Goal: Task Accomplishment & Management: Manage account settings

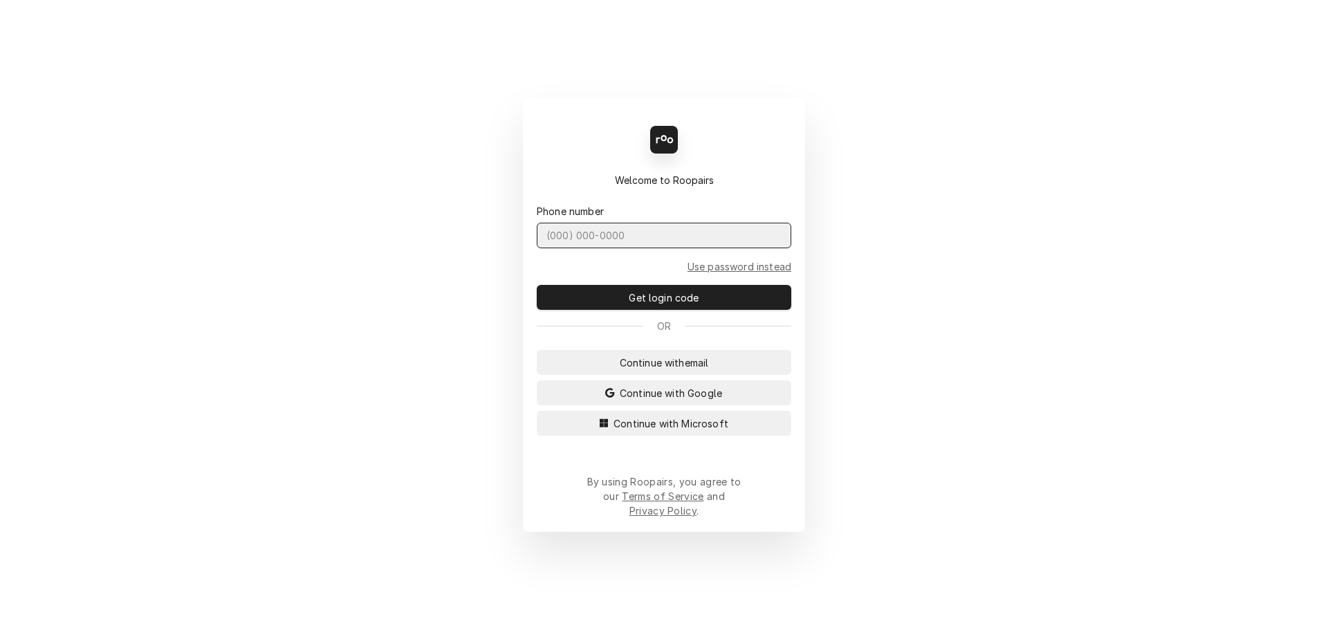
click at [714, 248] on input "Dynamic Content Wrapper" at bounding box center [664, 236] width 255 height 26
type input "(727) 215-5775"
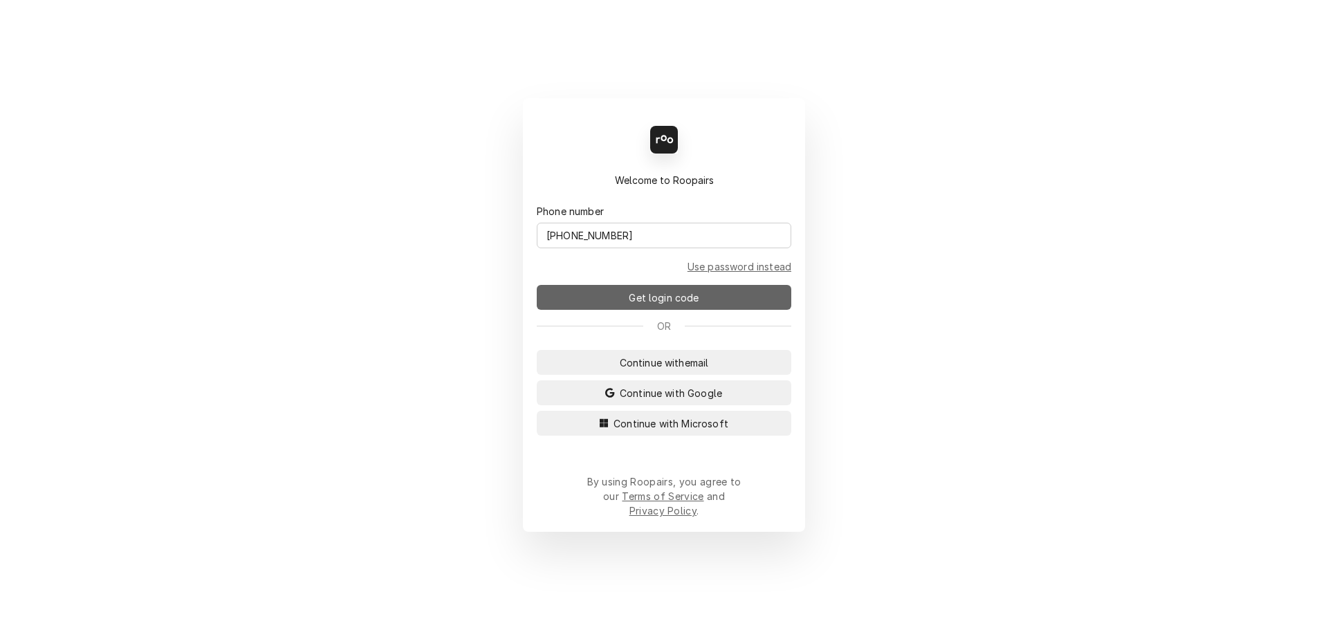
click at [685, 305] on span "Get login code" at bounding box center [663, 297] width 75 height 15
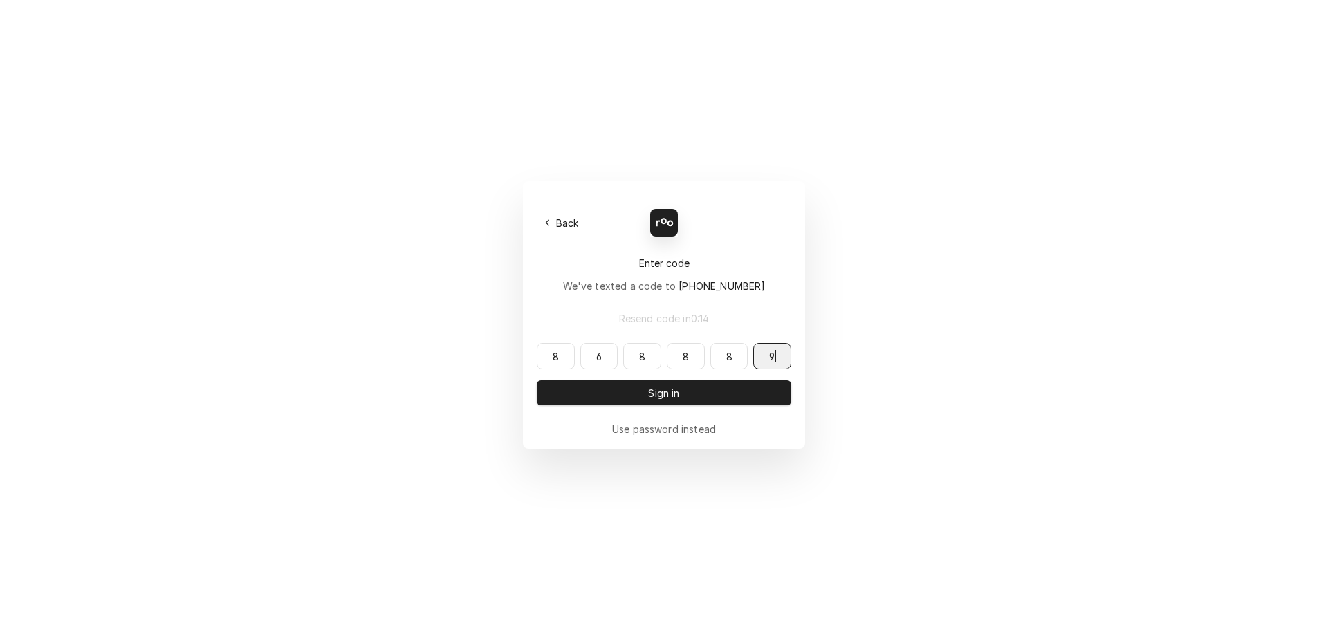
type input "868889"
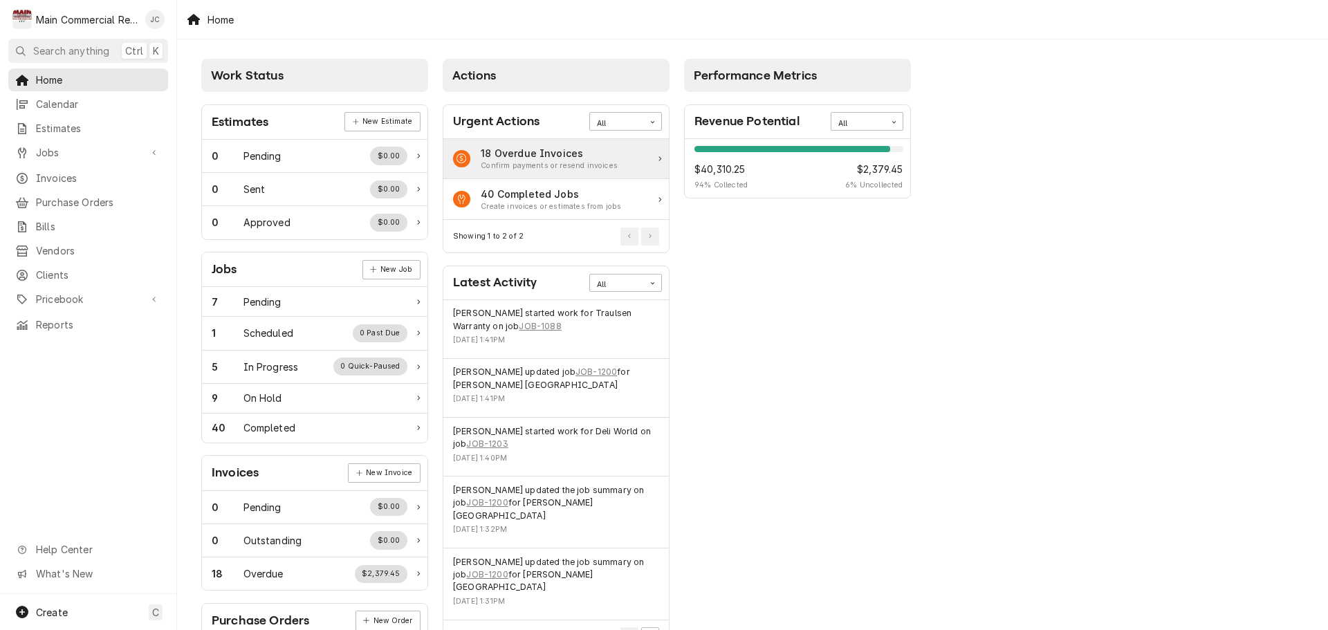
click at [649, 168] on div "18 Overdue Invoices Confirm payments or resend invoices" at bounding box center [555, 159] width 225 height 41
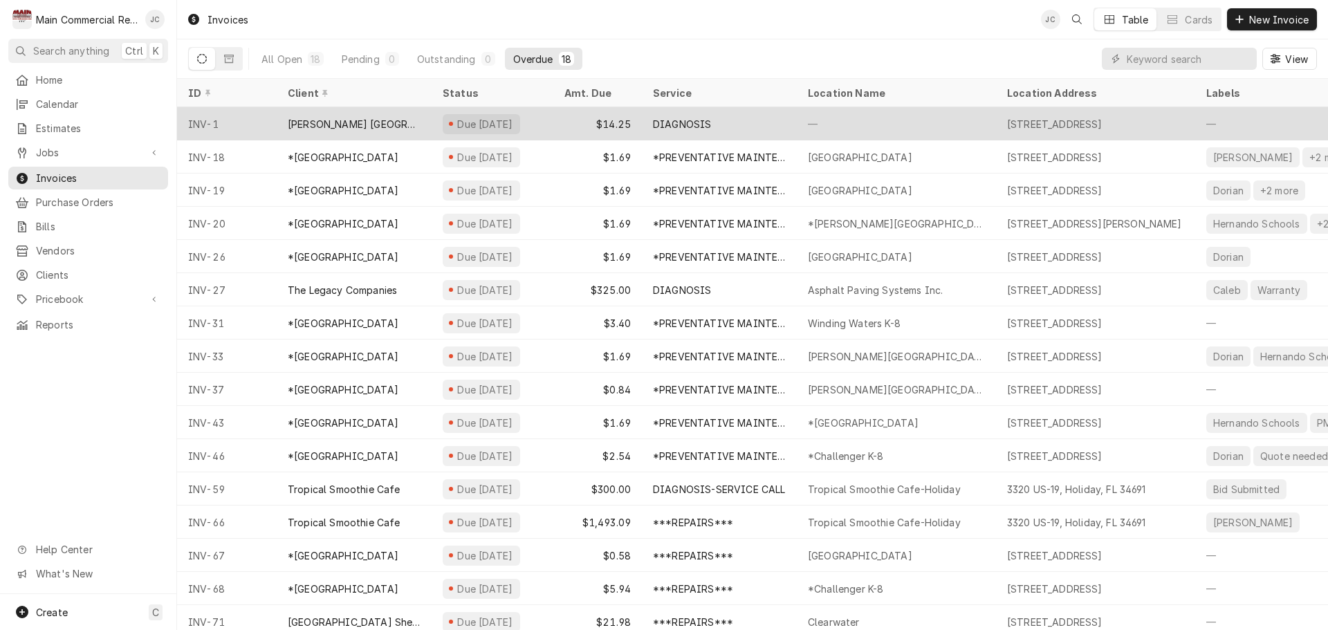
click at [737, 111] on div "DIAGNOSIS" at bounding box center [719, 123] width 155 height 33
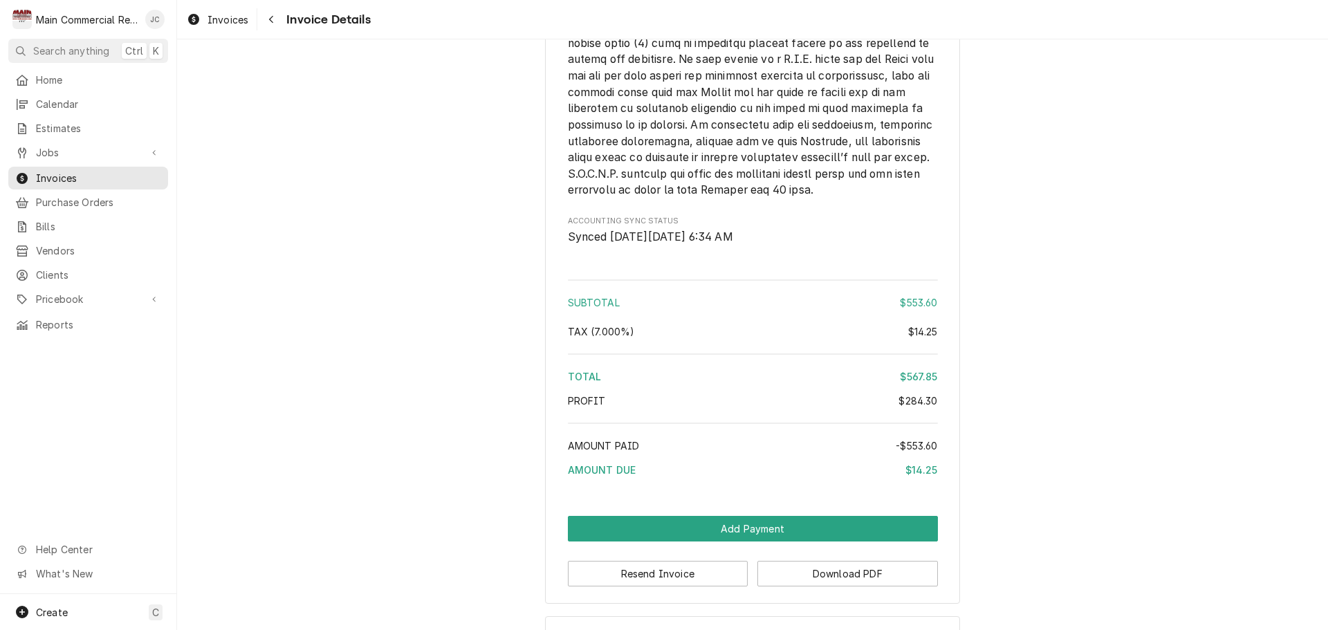
scroll to position [3239, 0]
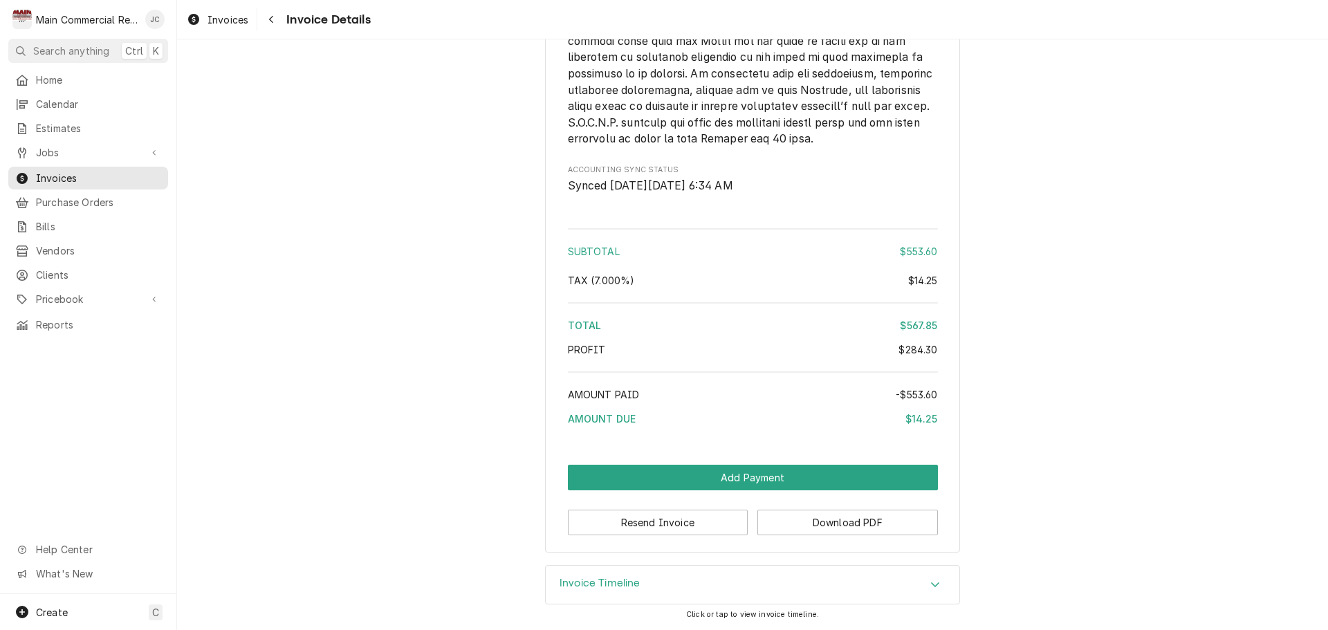
click at [932, 586] on icon "Accordion Header" at bounding box center [935, 584] width 10 height 11
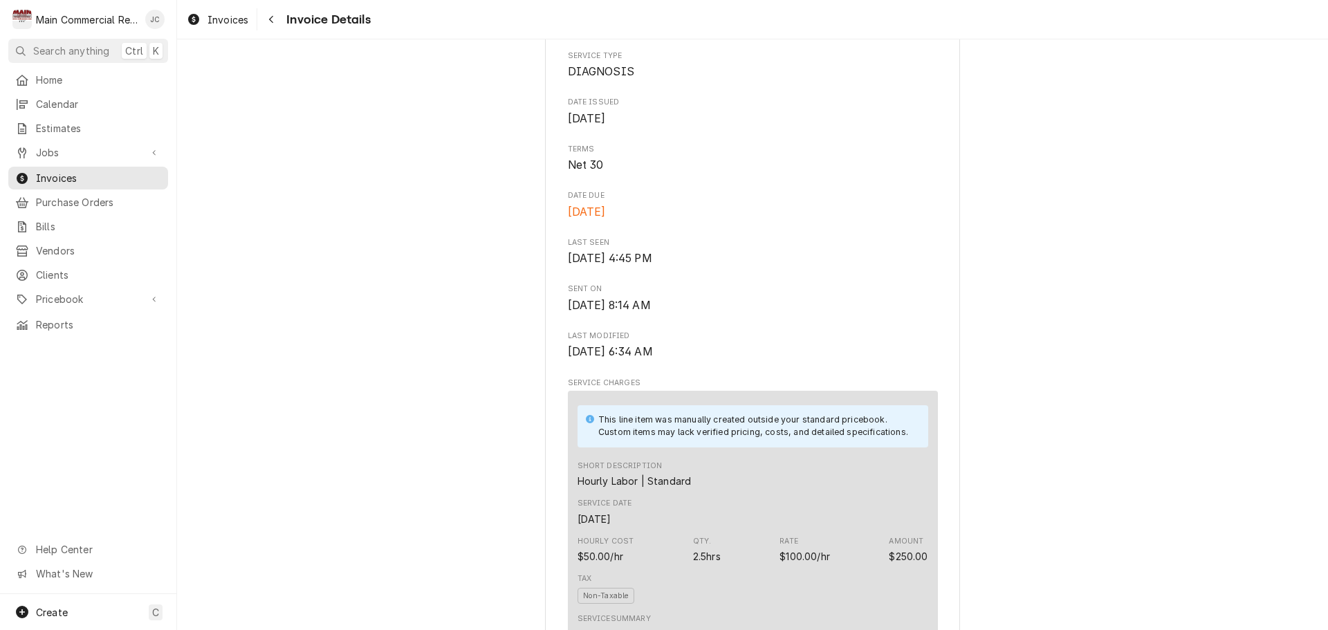
scroll to position [351, 0]
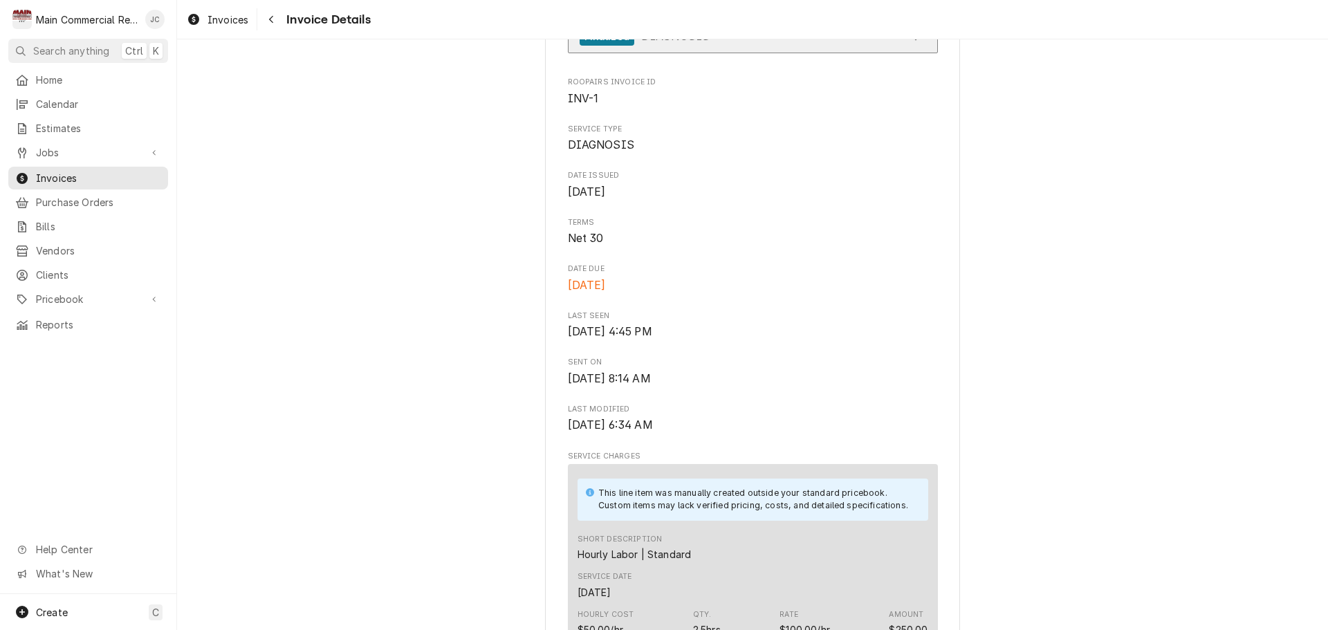
click at [921, 53] on link "Finalized DIAGNOSIS" at bounding box center [753, 36] width 370 height 34
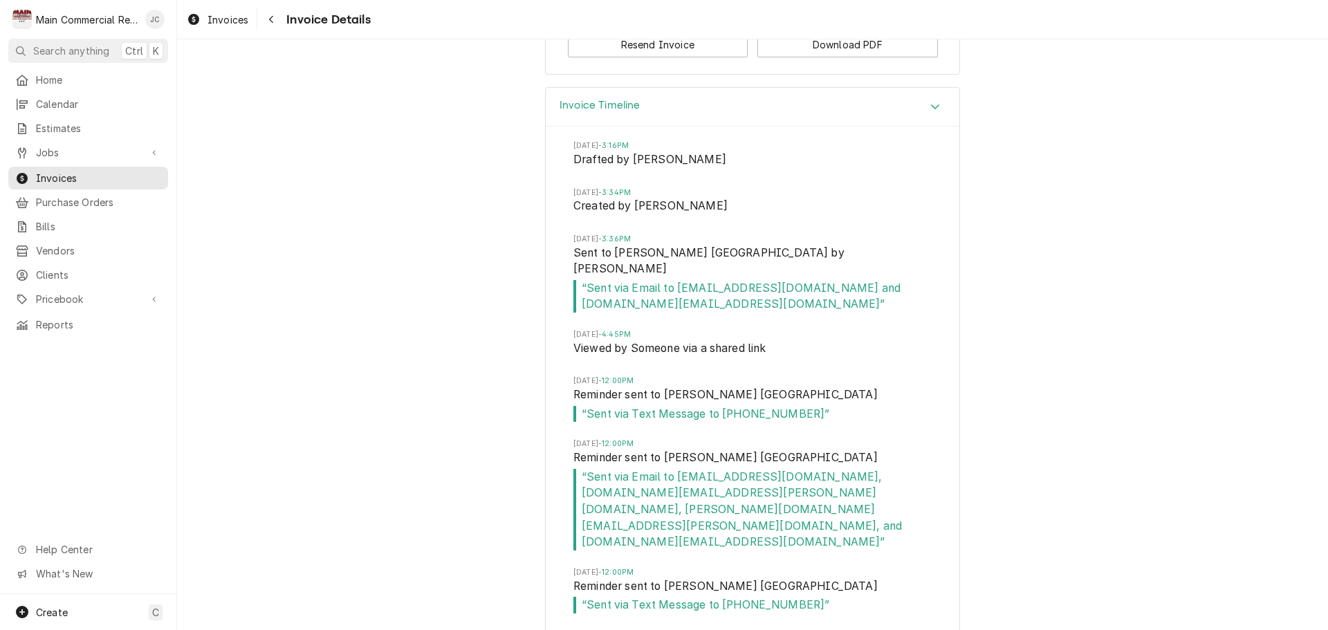
scroll to position [4017, 0]
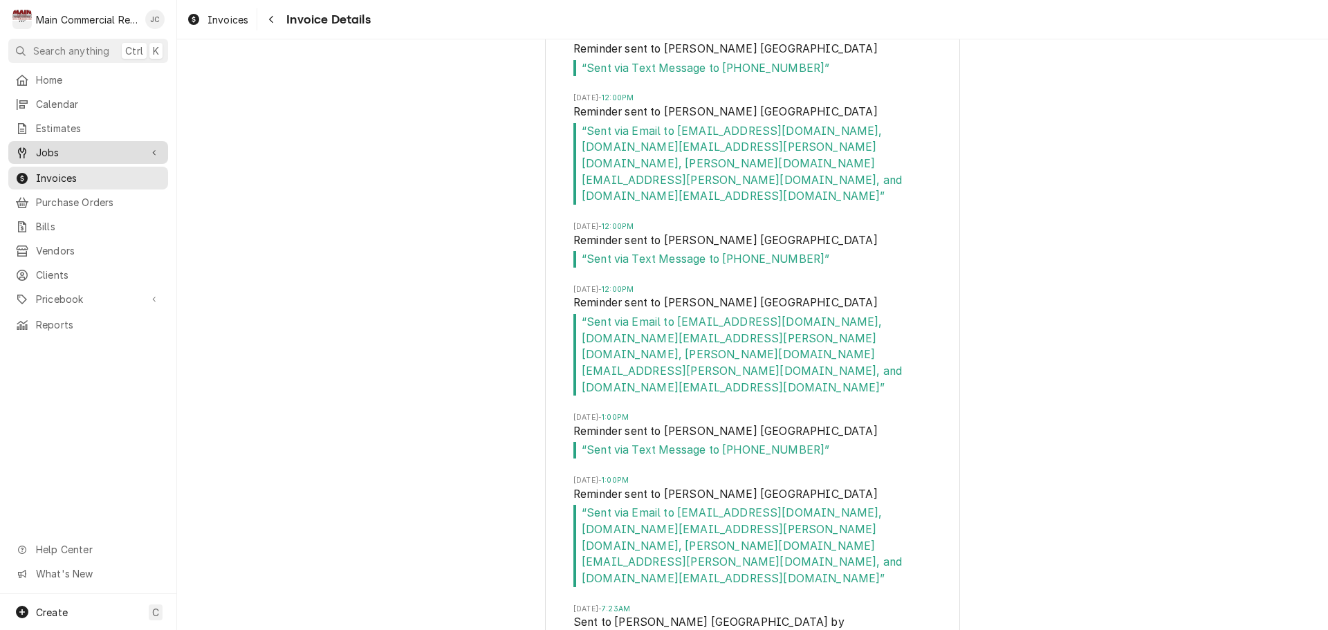
click at [63, 150] on span "Jobs" at bounding box center [88, 152] width 104 height 15
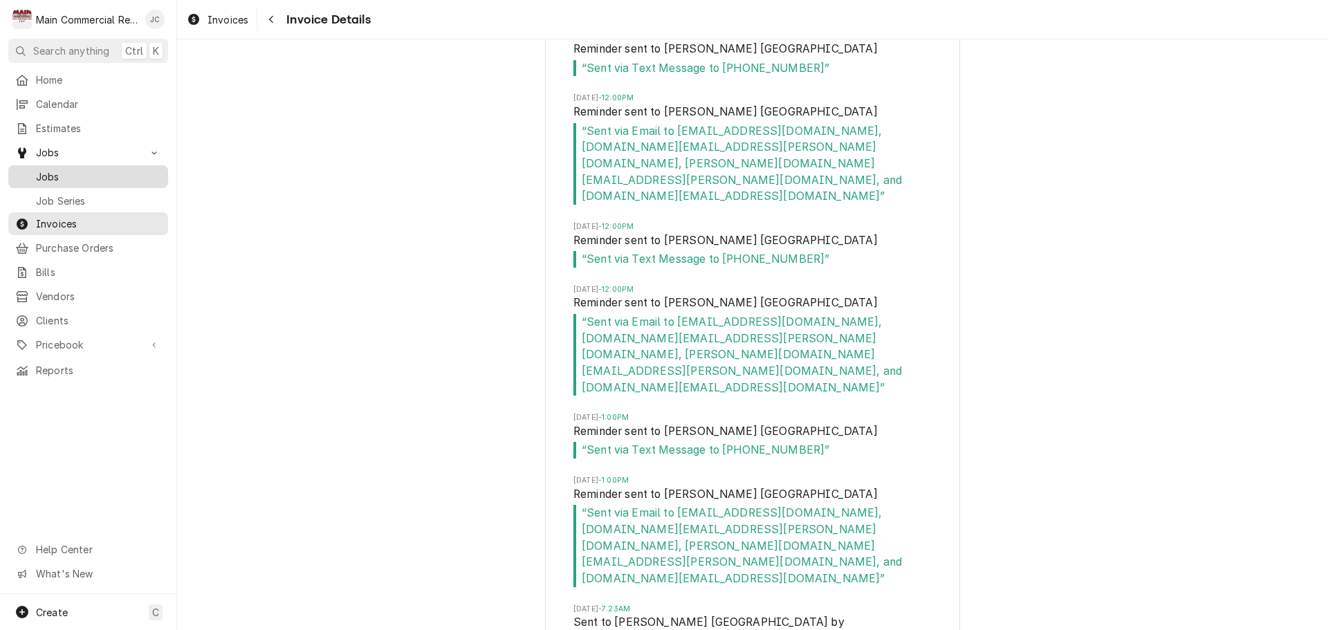
click at [63, 173] on span "Jobs" at bounding box center [98, 176] width 125 height 15
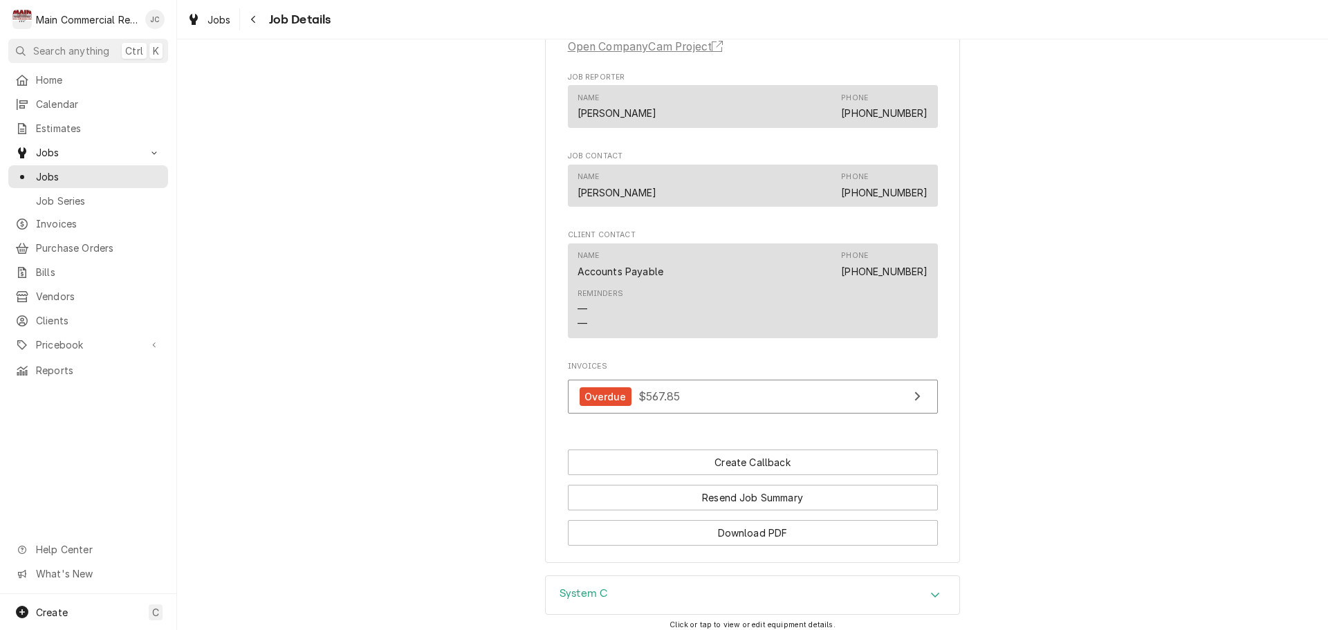
scroll to position [899, 0]
click at [914, 401] on icon "View Invoice" at bounding box center [917, 395] width 7 height 11
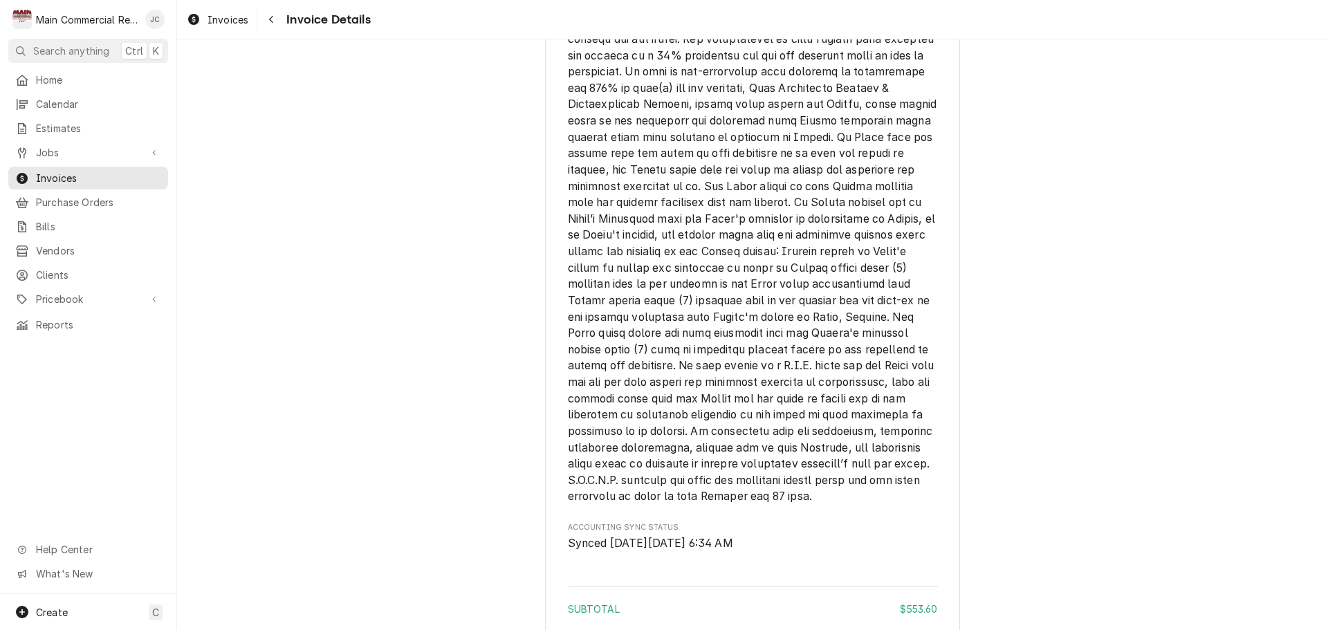
scroll to position [3239, 0]
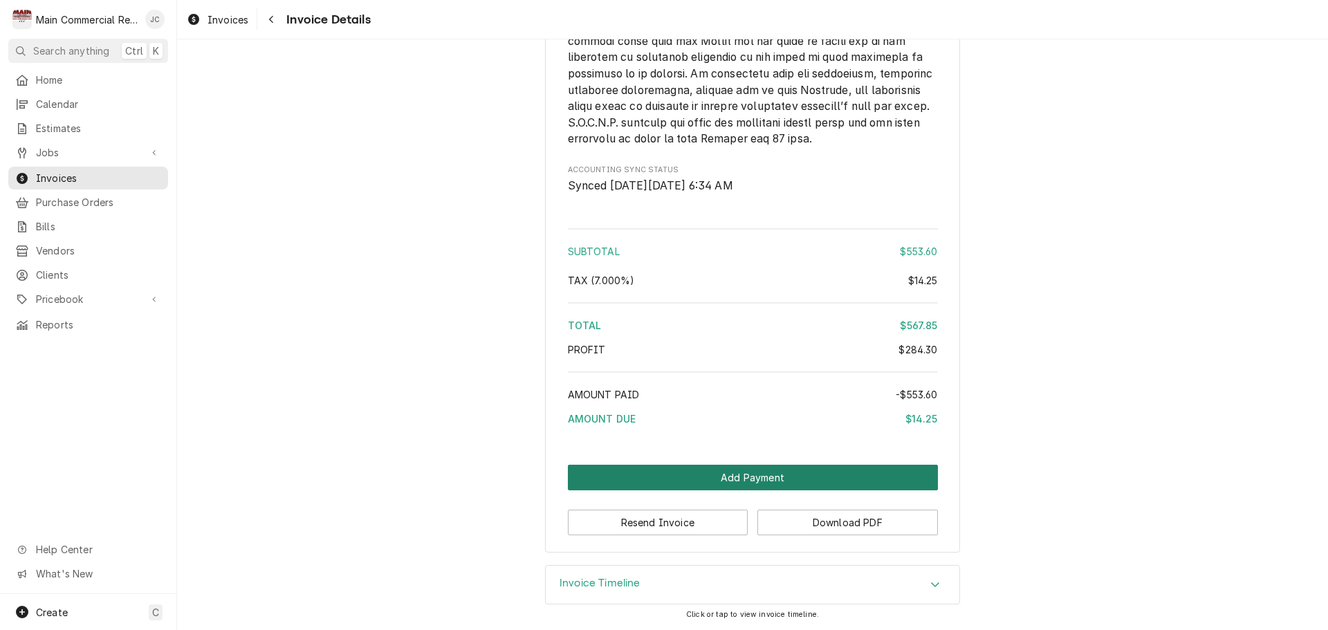
click at [860, 475] on button "Add Payment" at bounding box center [753, 478] width 370 height 26
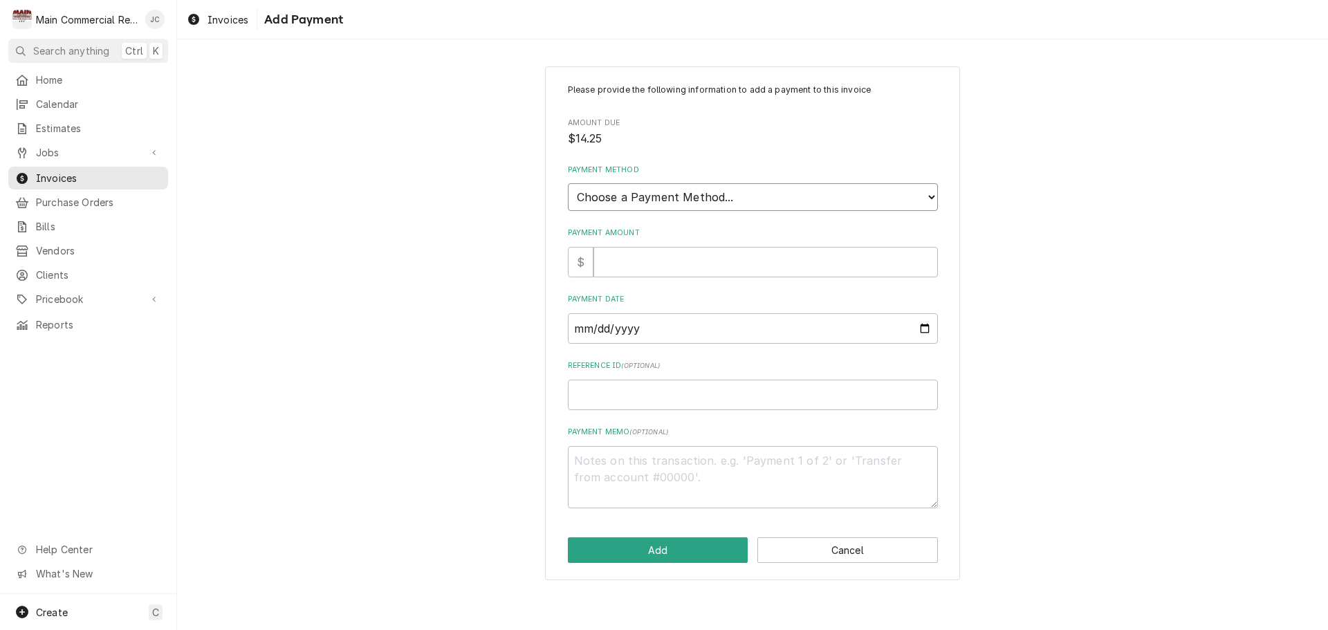
click at [927, 194] on select "Choose a Payment Method... Cash Check Credit/Debit Card ACH/eCheck Other" at bounding box center [753, 197] width 370 height 28
click at [891, 551] on button "Cancel" at bounding box center [847, 550] width 181 height 26
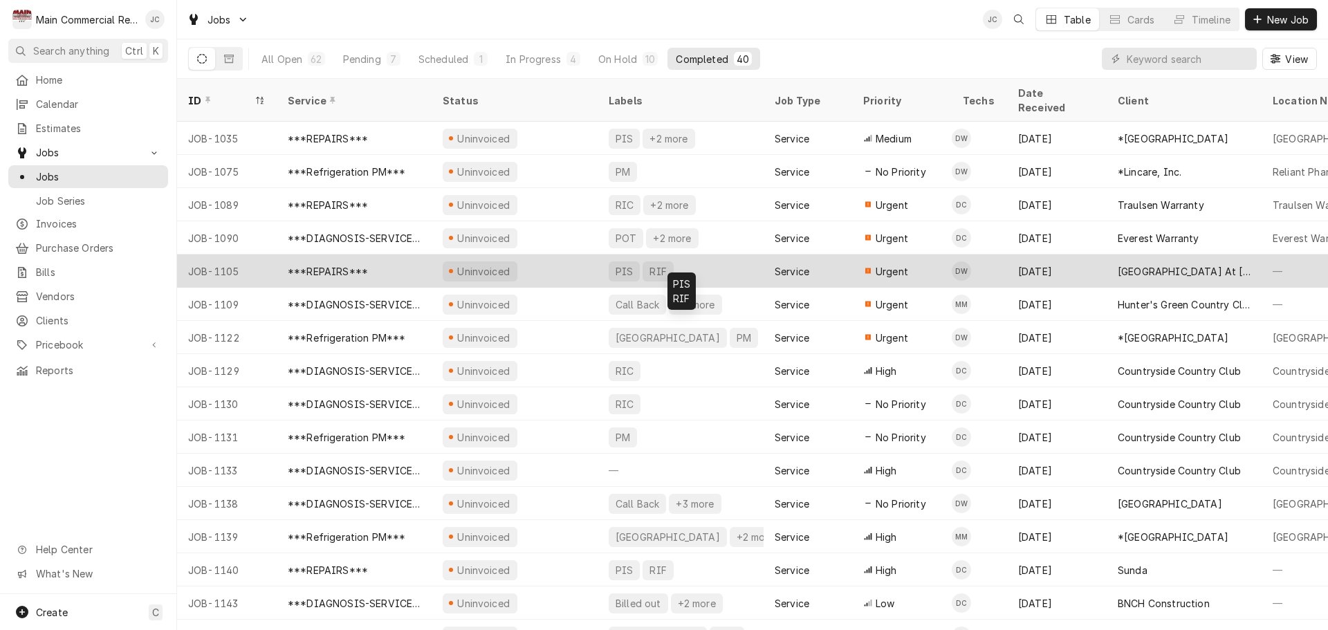
click at [593, 255] on div "Uninvoiced" at bounding box center [515, 271] width 166 height 33
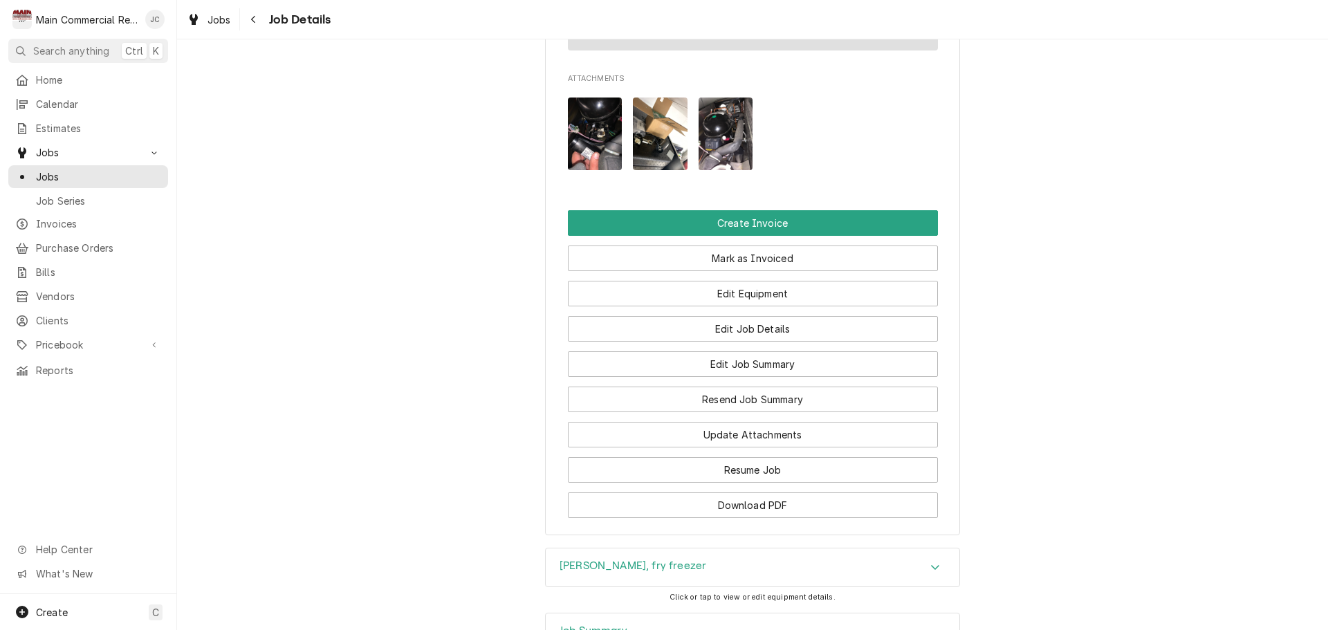
scroll to position [1855, 0]
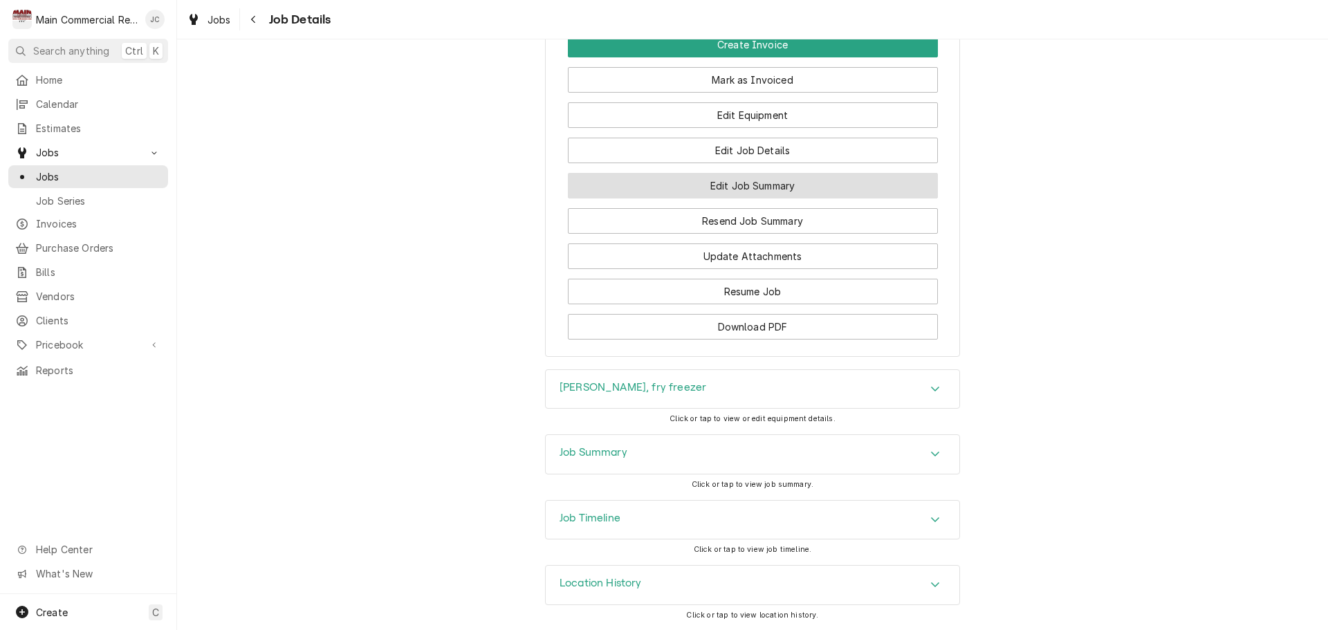
click at [786, 187] on button "Edit Job Summary" at bounding box center [753, 186] width 370 height 26
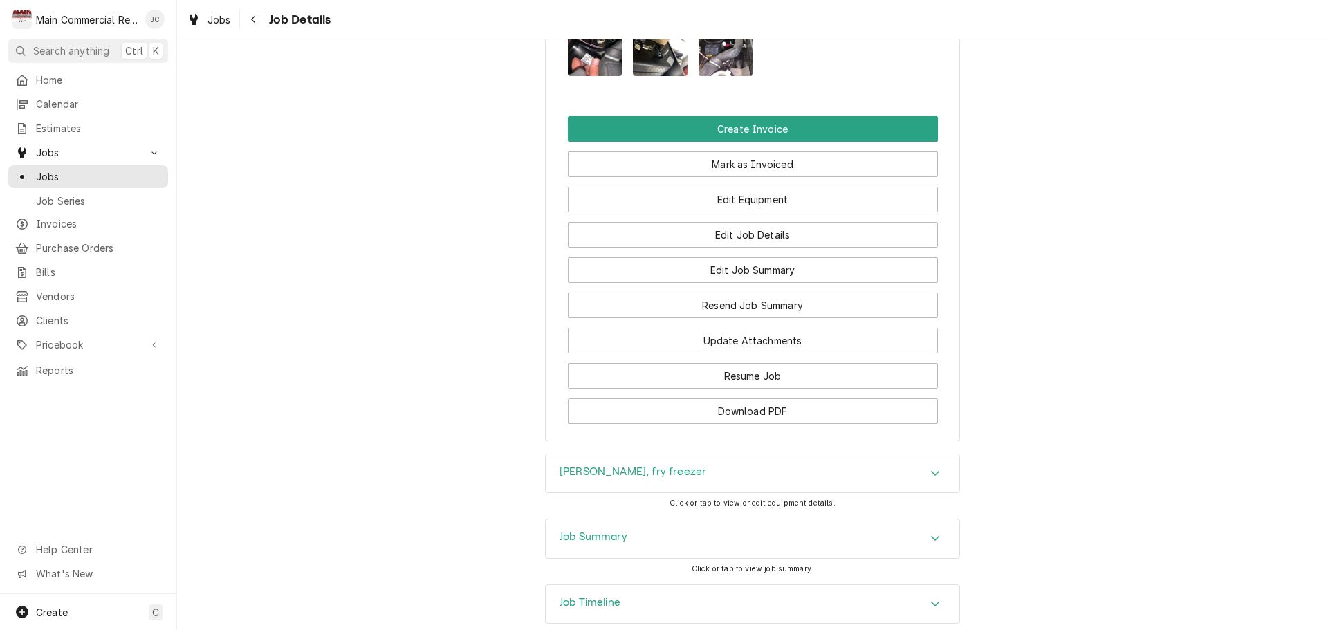
scroll to position [1798, 0]
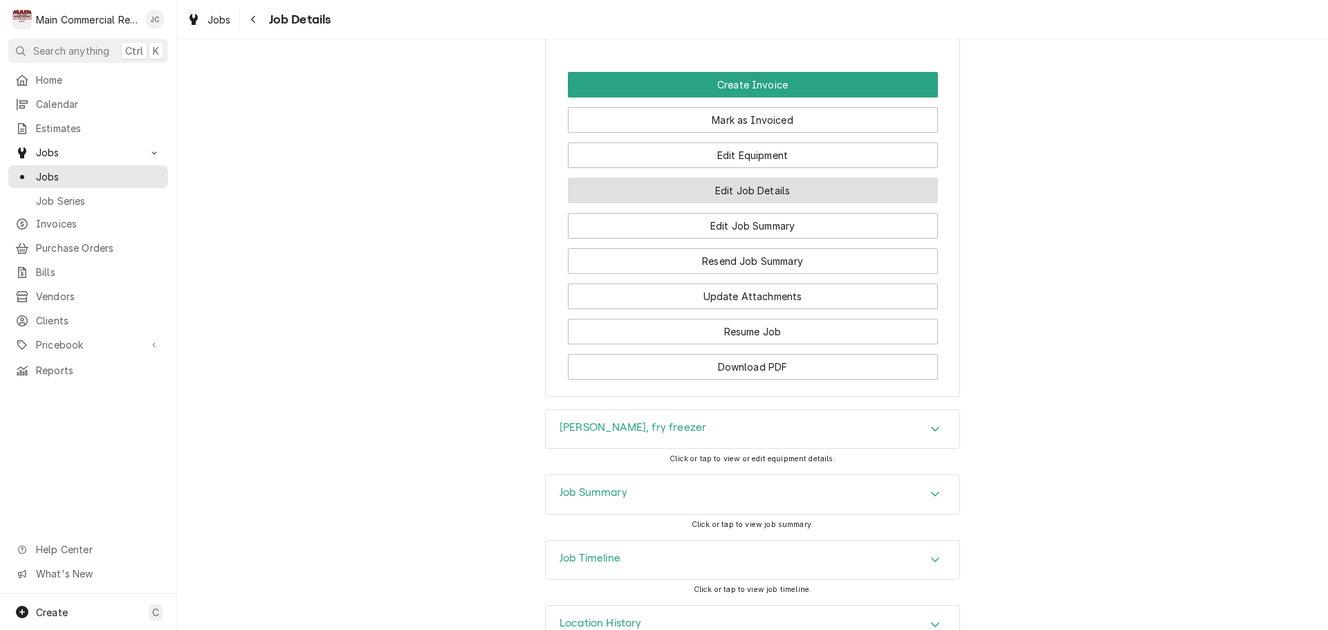
click at [726, 203] on button "Edit Job Details" at bounding box center [753, 191] width 370 height 26
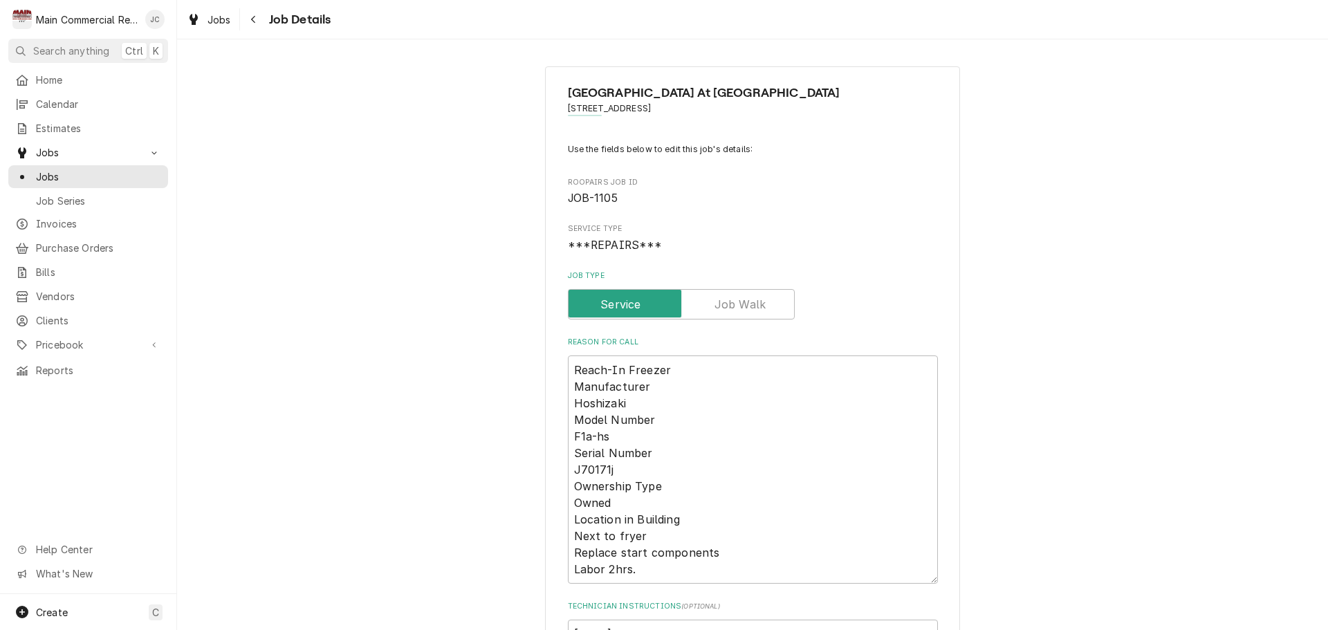
type textarea "x"
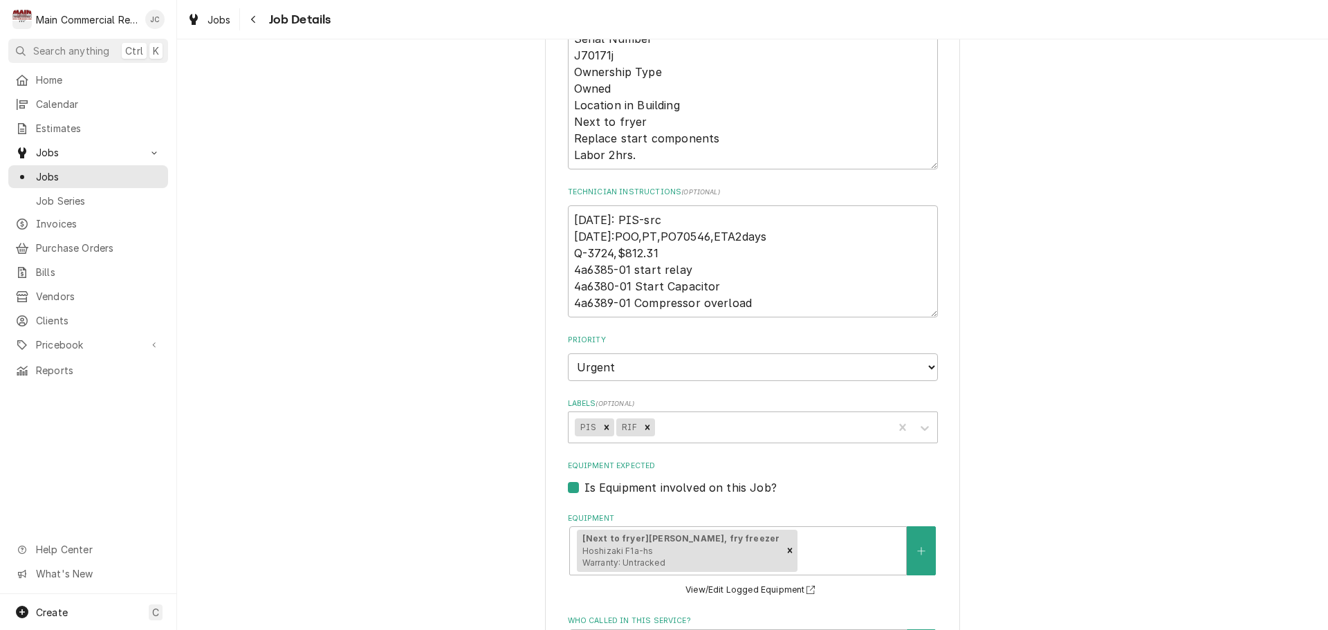
scroll to position [415, 0]
click at [686, 425] on div "Labels" at bounding box center [771, 426] width 229 height 25
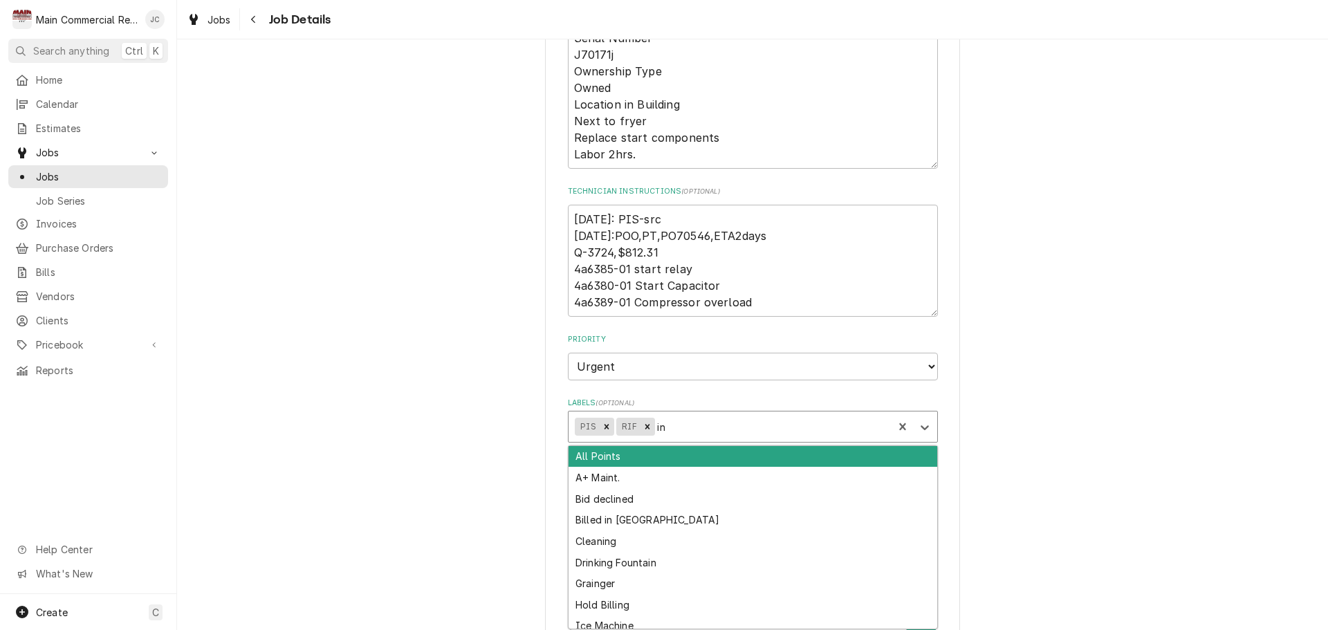
type input "inv"
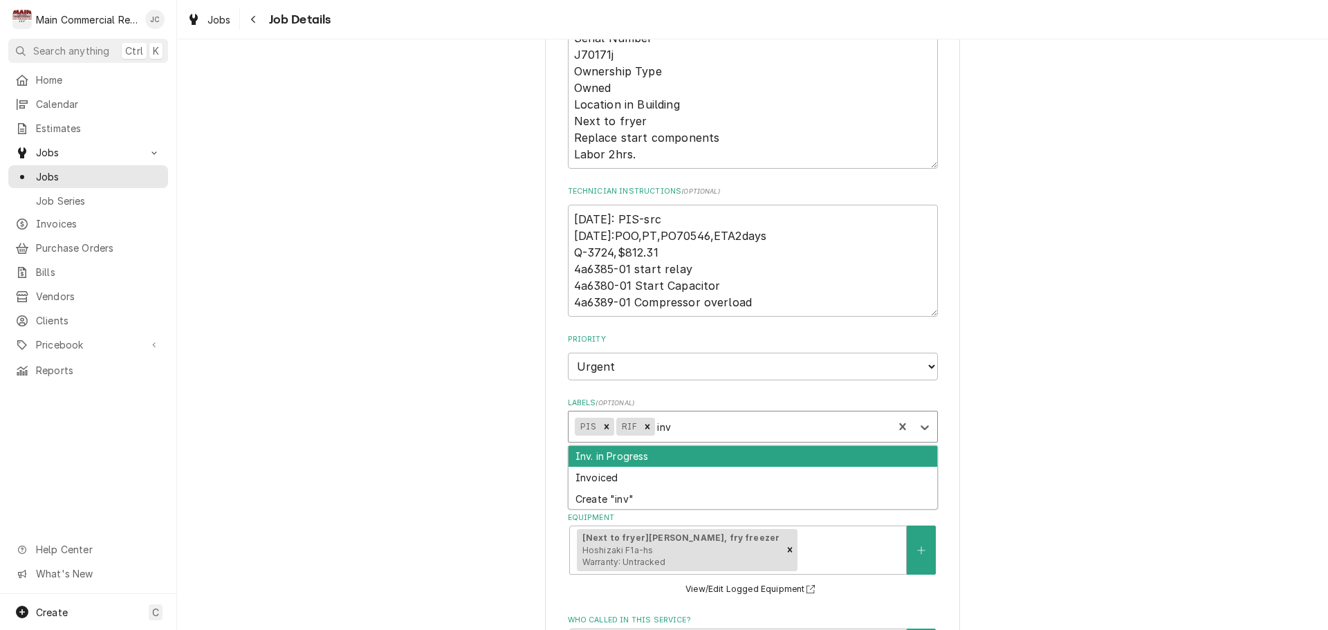
click at [678, 457] on div "Inv. in Progress" at bounding box center [753, 456] width 369 height 21
type textarea "x"
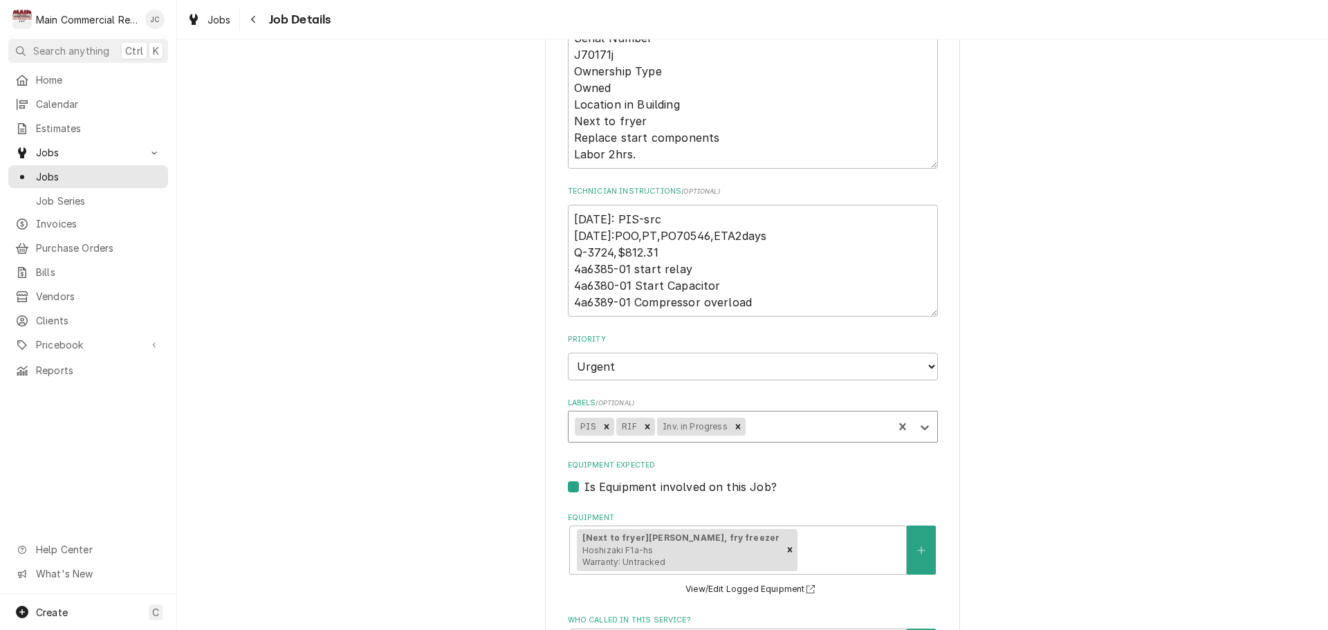
click at [986, 478] on div "Ardea Country Club At East Lake Woodlands 1055 Eastlake Woodlands Pkwy, Oldsmar…" at bounding box center [752, 393] width 1151 height 1509
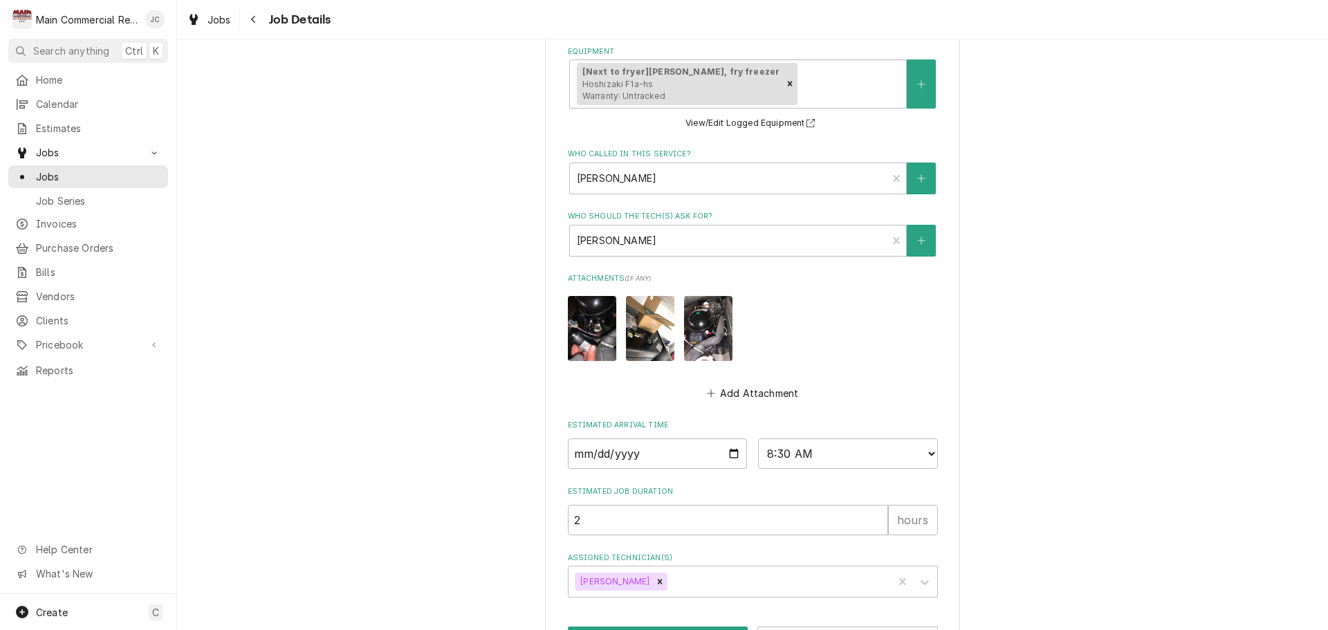
scroll to position [933, 0]
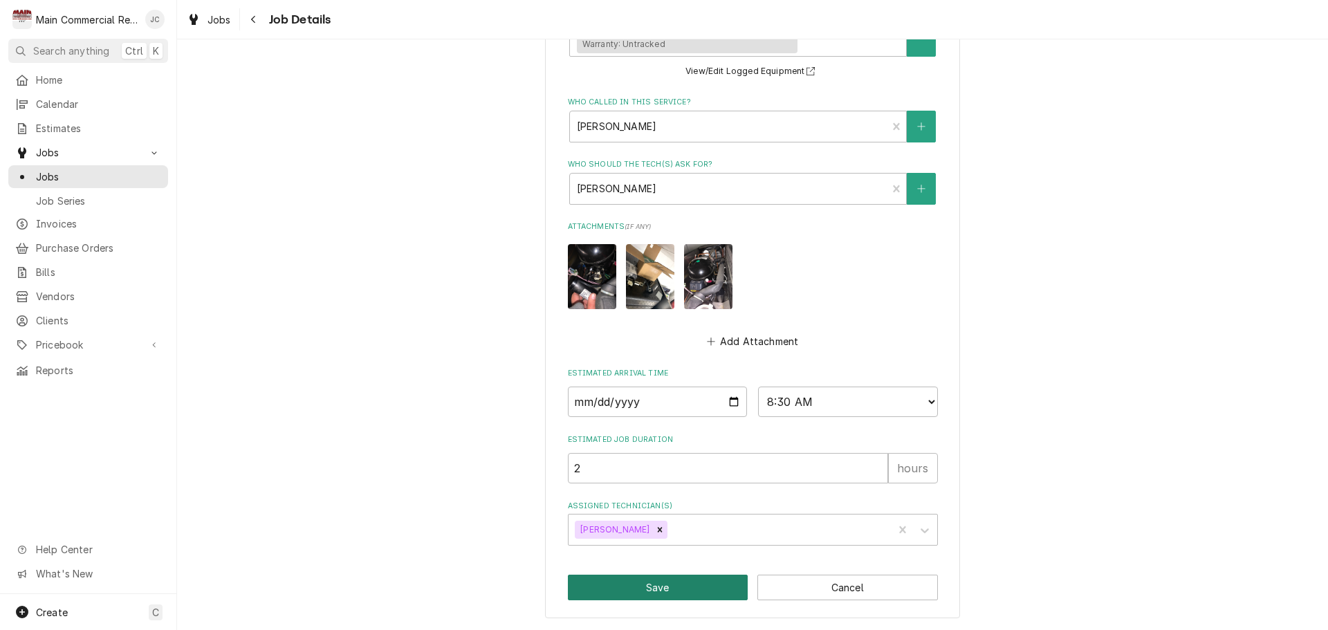
click at [646, 586] on button "Save" at bounding box center [658, 588] width 181 height 26
type textarea "x"
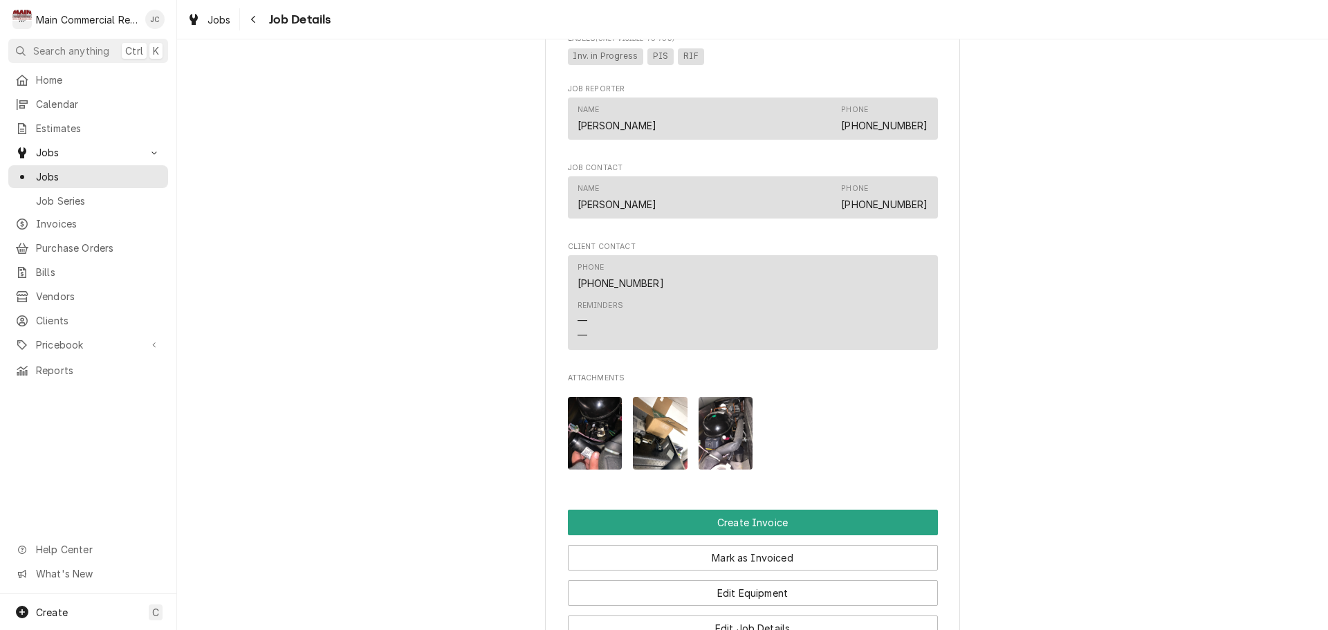
scroll to position [1591, 0]
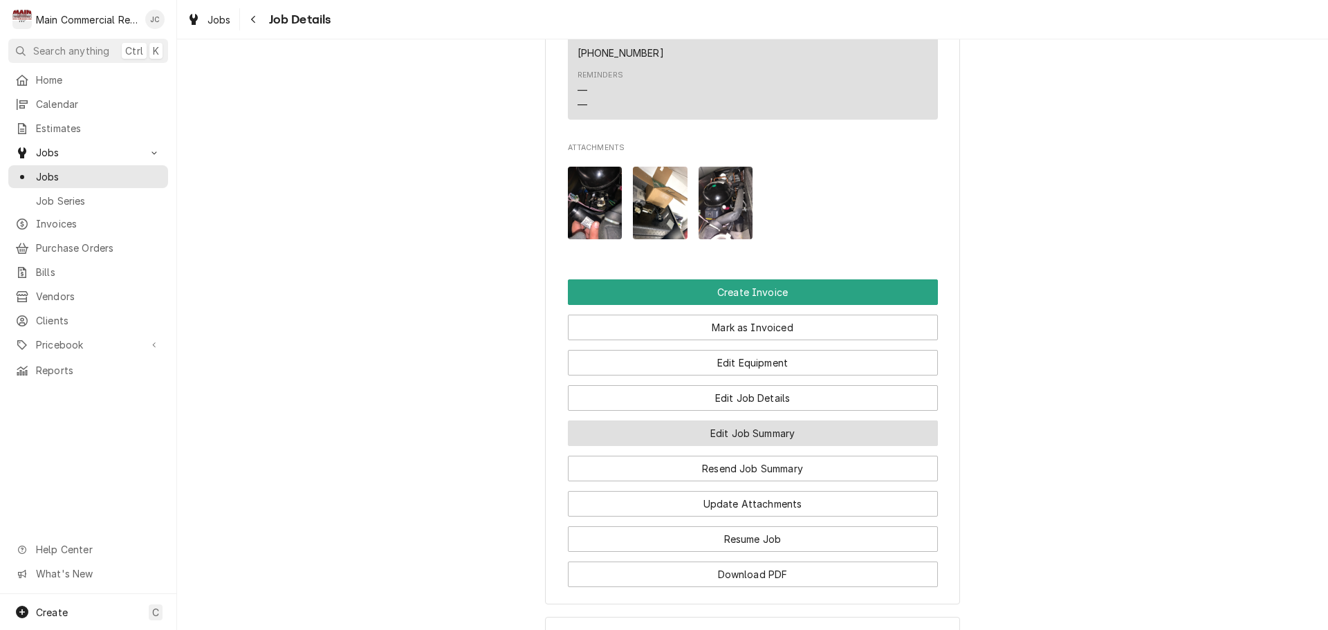
click at [785, 446] on button "Edit Job Summary" at bounding box center [753, 434] width 370 height 26
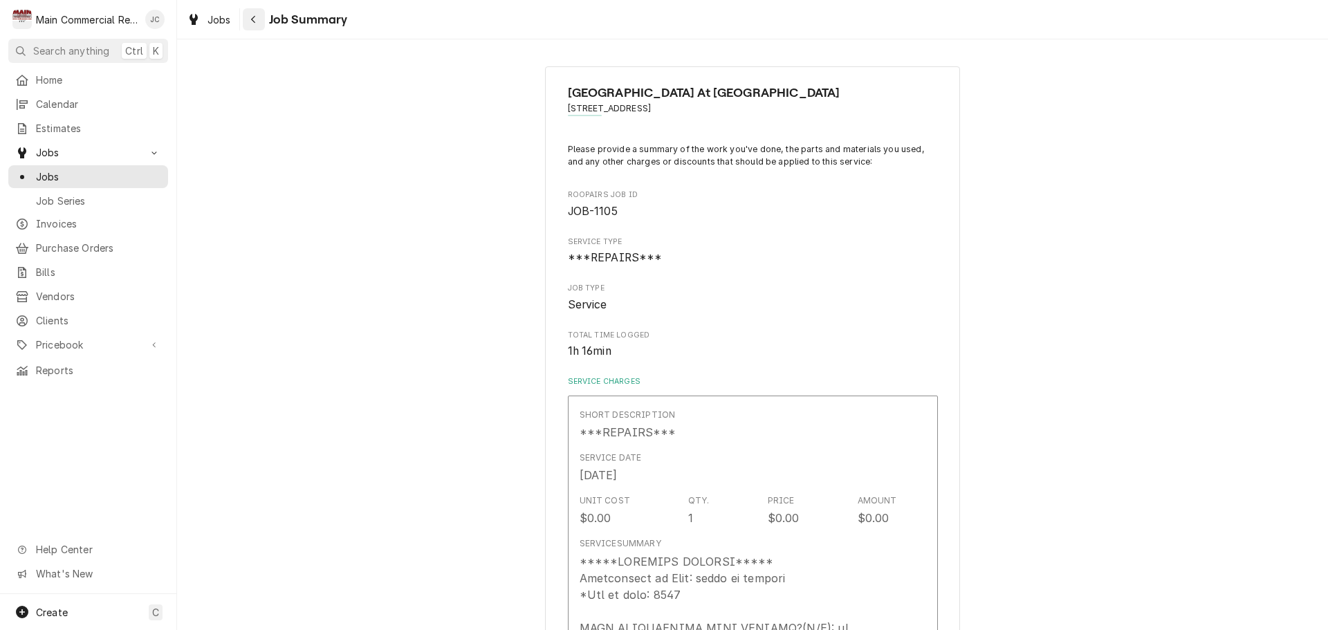
click at [253, 21] on icon "Navigate back" at bounding box center [253, 20] width 4 height 8
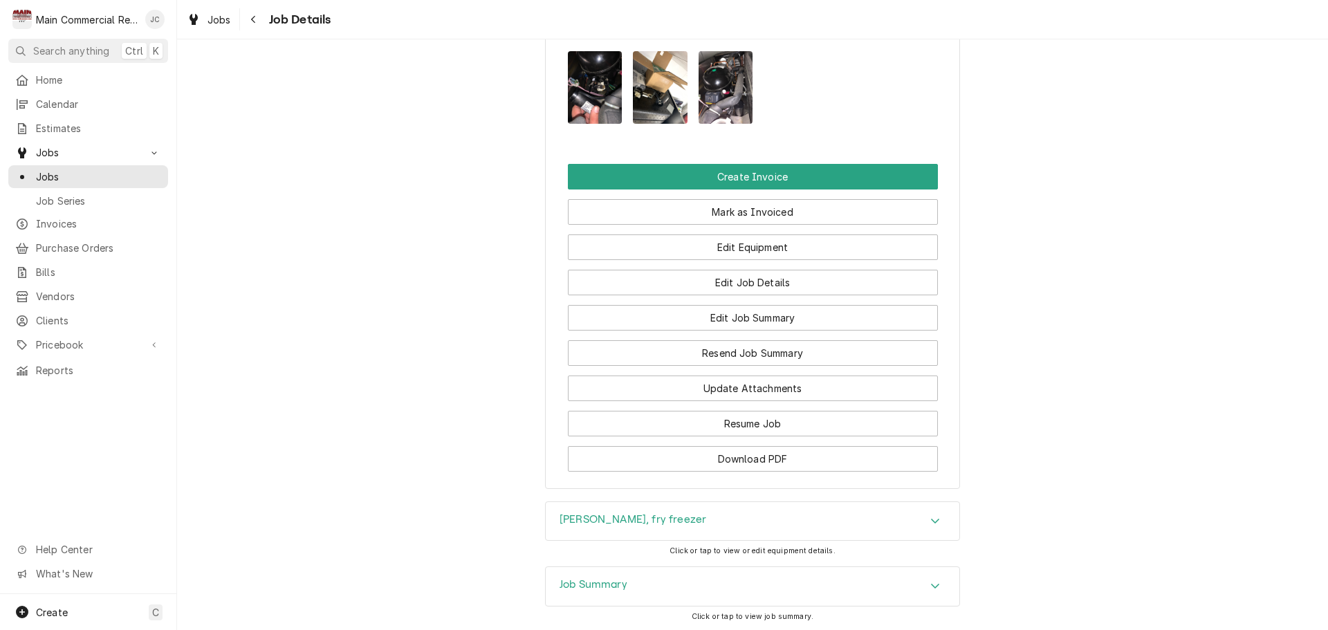
scroll to position [1729, 0]
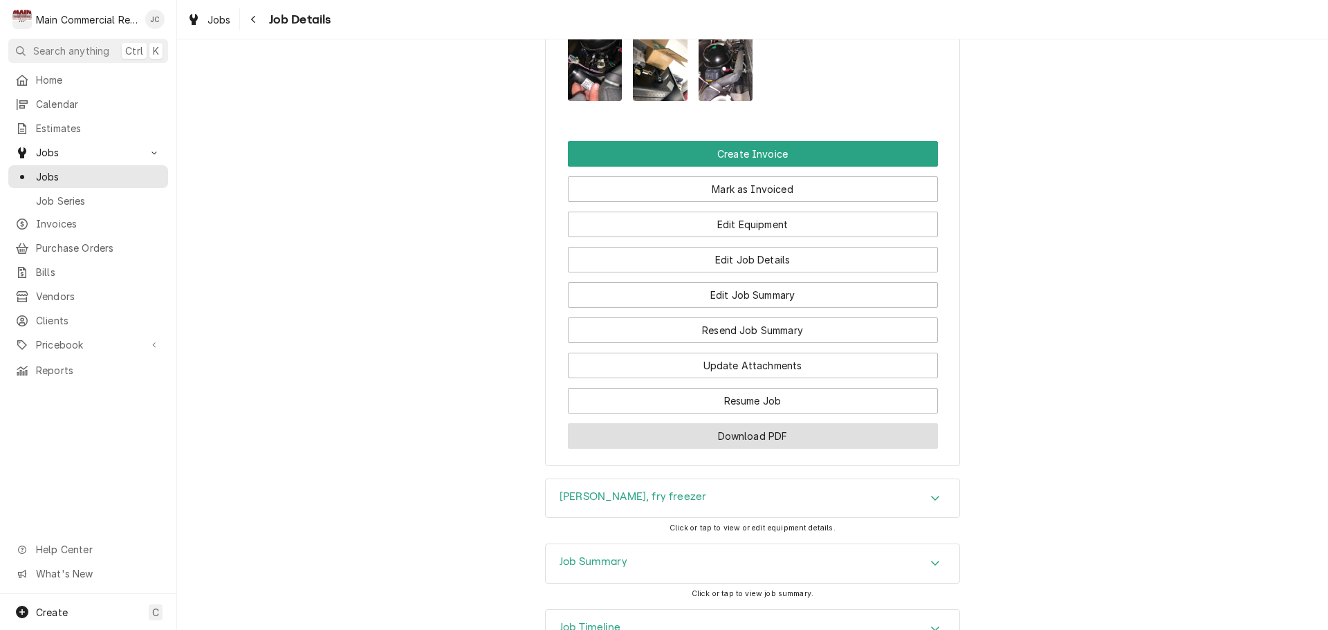
click at [767, 449] on button "Download PDF" at bounding box center [753, 436] width 370 height 26
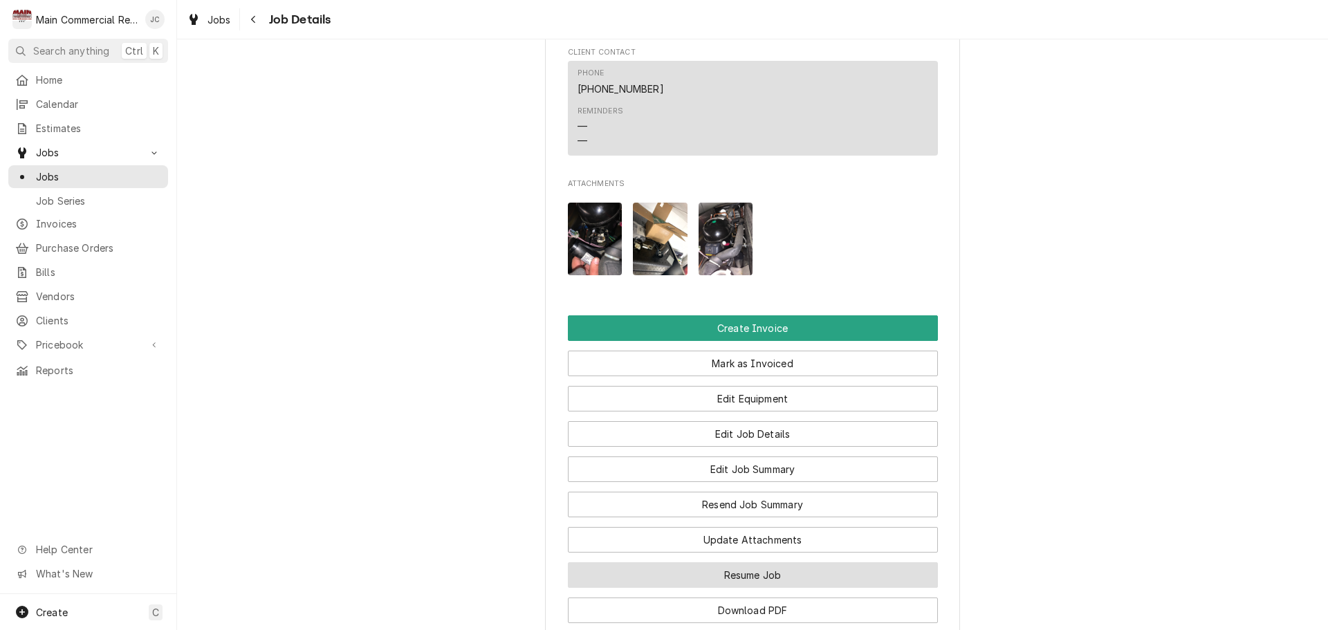
scroll to position [1660, 0]
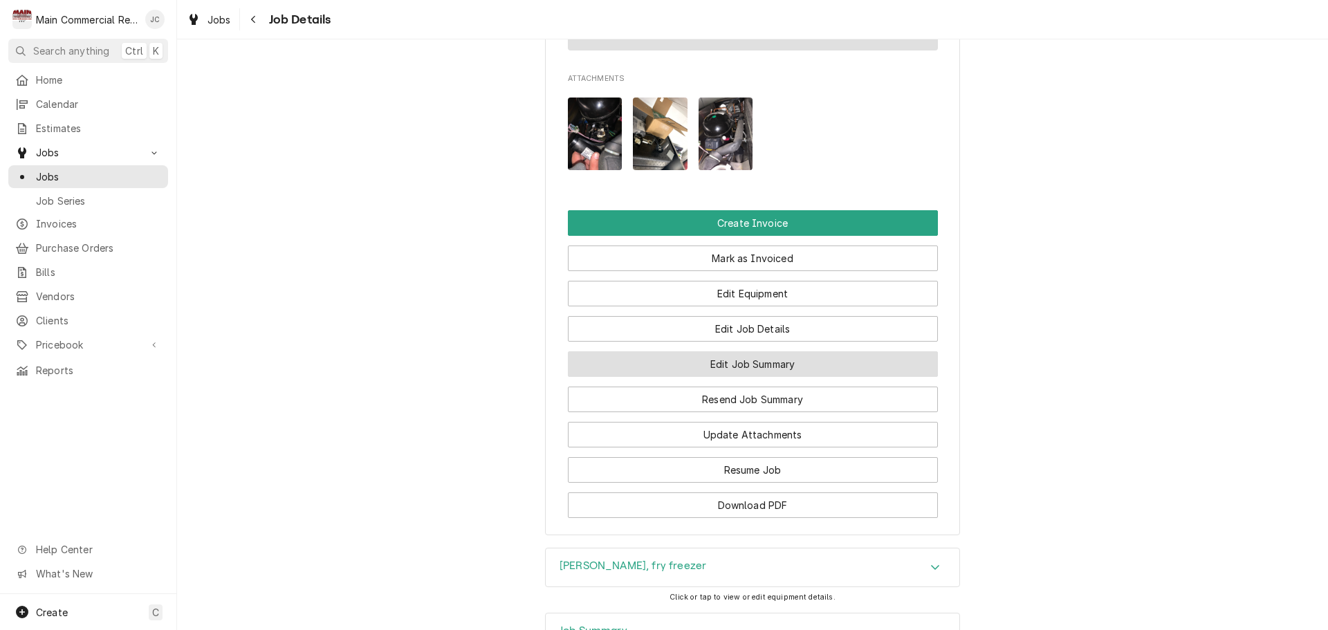
click at [761, 377] on button "Edit Job Summary" at bounding box center [753, 364] width 370 height 26
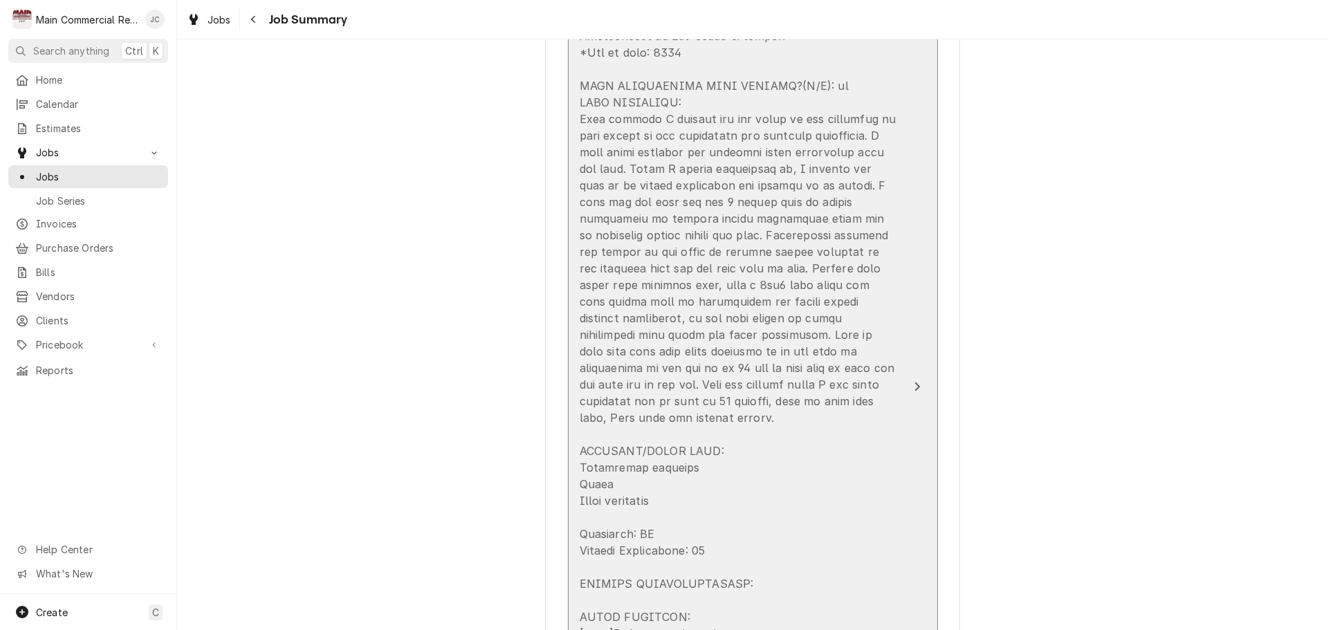
scroll to position [553, 0]
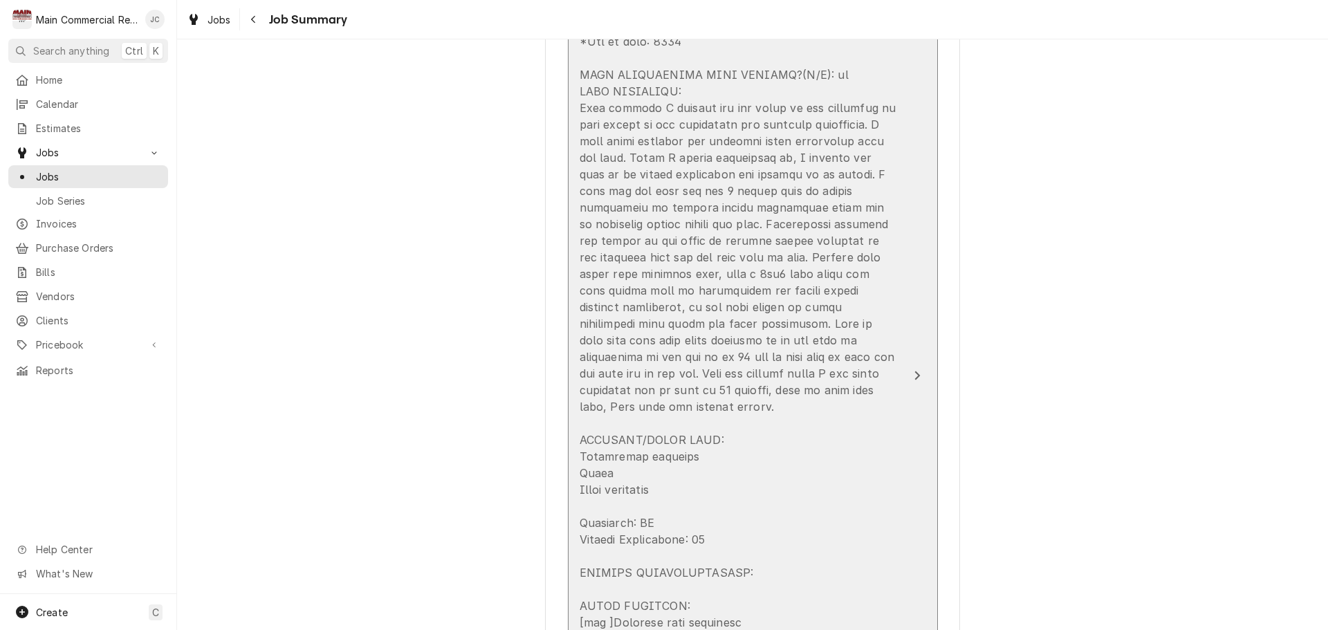
drag, startPoint x: 573, startPoint y: 105, endPoint x: 707, endPoint y: 247, distance: 194.7
click at [707, 247] on button "Short Description ***REPAIRS*** Service Date Aug 1, 2025 Unit Cost $0.00 Qty. 1…" at bounding box center [753, 375] width 370 height 1067
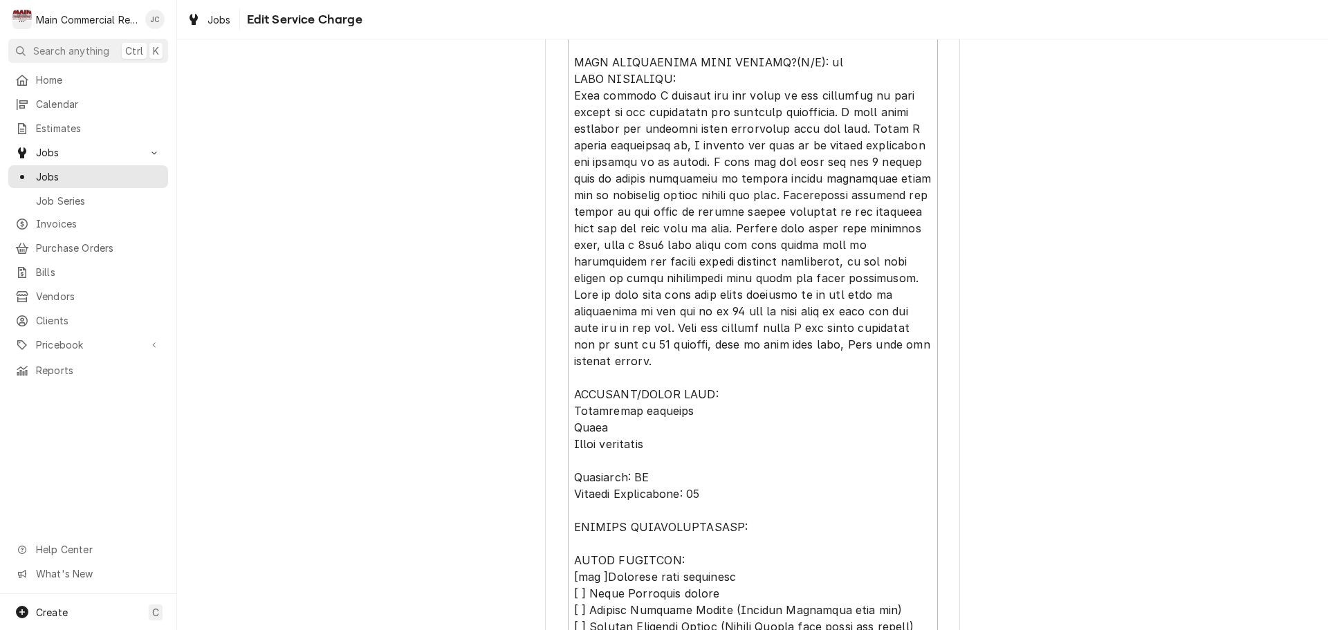
scroll to position [484, 0]
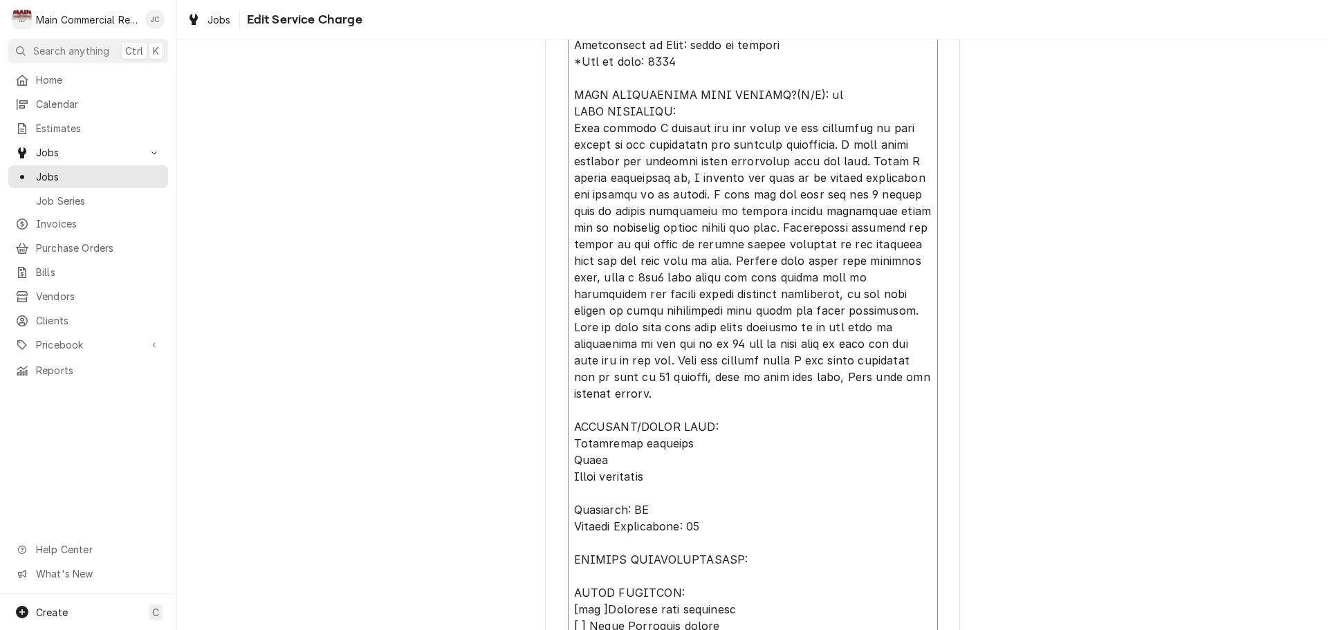
drag, startPoint x: 570, startPoint y: 110, endPoint x: 692, endPoint y: 491, distance: 400.0
click at [705, 524] on textarea "Service Summary" at bounding box center [753, 418] width 370 height 809
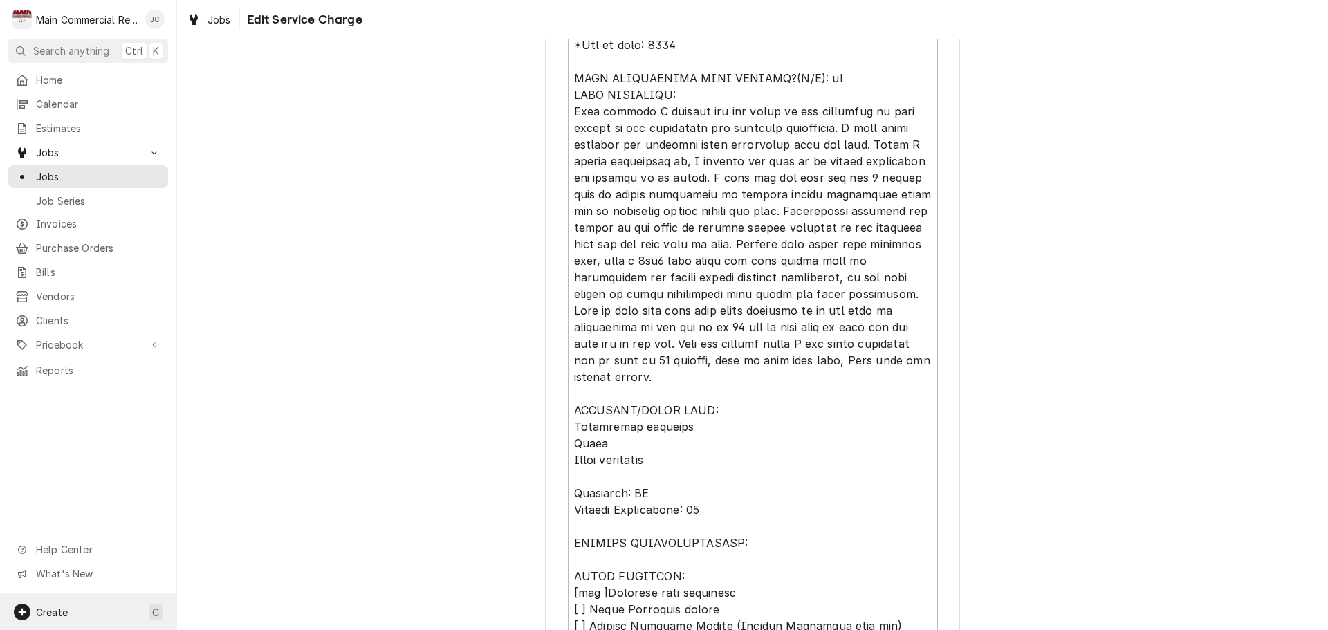
type textarea "x"
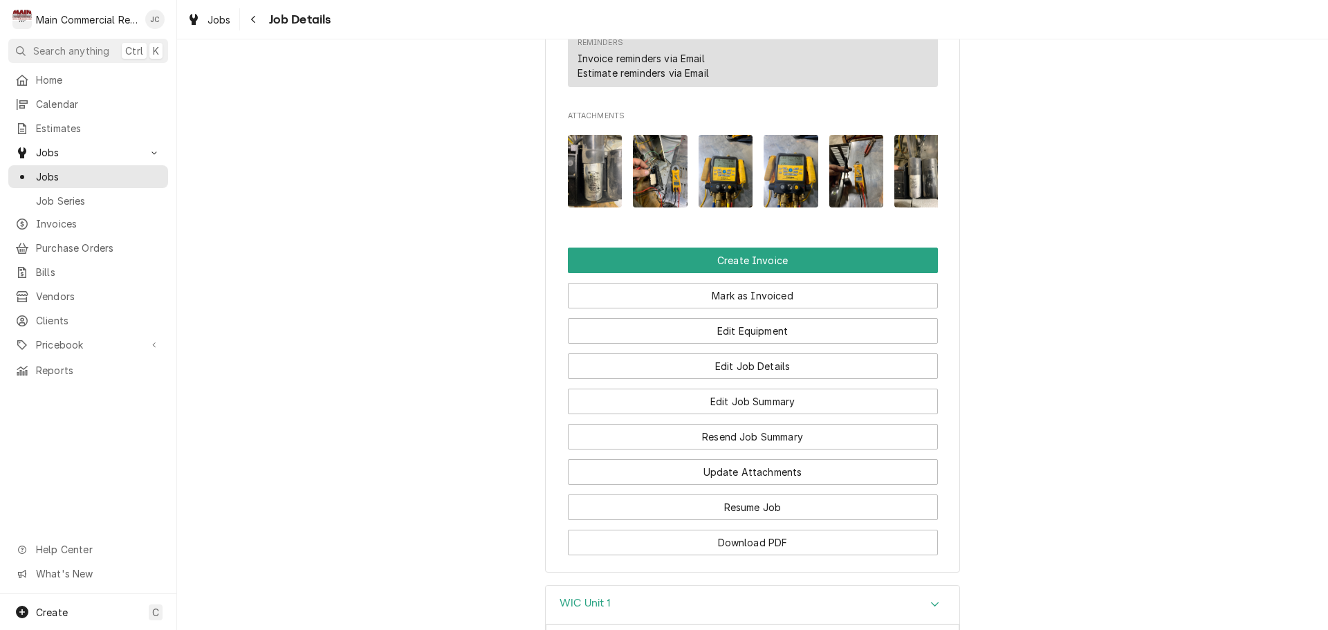
scroll to position [1459, 0]
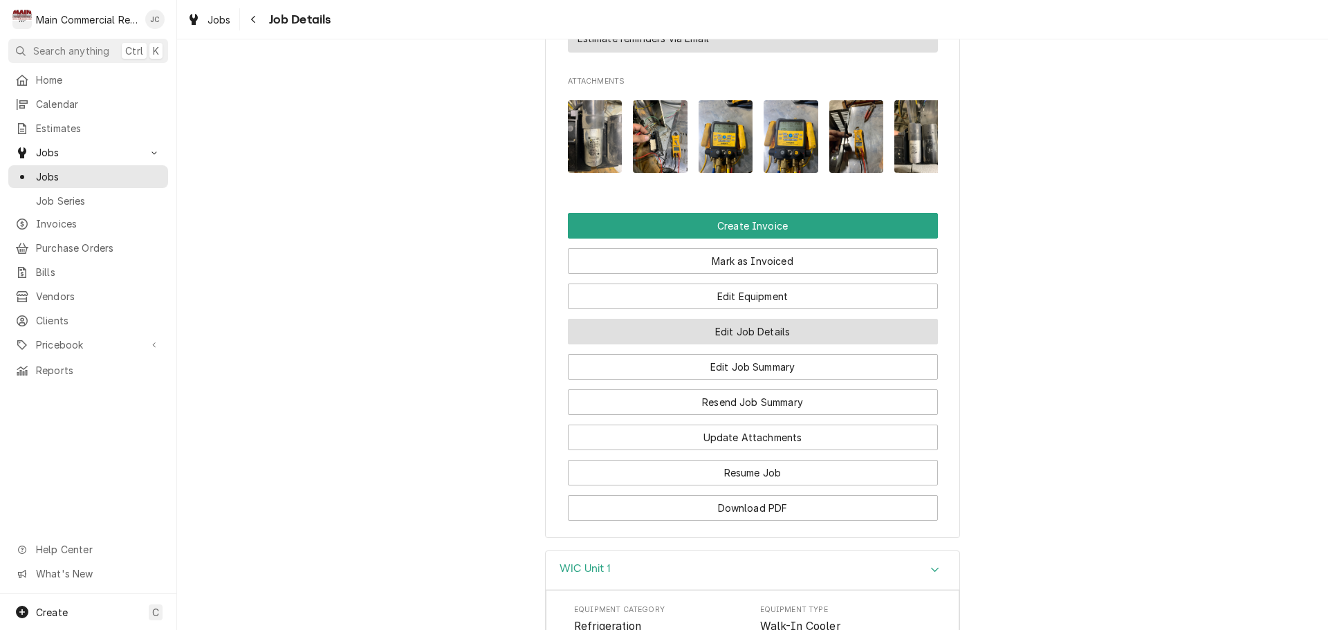
click at [757, 344] on button "Edit Job Details" at bounding box center [753, 332] width 370 height 26
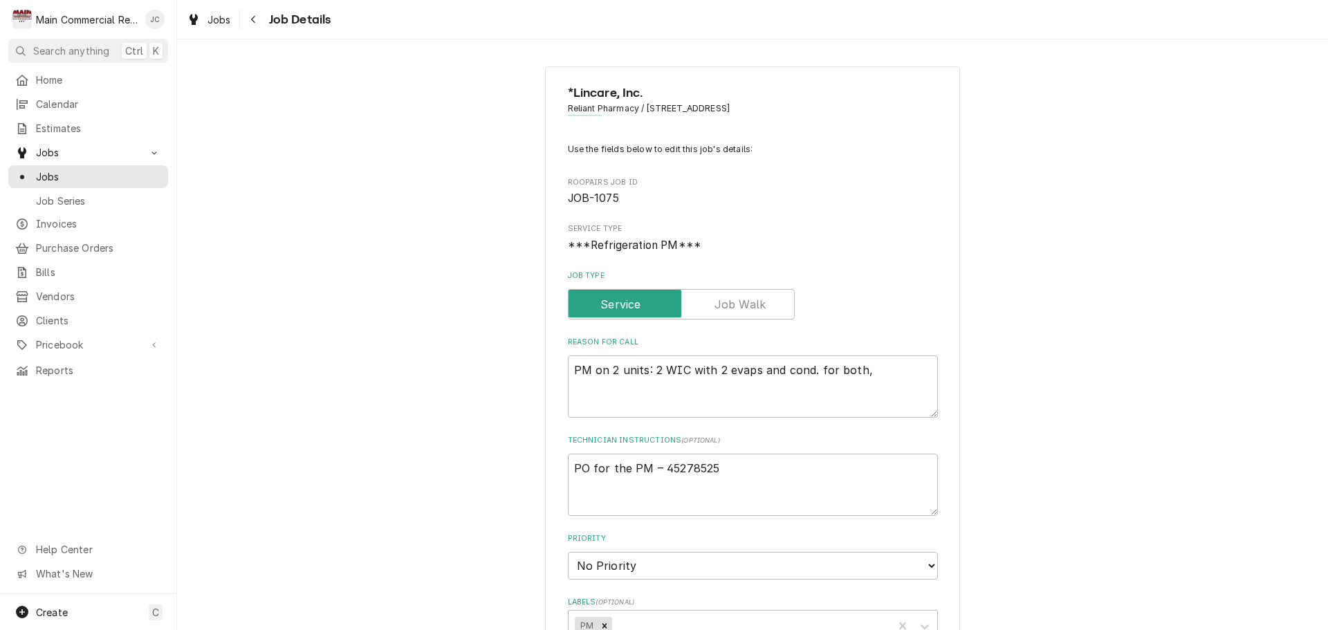
type textarea "x"
click at [298, 19] on span "Job Details" at bounding box center [298, 19] width 66 height 19
click at [254, 19] on icon "Navigate back" at bounding box center [253, 20] width 6 height 10
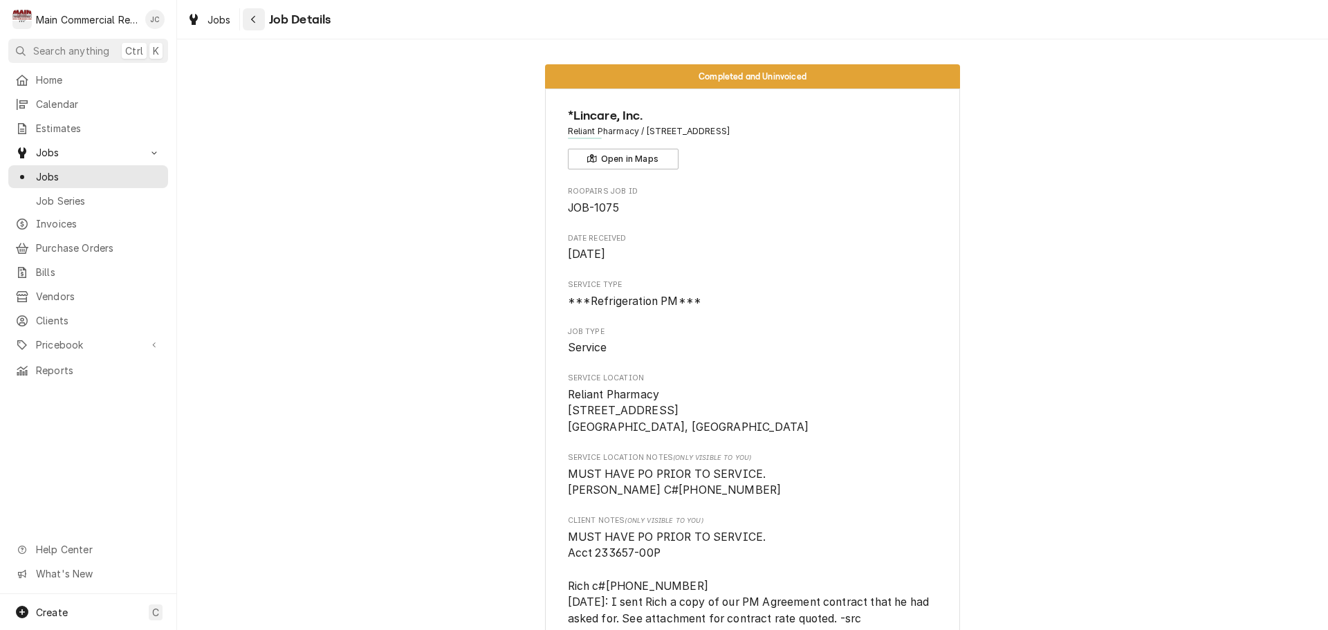
click at [253, 21] on icon "Navigate back" at bounding box center [253, 20] width 4 height 8
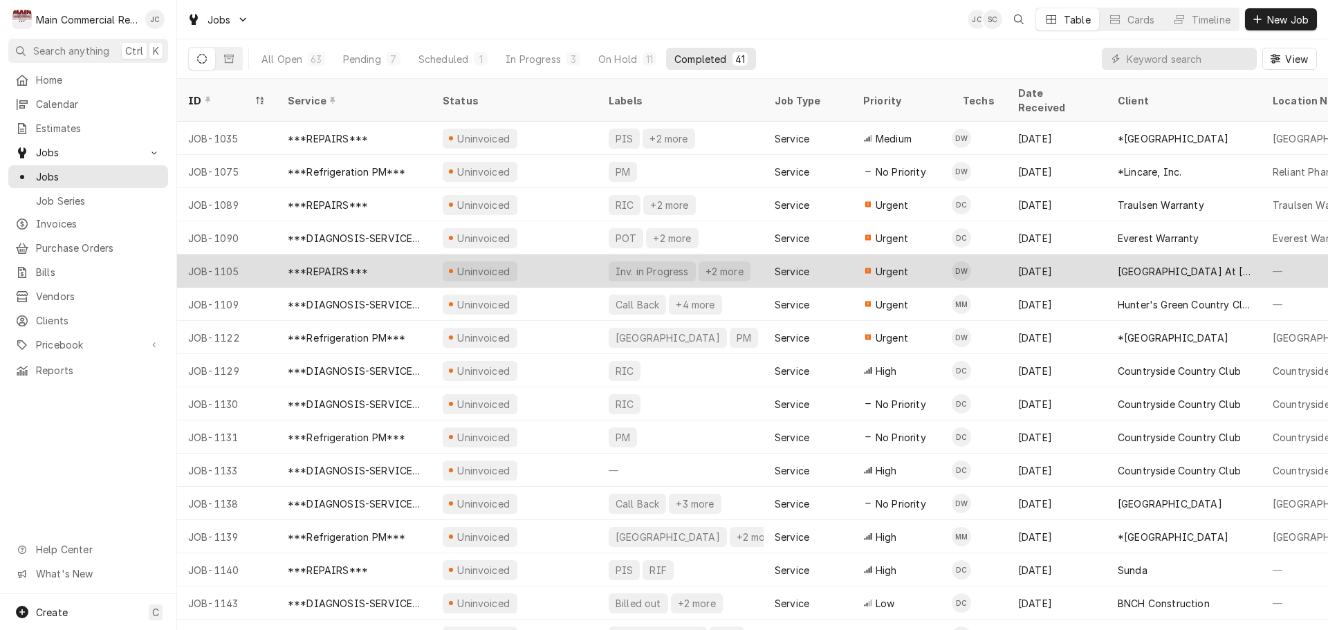
click at [558, 255] on div "Uninvoiced" at bounding box center [515, 271] width 166 height 33
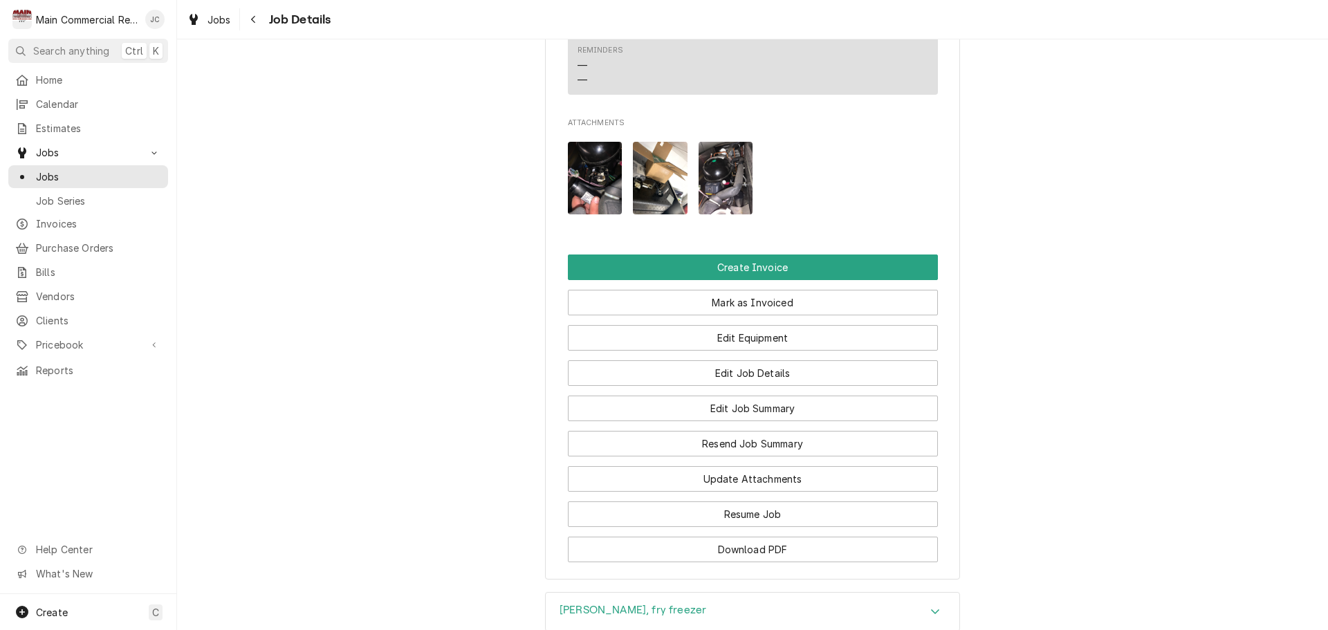
scroll to position [1660, 0]
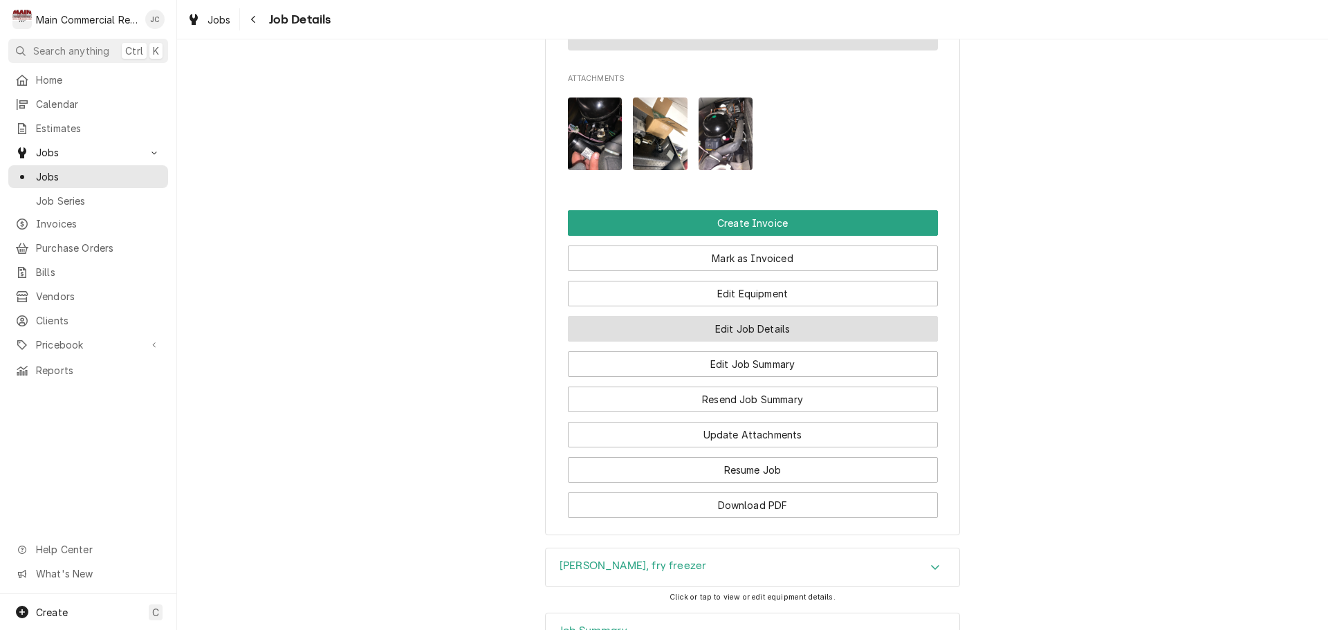
click at [759, 342] on button "Edit Job Details" at bounding box center [753, 329] width 370 height 26
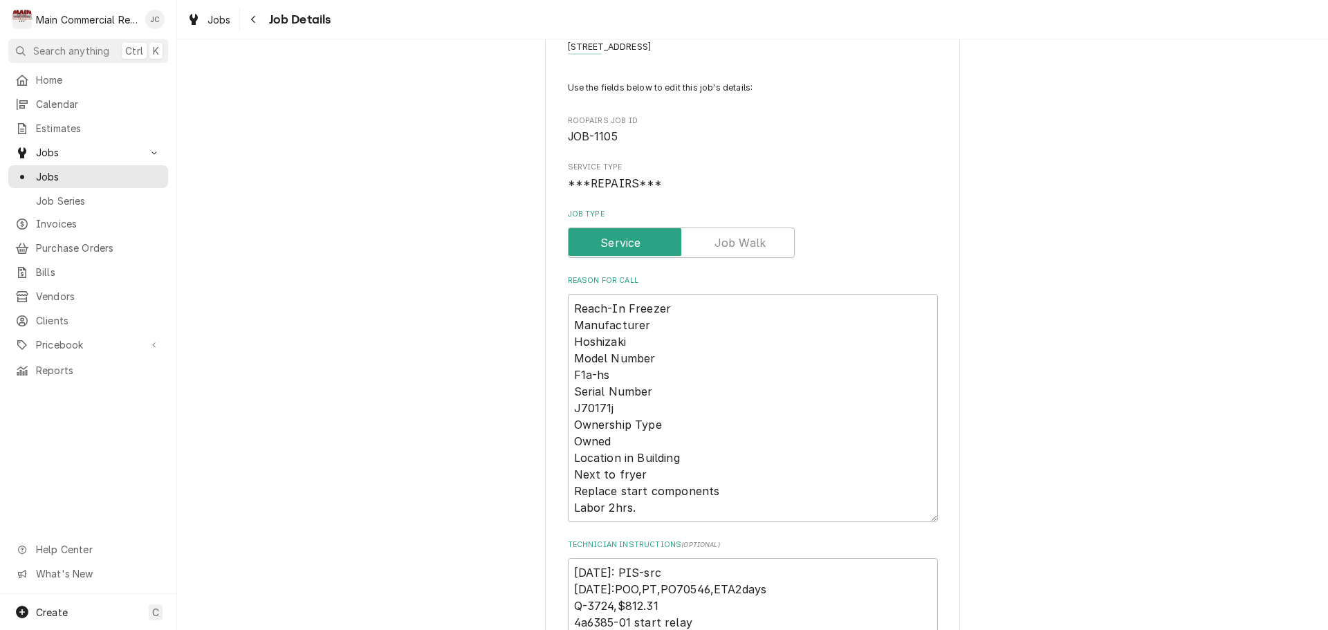
scroll to position [277, 0]
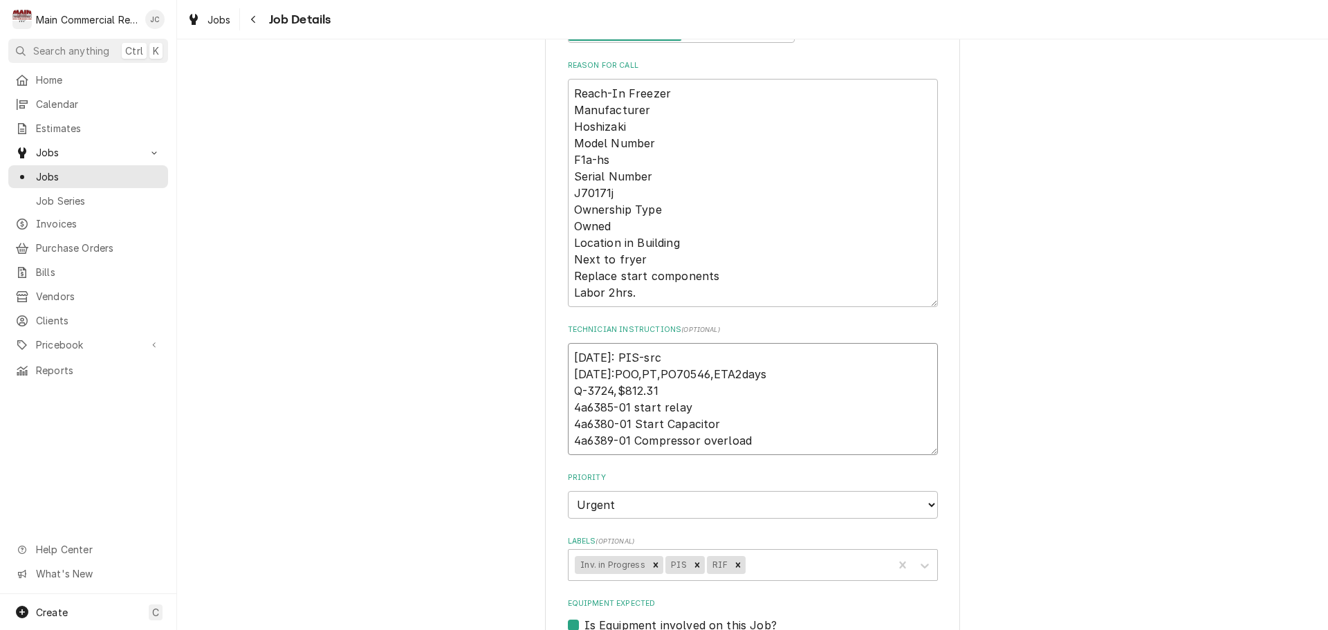
click at [568, 356] on textarea "[DATE]: PIS-src [DATE]:POO,PT,PO70546,ETA2days Q-3724,$812.31 4a6385-01 start r…" at bounding box center [753, 399] width 370 height 112
type textarea "x"
type textarea "[DATE]: PIS-src [DATE]:POO,PT,PO70546,ETA2days Q-3724,$812.31 4a6385-01 start r…"
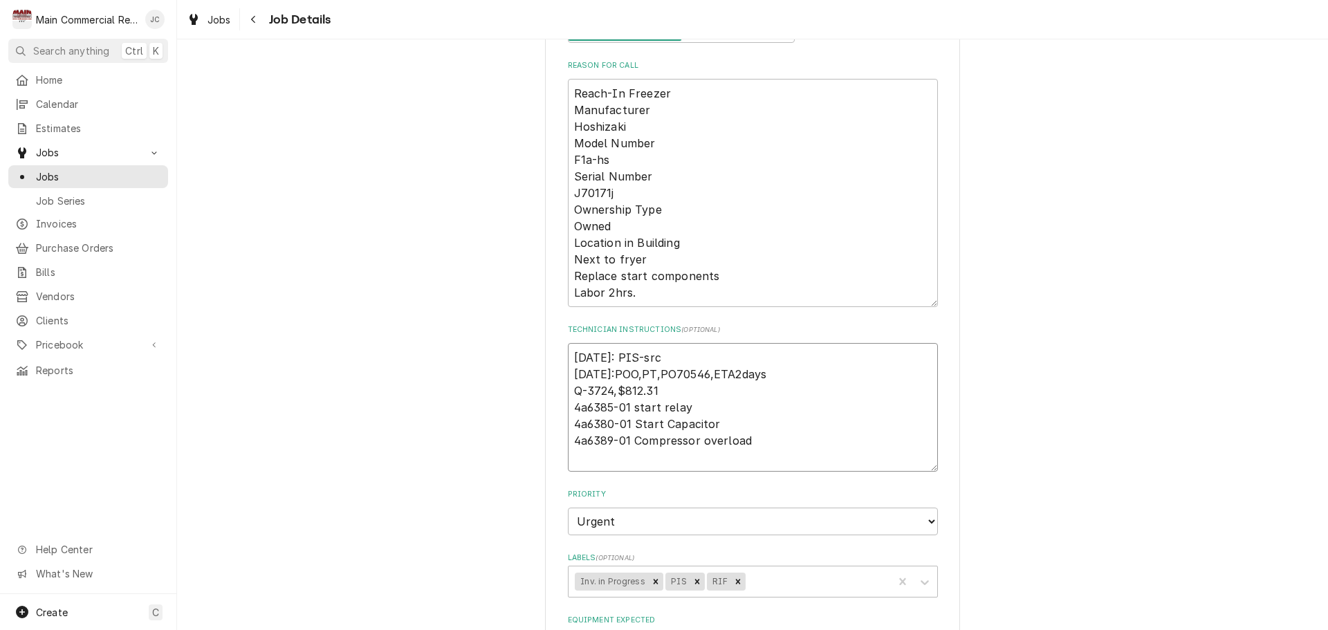
type textarea "x"
type textarea "1 [DATE]: PIS-src [DATE]:POO,PT,PO70546,ETA2days Q-3724,$812.31 4a6385-01 start…"
type textarea "x"
type textarea "11 7/28/25: PIS-src 7/24/25:POO,PT,PO70546,ETA2days Q-3724,$812.31 4a6385-01 st…"
type textarea "x"
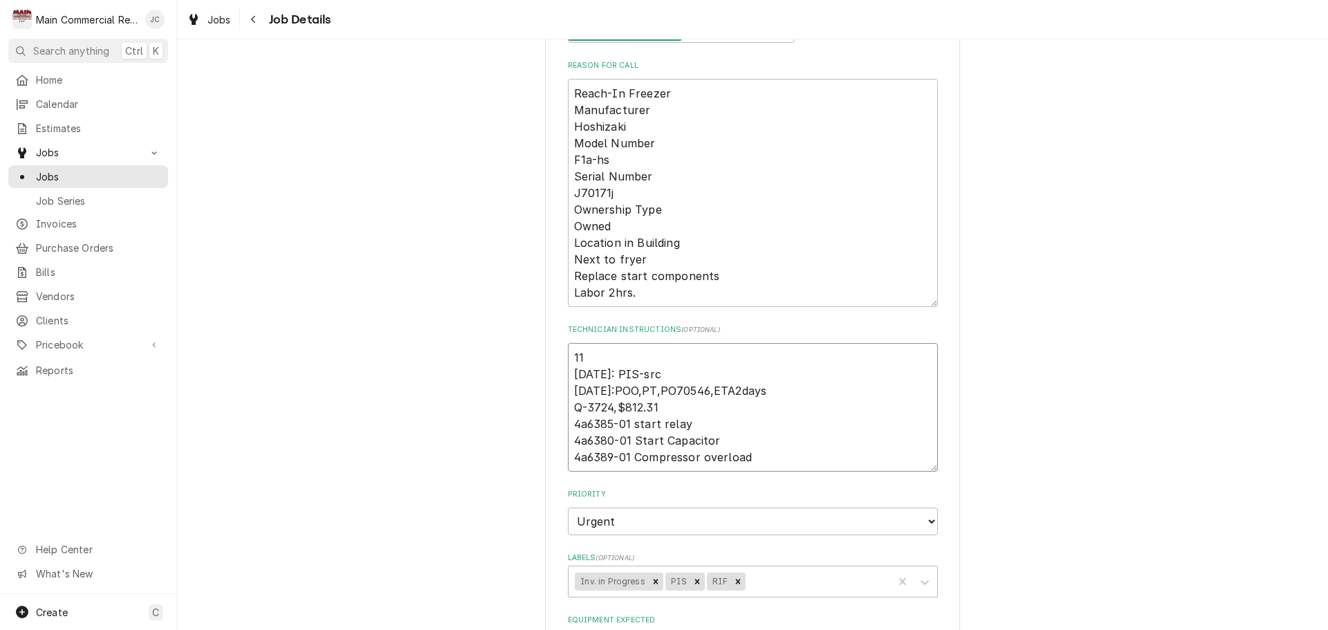
type textarea "11/ 7/28/25: PIS-src 7/24/25:POO,PT,PO70546,ETA2days Q-3724,$812.31 4a6385-01 s…"
type textarea "x"
type textarea "11 7/28/25: PIS-src 7/24/25:POO,PT,PO70546,ETA2days Q-3724,$812.31 4a6385-01 st…"
type textarea "x"
type textarea "1 7/28/25: PIS-src 7/24/25:POO,PT,PO70546,ETA2days Q-3724,$812.31 4a6385-01 sta…"
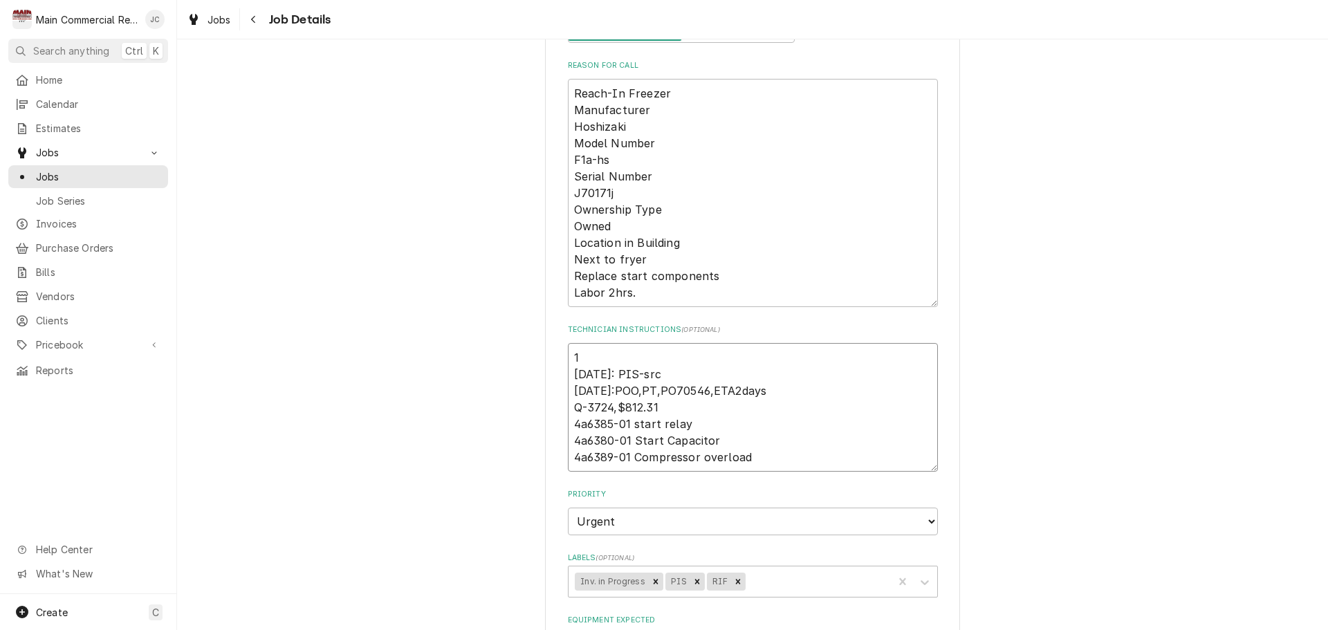
type textarea "x"
type textarea "7/28/25: PIS-src 7/24/25:POO,PT,PO70546,ETA2days Q-3724,$812.31 4a6385-01 start…"
type textarea "x"
type textarea "8 7/28/25: PIS-src 7/24/25:POO,PT,PO70546,ETA2days Q-3724,$812.31 4a6385-01 sta…"
type textarea "x"
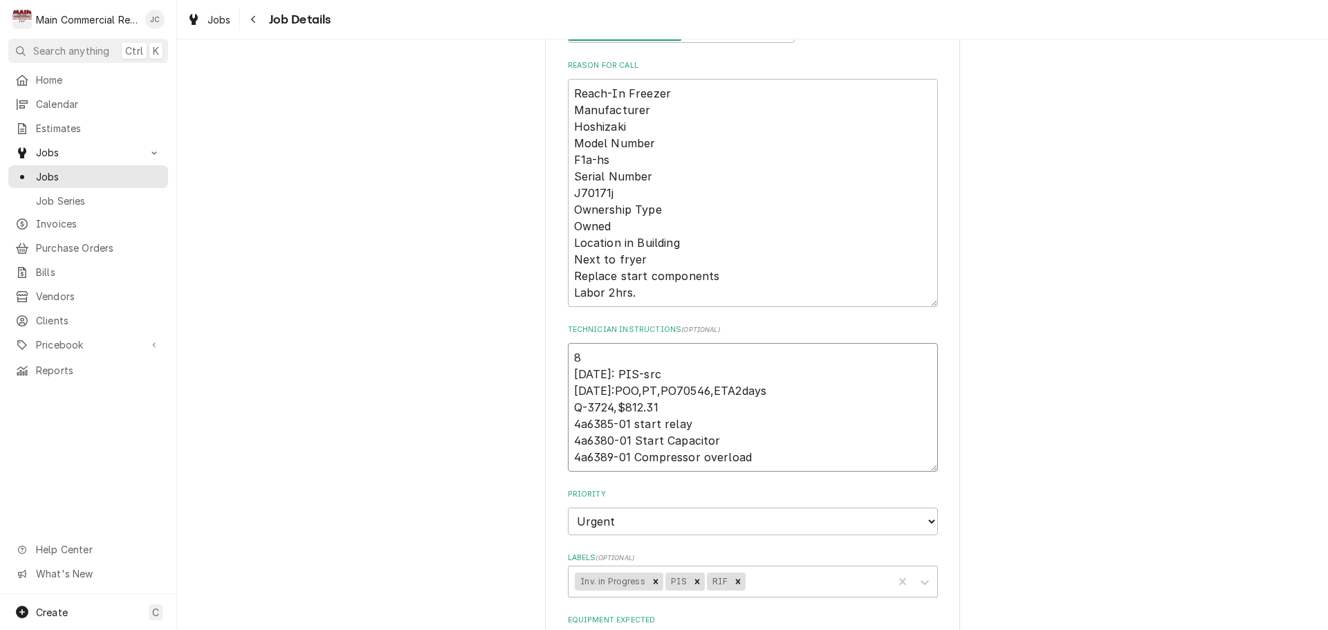
type textarea "8/ 7/28/25: PIS-src 7/24/25:POO,PT,PO70546,ETA2days Q-3724,$812.31 4a6385-01 st…"
type textarea "x"
type textarea "8/1 7/28/25: PIS-src 7/24/25:POO,PT,PO70546,ETA2days Q-3724,$812.31 4a6385-01 s…"
type textarea "x"
type textarea "8/11 7/28/25: PIS-src 7/24/25:POO,PT,PO70546,ETA2days Q-3724,$812.31 4a6385-01 …"
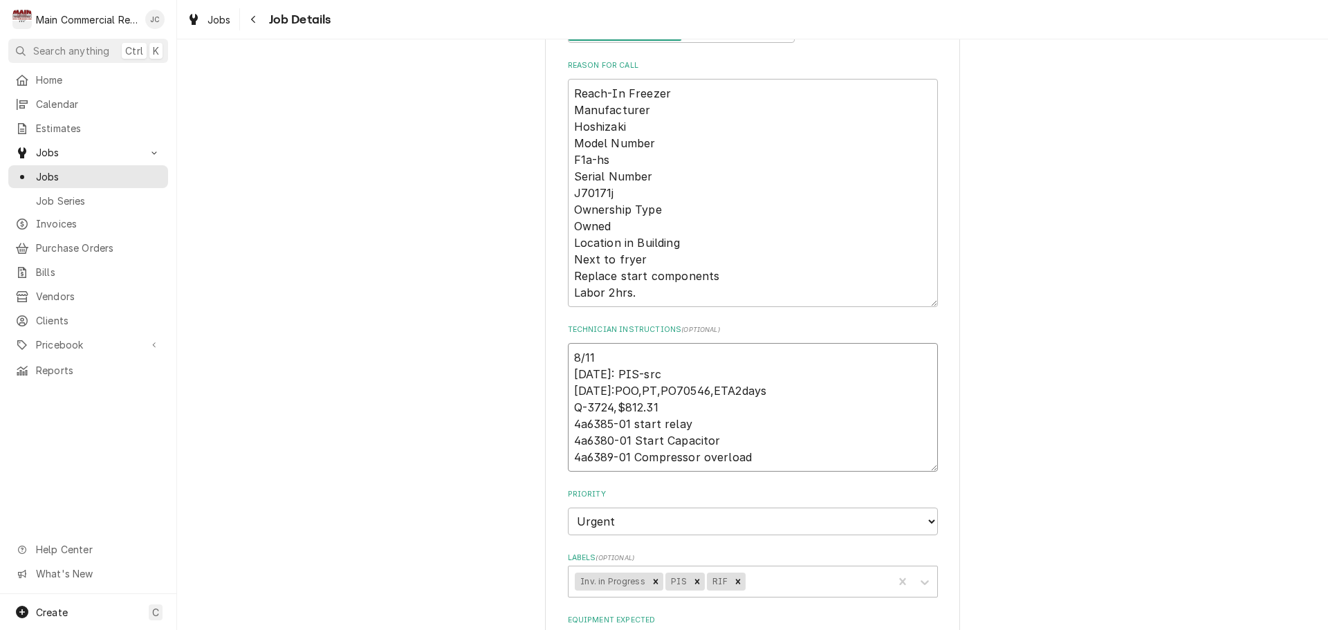
type textarea "x"
type textarea "8/11/ 7/28/25: PIS-src 7/24/25:POO,PT,PO70546,ETA2days Q-3724,$812.31 4a6385-01…"
type textarea "x"
type textarea "8/11/2 7/28/25: PIS-src 7/24/25:POO,PT,PO70546,ETA2days Q-3724,$812.31 4a6385-0…"
type textarea "x"
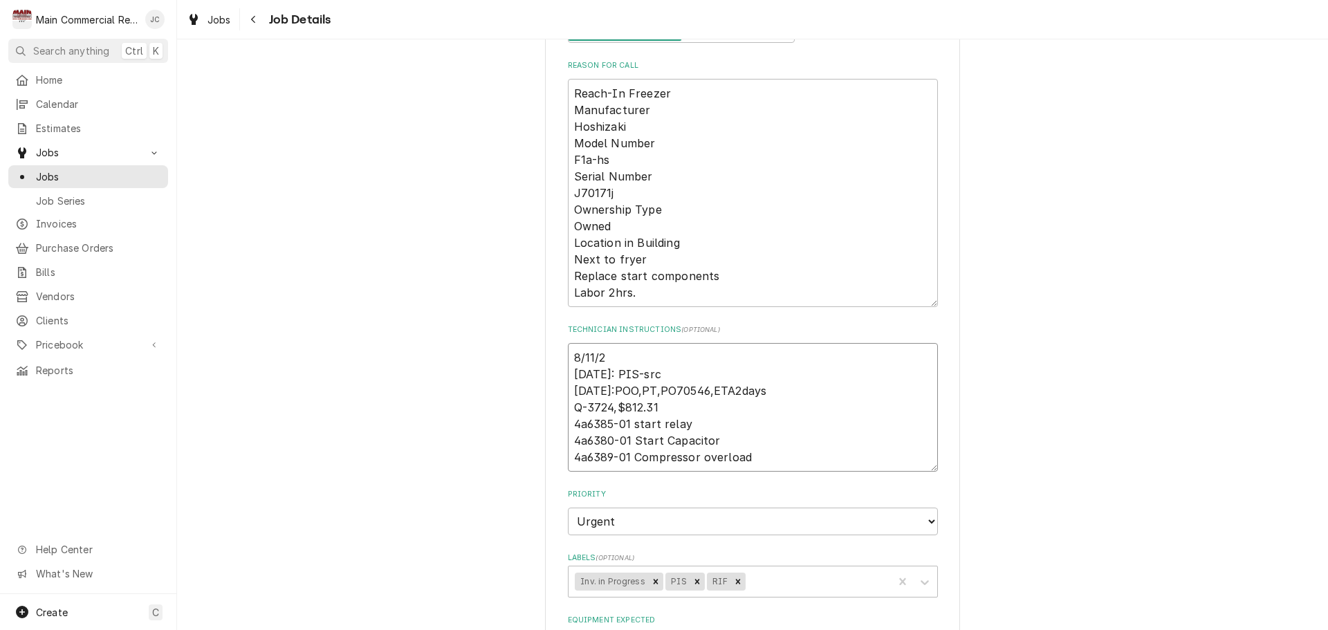
type textarea "8/11/25 7/28/25: PIS-src 7/24/25:POO,PT,PO70546,ETA2days Q-3724,$812.31 4a6385-…"
type textarea "x"
type textarea "8/11/25: 7/28/25: PIS-src 7/24/25:POO,PT,PO70546,ETA2days Q-3724,$812.31 4a6385…"
type textarea "x"
type textarea "8/11/25: 7/28/25: PIS-src 7/24/25:POO,PT,PO70546,ETA2days Q-3724,$812.31 4a6385…"
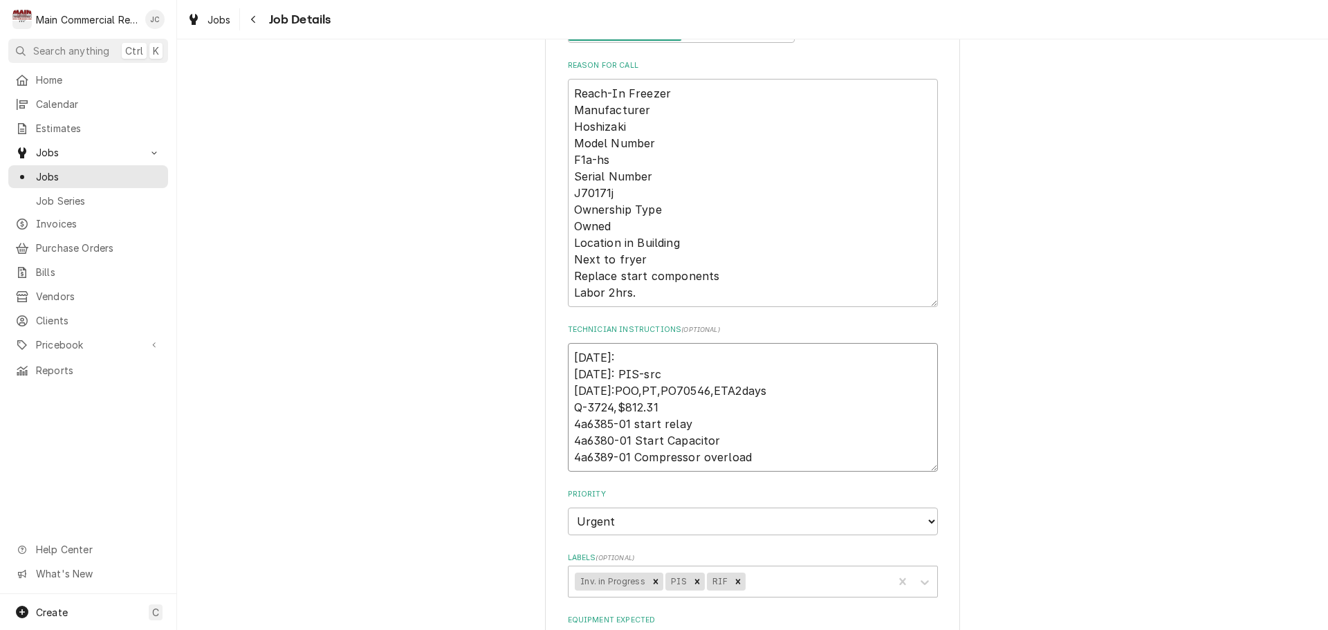
type textarea "x"
type textarea "8/11/25: I 7/28/25: PIS-src 7/24/25:POO,PT,PO70546,ETA2days Q-3724,$812.31 4a63…"
type textarea "x"
type textarea "8/11/25: In 7/28/25: PIS-src 7/24/25:POO,PT,PO70546,ETA2days Q-3724,$812.31 4a6…"
type textarea "x"
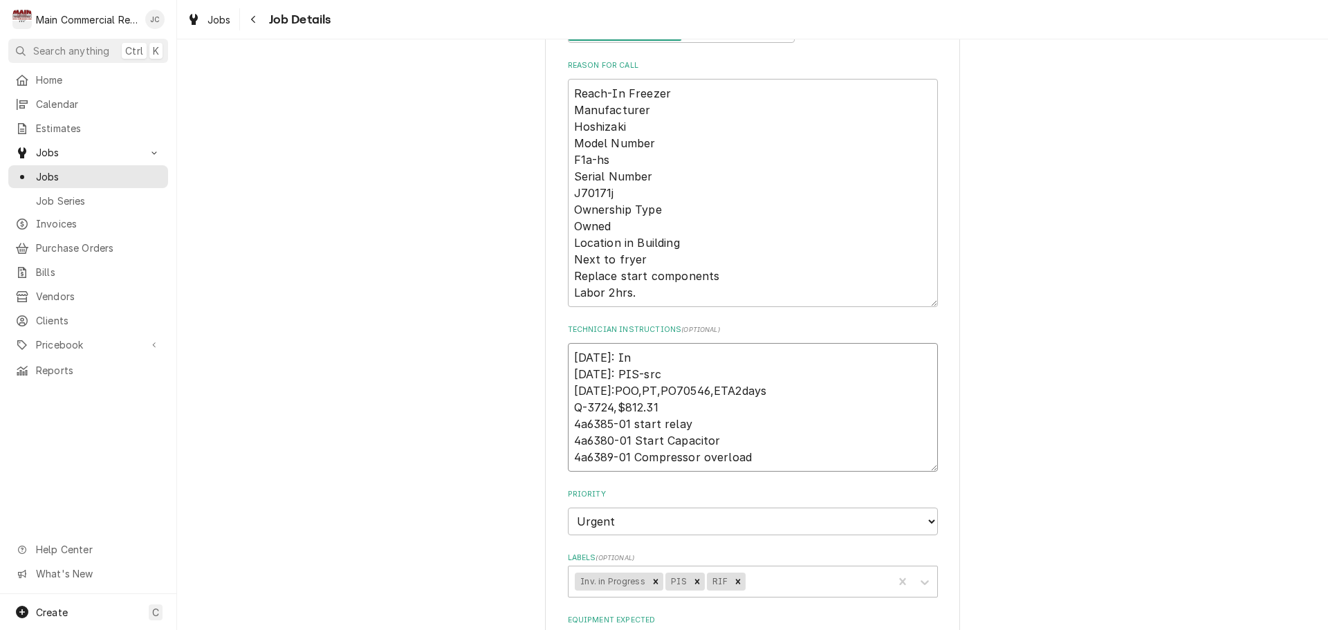
type textarea "8/11/25: Inv 7/28/25: PIS-src 7/24/25:POO,PT,PO70546,ETA2days Q-3724,$812.31 4a…"
type textarea "x"
type textarea "8/11/25: Inv# 7/28/25: PIS-src 7/24/25:POO,PT,PO70546,ETA2days Q-3724,$812.31 4…"
type textarea "x"
type textarea "8/11/25: Inv#1 7/28/25: PIS-src 7/24/25:POO,PT,PO70546,ETA2days Q-3724,$812.31 …"
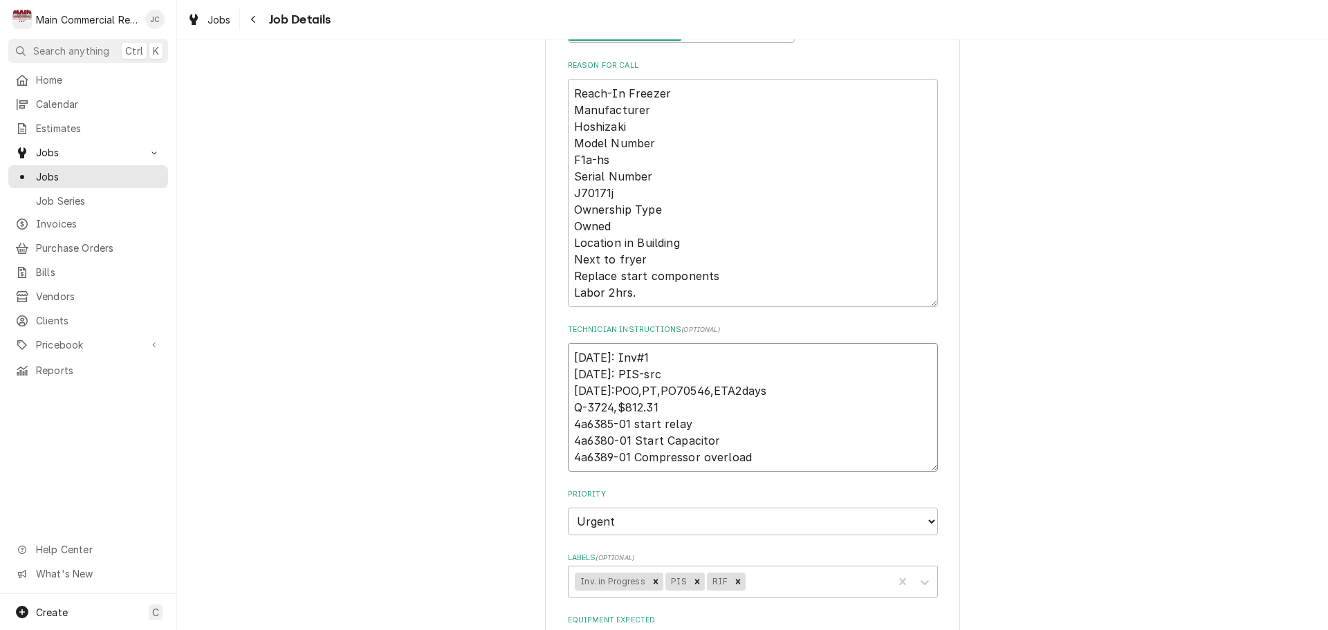
type textarea "x"
type textarea "8/11/25: Inv#15 7/28/25: PIS-src 7/24/25:POO,PT,PO70546,ETA2days Q-3724,$812.31…"
type textarea "x"
type textarea "8/11/25: Inv#152 7/28/25: PIS-src 7/24/25:POO,PT,PO70546,ETA2days Q-3724,$812.3…"
type textarea "x"
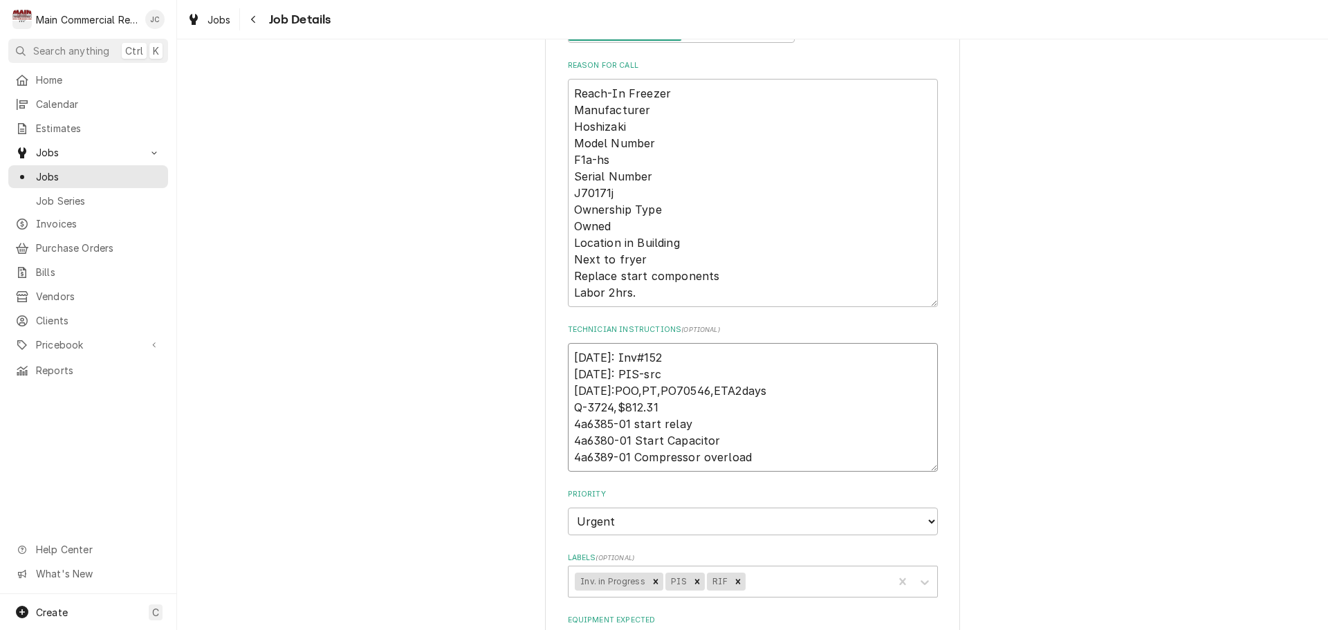
type textarea "8/11/25: Inv#1521 7/28/25: PIS-src 7/24/25:POO,PT,PO70546,ETA2days Q-3724,$812.…"
type textarea "x"
type textarea "8/11/25: Inv#15210 7/28/25: PIS-src 7/24/25:POO,PT,PO70546,ETA2days Q-3724,$812…"
type textarea "x"
type textarea "8/11/25: Inv#152100 7/28/25: PIS-src 7/24/25:POO,PT,PO70546,ETA2days Q-3724,$81…"
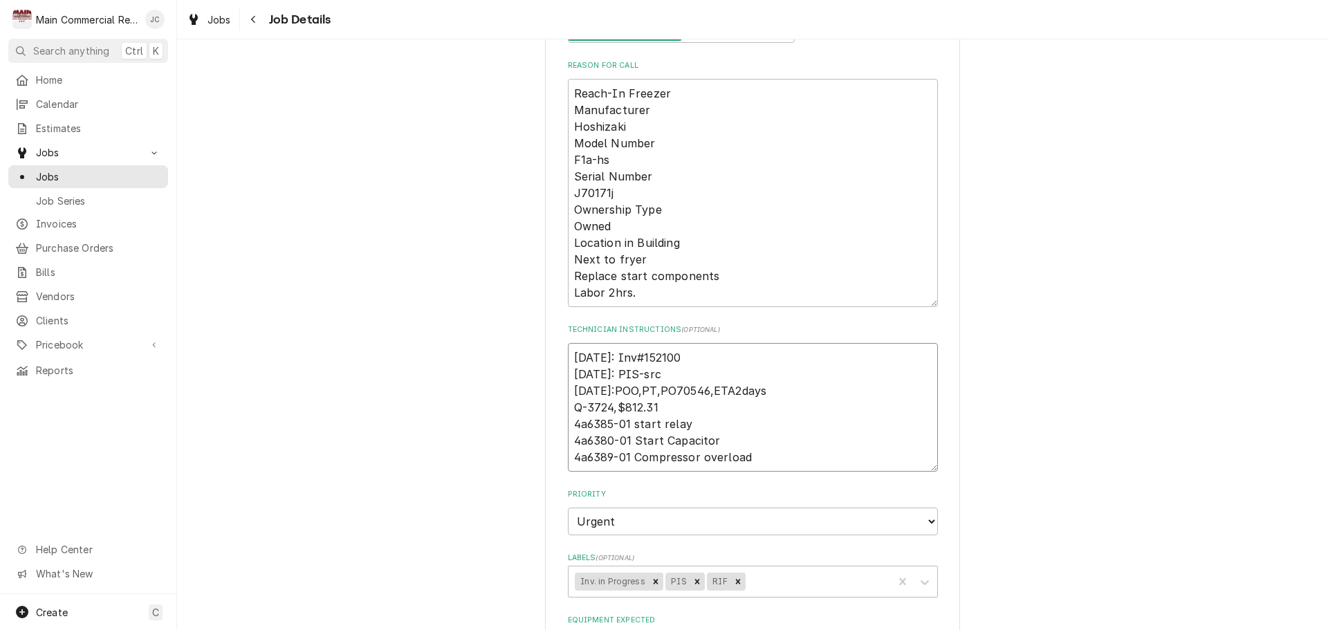
type textarea "x"
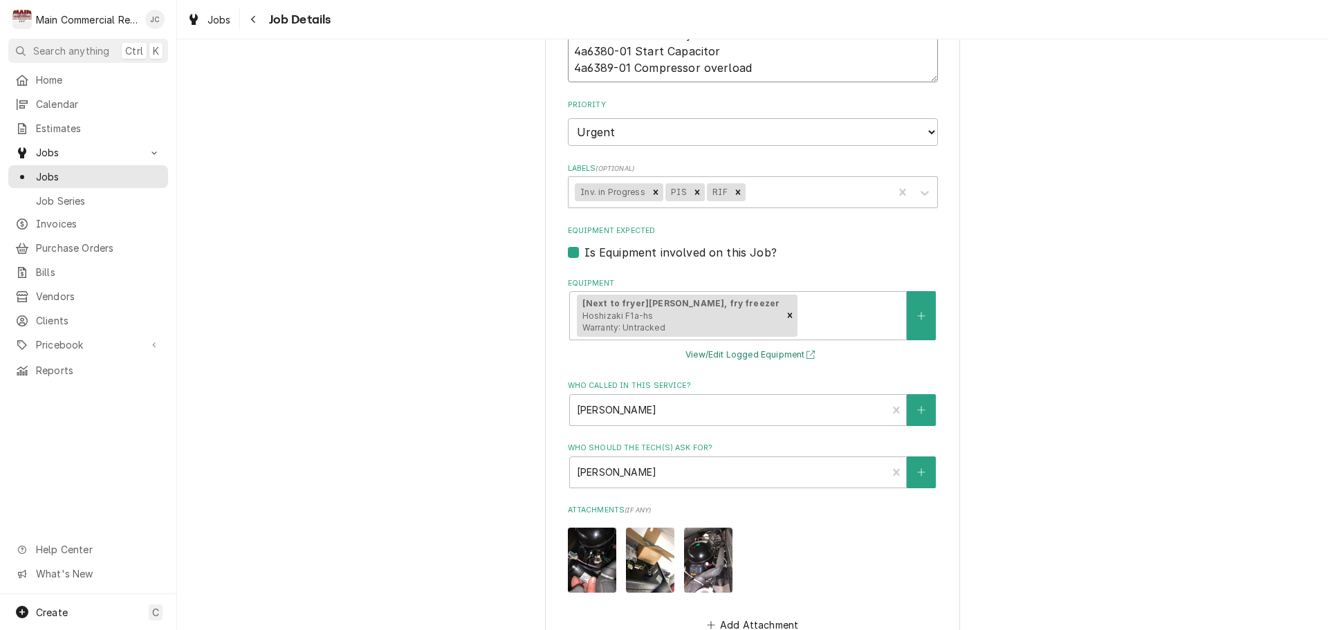
scroll to position [553, 0]
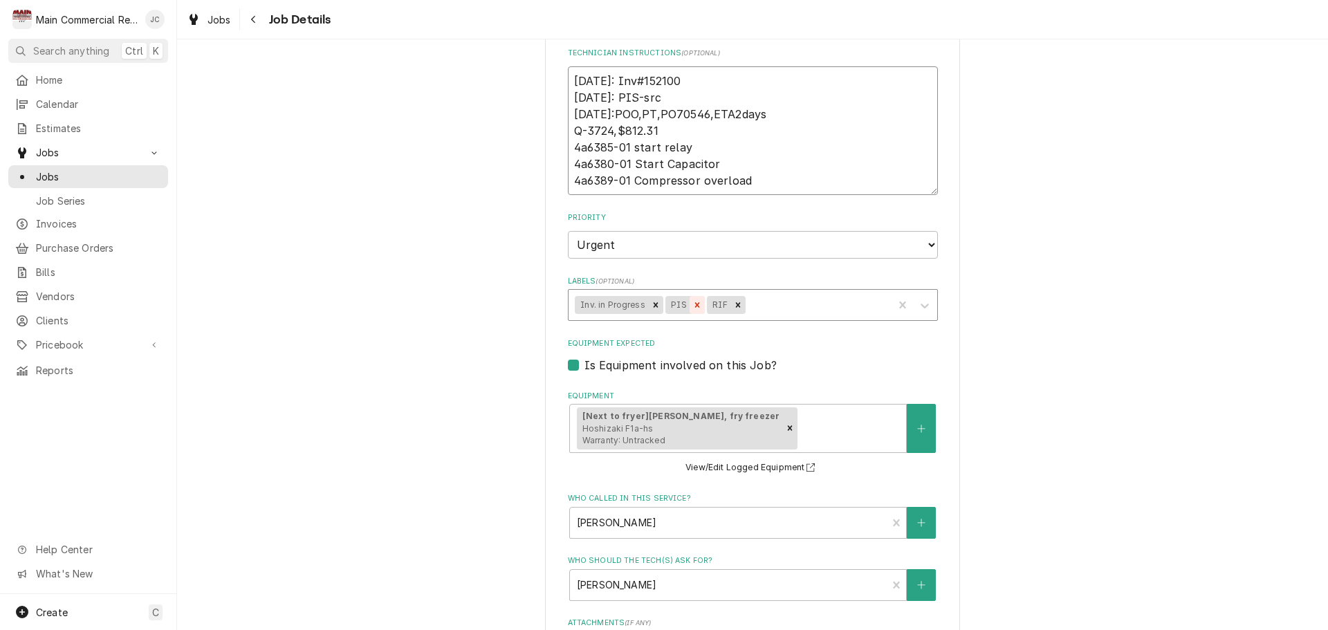
click at [692, 306] on icon "Remove PIS" at bounding box center [697, 305] width 10 height 10
type textarea "8/11/25: Inv#152100 7/28/25: PIS-src 7/24/25:POO,PT,PO70546,ETA2days Q-3724,$81…"
click at [654, 304] on icon "Remove Inv. in Progress" at bounding box center [656, 304] width 5 height 5
type textarea "x"
click at [656, 302] on div "Labels" at bounding box center [751, 305] width 270 height 25
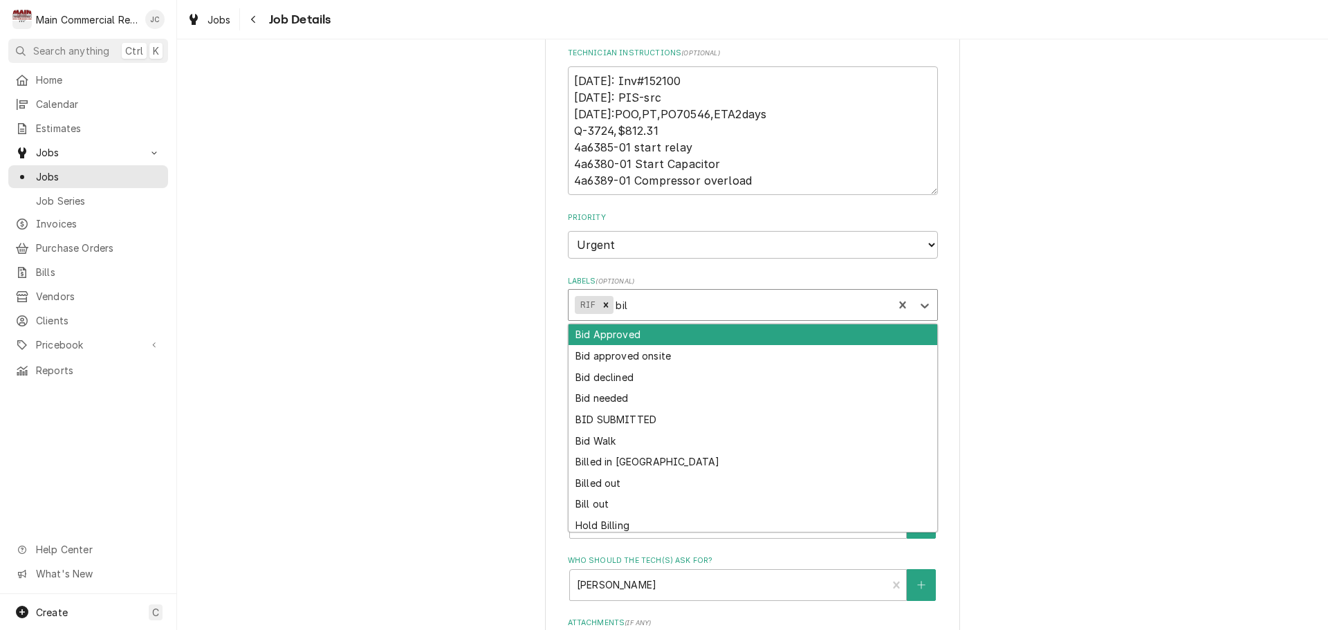
type input "bill"
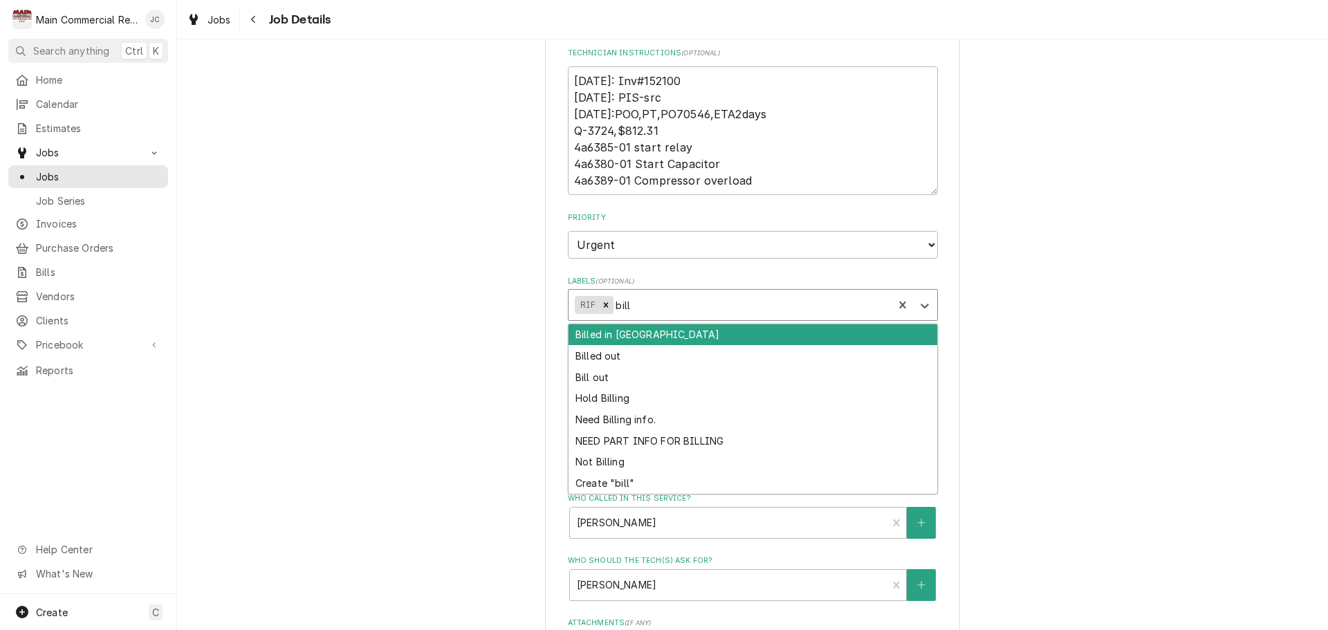
click at [644, 331] on div "Billed in QBO" at bounding box center [753, 334] width 369 height 21
type textarea "x"
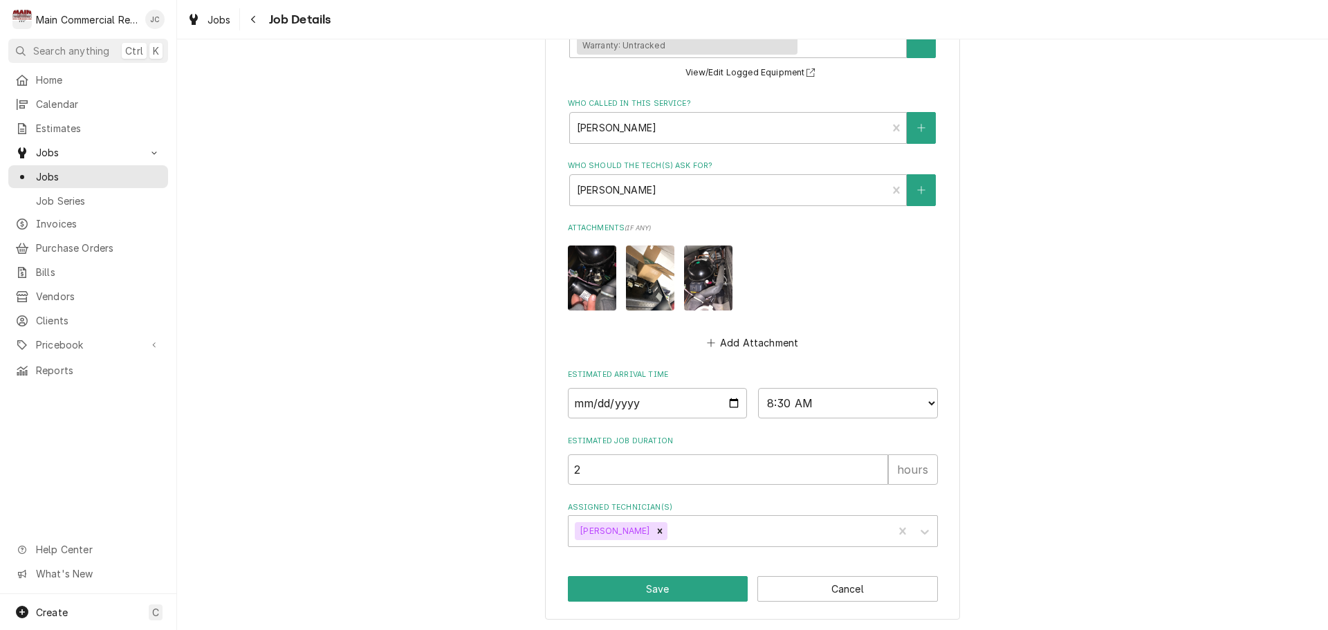
scroll to position [950, 0]
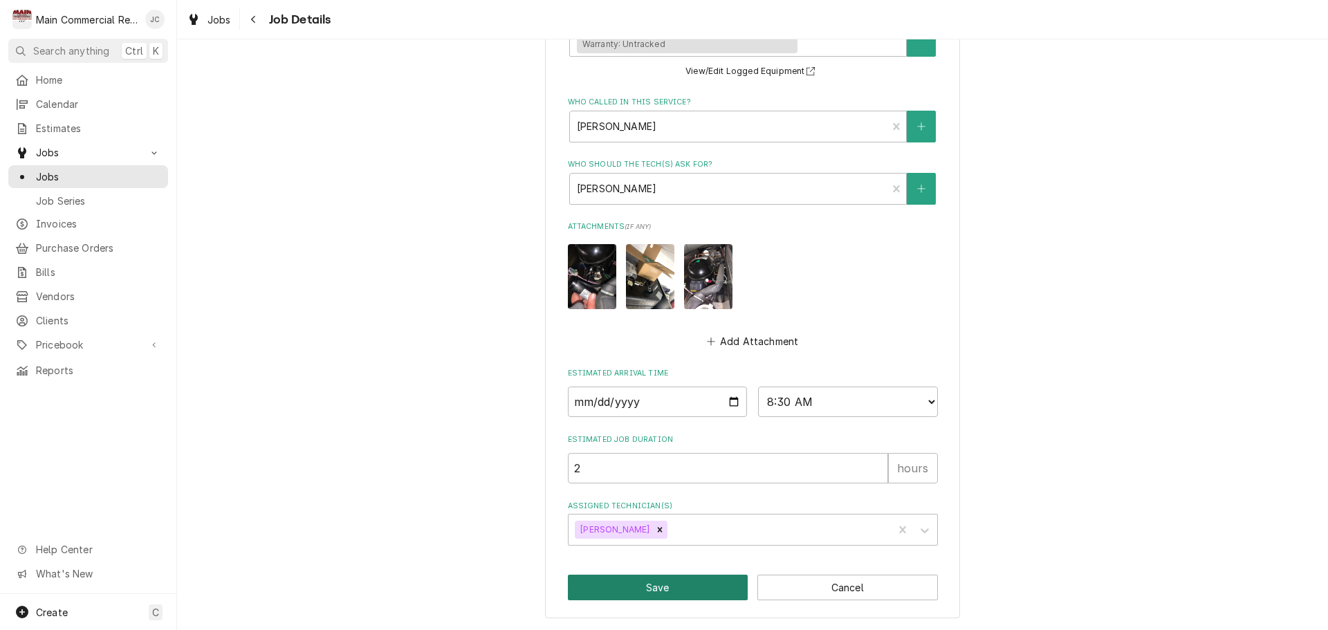
click at [680, 586] on button "Save" at bounding box center [658, 588] width 181 height 26
type textarea "x"
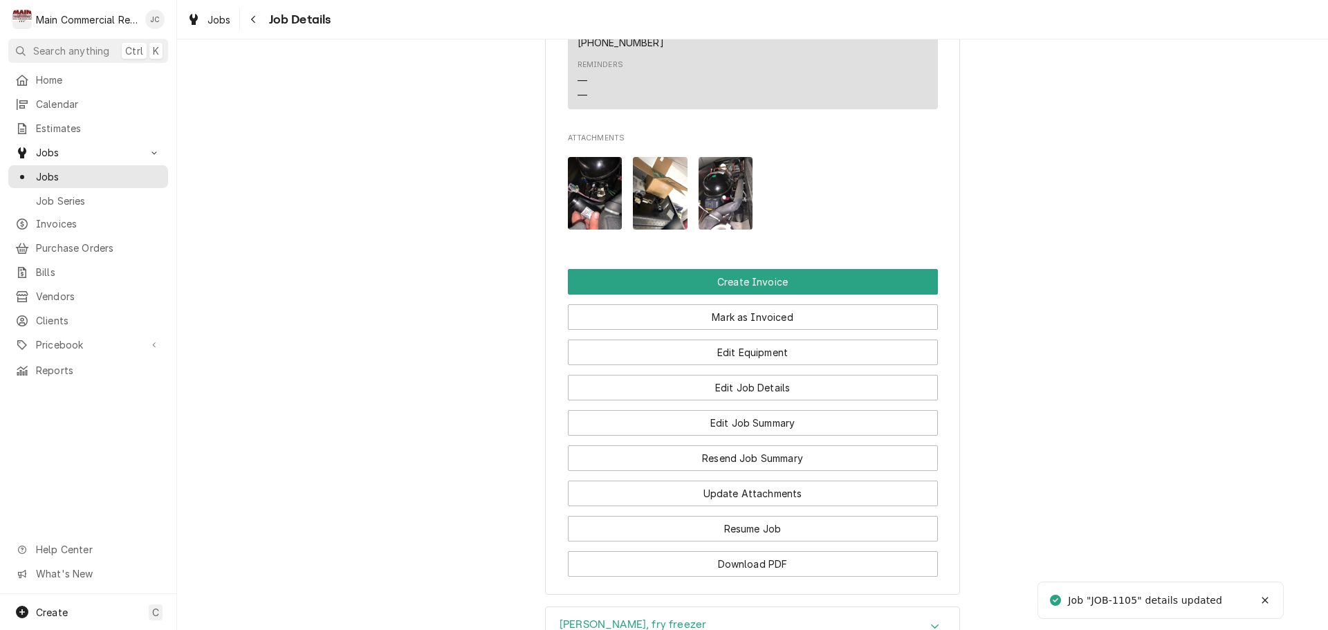
scroll to position [1660, 0]
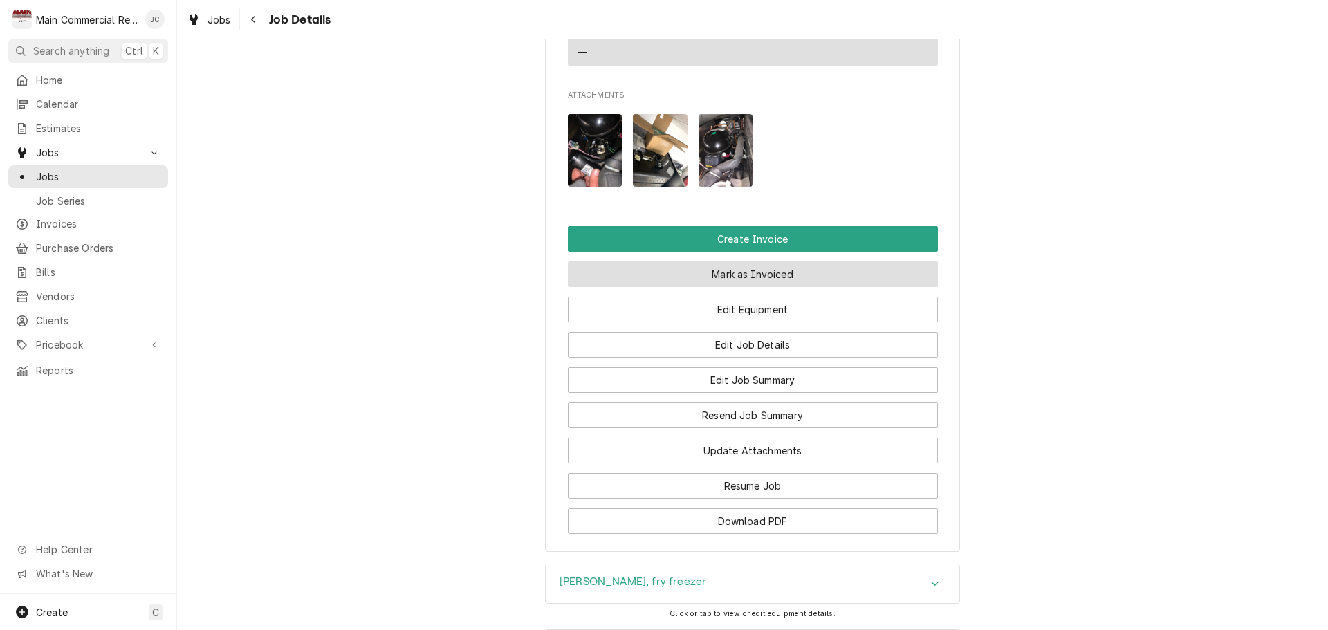
click at [758, 287] on button "Mark as Invoiced" at bounding box center [753, 274] width 370 height 26
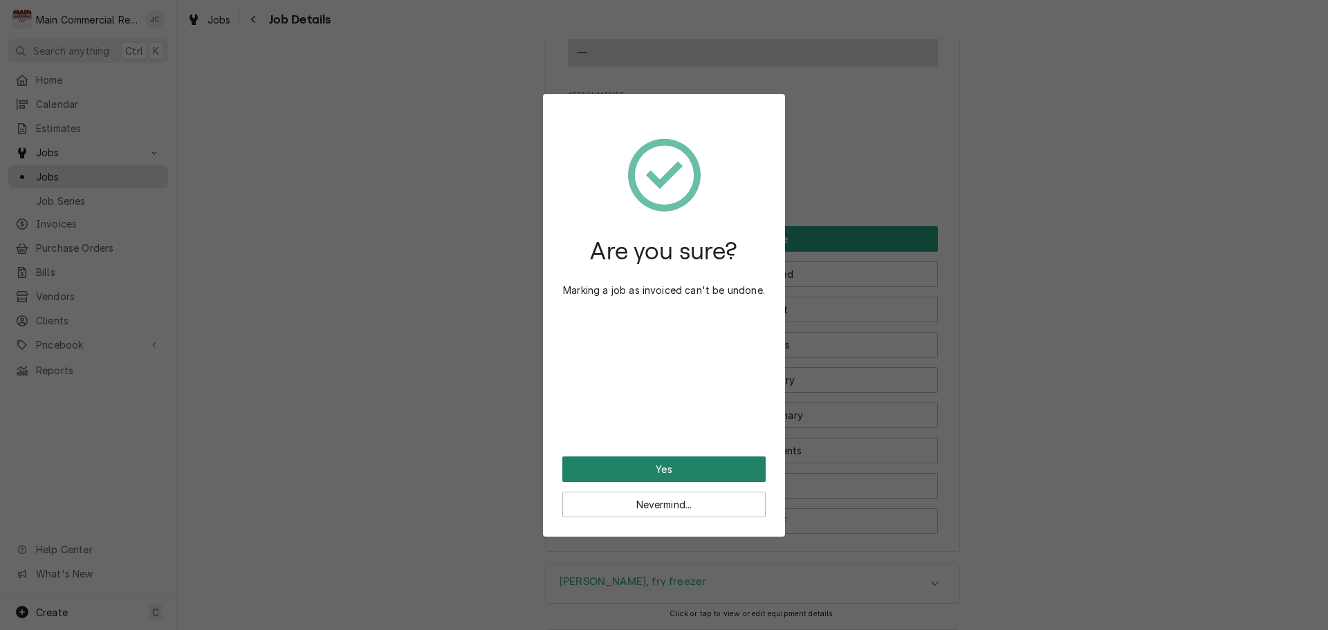
click at [663, 470] on button "Yes" at bounding box center [663, 469] width 203 height 26
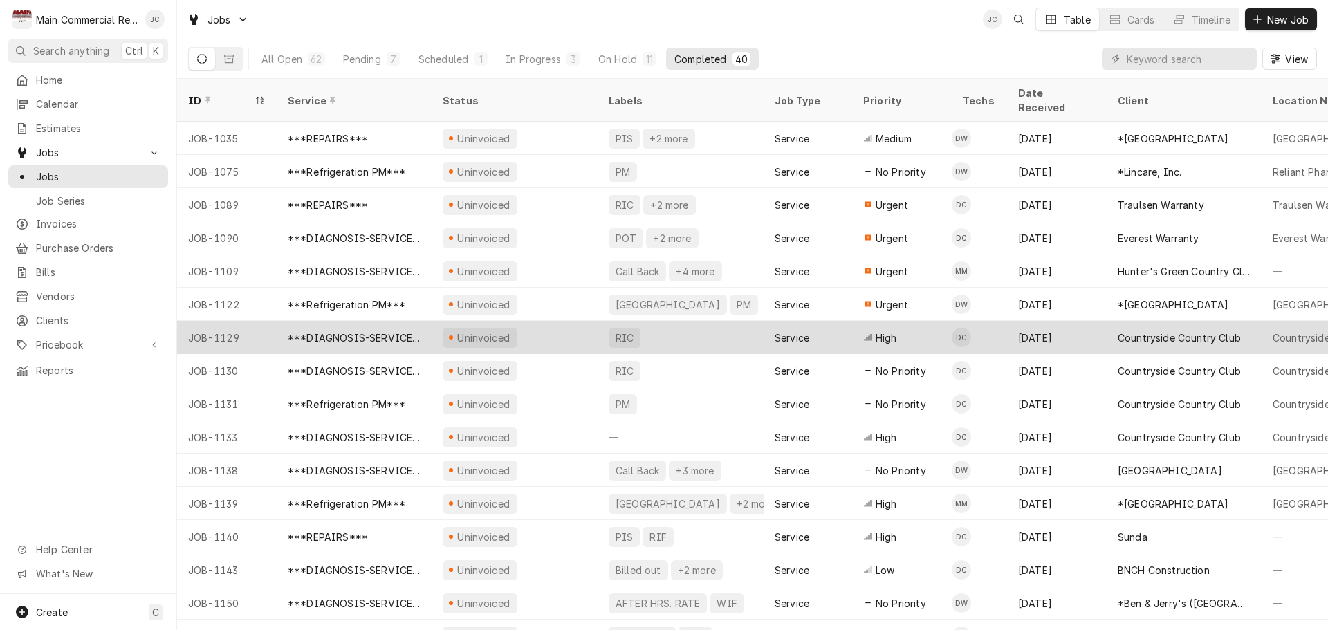
click at [619, 331] on div "RIC" at bounding box center [624, 338] width 21 height 15
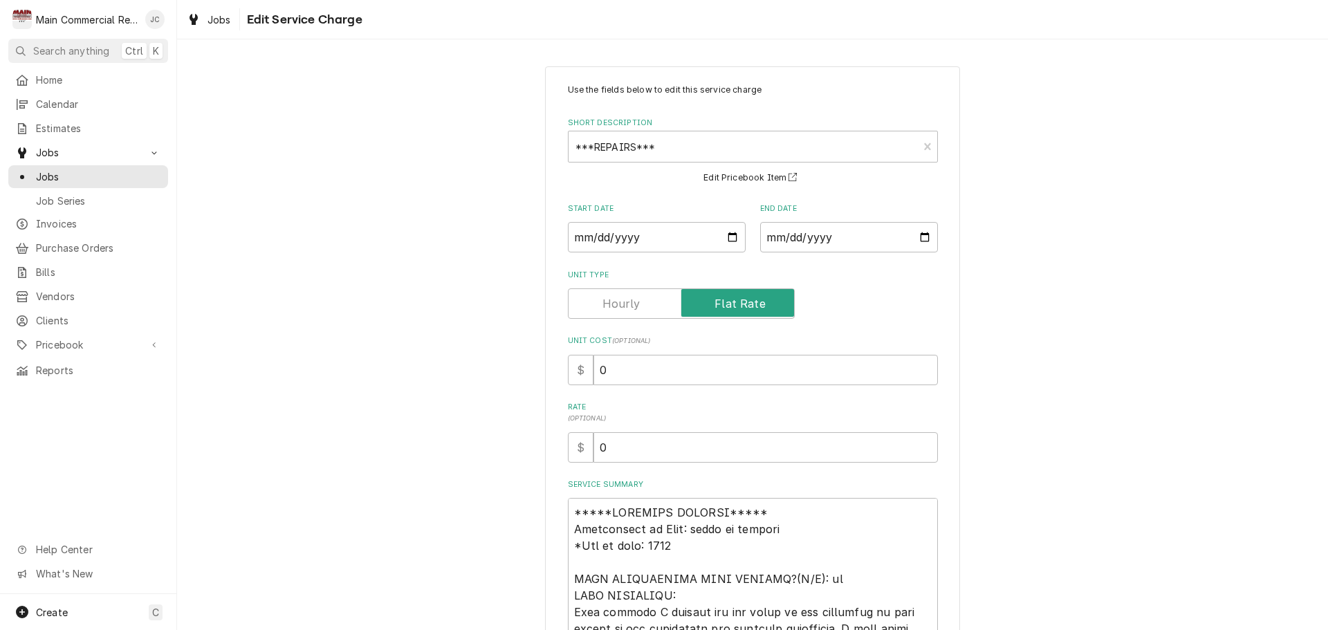
scroll to position [16, 0]
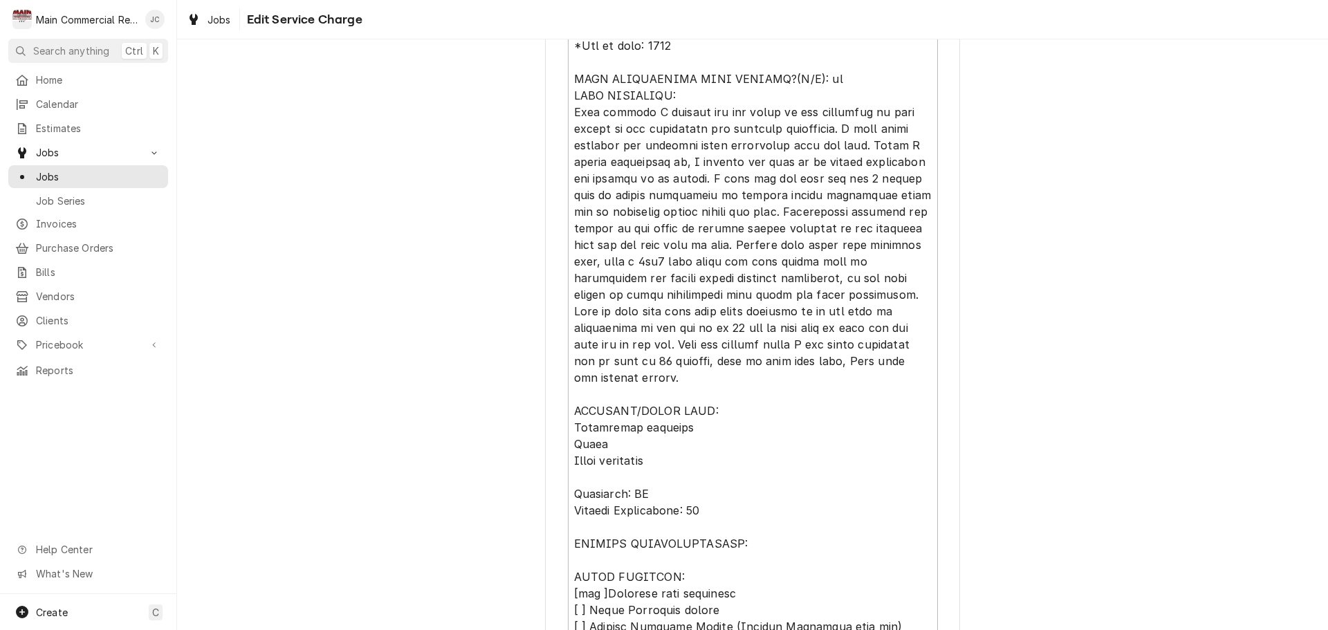
click at [824, 430] on textarea "Service Summary" at bounding box center [753, 418] width 370 height 809
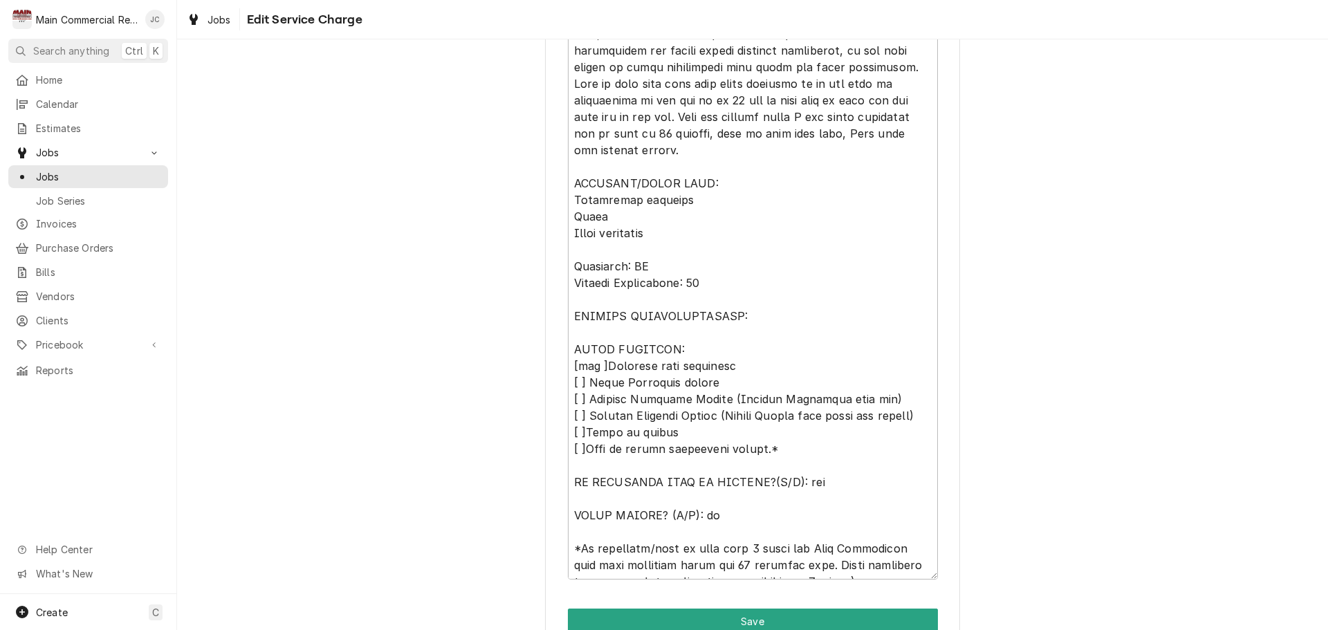
scroll to position [797, 0]
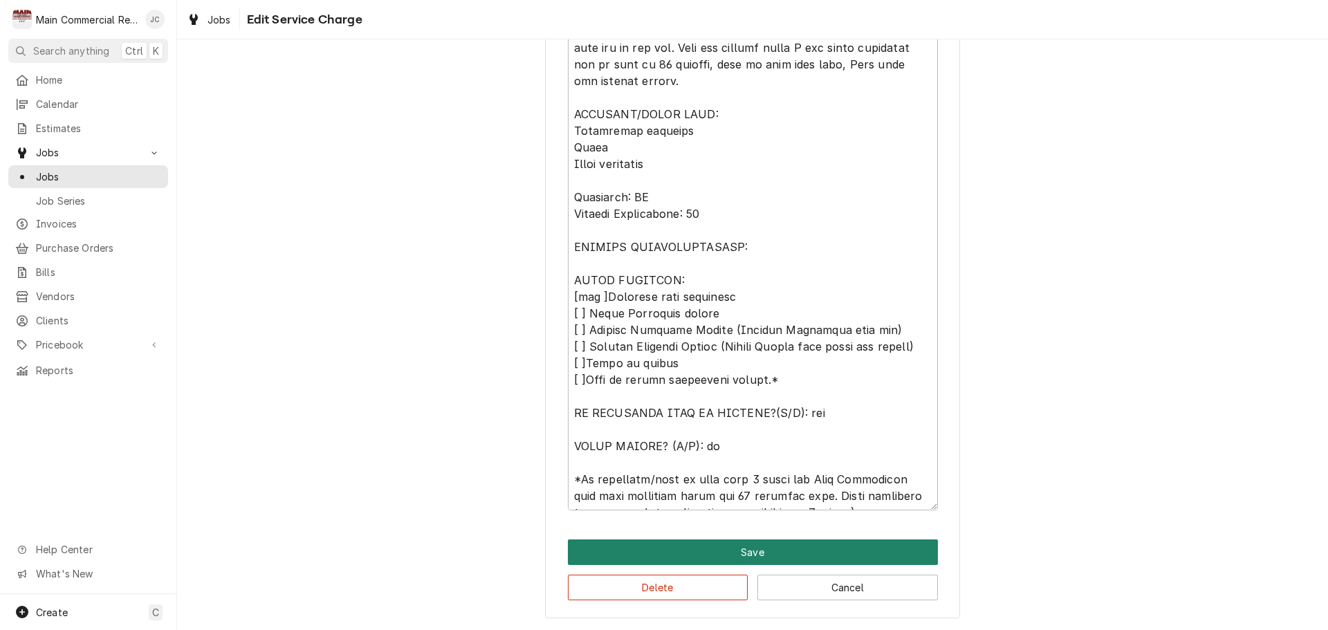
click at [727, 555] on button "Save" at bounding box center [753, 552] width 370 height 26
type textarea "x"
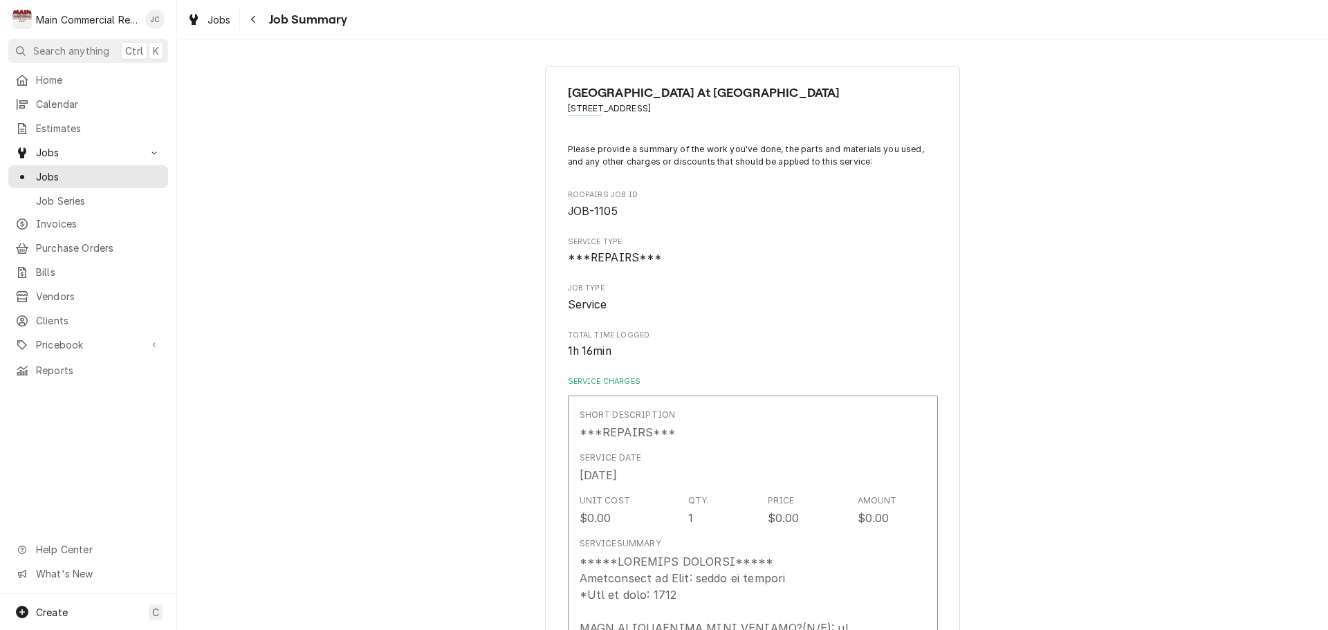
click at [303, 21] on span "Job Summary" at bounding box center [306, 19] width 83 height 19
click at [257, 21] on div "Navigate back" at bounding box center [254, 19] width 14 height 14
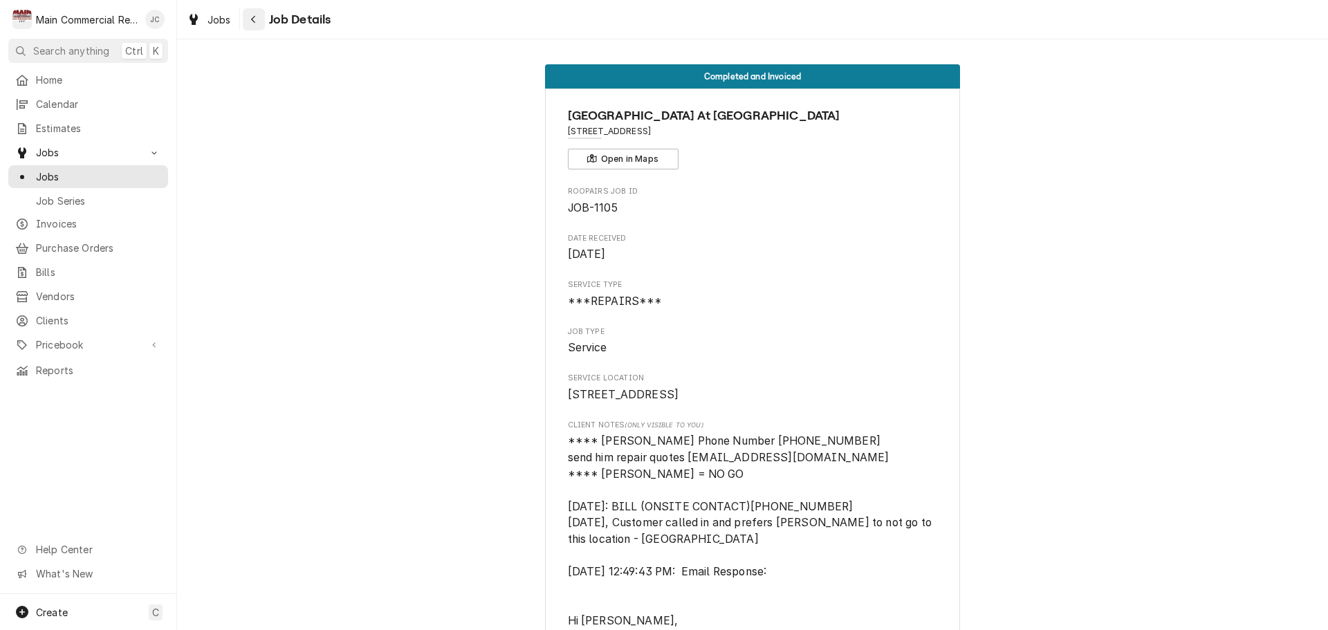
click at [255, 23] on icon "Navigate back" at bounding box center [253, 20] width 6 height 10
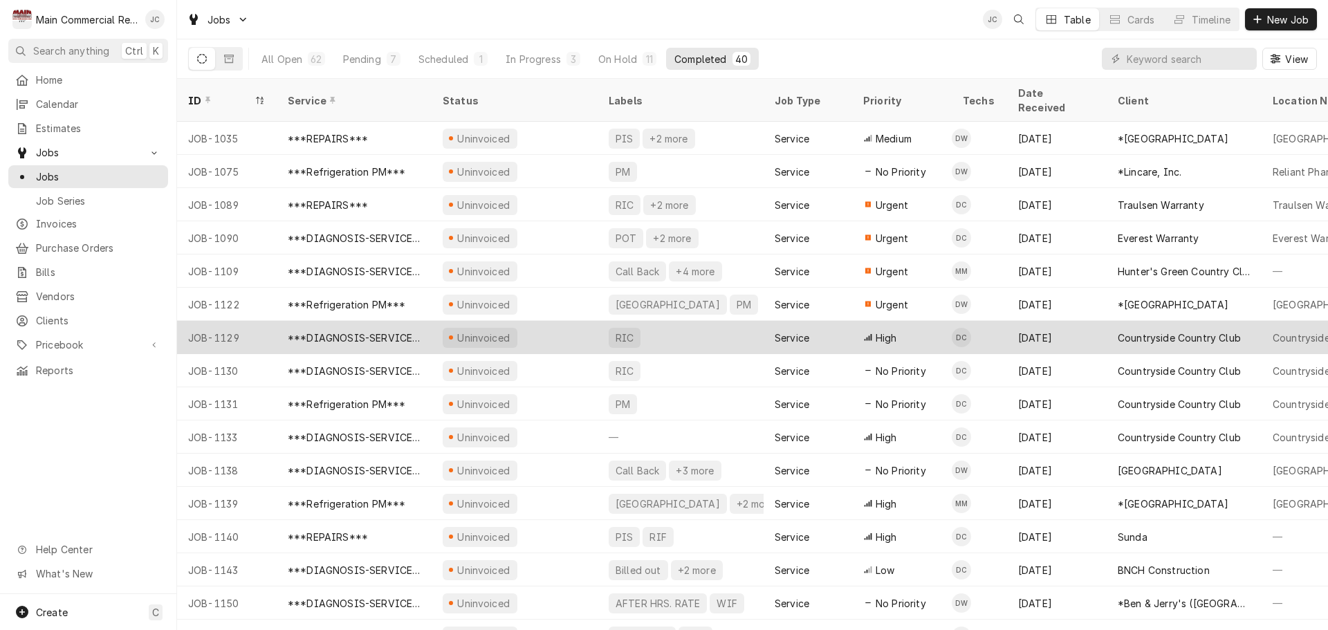
click at [560, 321] on div "Uninvoiced" at bounding box center [515, 337] width 166 height 33
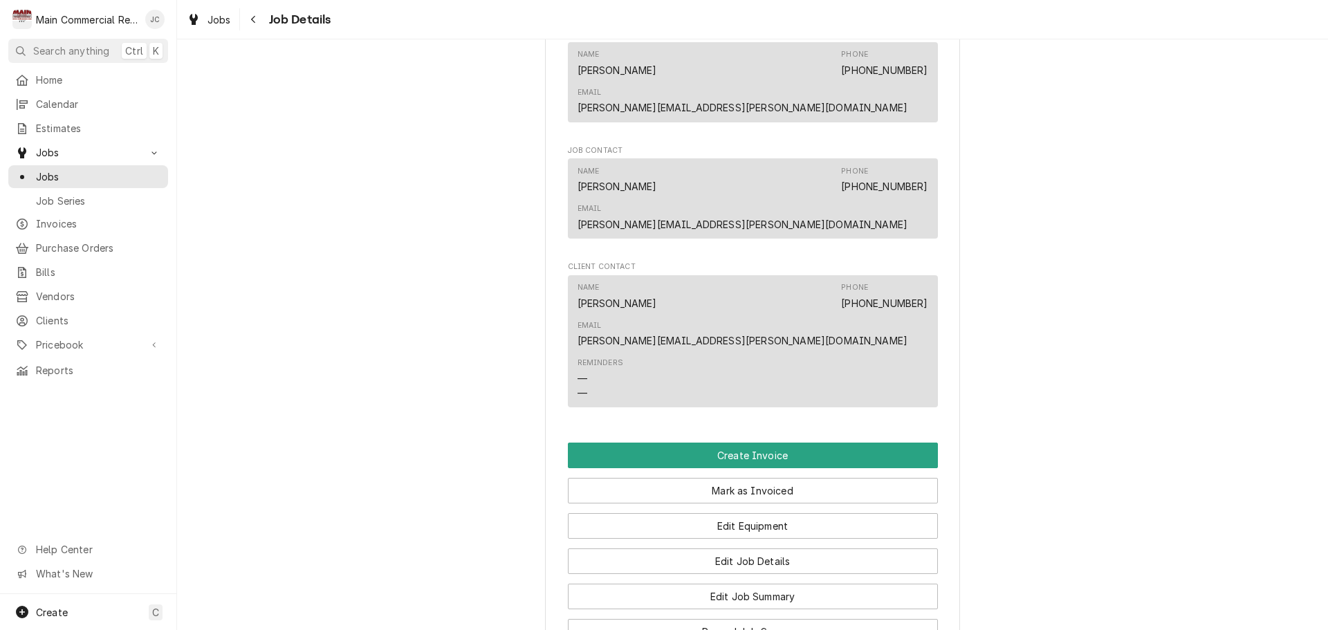
scroll to position [1037, 0]
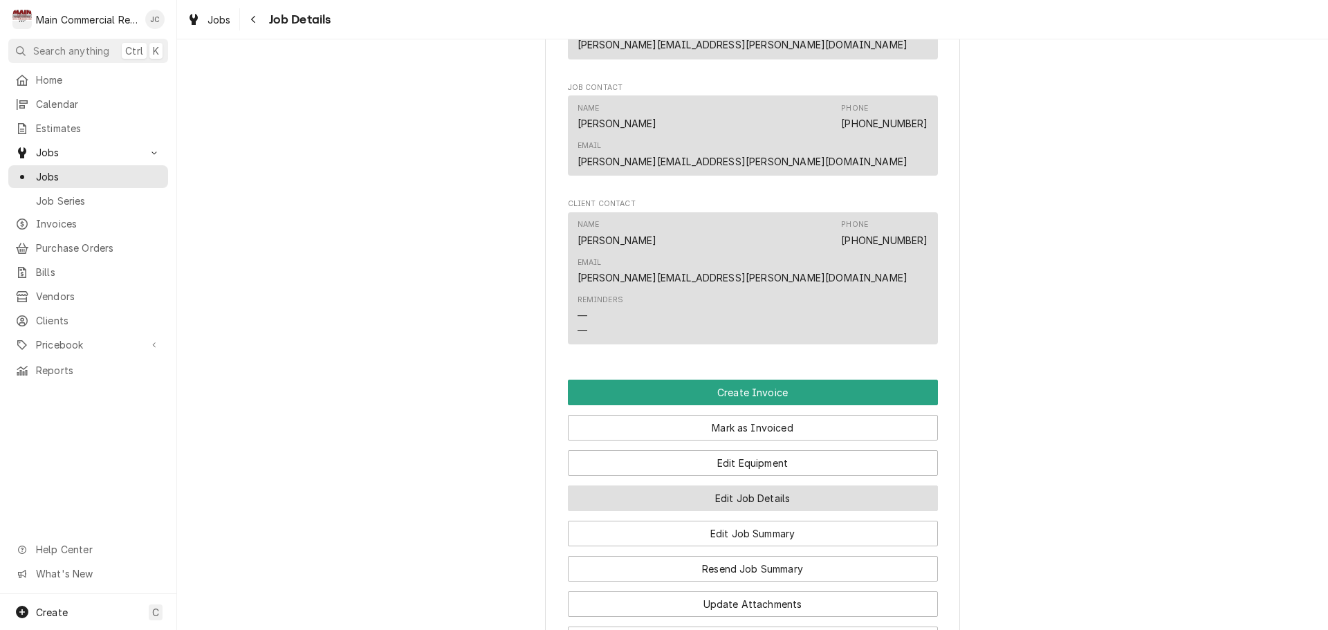
click at [808, 486] on button "Edit Job Details" at bounding box center [753, 499] width 370 height 26
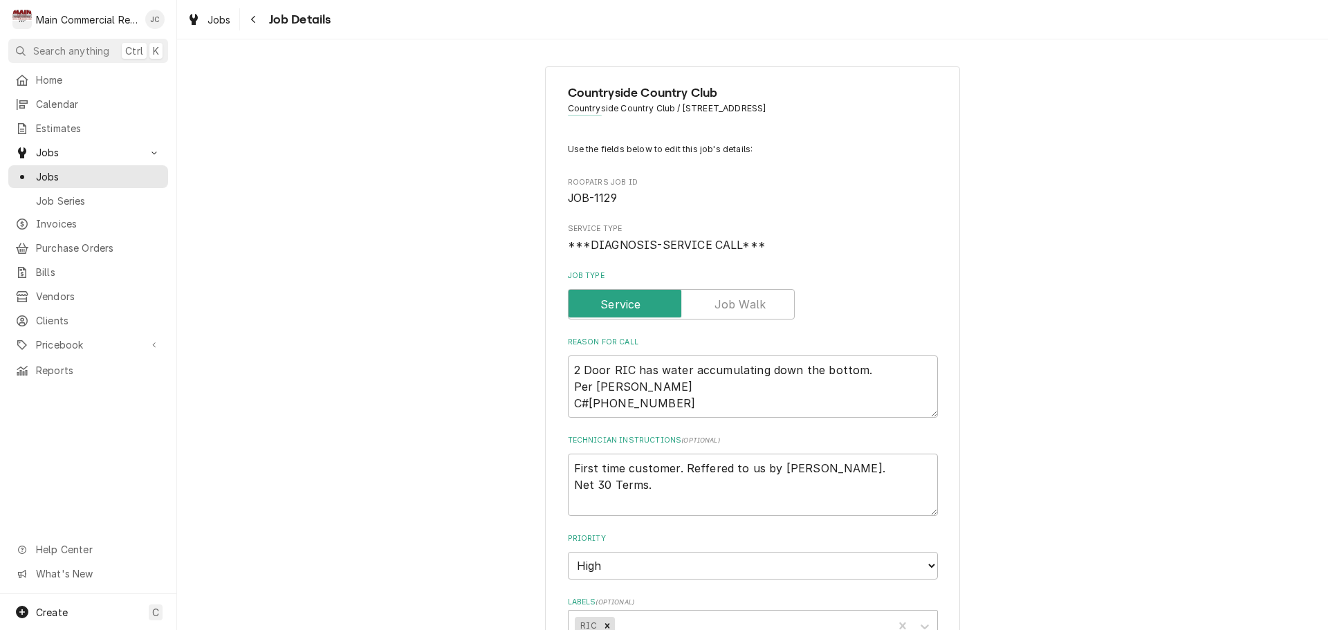
type textarea "x"
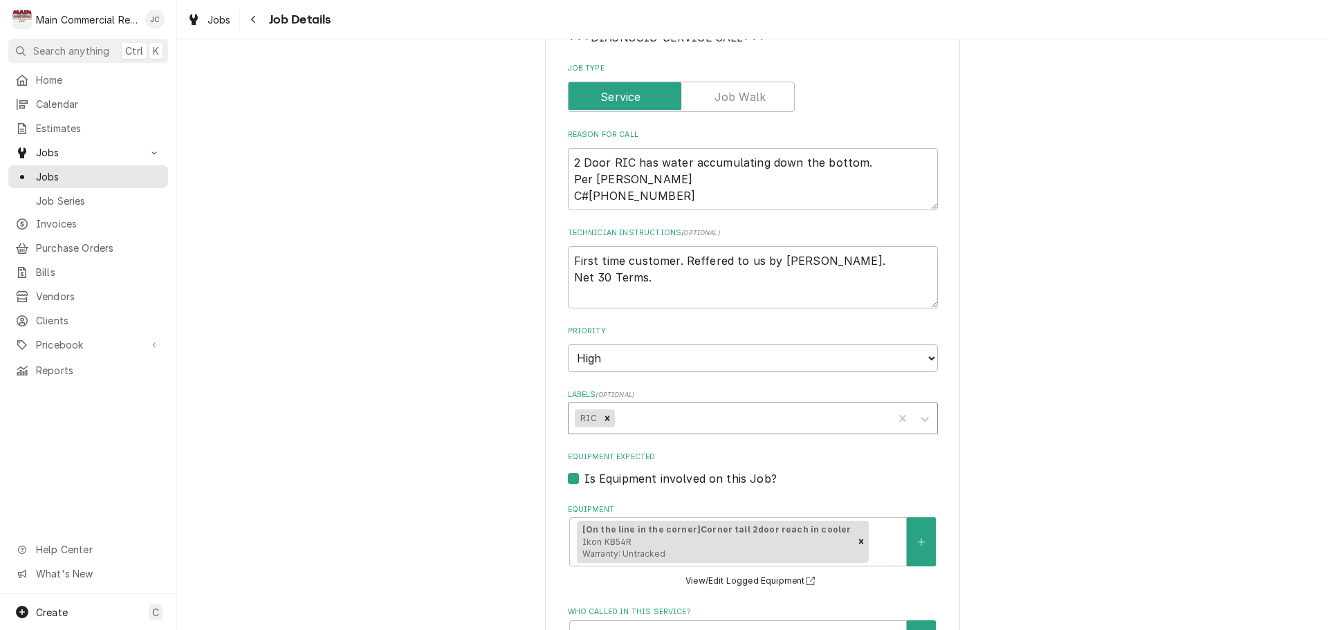
click at [691, 423] on div "Labels" at bounding box center [751, 418] width 269 height 25
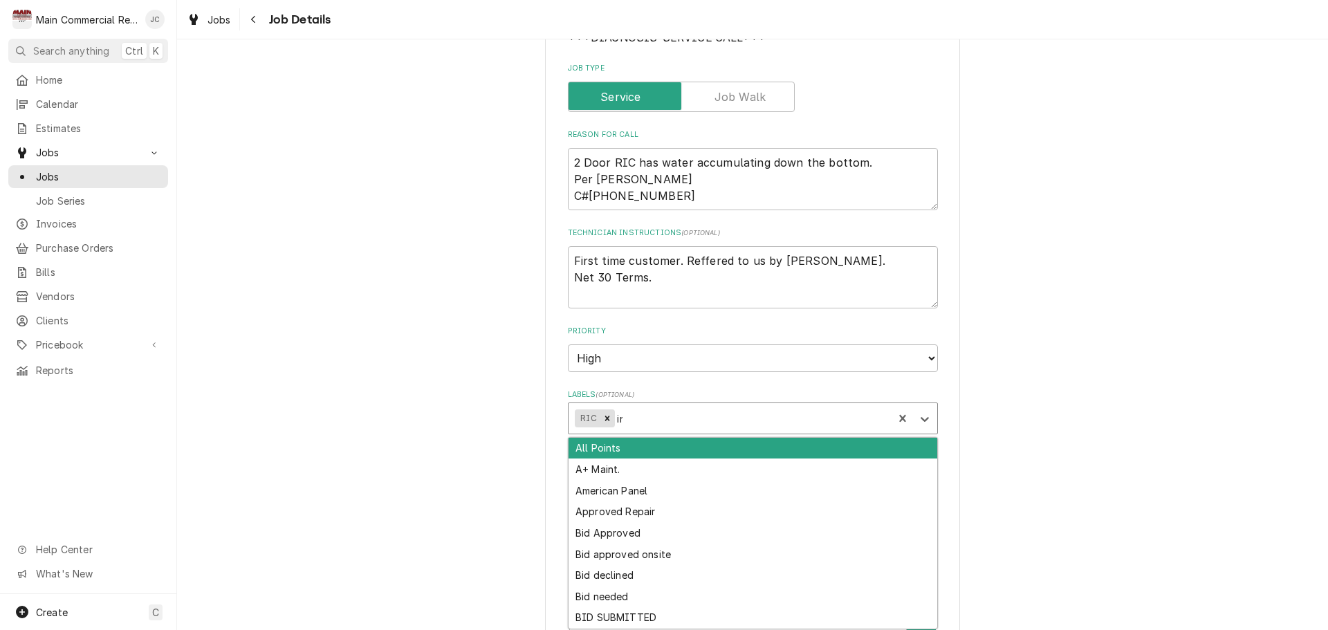
type input "inv"
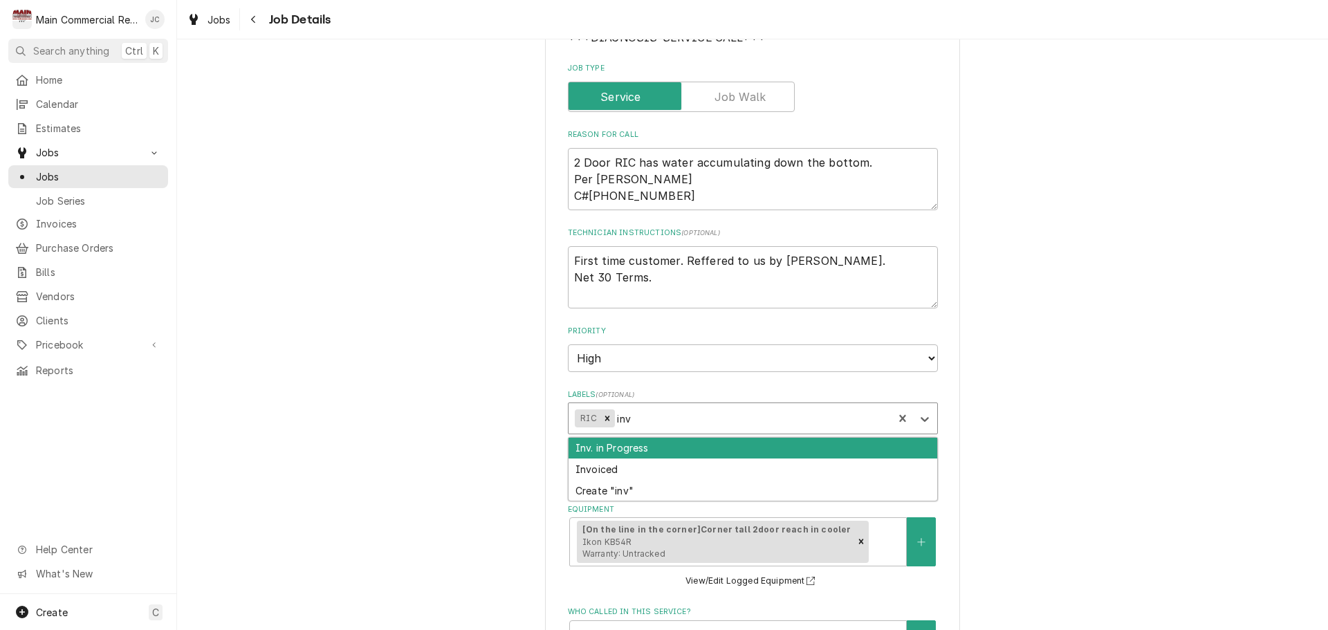
click at [690, 447] on div "Inv. in Progress" at bounding box center [753, 448] width 369 height 21
type textarea "x"
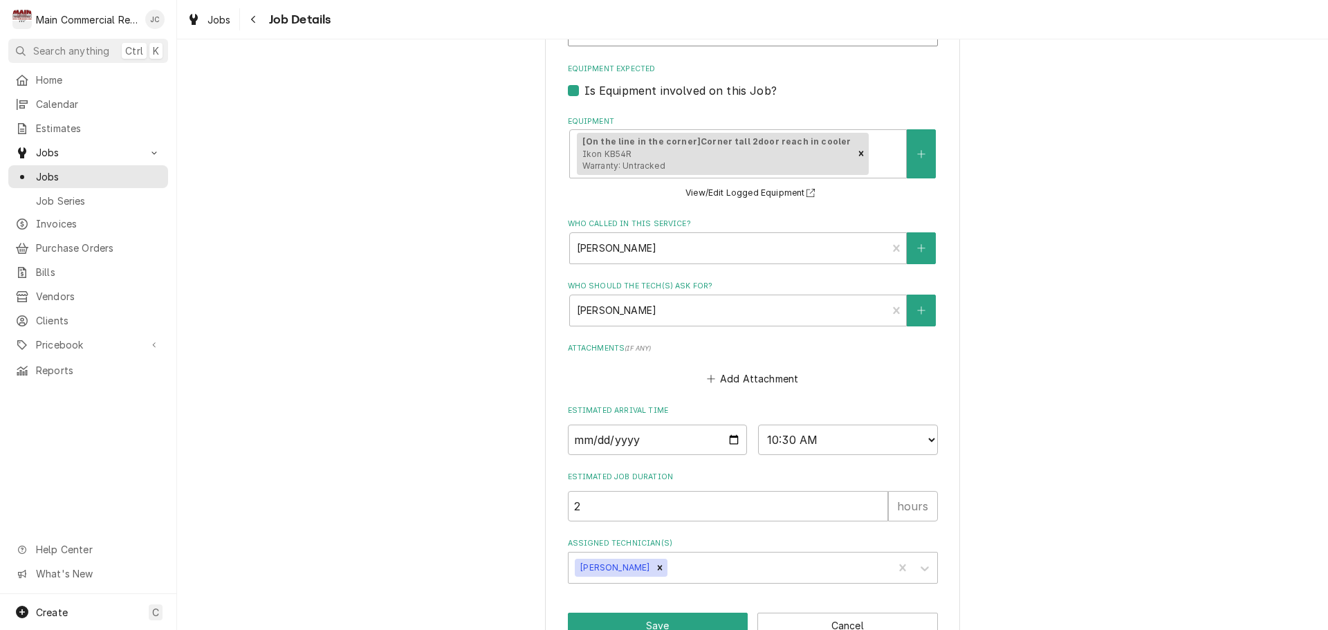
scroll to position [634, 0]
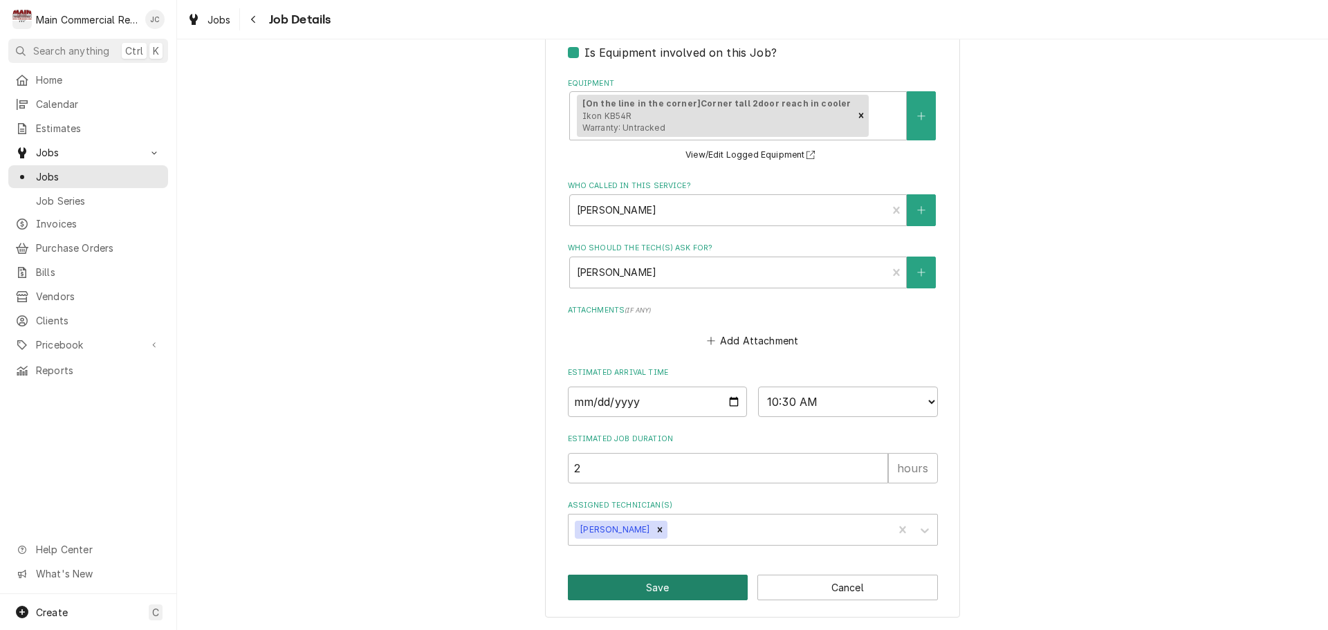
click at [668, 587] on button "Save" at bounding box center [658, 588] width 181 height 26
type textarea "x"
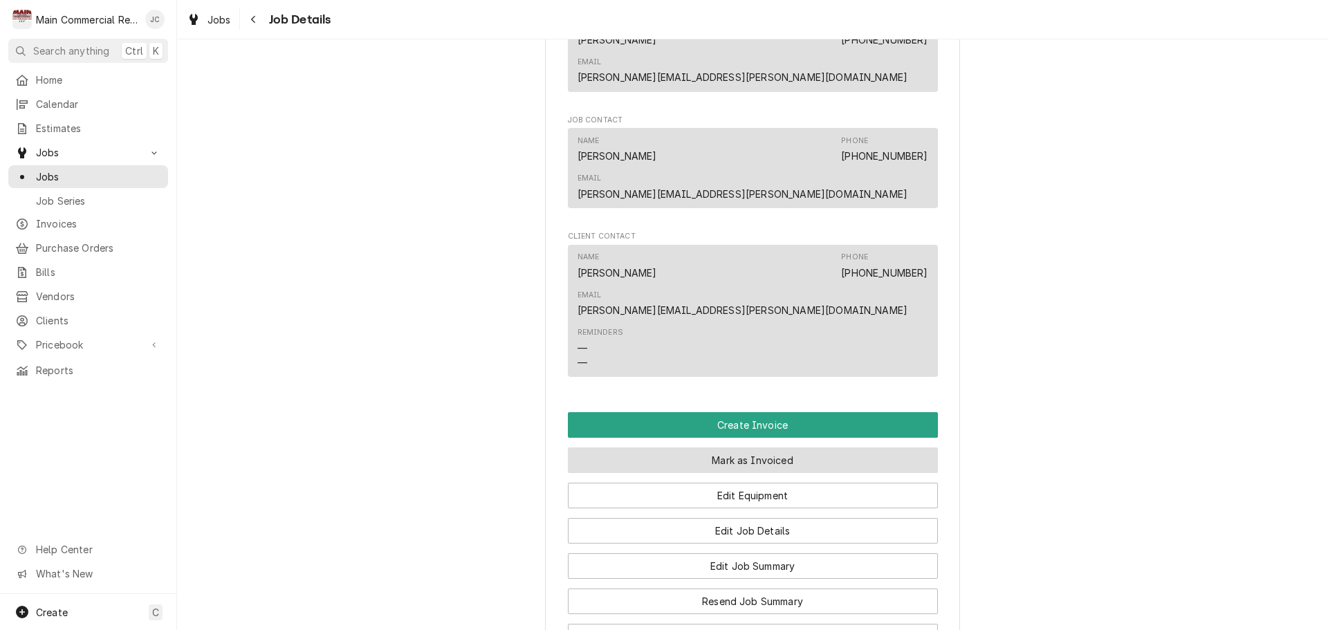
scroll to position [1107, 0]
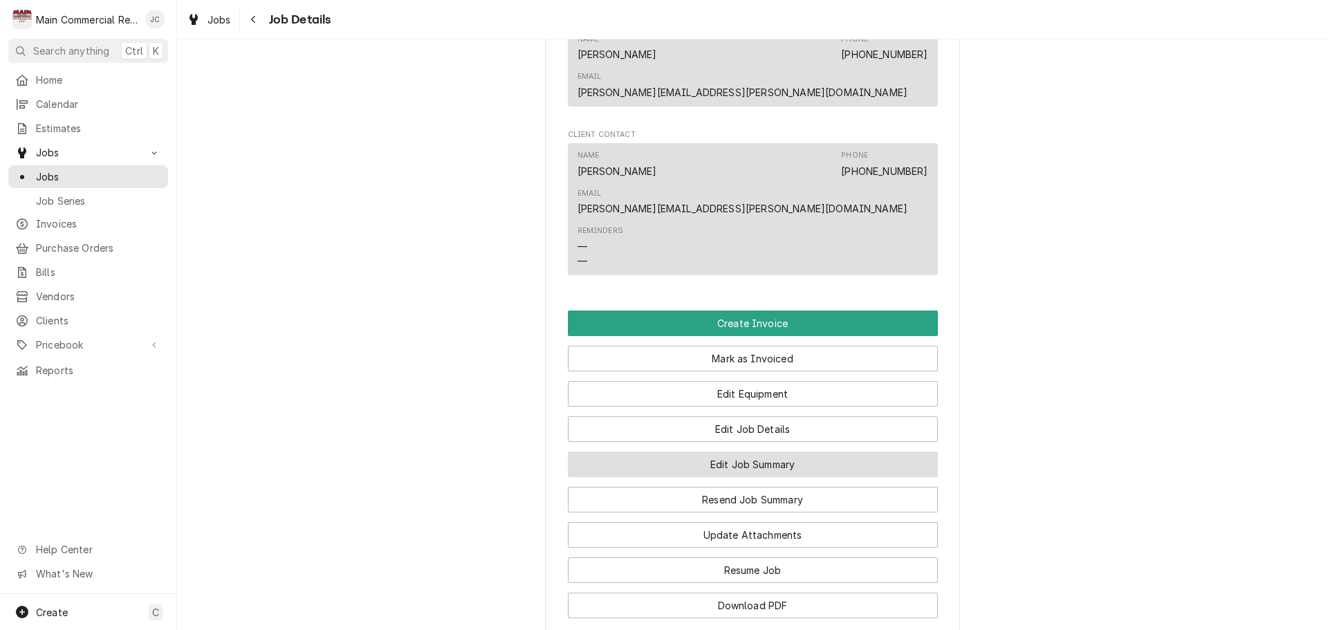
click at [757, 452] on button "Edit Job Summary" at bounding box center [753, 465] width 370 height 26
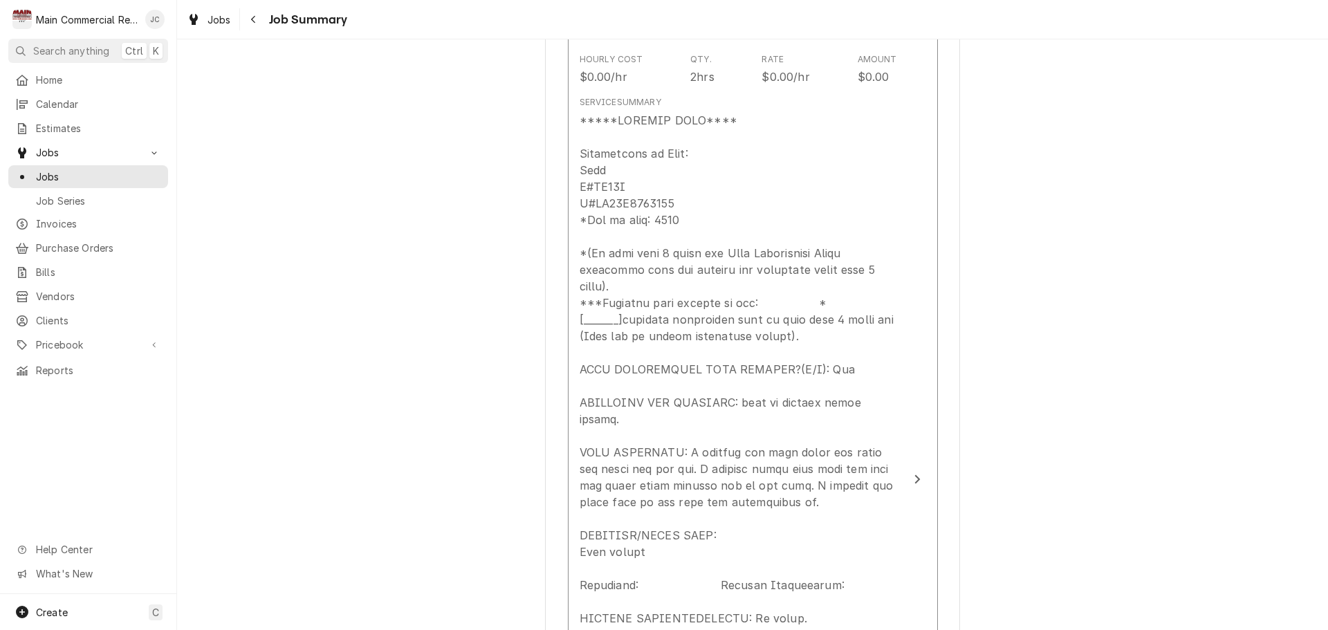
scroll to position [484, 0]
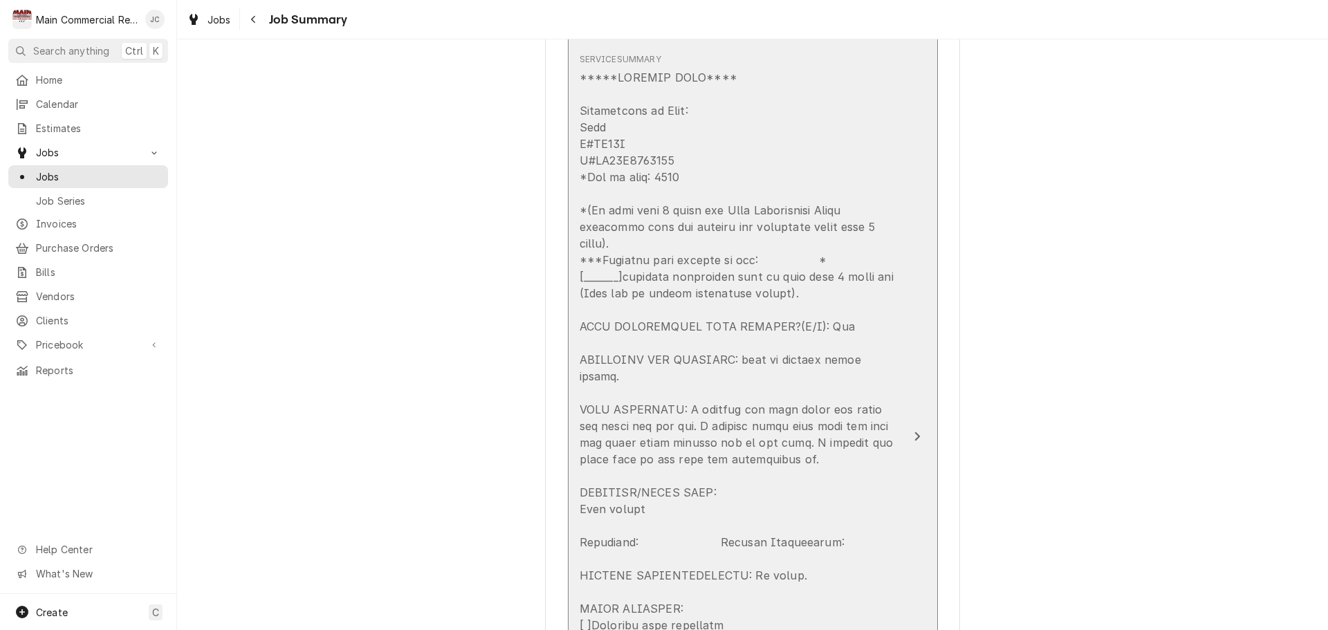
drag, startPoint x: 577, startPoint y: 110, endPoint x: 609, endPoint y: 120, distance: 33.3
click at [609, 120] on div "Update Line Item" at bounding box center [738, 509] width 317 height 880
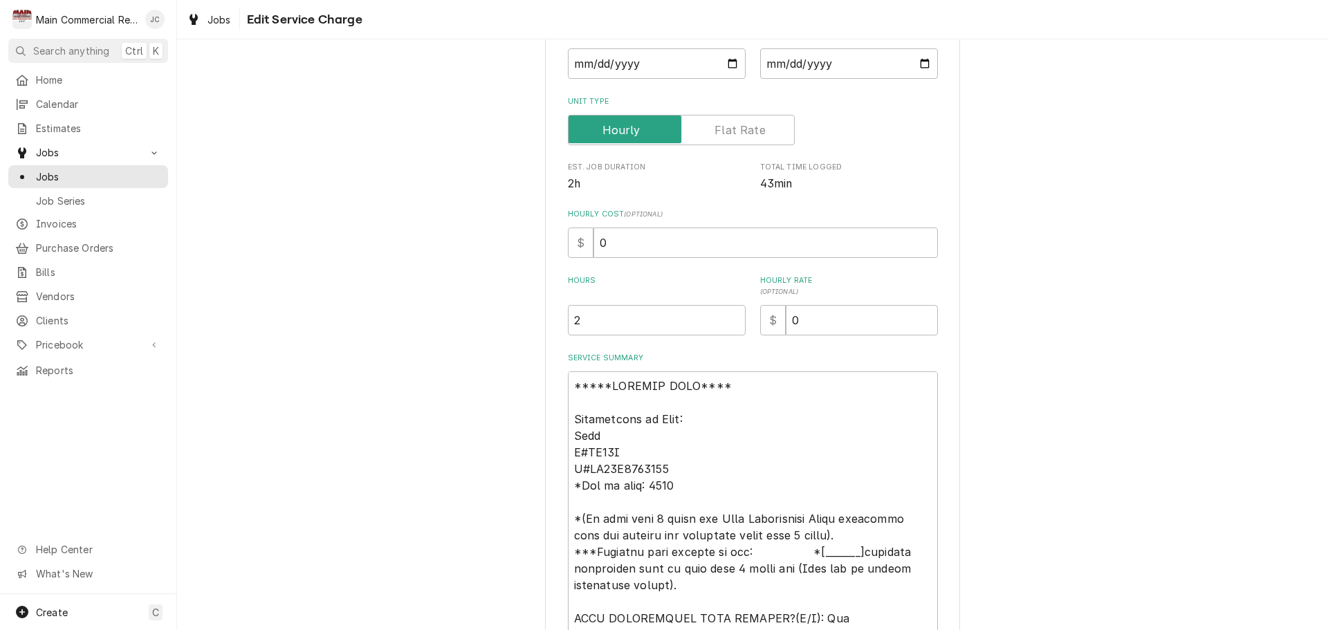
scroll to position [277, 0]
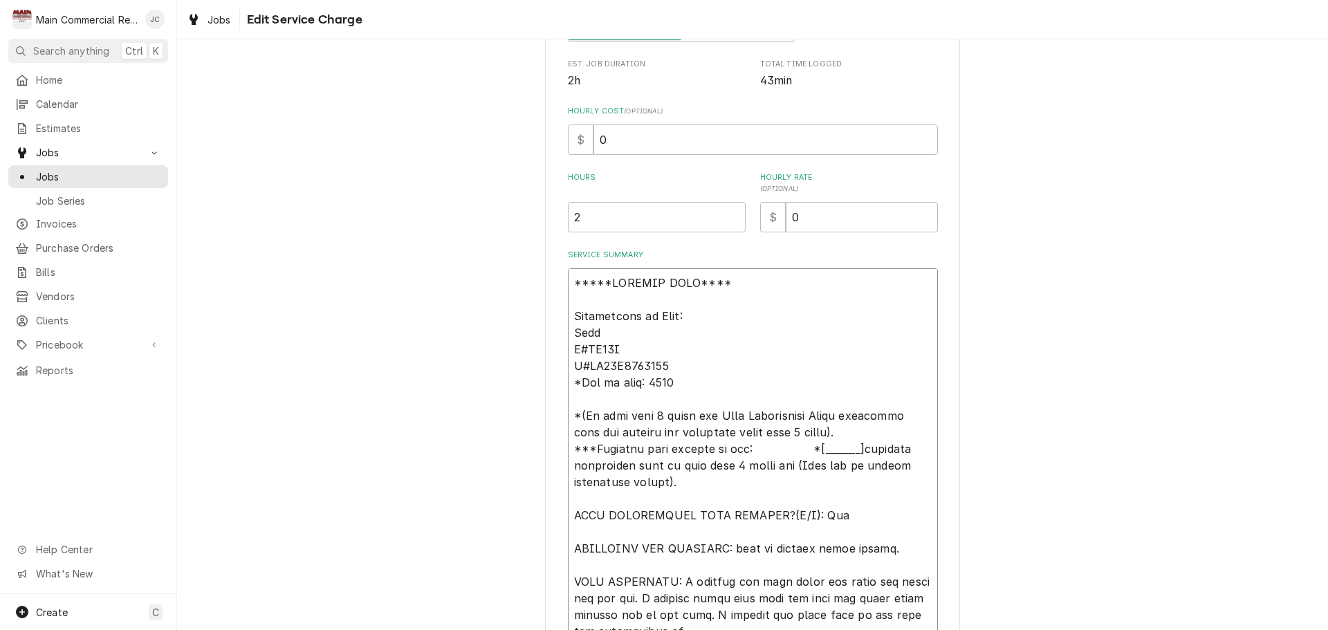
drag, startPoint x: 676, startPoint y: 383, endPoint x: 554, endPoint y: 317, distance: 138.3
click at [554, 317] on div "Use the fields below to edit this service charge Short Description ***DIAGNOSIS…" at bounding box center [752, 504] width 415 height 1429
drag, startPoint x: 568, startPoint y: 331, endPoint x: 669, endPoint y: 384, distance: 114.8
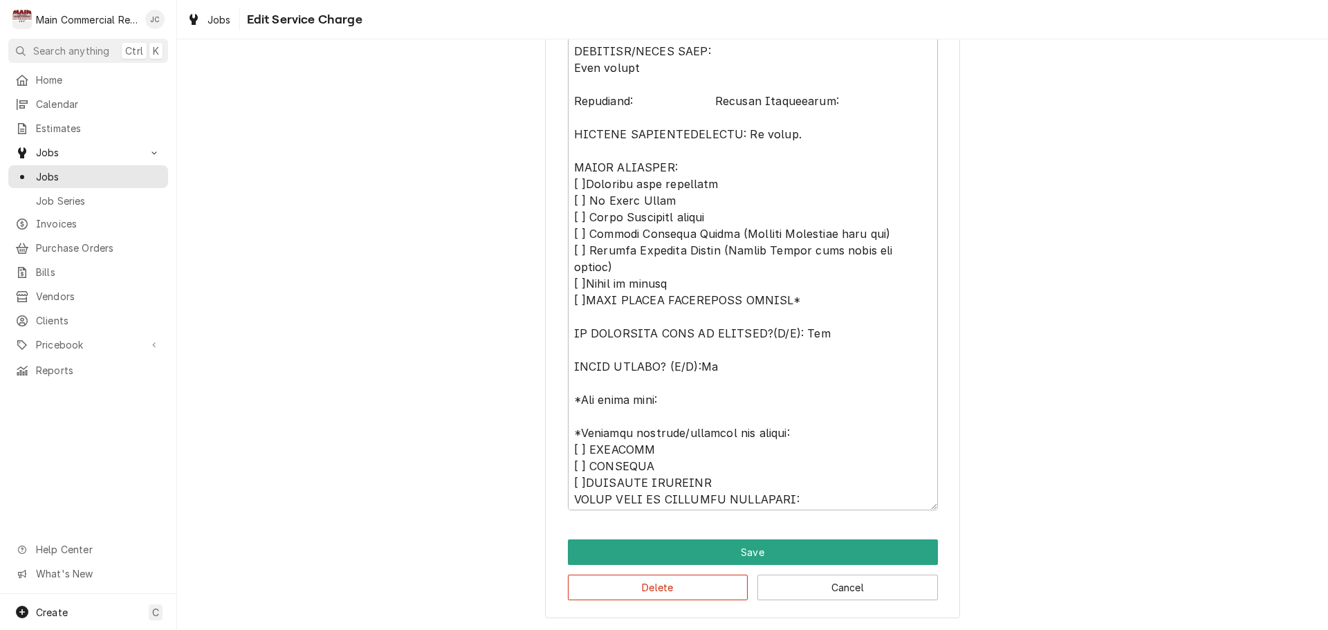
scroll to position [17, 0]
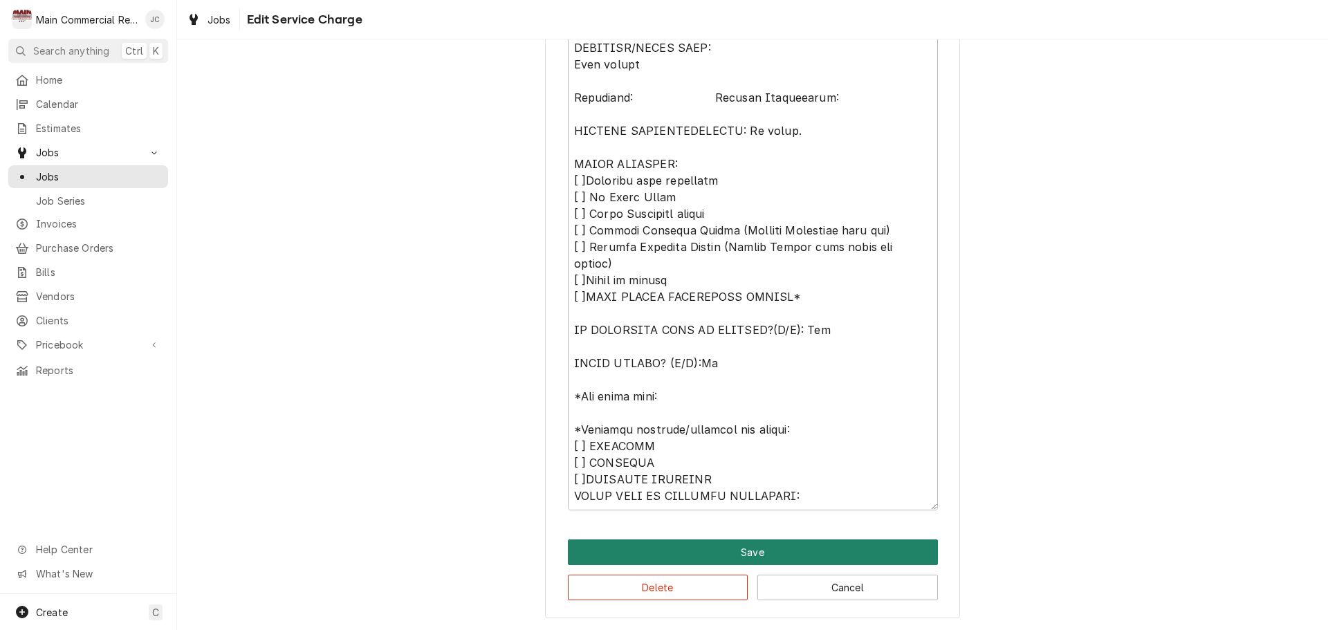
click at [719, 551] on button "Save" at bounding box center [753, 552] width 370 height 26
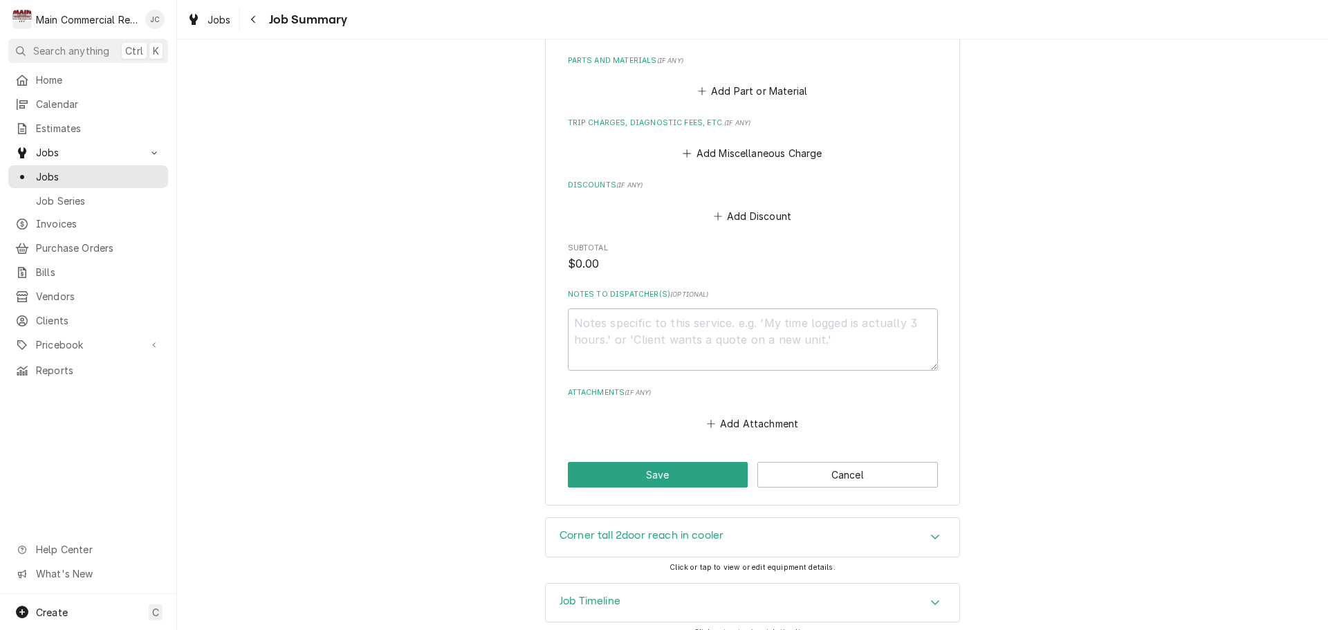
scroll to position [1443, 0]
click at [623, 461] on button "Save" at bounding box center [658, 474] width 181 height 26
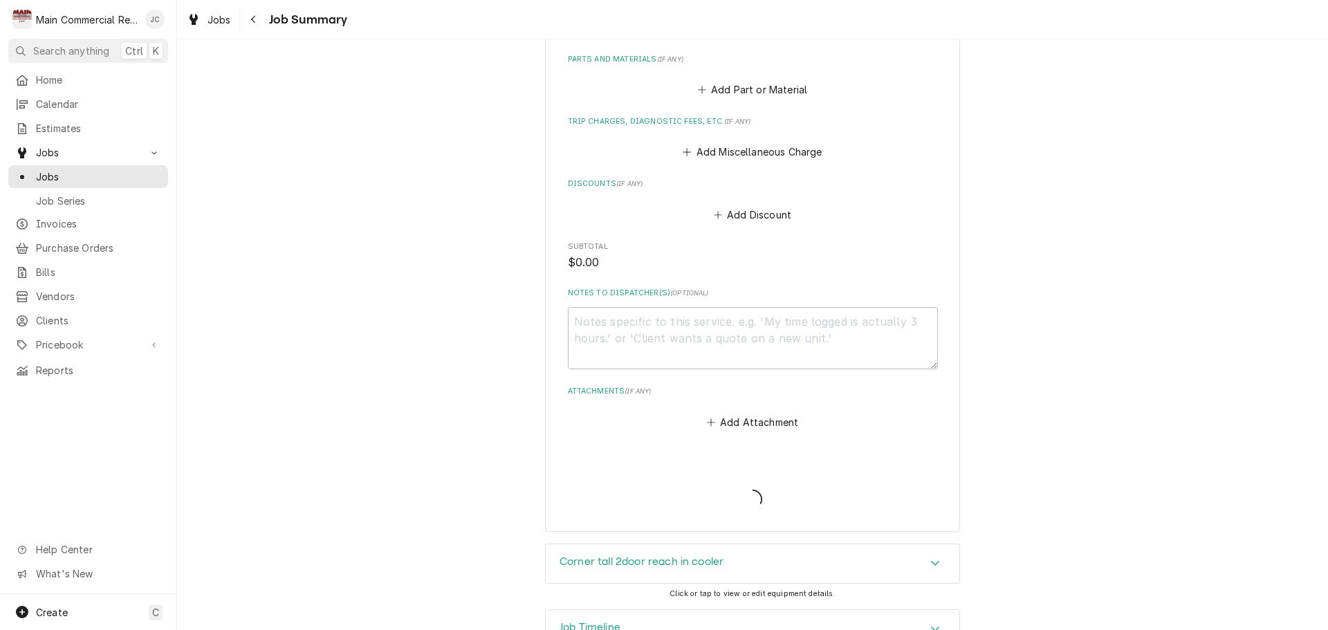
type textarea "x"
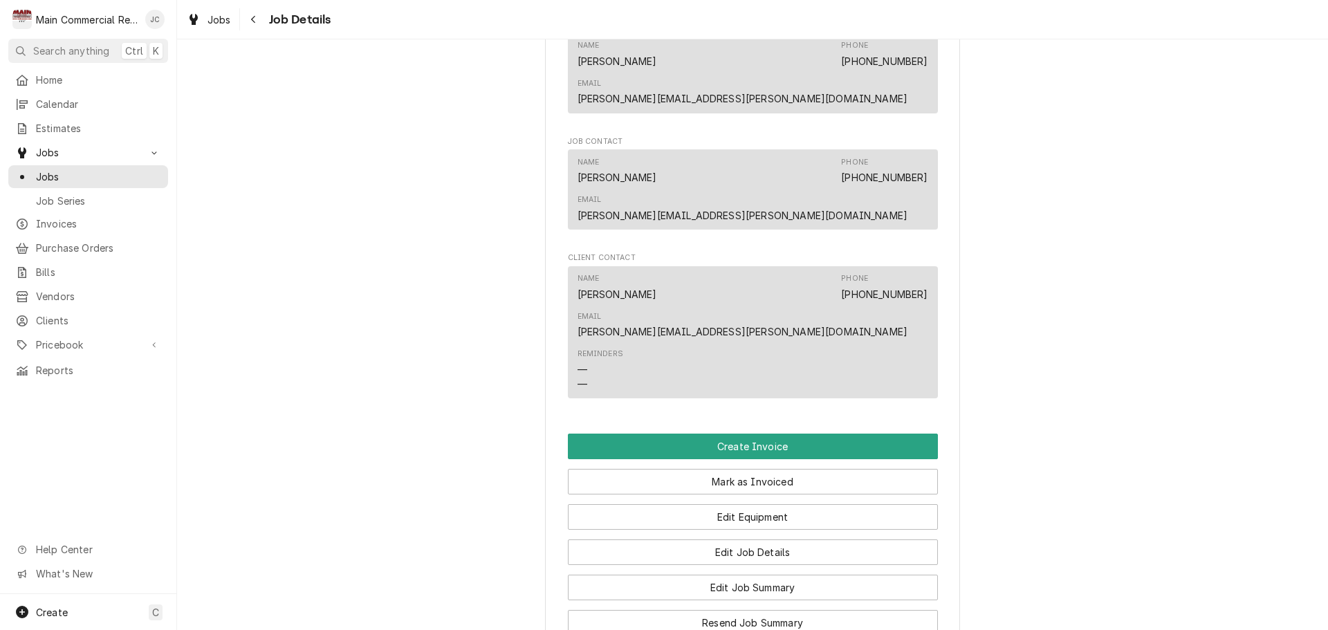
scroll to position [1176, 0]
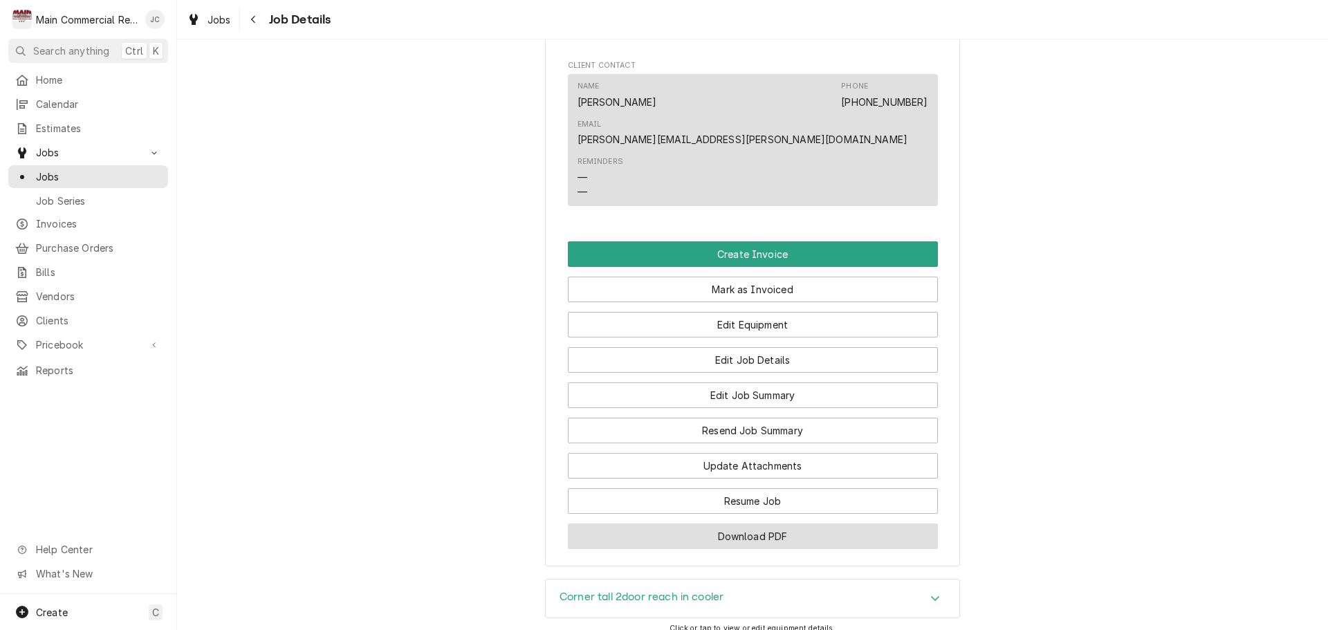
click at [790, 524] on button "Download PDF" at bounding box center [753, 537] width 370 height 26
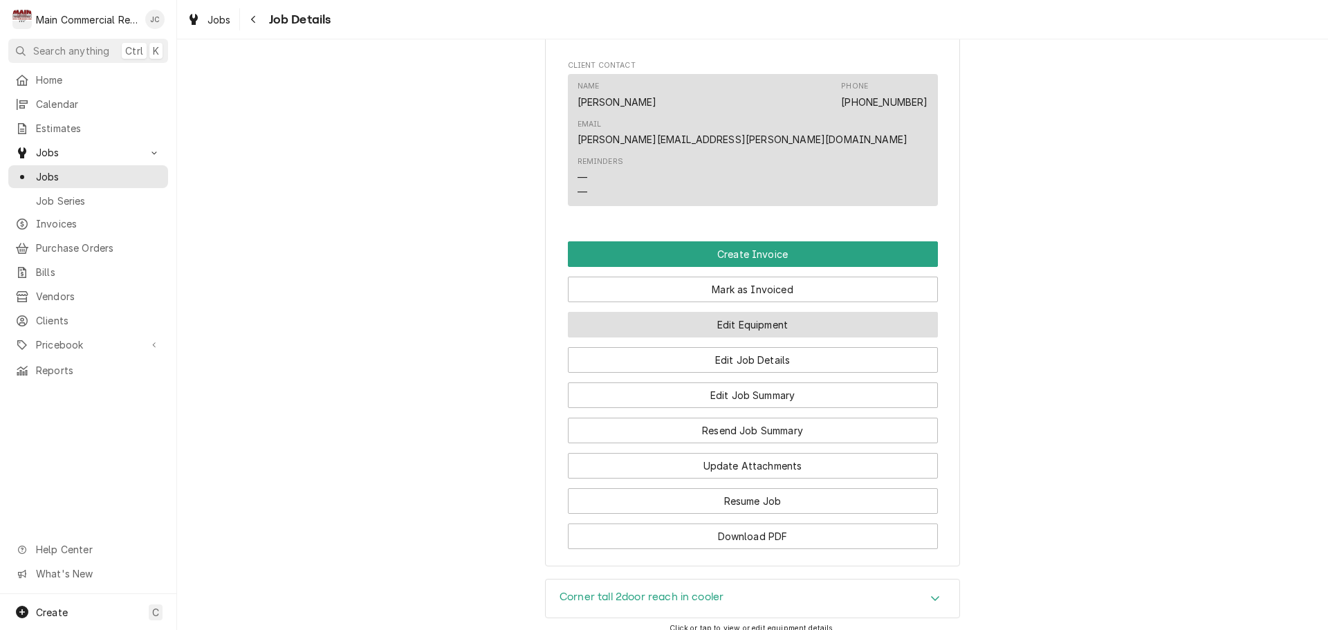
scroll to position [899, 0]
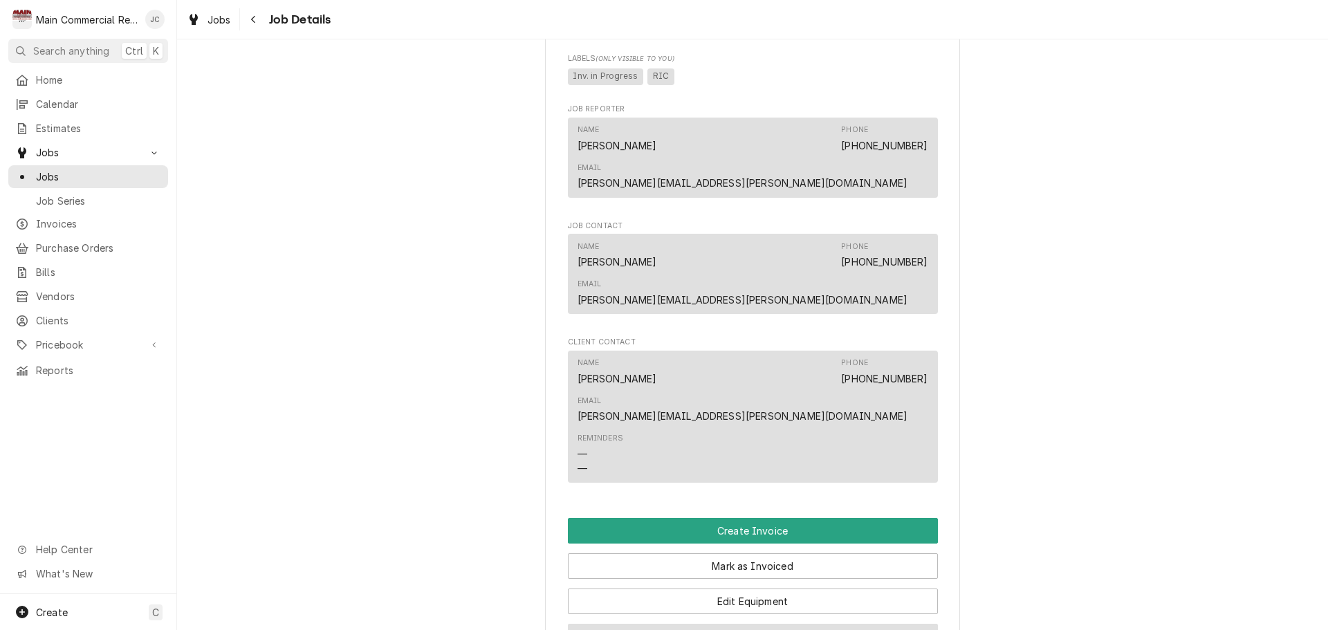
click at [761, 624] on button "Edit Job Details" at bounding box center [753, 637] width 370 height 26
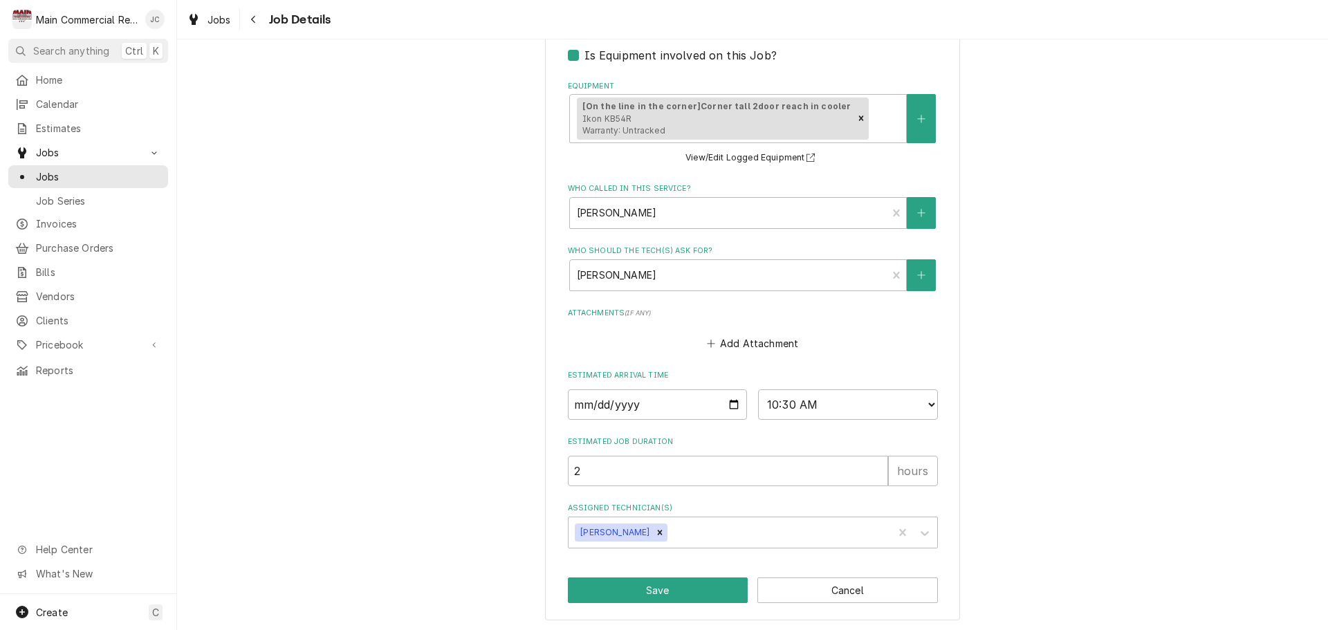
scroll to position [634, 0]
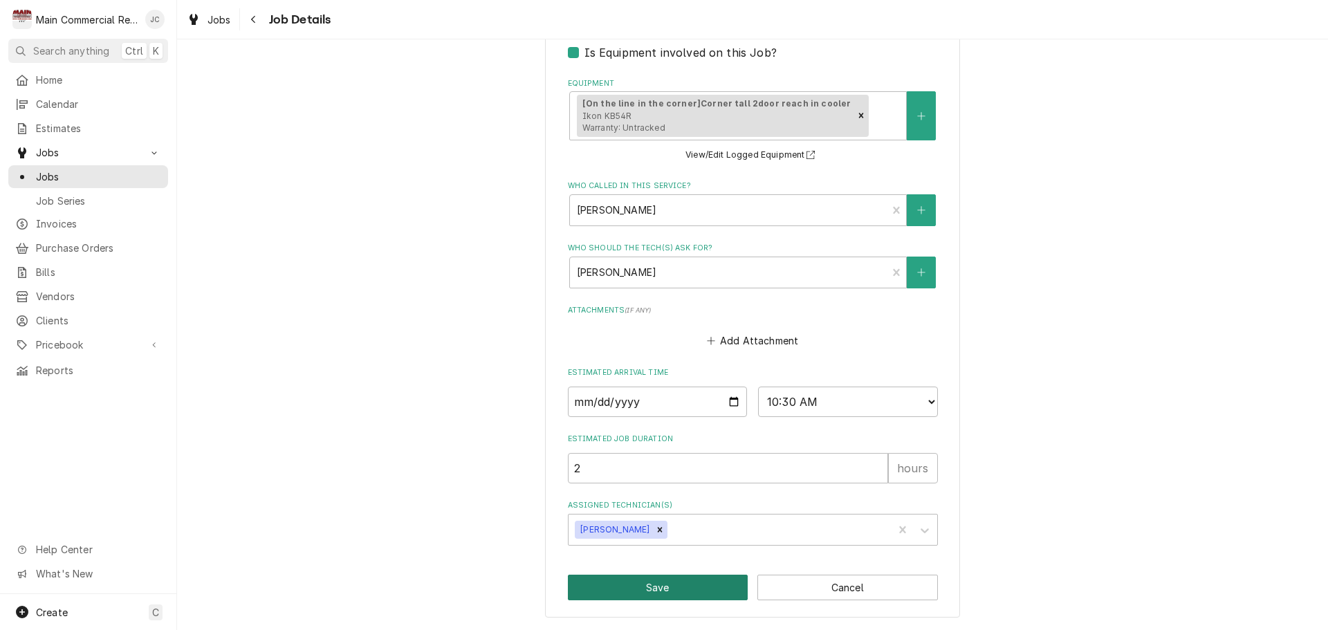
click at [672, 582] on button "Save" at bounding box center [658, 588] width 181 height 26
type textarea "x"
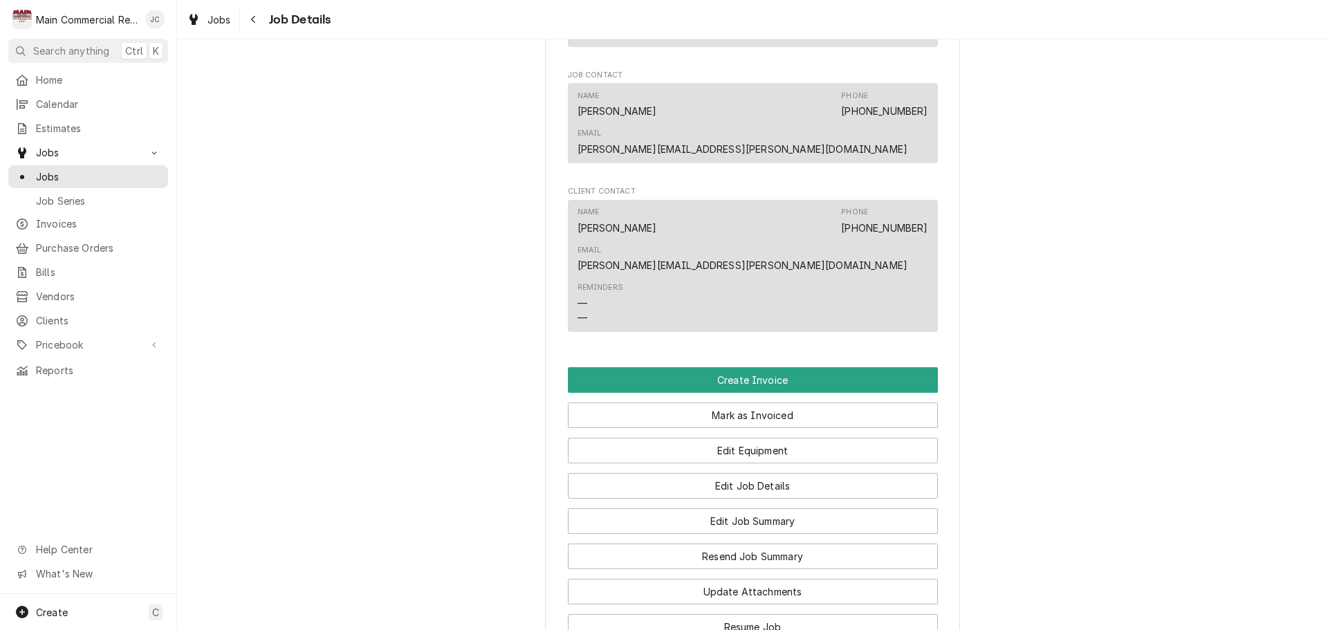
scroll to position [1107, 0]
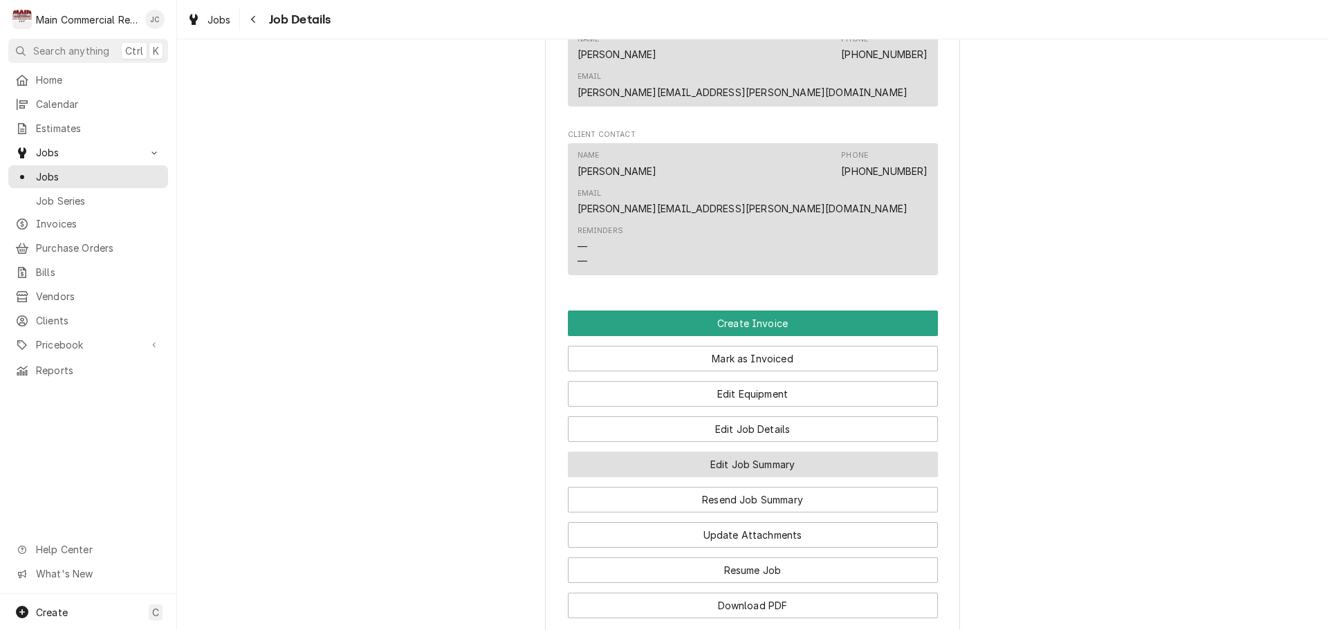
click at [721, 452] on button "Edit Job Summary" at bounding box center [753, 465] width 370 height 26
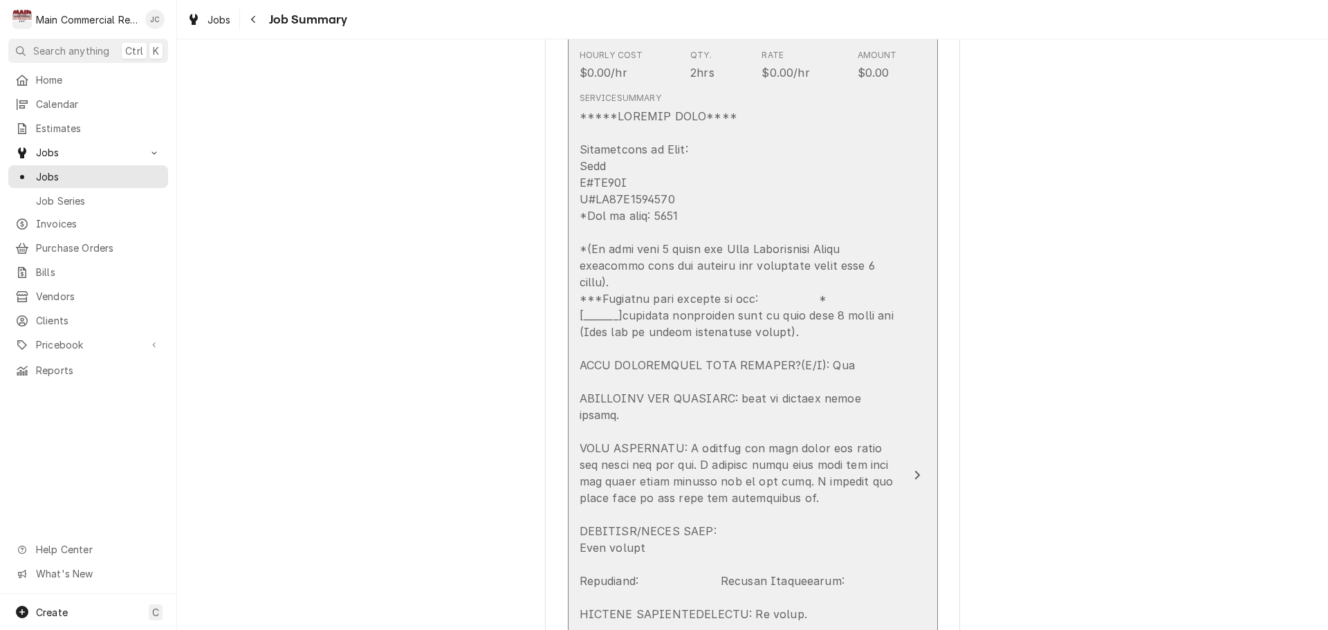
scroll to position [415, 0]
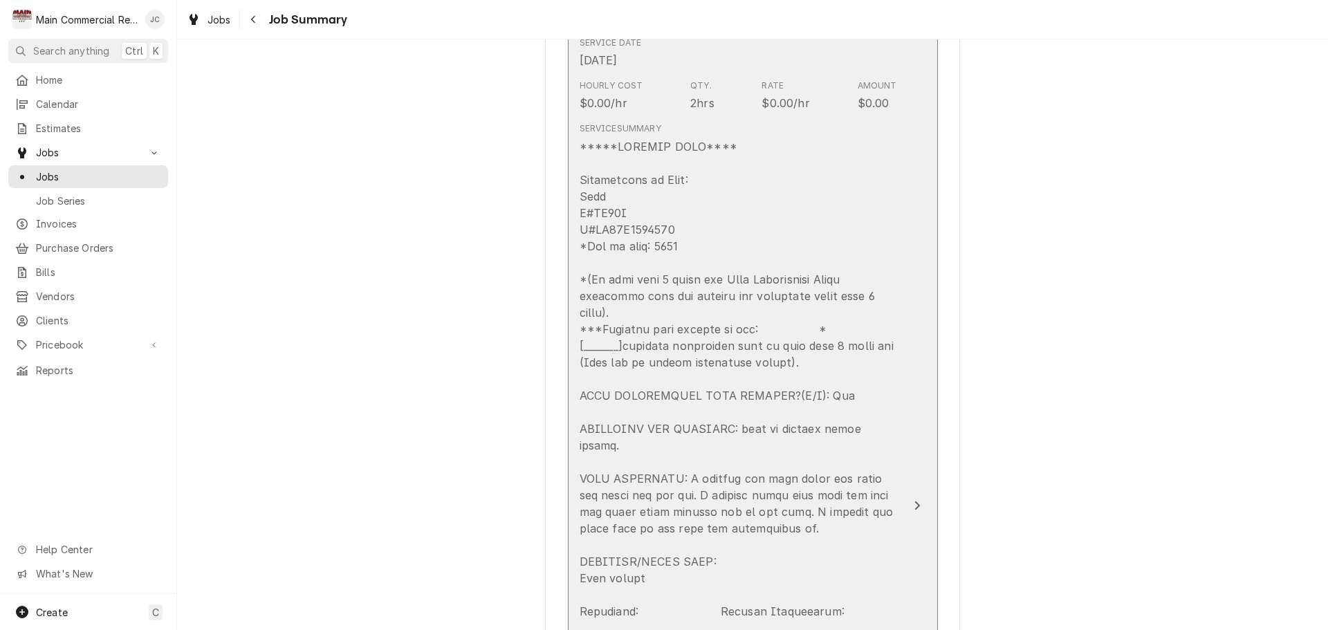
drag, startPoint x: 575, startPoint y: 182, endPoint x: 663, endPoint y: 247, distance: 108.7
click at [663, 247] on div "Update Line Item" at bounding box center [738, 578] width 317 height 880
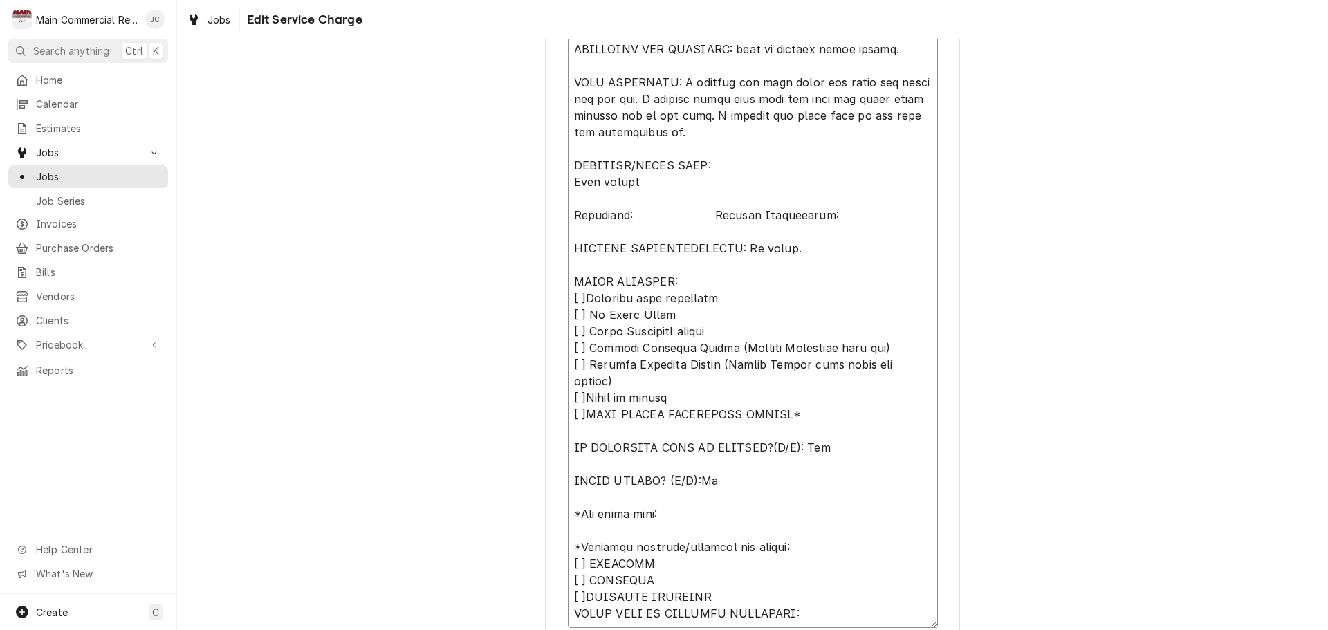
scroll to position [877, 0]
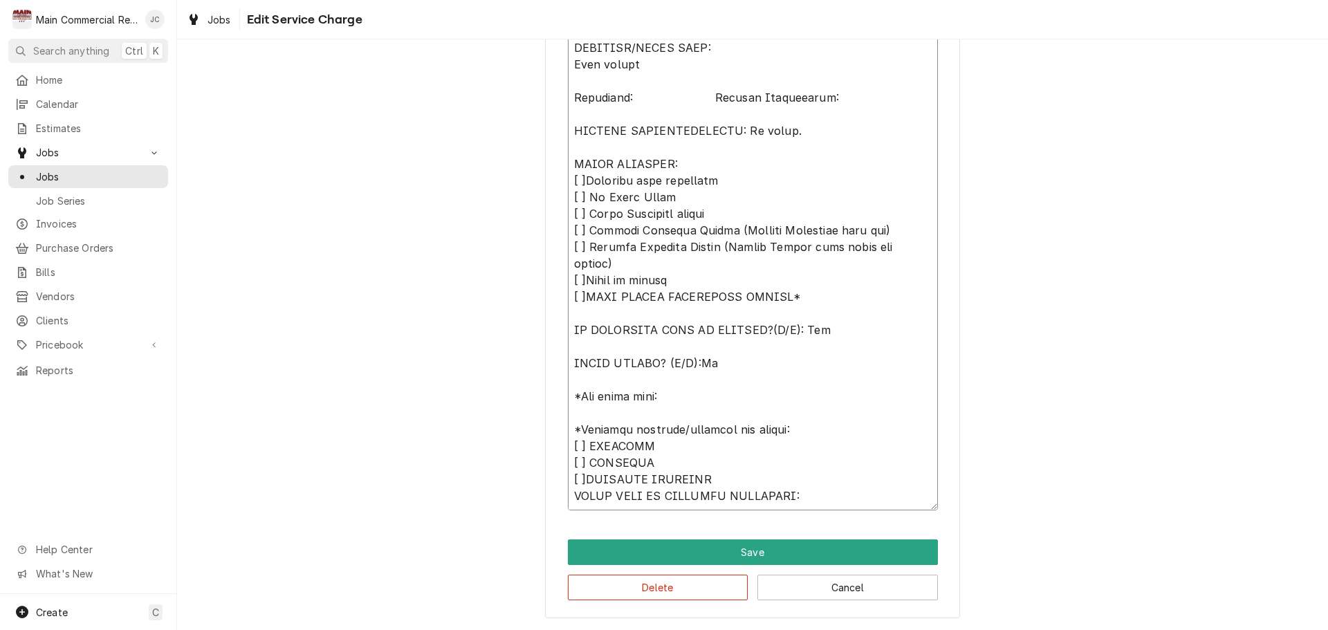
drag, startPoint x: 568, startPoint y: 314, endPoint x: 733, endPoint y: 374, distance: 175.9
click at [733, 374] on textarea "Service Summary" at bounding box center [753, 89] width 370 height 842
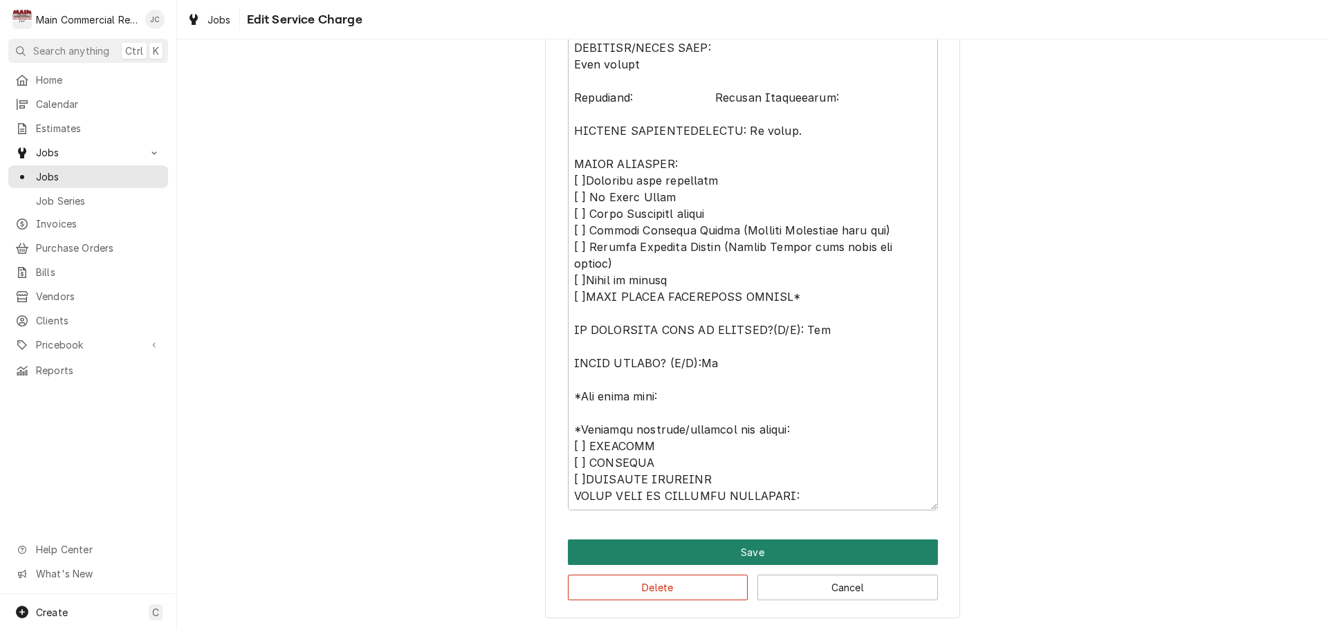
click at [760, 560] on button "Save" at bounding box center [753, 552] width 370 height 26
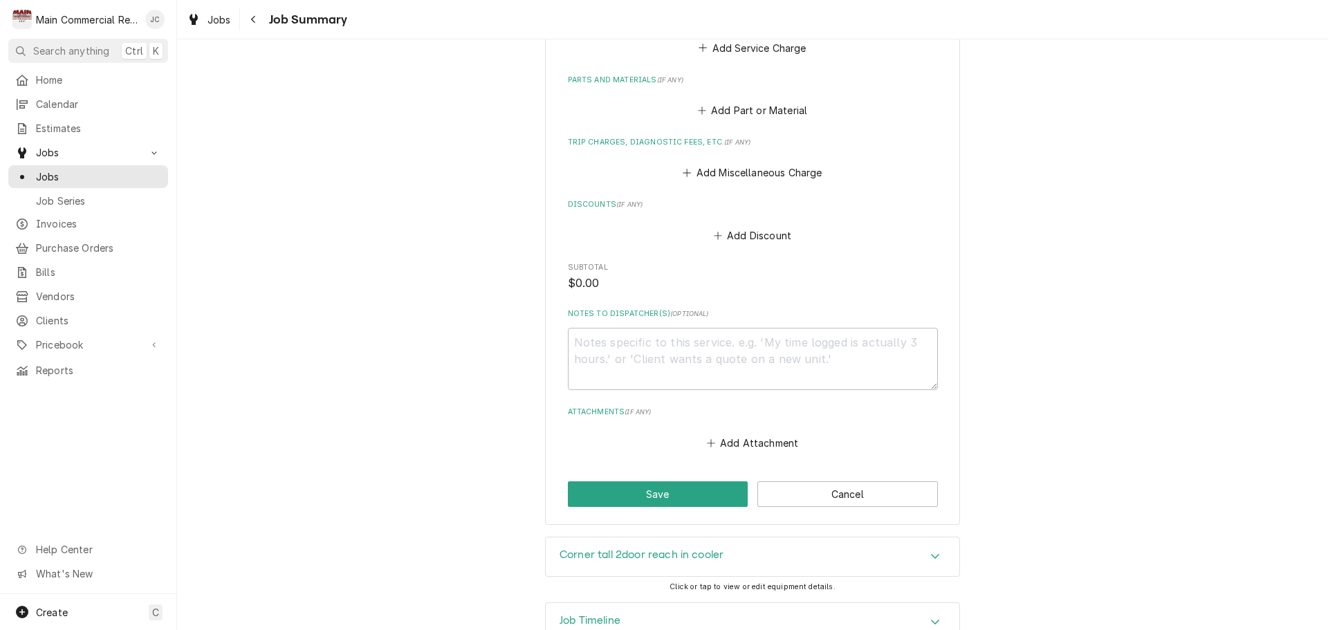
scroll to position [1443, 0]
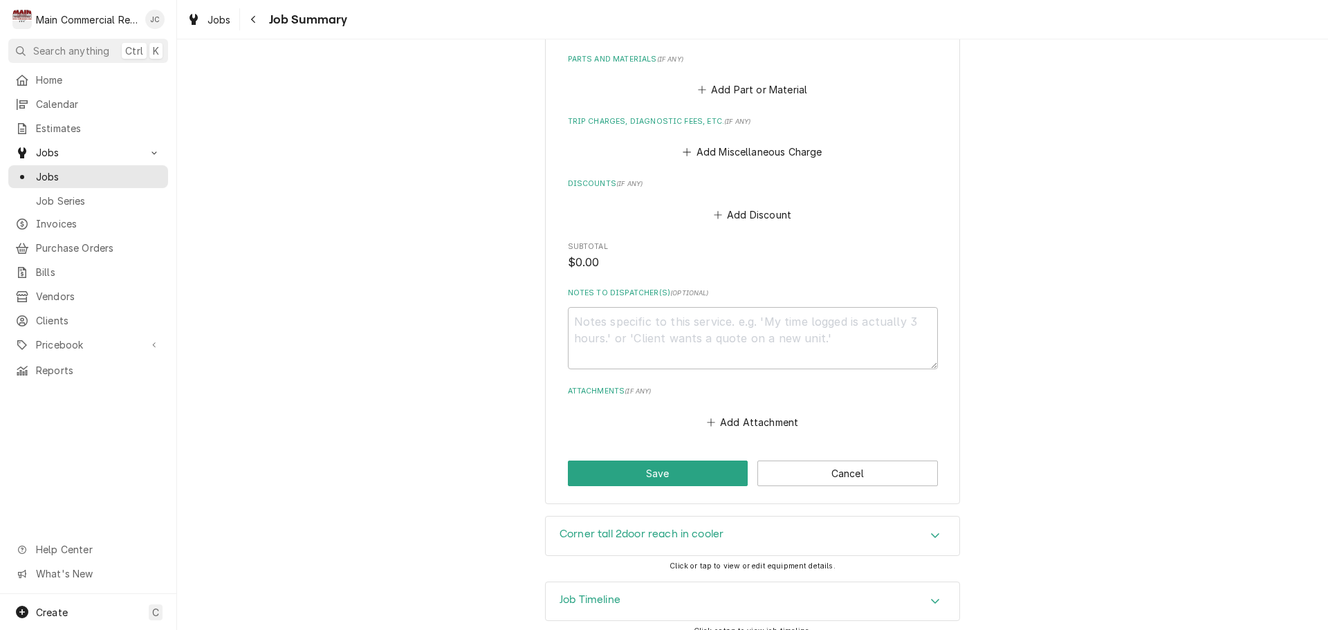
click at [878, 530] on div "Corner tall 2door reach in cooler" at bounding box center [753, 536] width 414 height 39
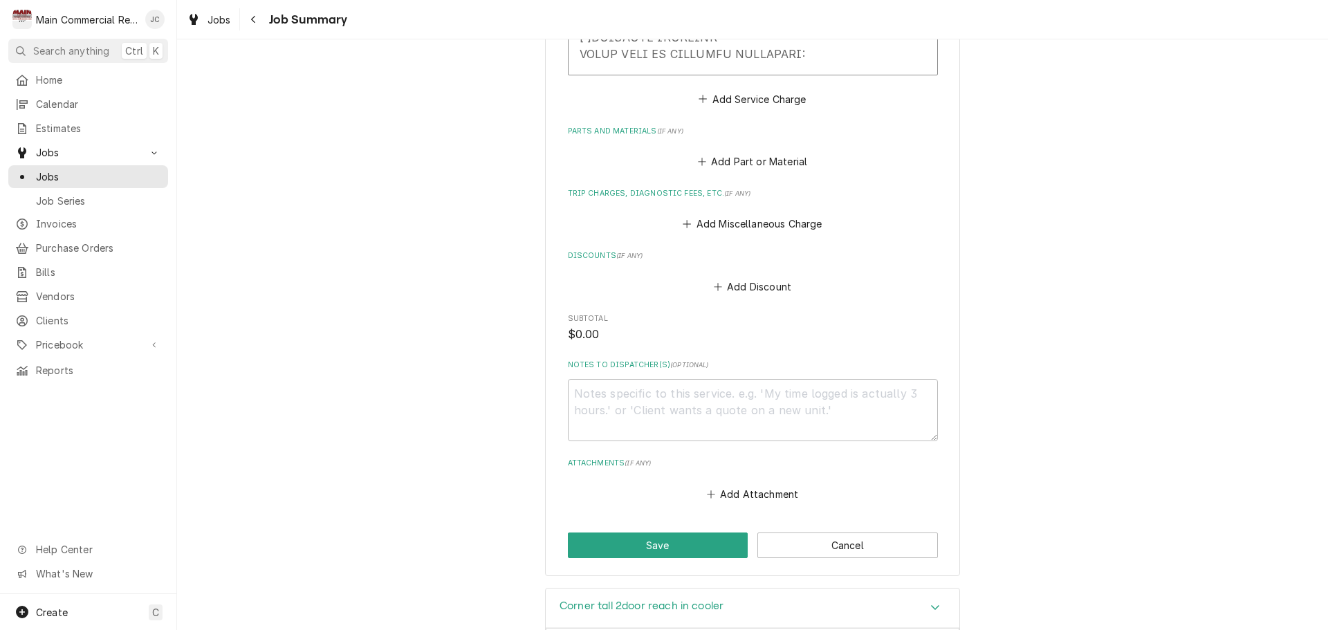
scroll to position [1522, 0]
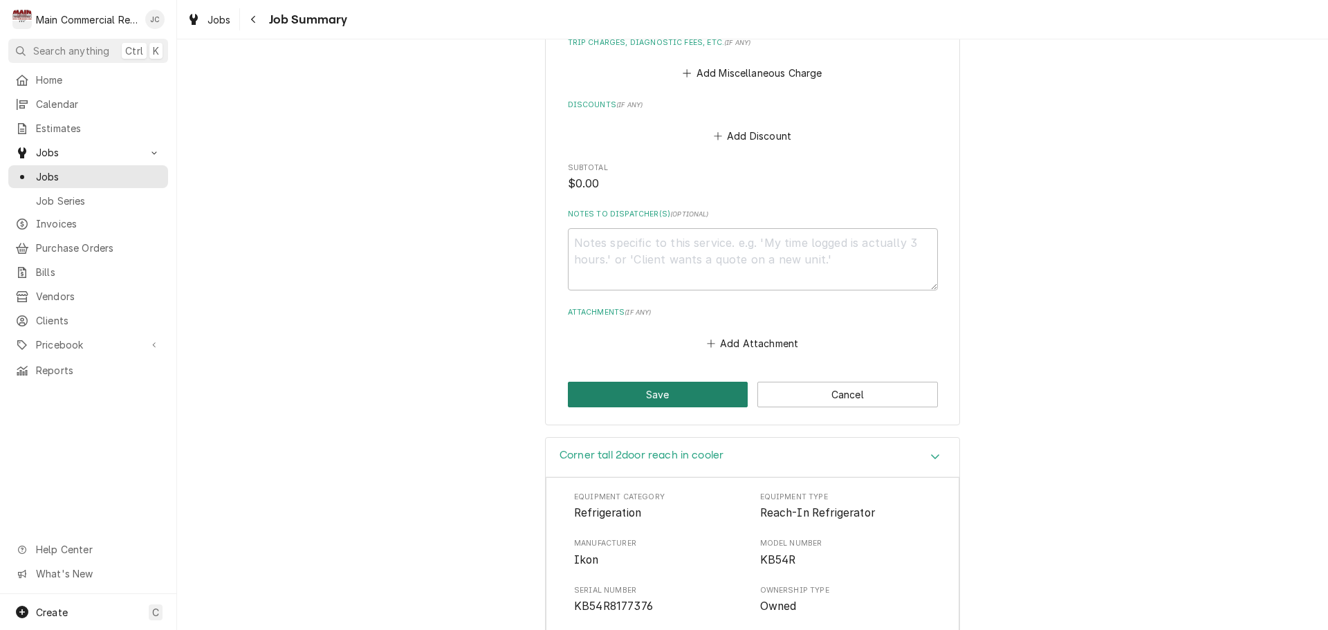
click at [683, 385] on button "Save" at bounding box center [658, 395] width 181 height 26
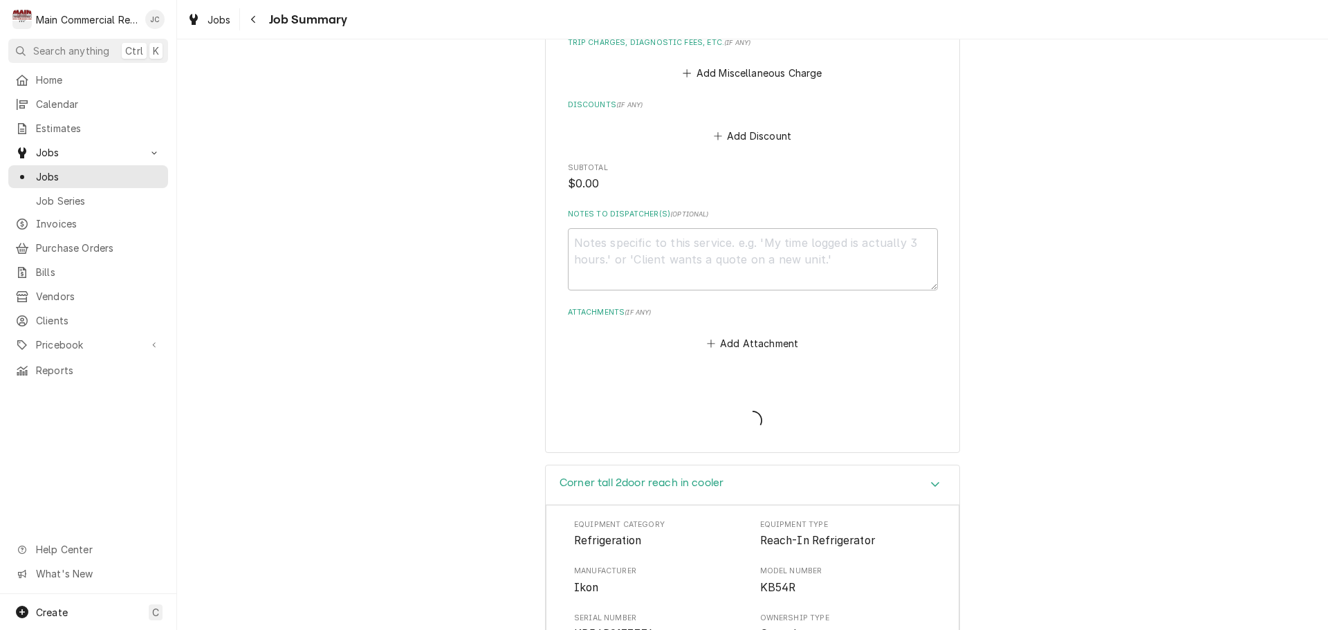
type textarea "x"
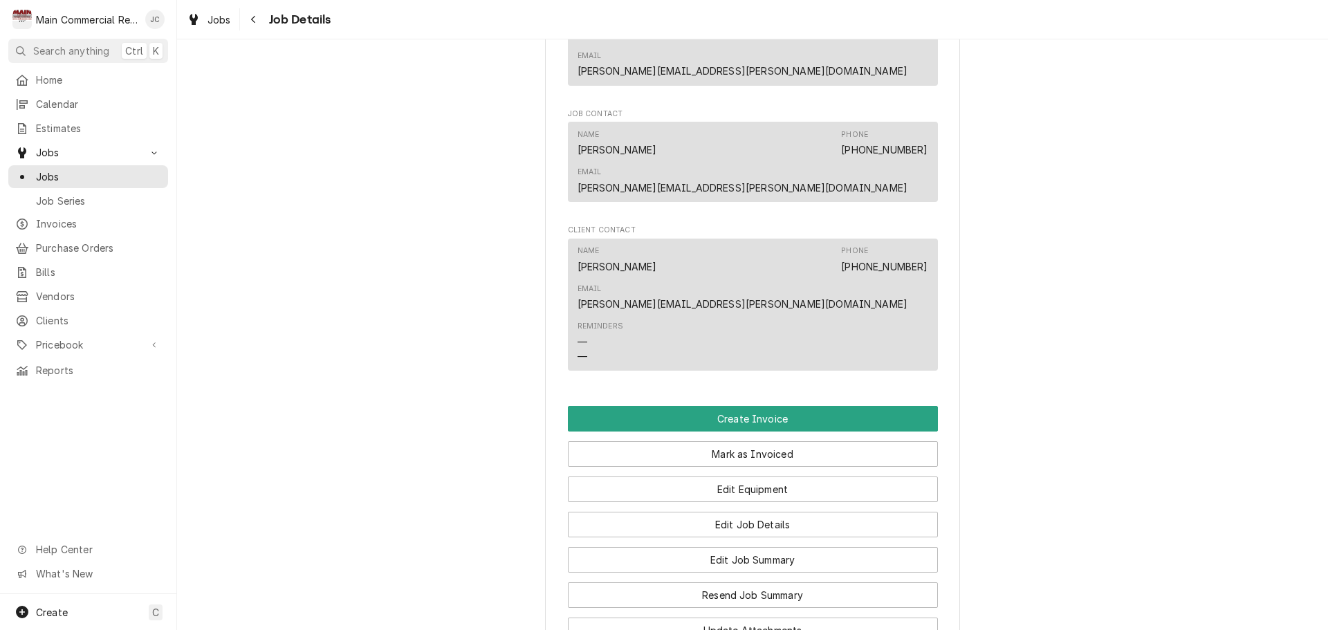
scroll to position [1037, 0]
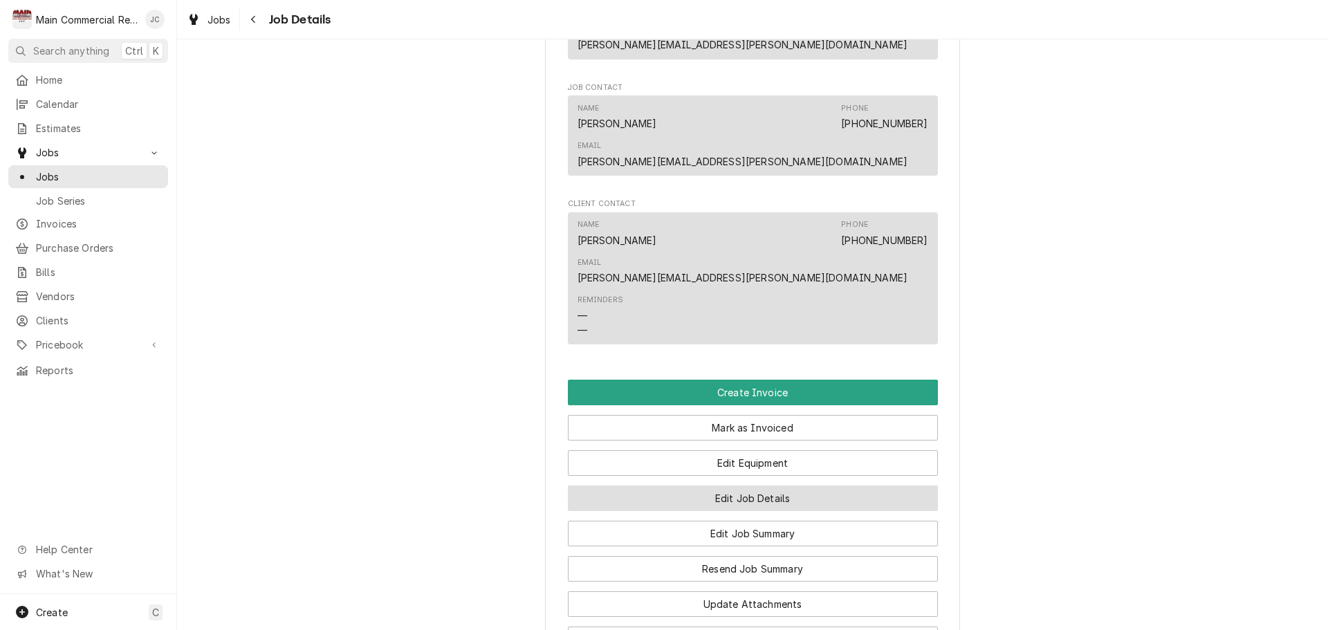
click at [765, 486] on button "Edit Job Details" at bounding box center [753, 499] width 370 height 26
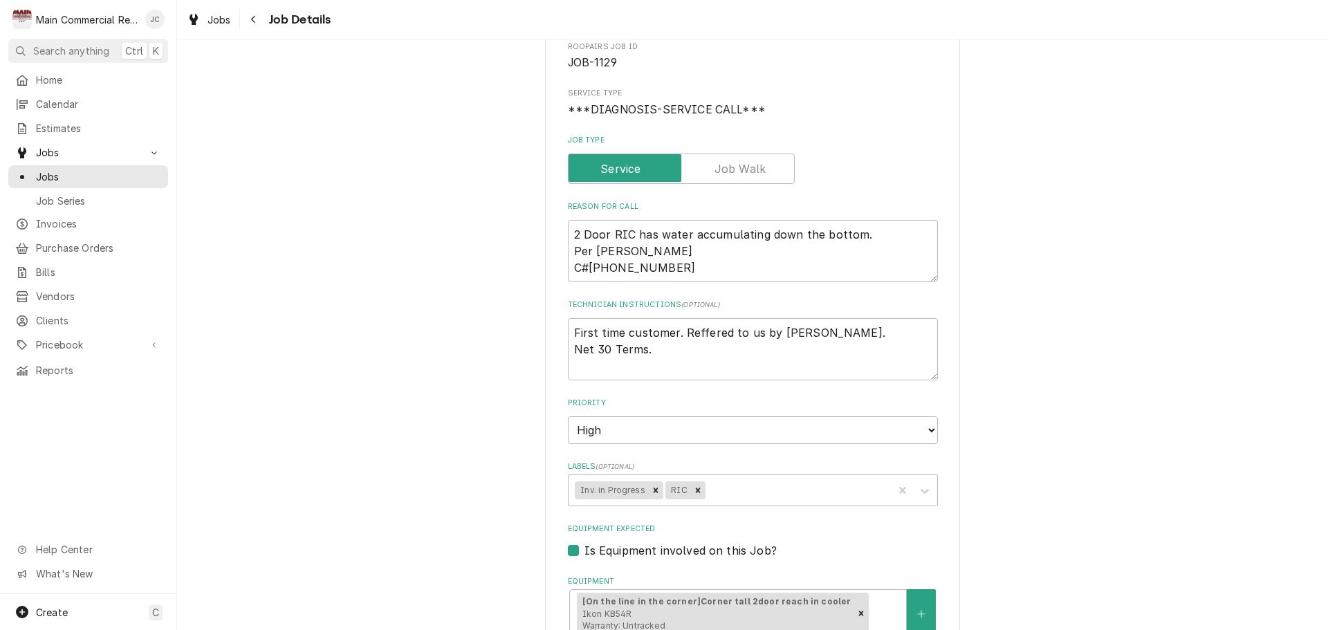
scroll to position [207, 0]
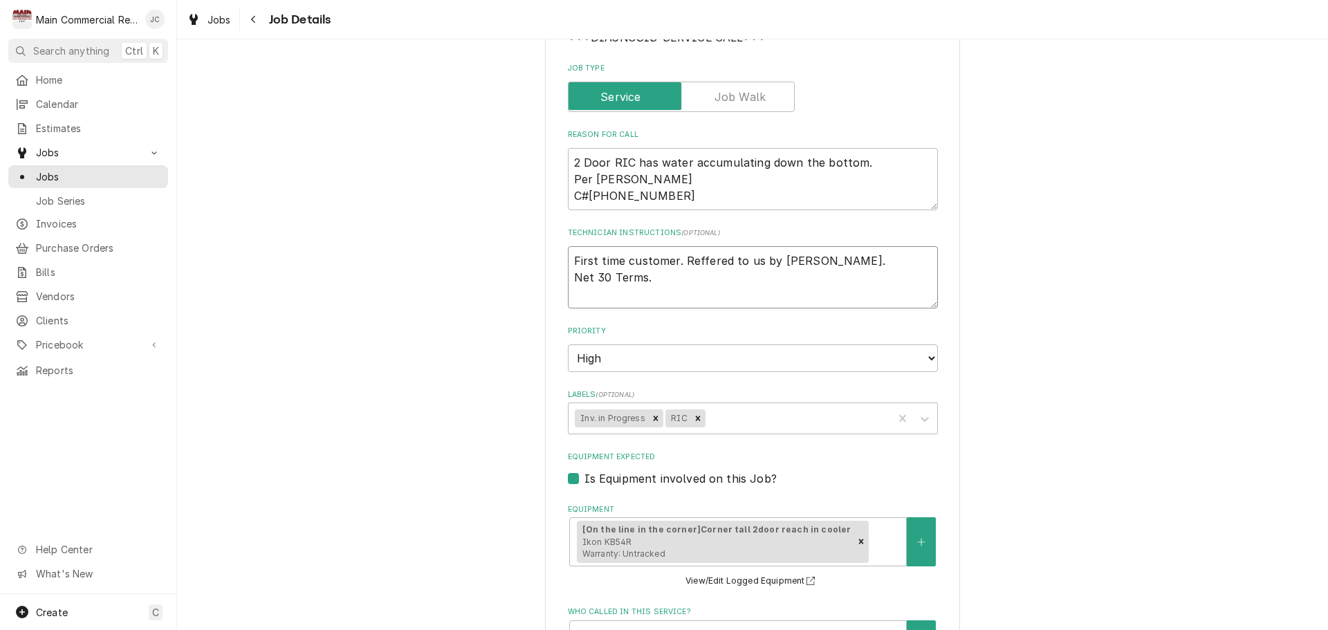
click at [568, 261] on textarea "First time customer. Reffered to us by [PERSON_NAME]. Net 30 Terms." at bounding box center [753, 277] width 370 height 62
type textarea "x"
type textarea "First time customer. Reffered to us by [PERSON_NAME]. Net 30 Terms."
type textarea "x"
type textarea "I First time customer. Reffered to us by [PERSON_NAME]. Net 30 Terms."
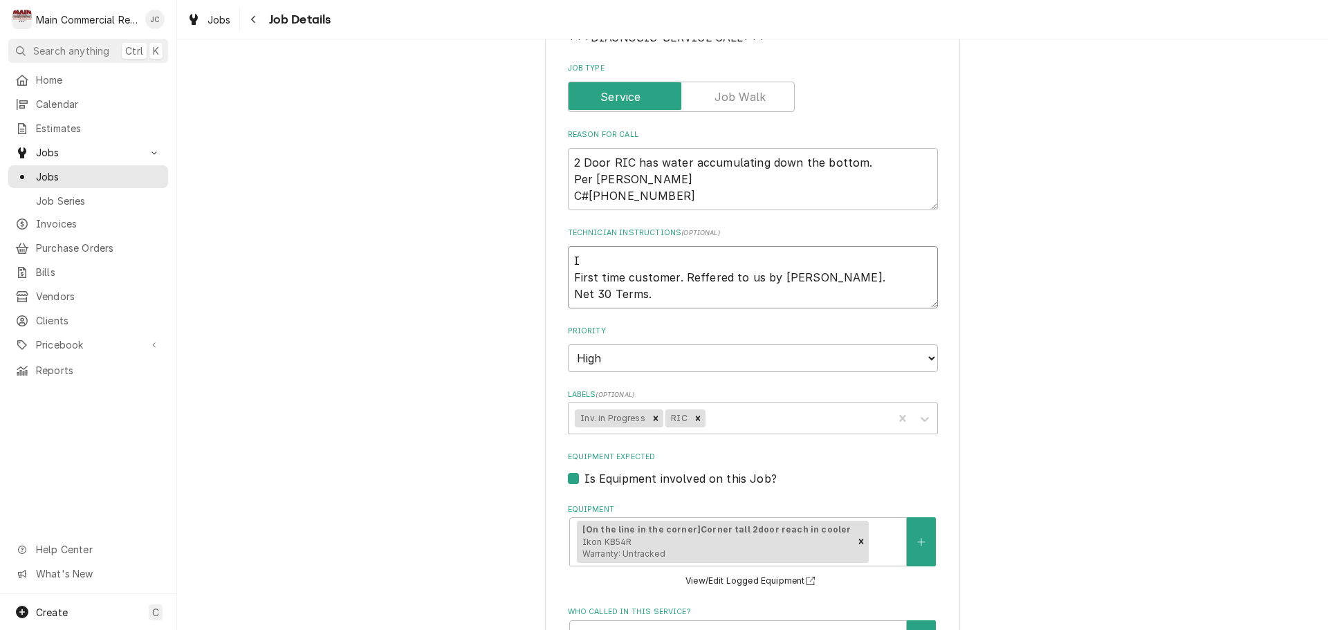
type textarea "x"
type textarea "In First time customer. Reffered to us by [PERSON_NAME]. Net 30 Terms."
type textarea "x"
type textarea "Inv First time customer. Reffered to us by [PERSON_NAME]. Net 30 Terms."
type textarea "x"
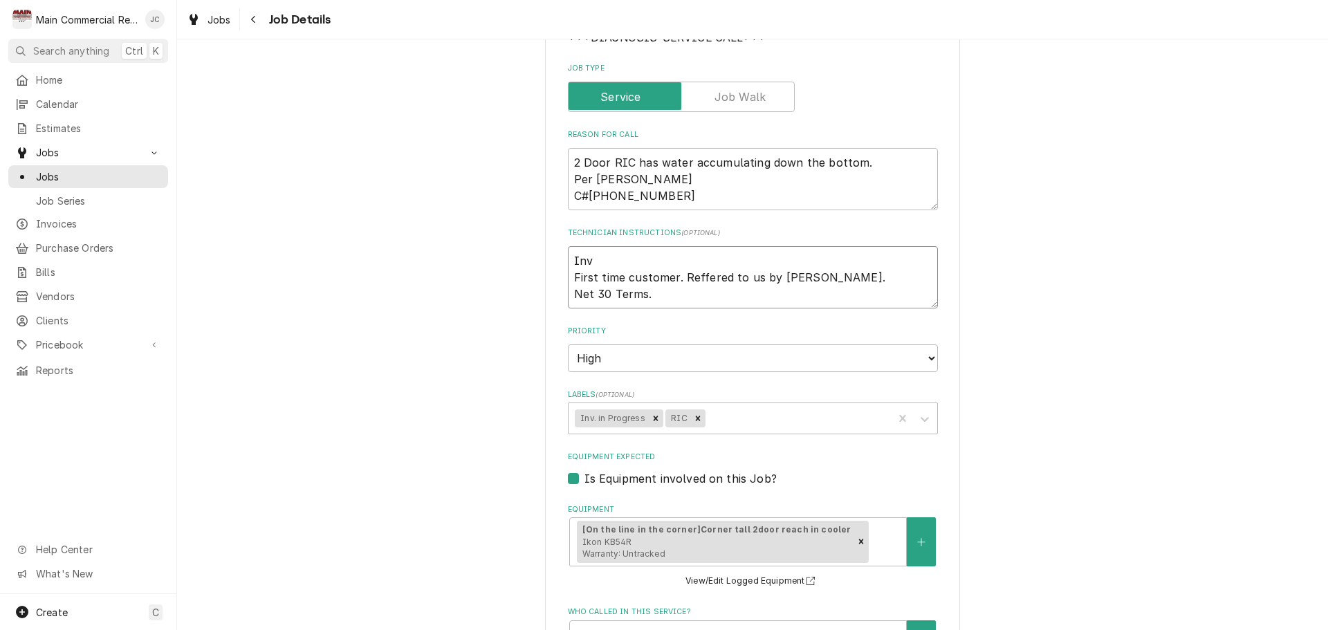
type textarea "Inv# First time customer. Reffered to us by Ardea. Net 30 Terms."
type textarea "x"
type textarea "Inv#1 First time customer. Reffered to us by Ardea. Net 30 Terms."
type textarea "x"
type textarea "Inv#15 First time customer. Reffered to us by Ardea. Net 30 Terms."
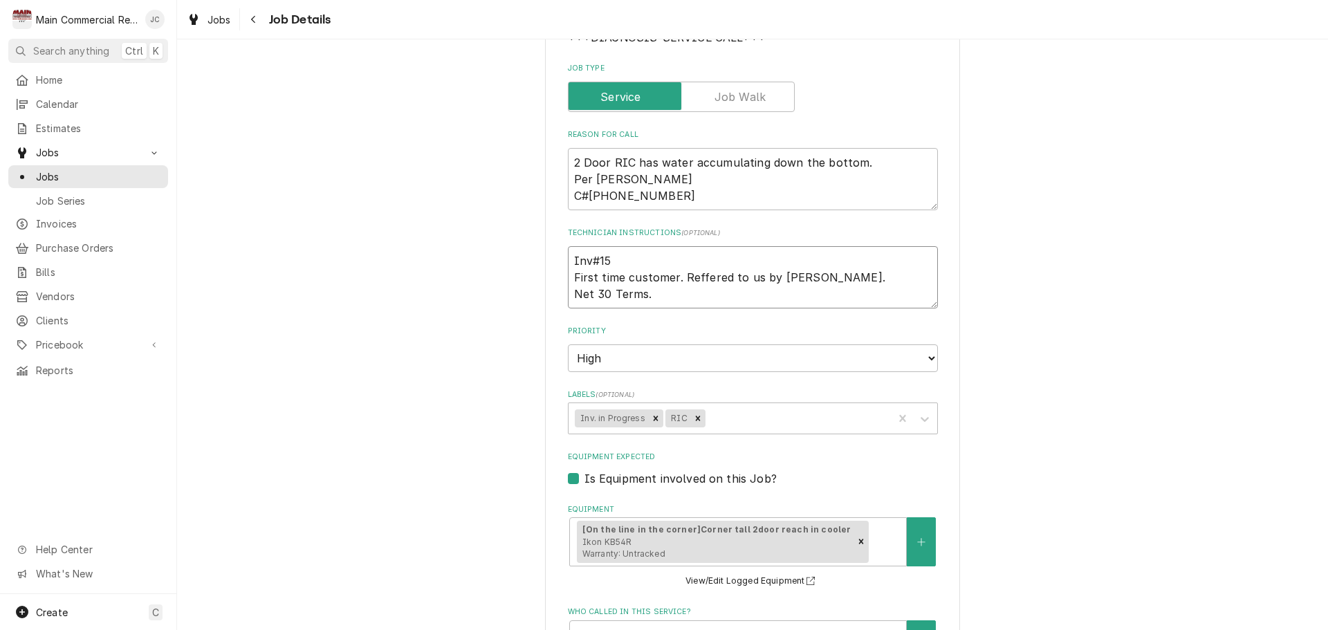
type textarea "x"
type textarea "Inv#152 First time customer. Reffered to us by Ardea. Net 30 Terms."
type textarea "x"
type textarea "Inv#1521 First time customer. Reffered to us by Ardea. Net 30 Terms."
type textarea "x"
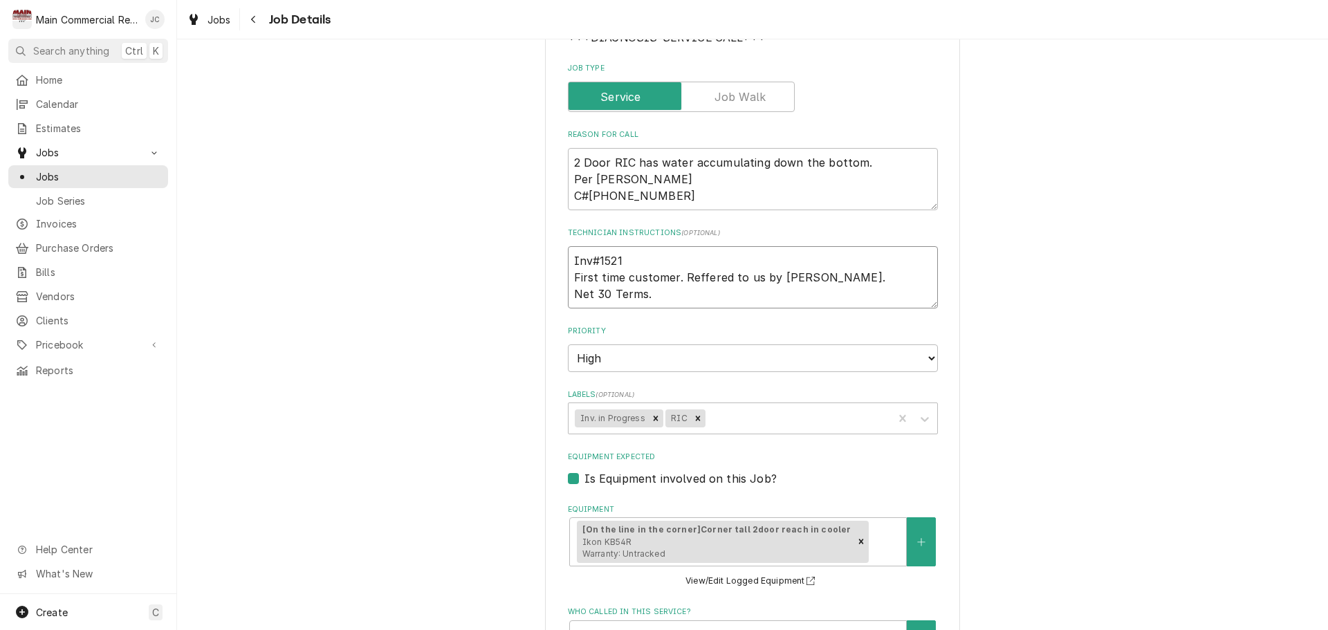
type textarea "Inv#15210 First time customer. Reffered to us by Ardea. Net 30 Terms."
type textarea "x"
type textarea "Inv#152101 First time customer. Reffered to us by Ardea. Net 30 Terms."
type textarea "x"
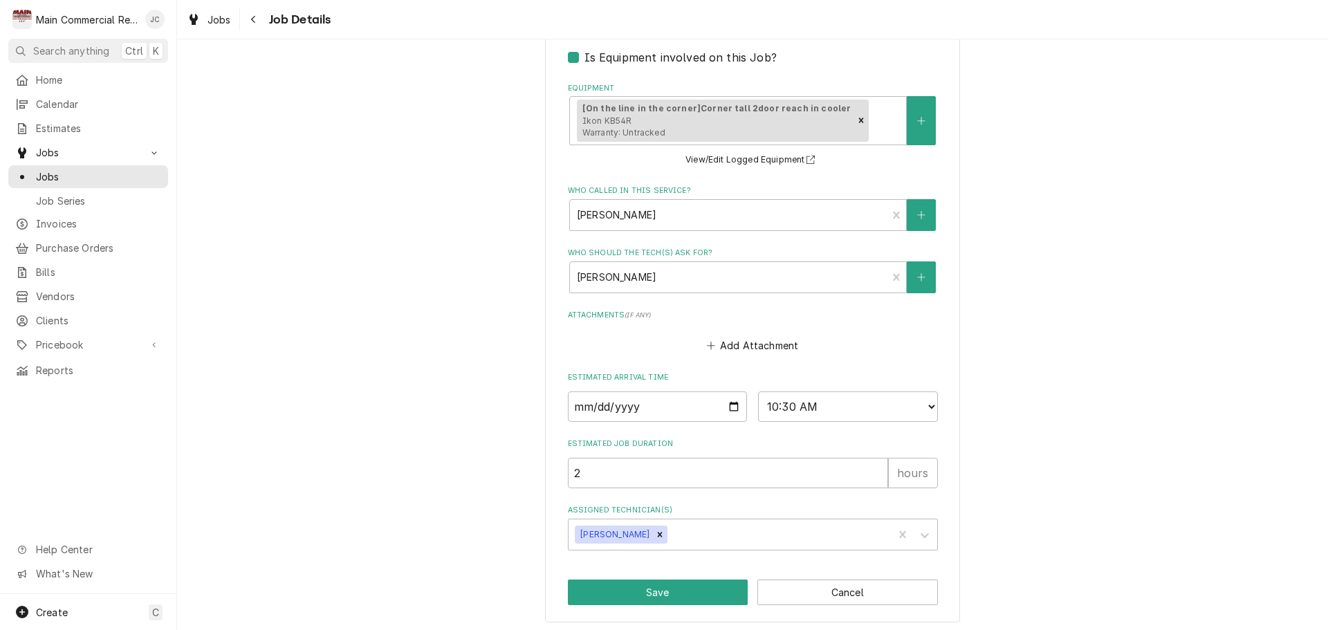
scroll to position [634, 0]
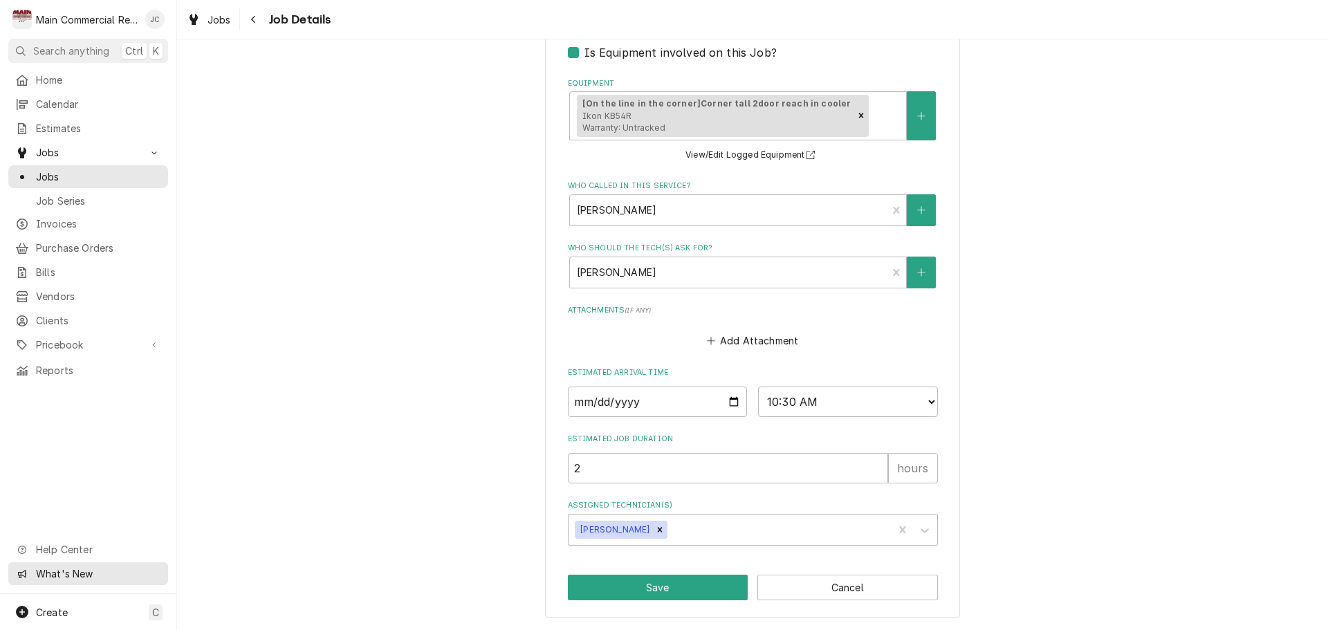
type textarea "Inv#152101 First time customer. Reffered to us by Ardea. Net 30 Terms."
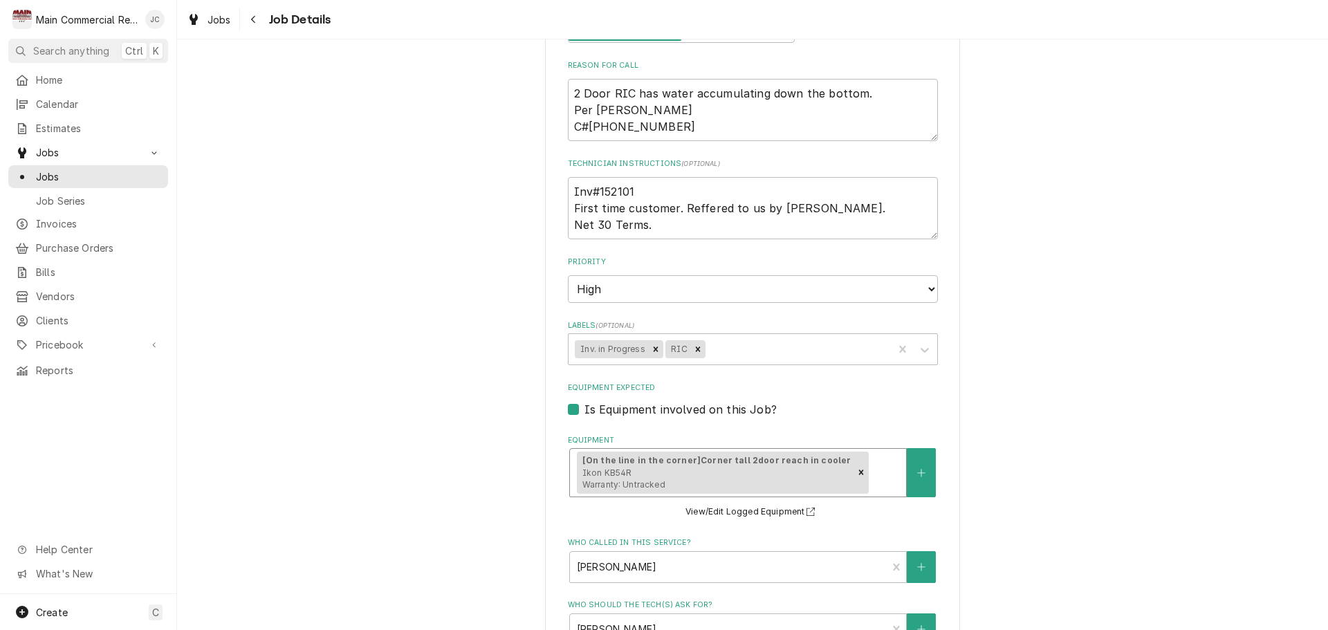
scroll to position [553, 0]
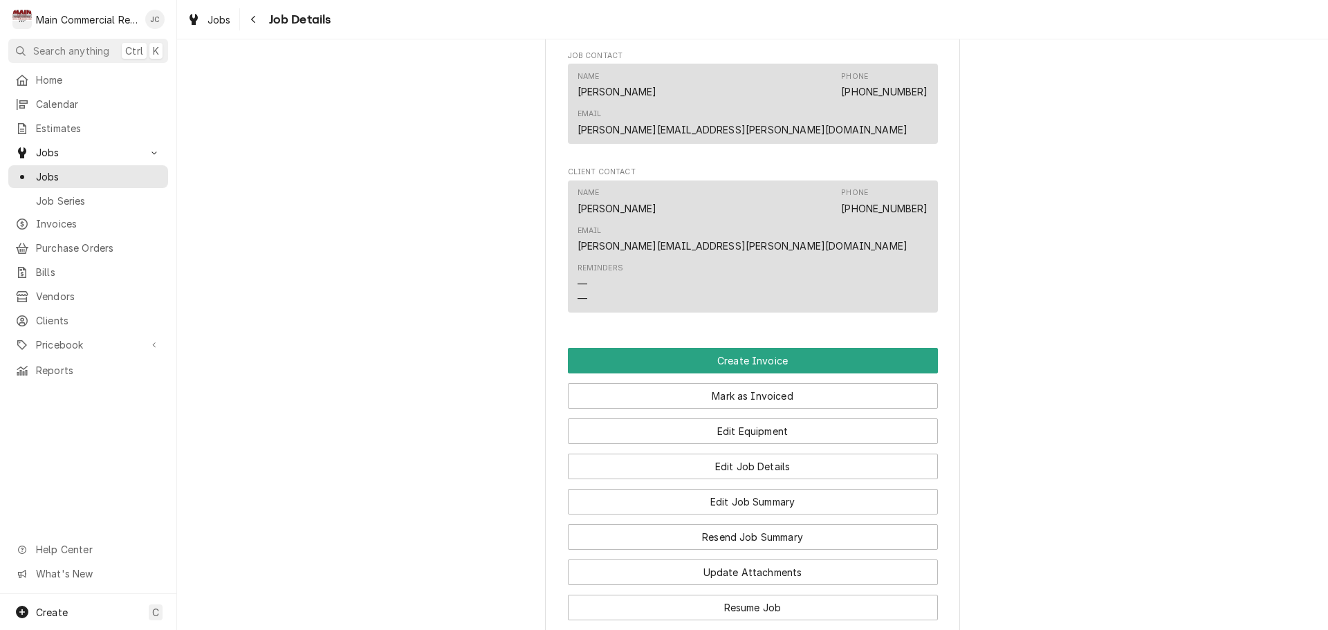
scroll to position [1107, 0]
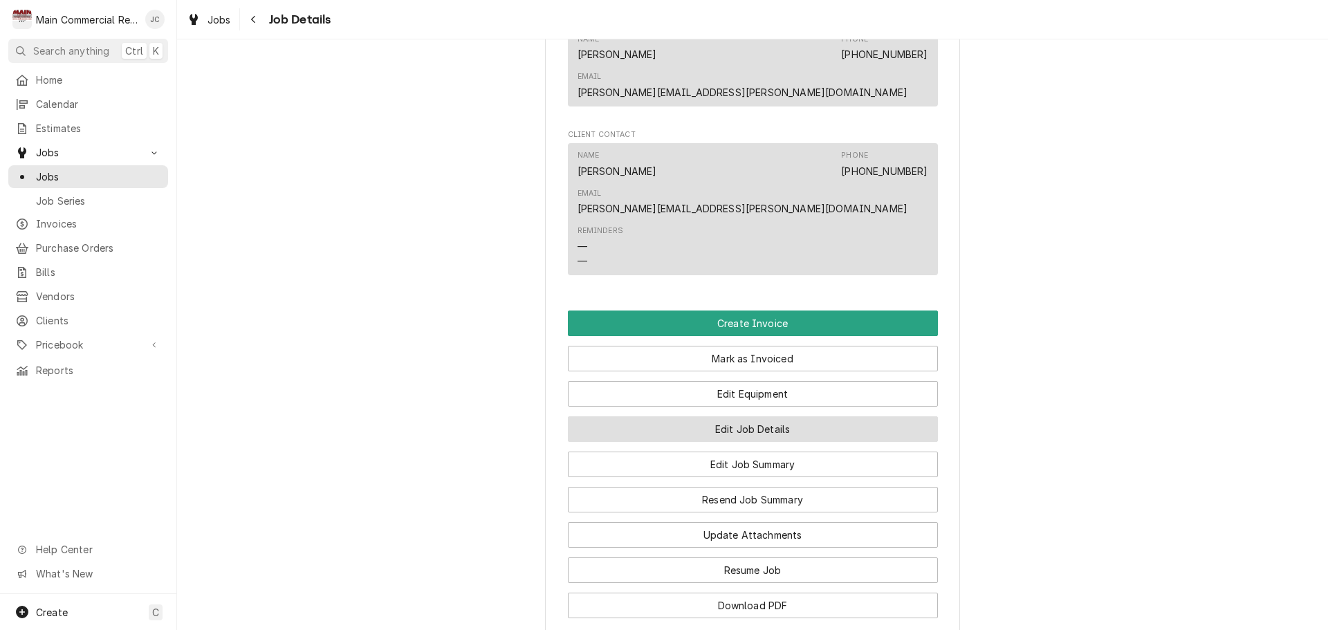
click at [741, 416] on button "Edit Job Details" at bounding box center [753, 429] width 370 height 26
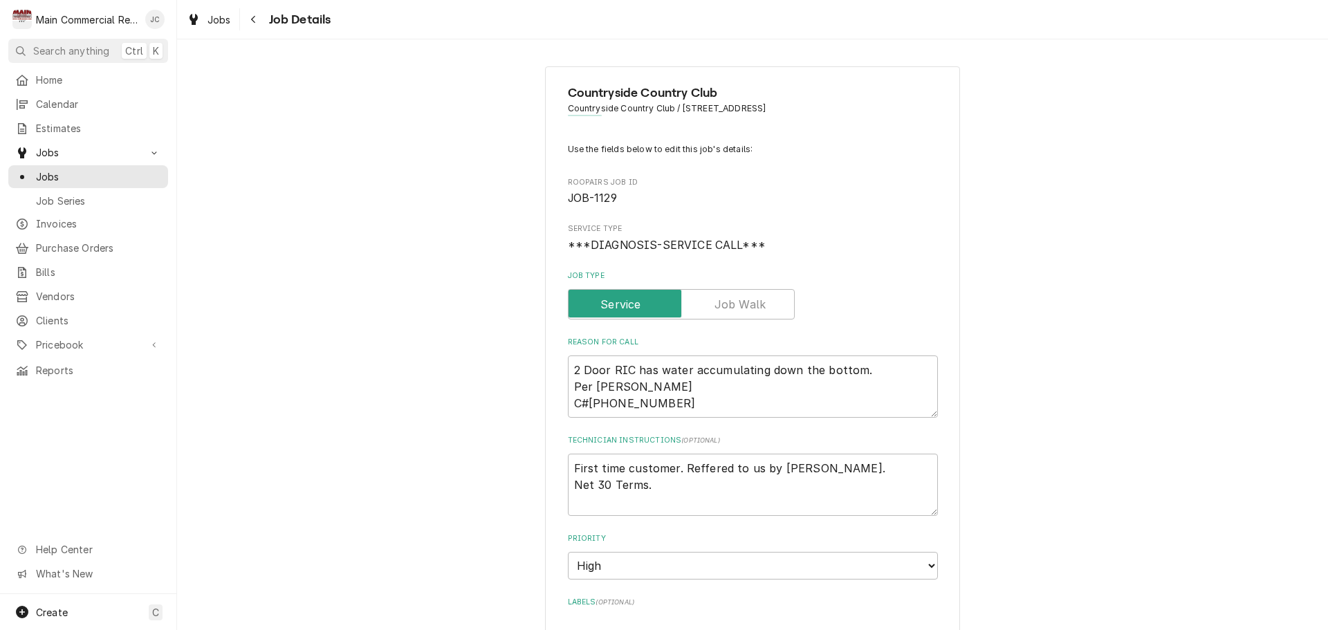
type textarea "x"
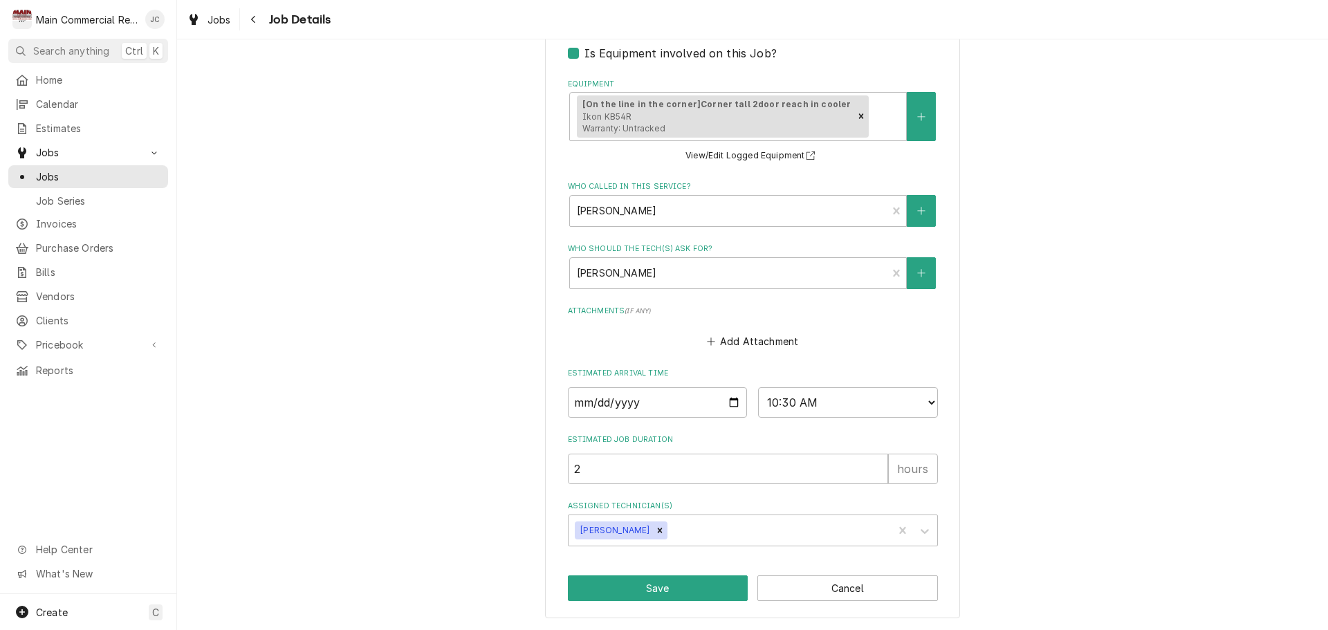
scroll to position [634, 0]
click at [816, 588] on button "Cancel" at bounding box center [847, 588] width 181 height 26
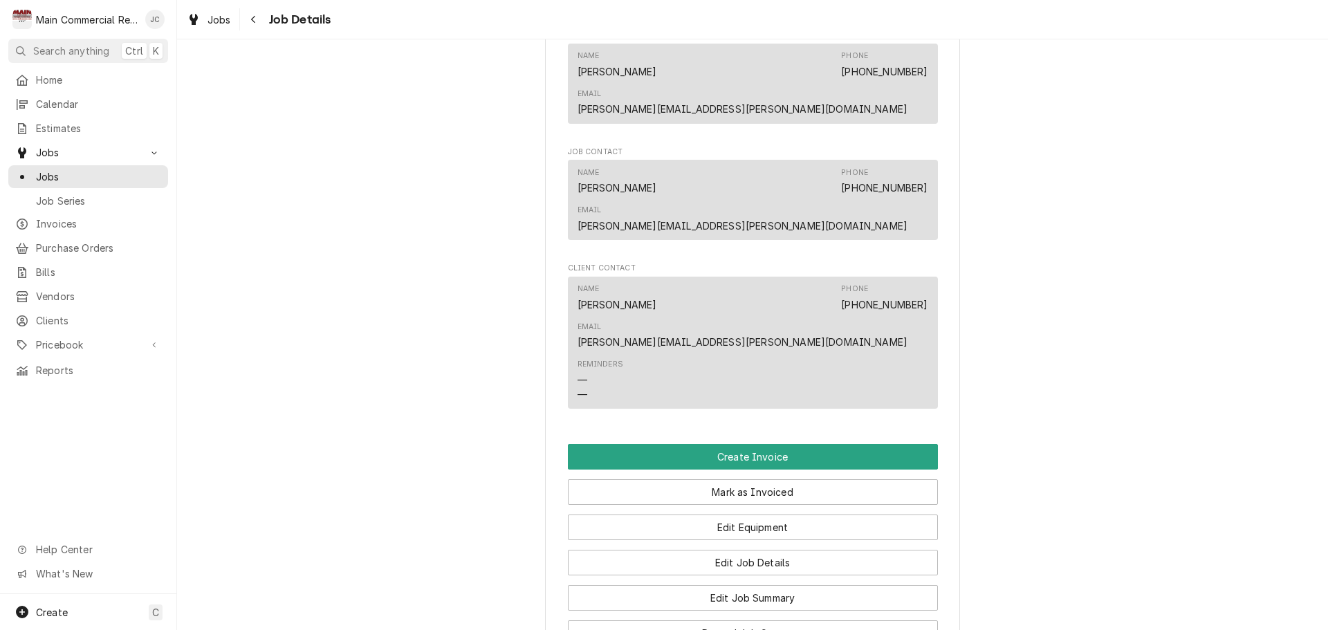
scroll to position [1107, 0]
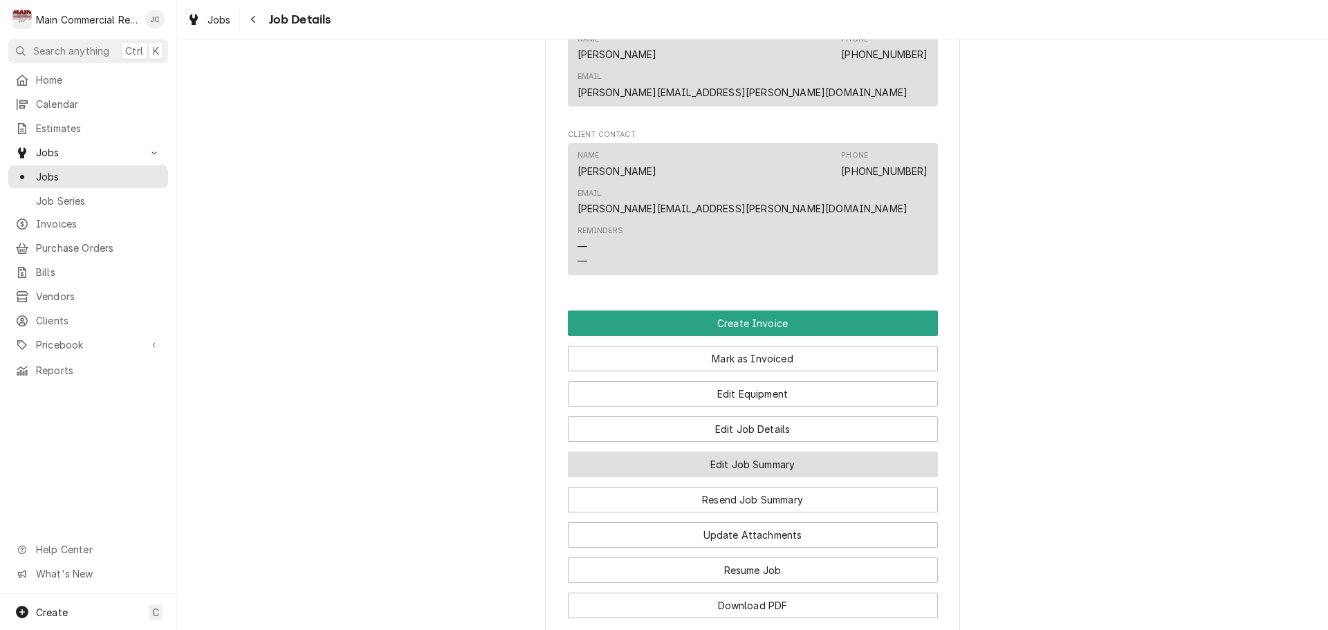
click at [736, 452] on button "Edit Job Summary" at bounding box center [753, 465] width 370 height 26
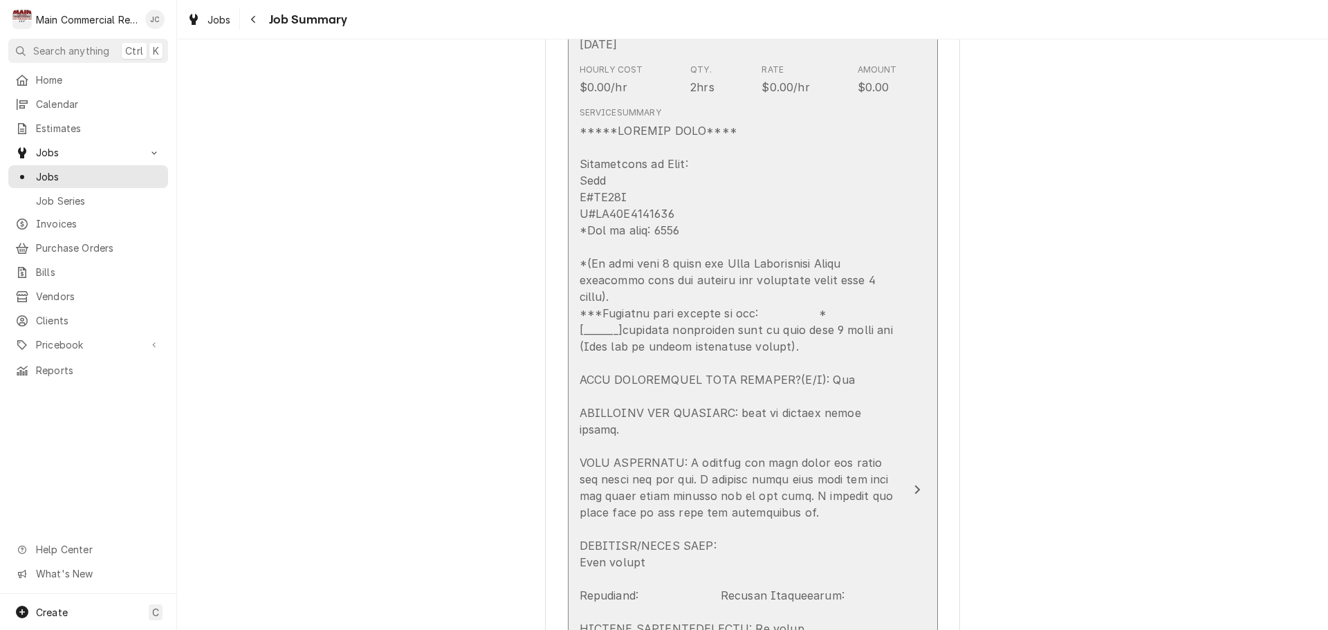
scroll to position [415, 0]
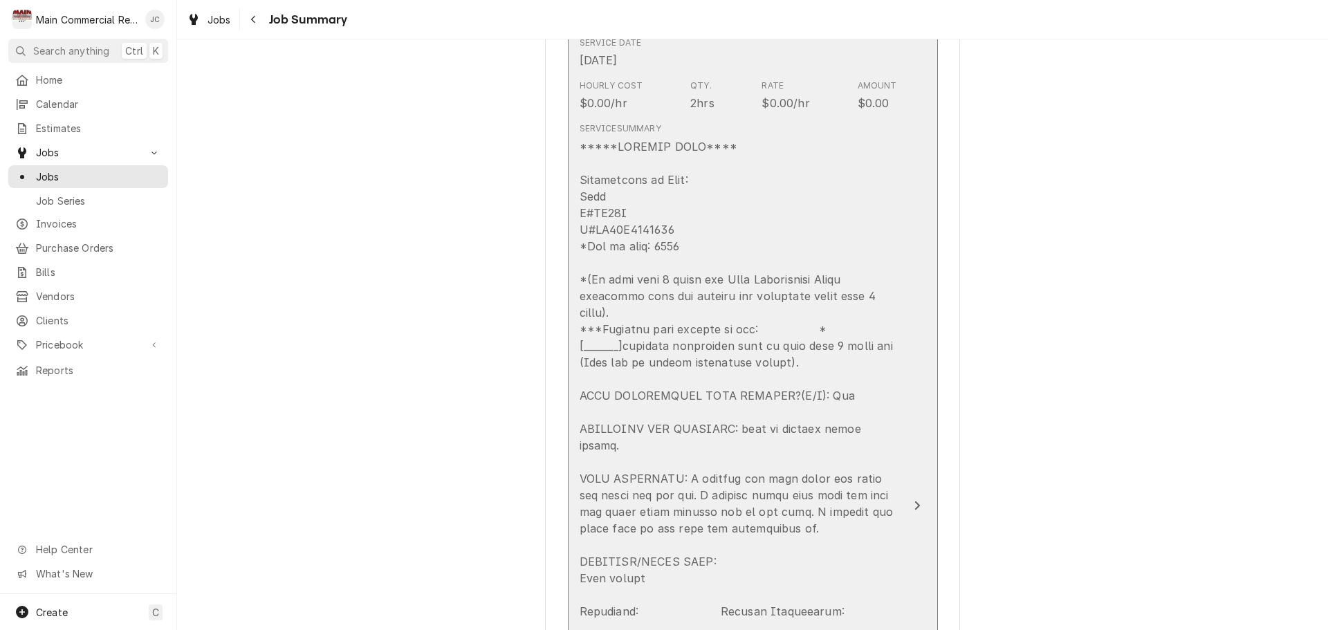
drag, startPoint x: 573, startPoint y: 178, endPoint x: 629, endPoint y: 182, distance: 56.9
click at [629, 182] on button "Short Description ***DIAGNOSIS-SERVICE CALL*** Service Date Jul 30, 2025 Hourly…" at bounding box center [753, 506] width 370 height 1051
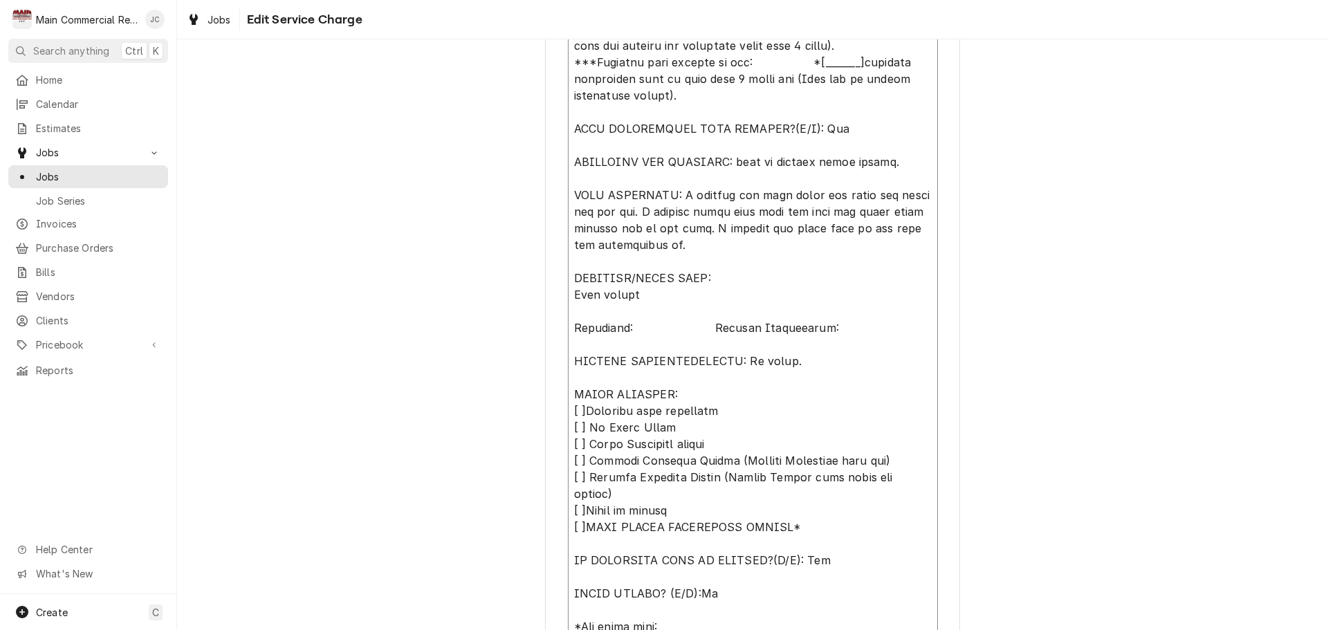
scroll to position [877, 0]
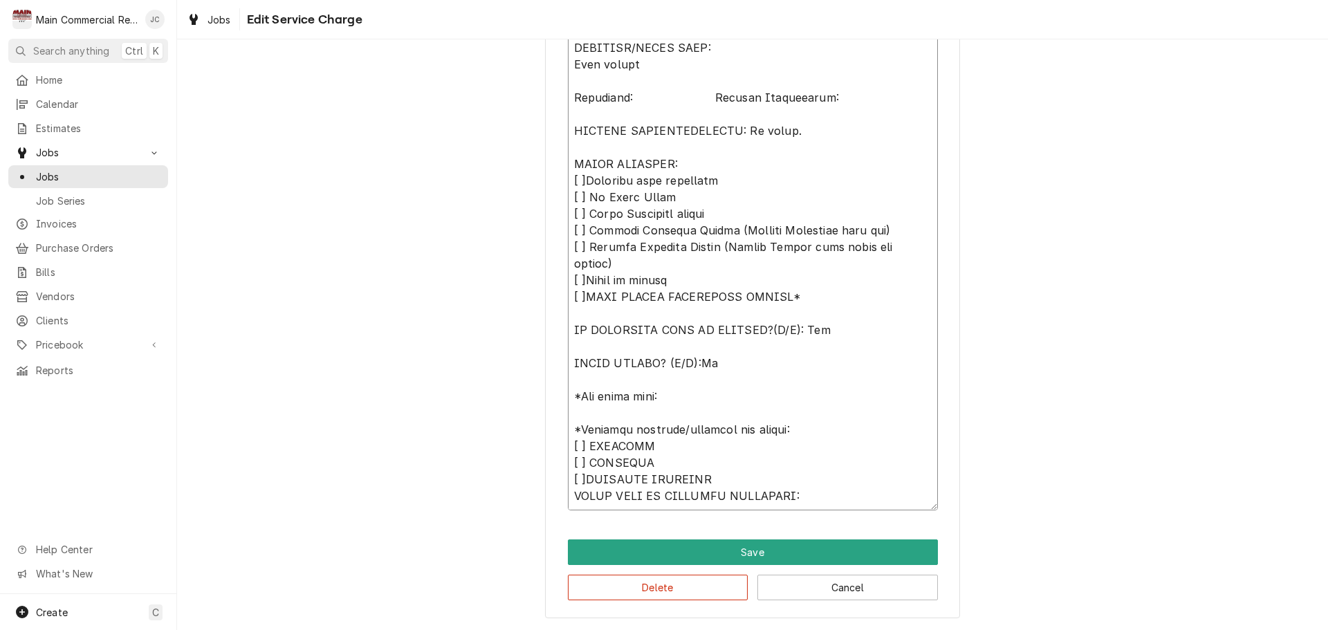
drag, startPoint x: 566, startPoint y: 365, endPoint x: 842, endPoint y: 497, distance: 306.3
click at [842, 497] on textarea "Service Summary" at bounding box center [753, 89] width 370 height 842
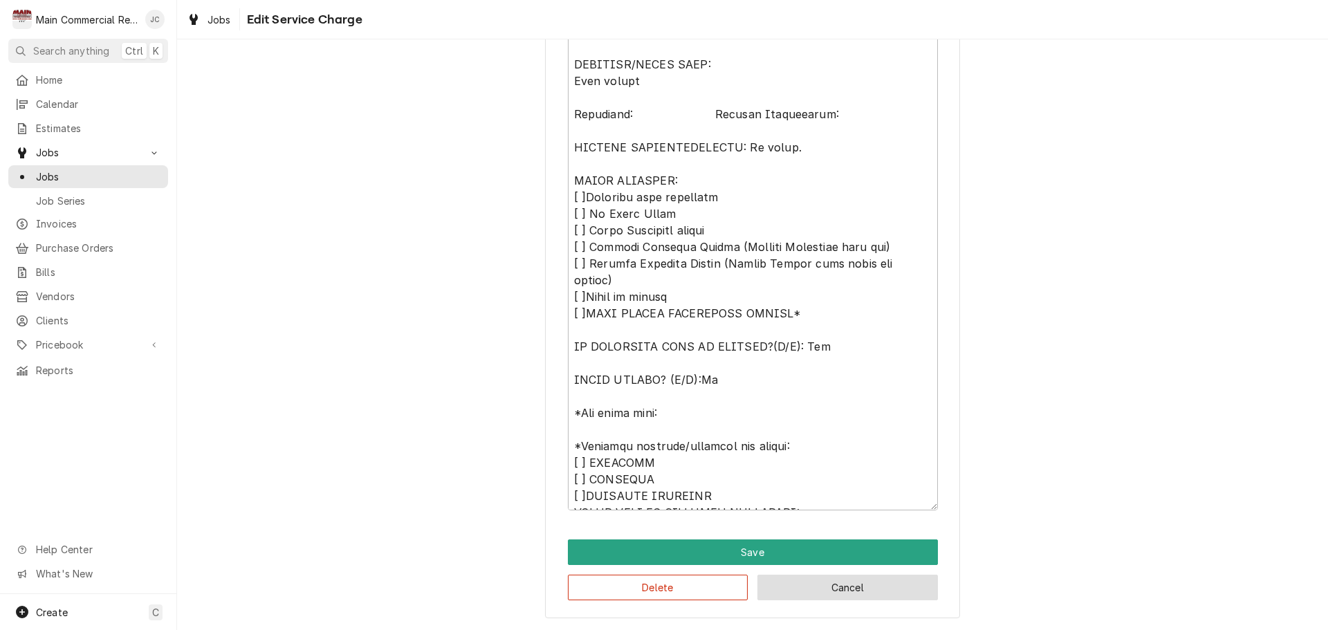
click at [843, 591] on button "Cancel" at bounding box center [847, 588] width 181 height 26
type textarea "x"
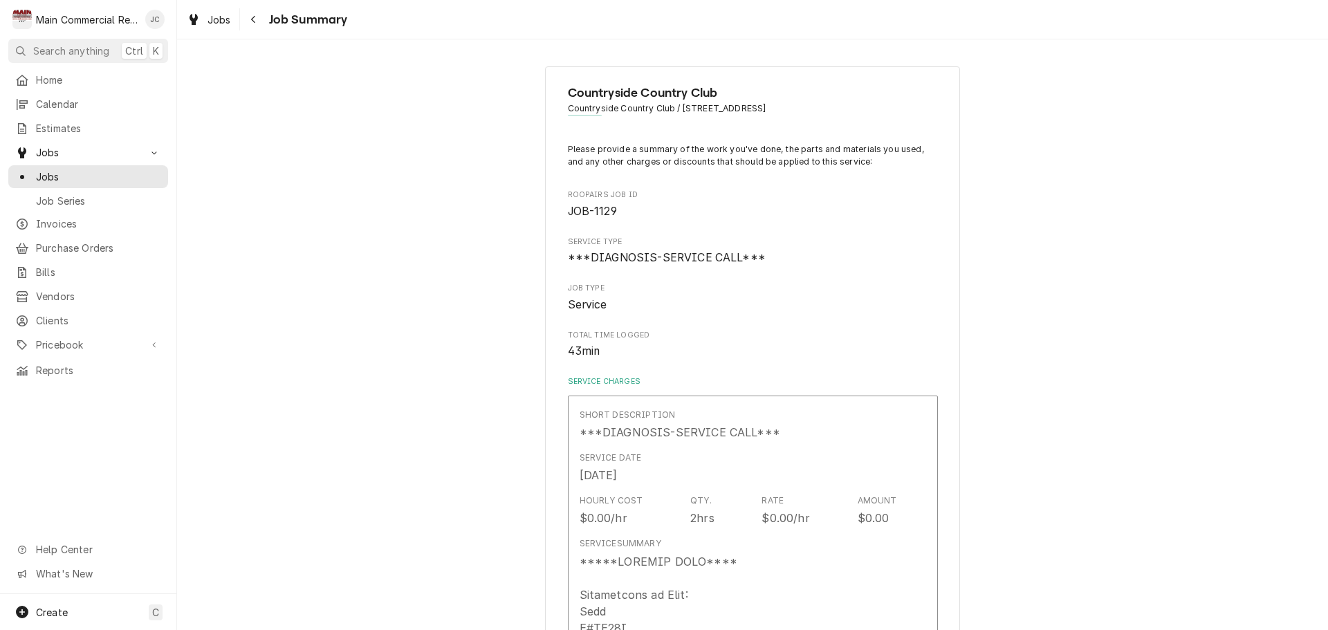
click at [307, 19] on span "Job Summary" at bounding box center [306, 19] width 83 height 19
click at [254, 22] on icon "Navigate back" at bounding box center [253, 20] width 4 height 8
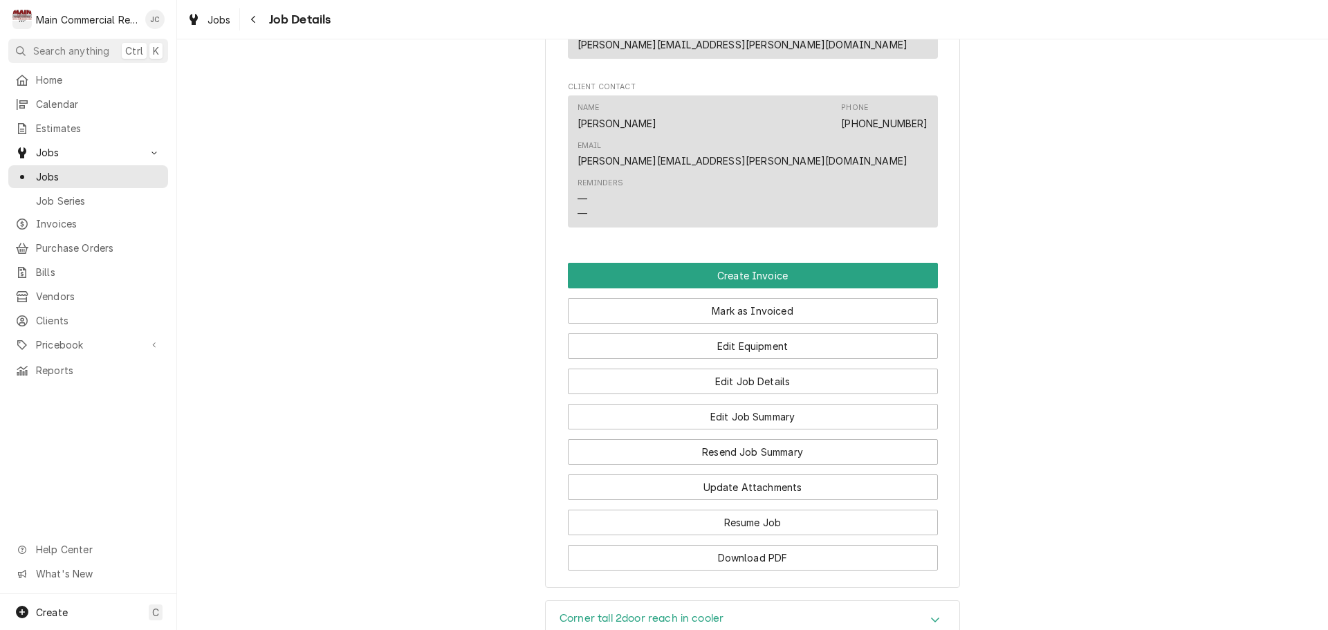
scroll to position [1289, 0]
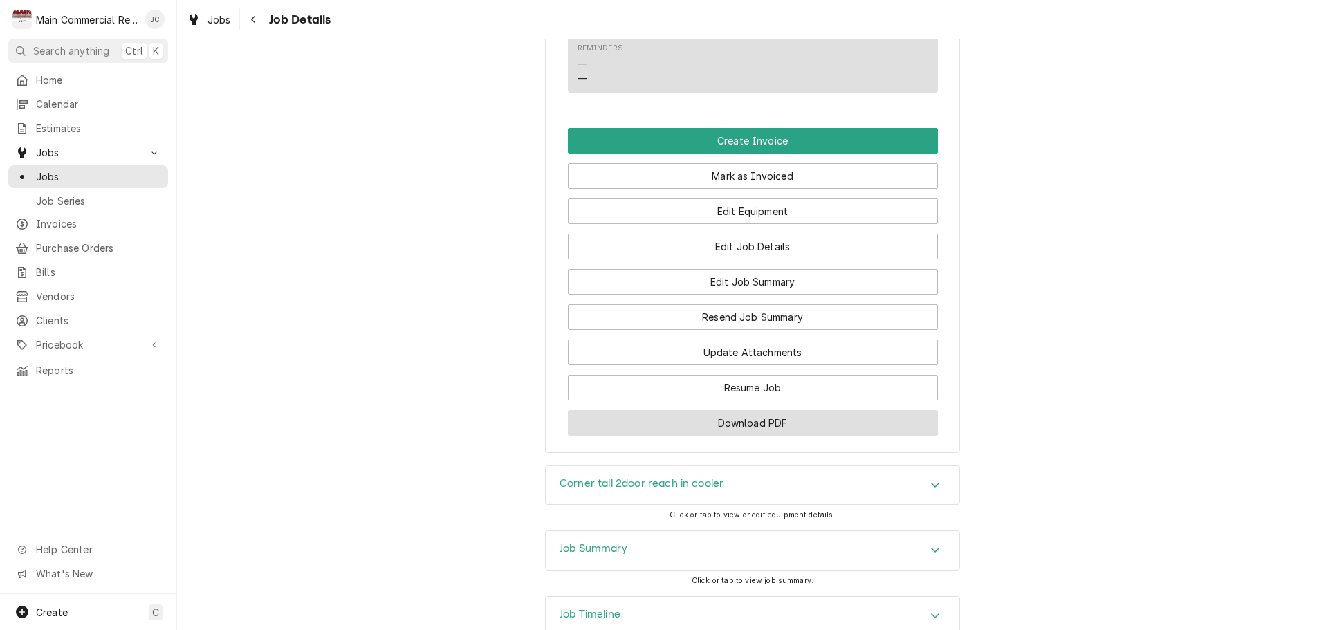
click at [792, 410] on button "Download PDF" at bounding box center [753, 423] width 370 height 26
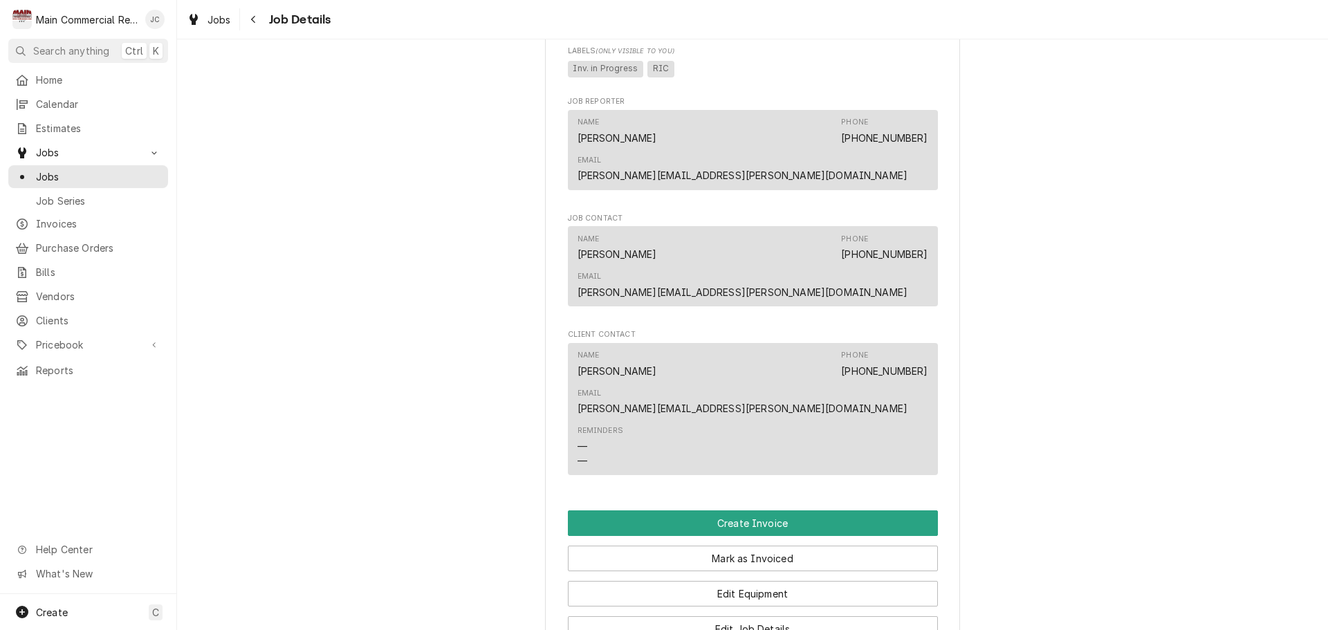
scroll to position [1037, 0]
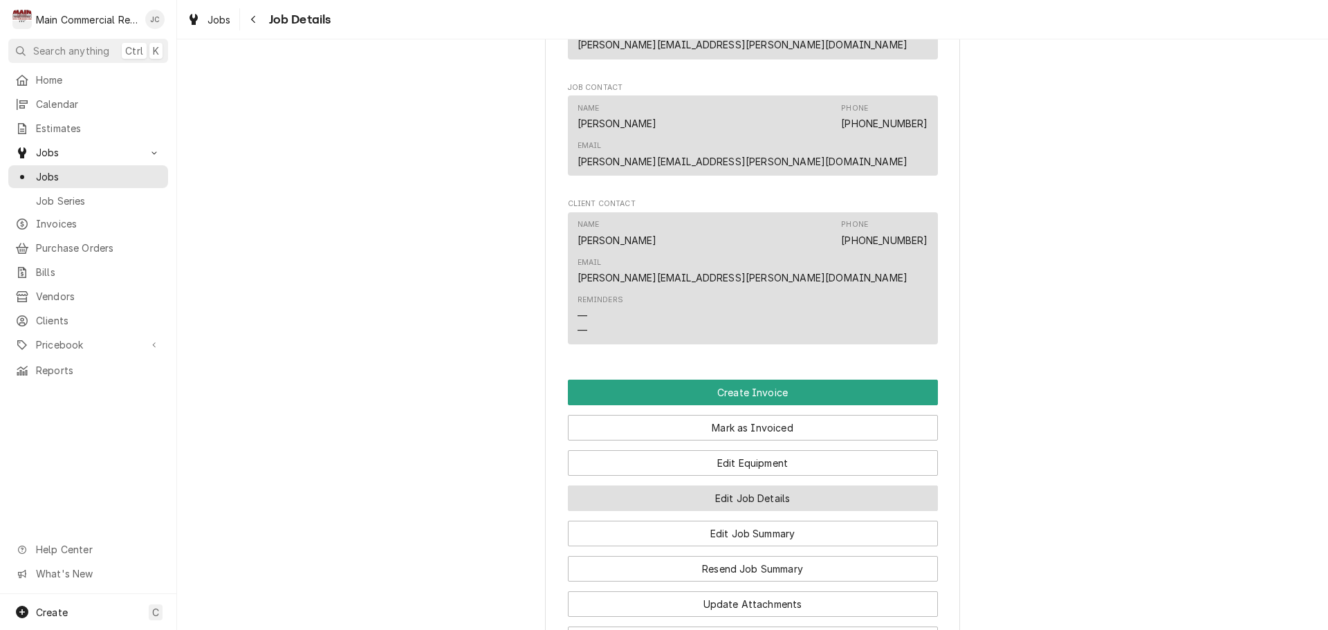
click at [747, 486] on button "Edit Job Details" at bounding box center [753, 499] width 370 height 26
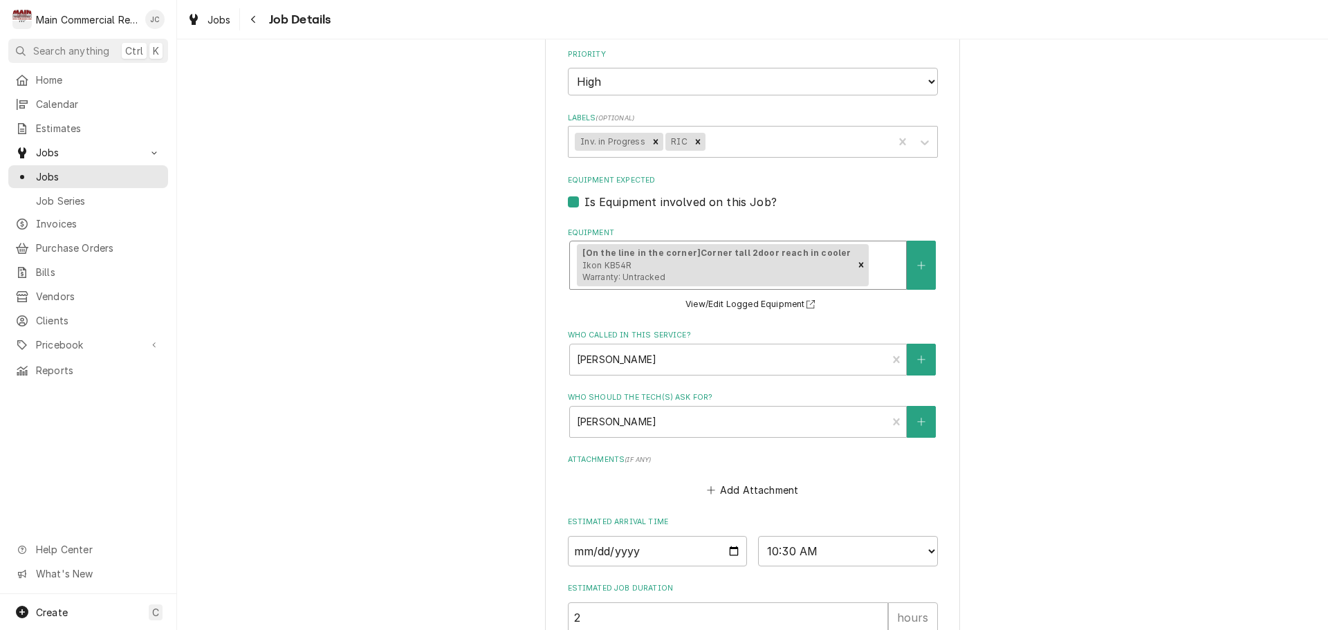
scroll to position [415, 0]
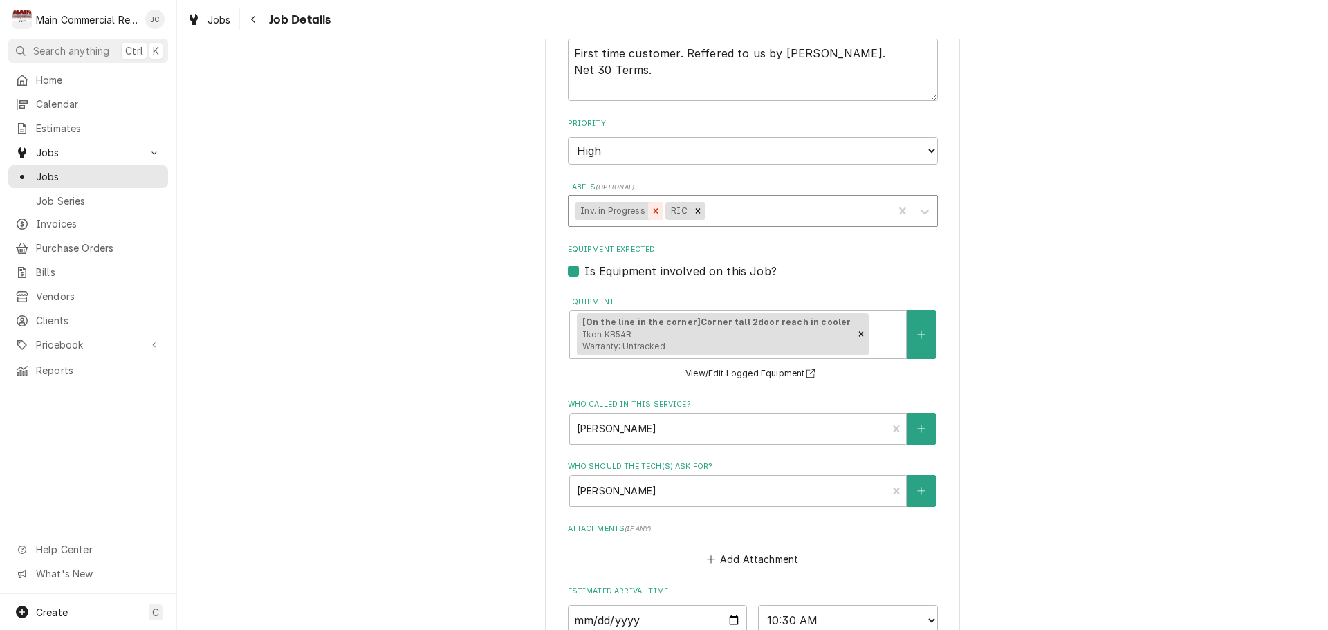
click at [651, 214] on icon "Remove Inv. in Progress" at bounding box center [656, 211] width 10 height 10
type textarea "x"
click at [649, 214] on div "Labels" at bounding box center [751, 210] width 269 height 25
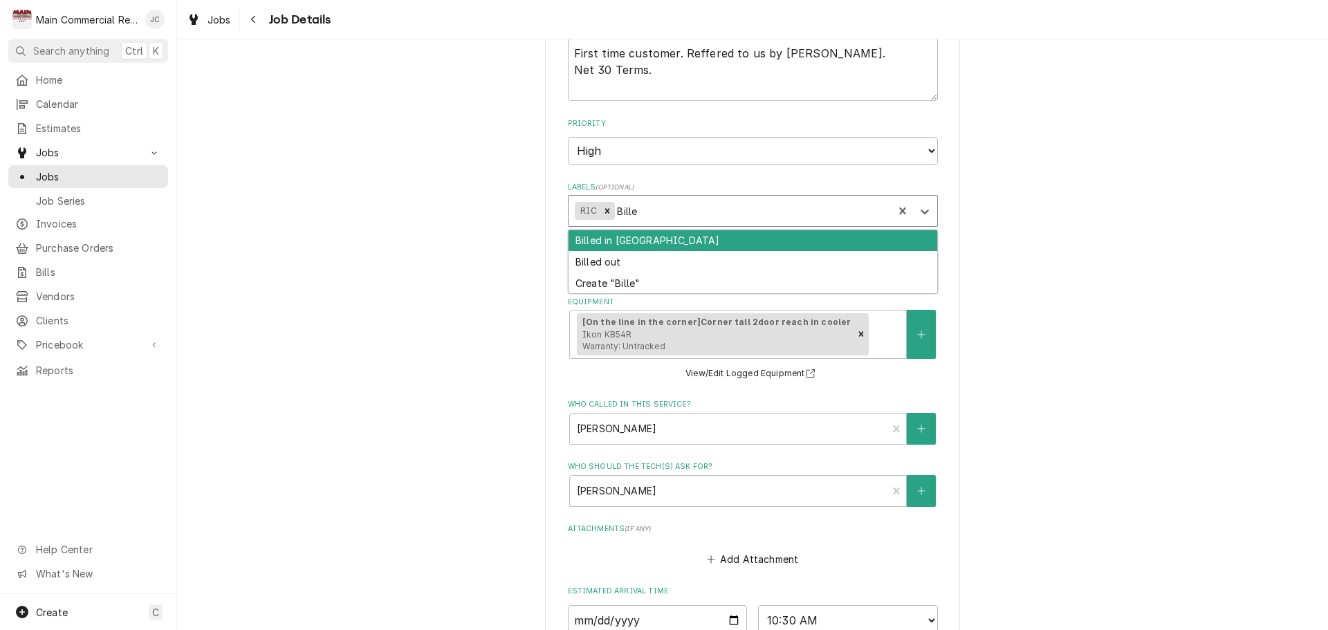
type input "Billed"
click at [637, 241] on div "Billed in [GEOGRAPHIC_DATA]" at bounding box center [753, 240] width 369 height 21
type textarea "x"
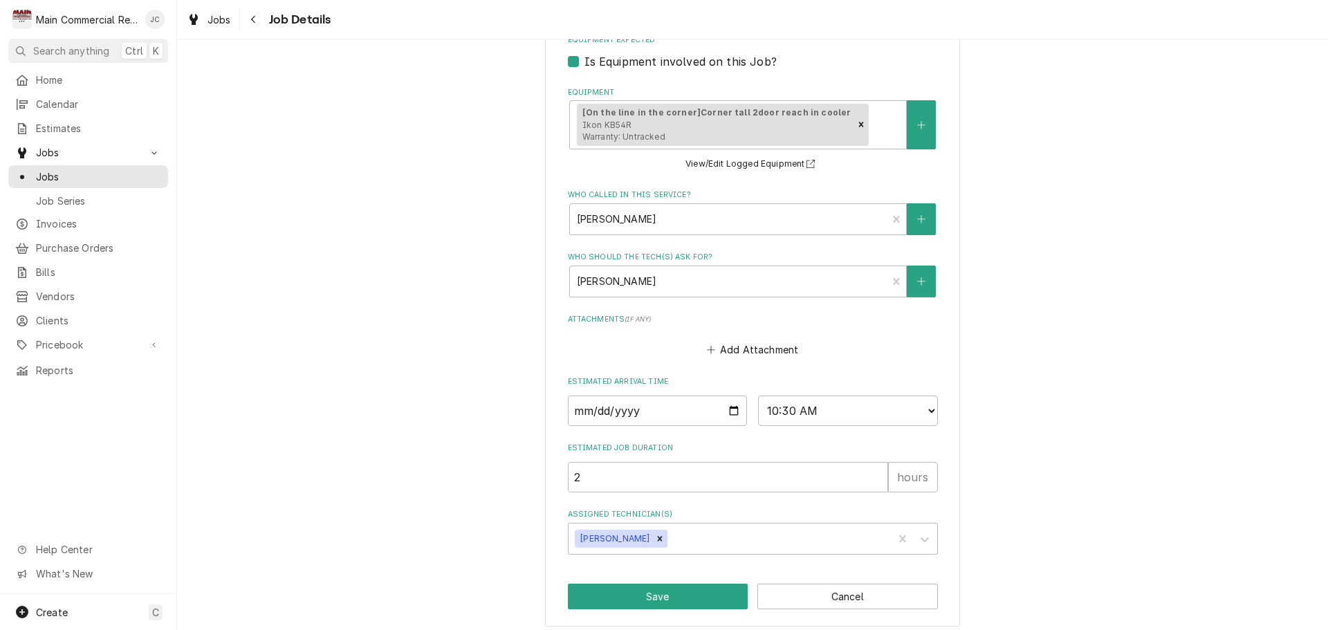
scroll to position [634, 0]
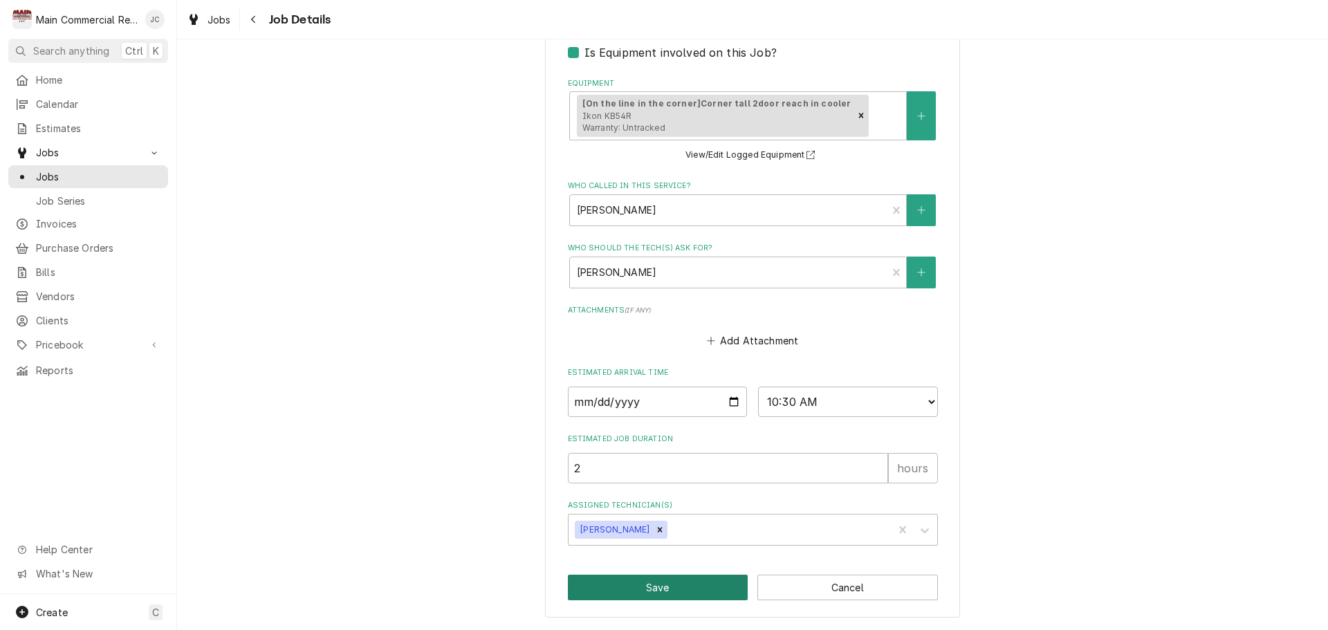
click at [705, 587] on button "Save" at bounding box center [658, 588] width 181 height 26
type textarea "x"
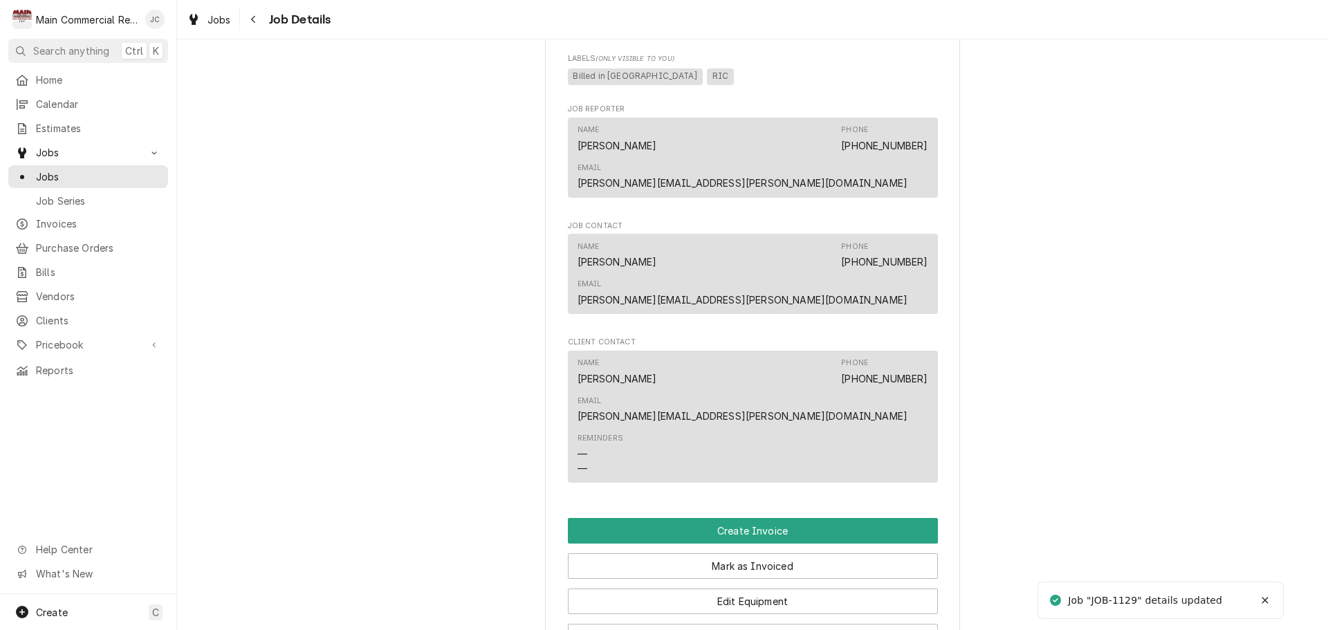
scroll to position [1245, 0]
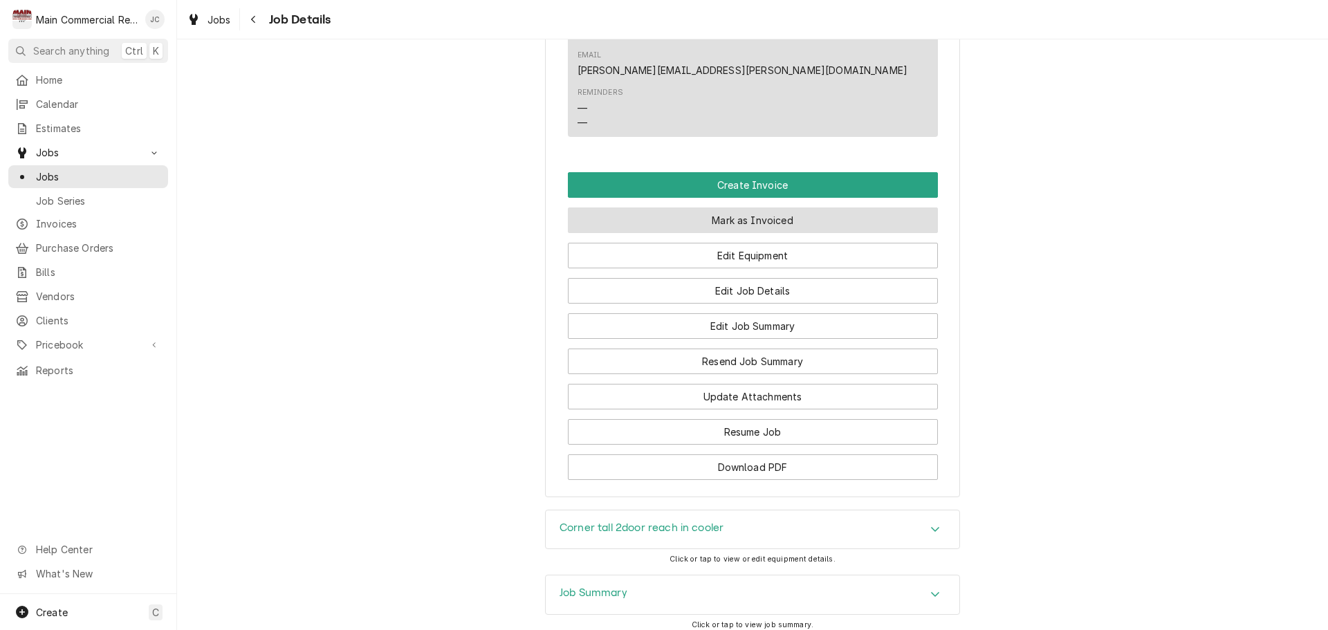
click at [752, 207] on button "Mark as Invoiced" at bounding box center [753, 220] width 370 height 26
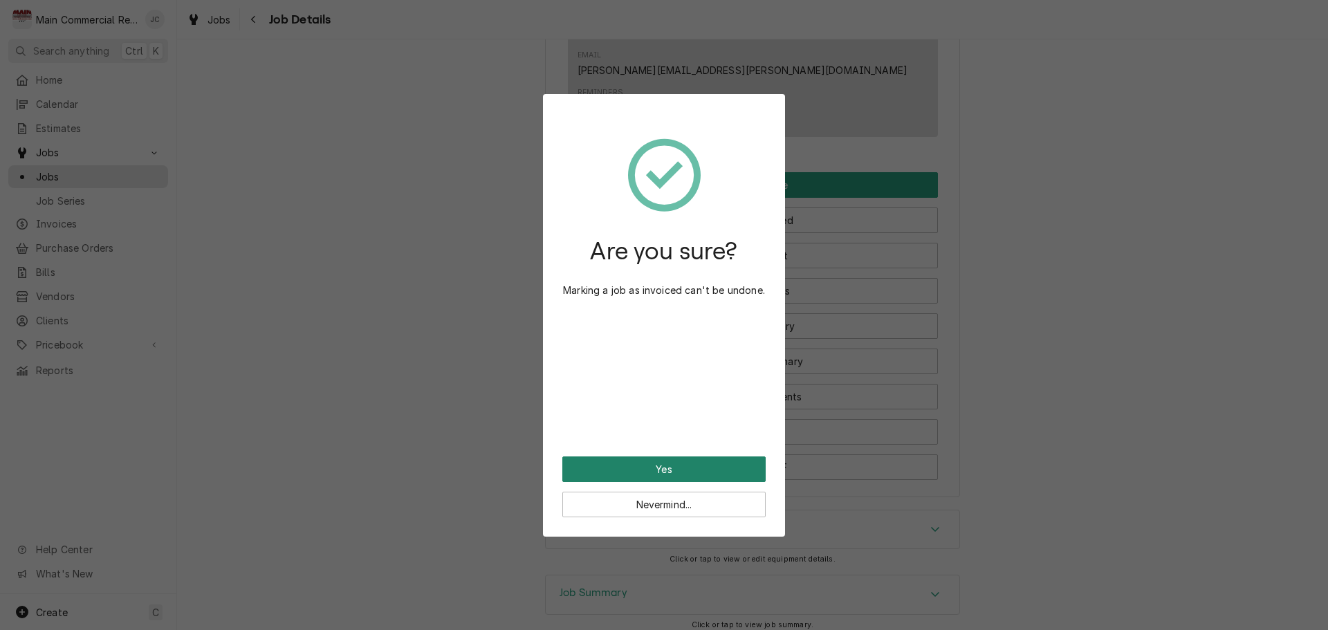
click at [700, 470] on button "Yes" at bounding box center [663, 469] width 203 height 26
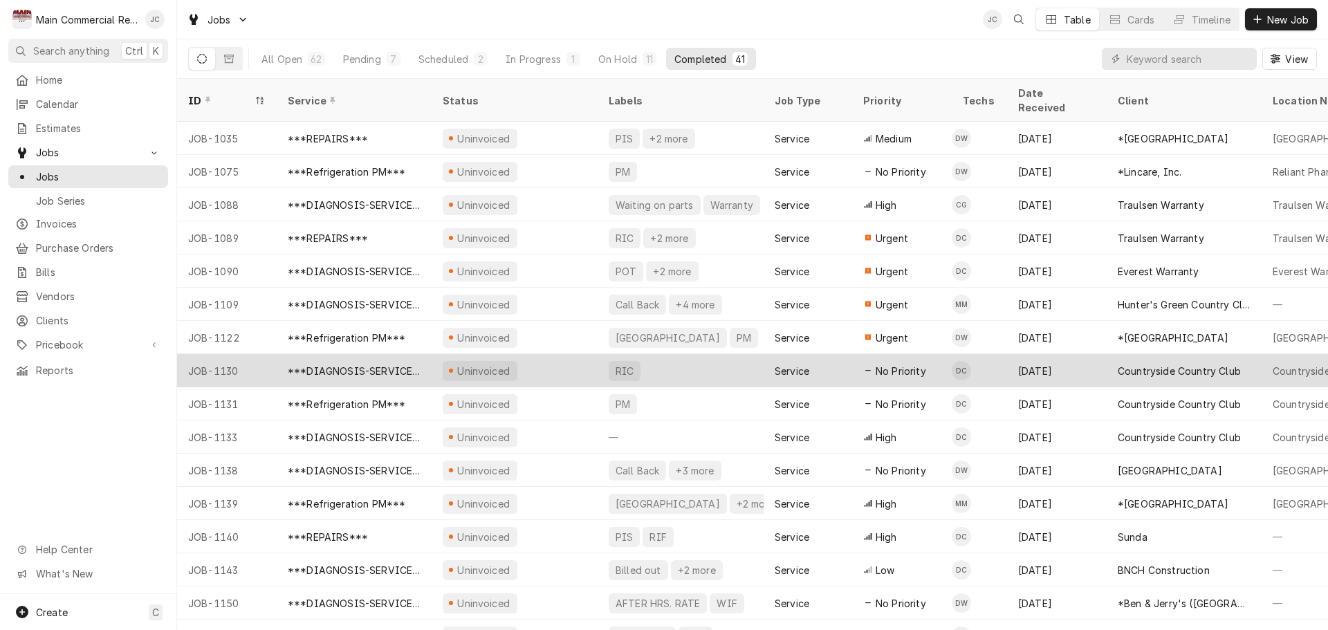
click at [630, 364] on div "RIC" at bounding box center [624, 371] width 21 height 15
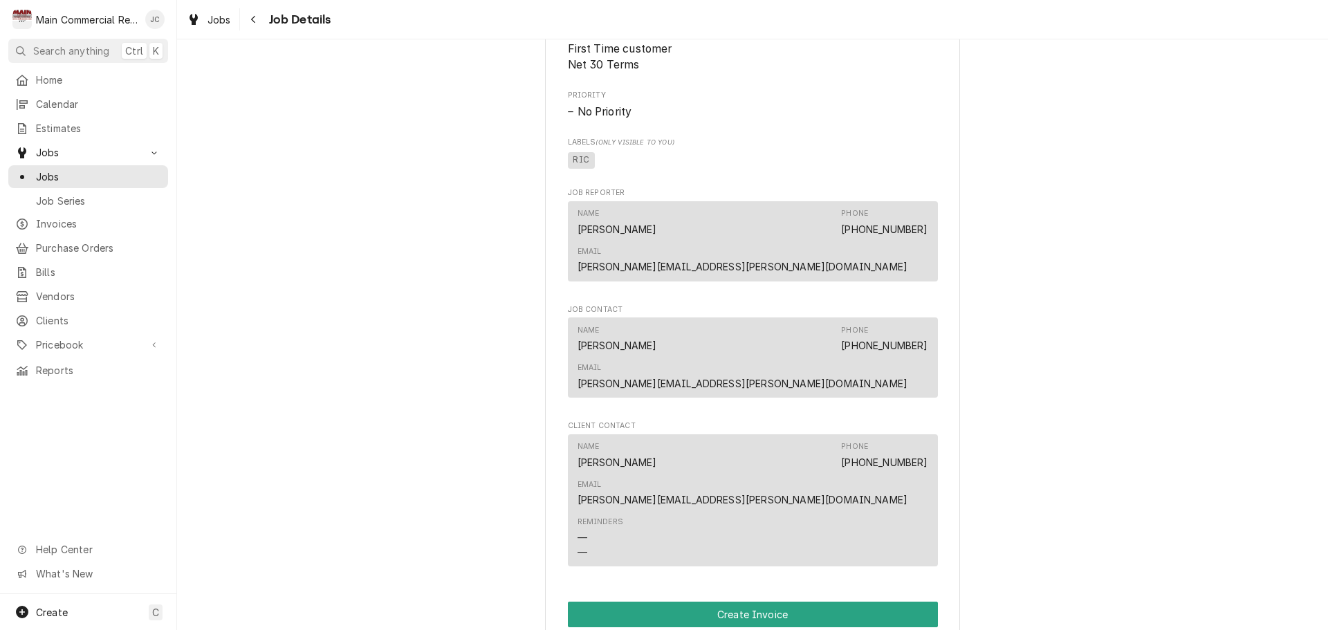
scroll to position [968, 0]
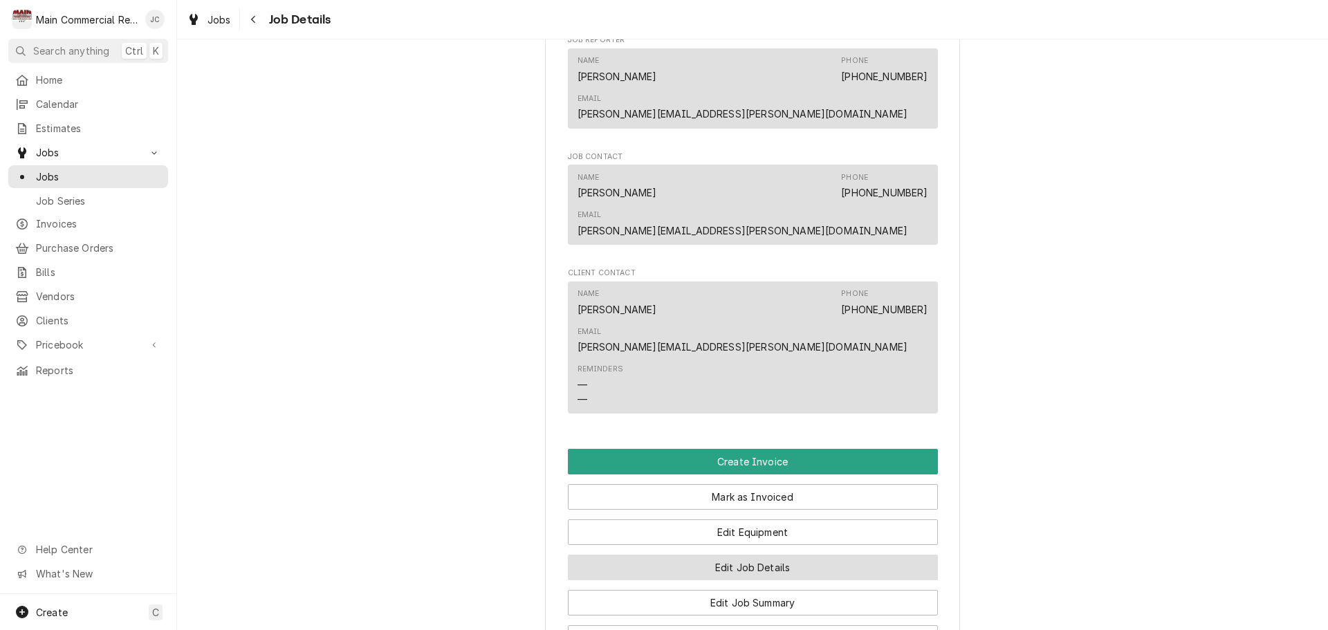
click at [764, 555] on button "Edit Job Details" at bounding box center [753, 568] width 370 height 26
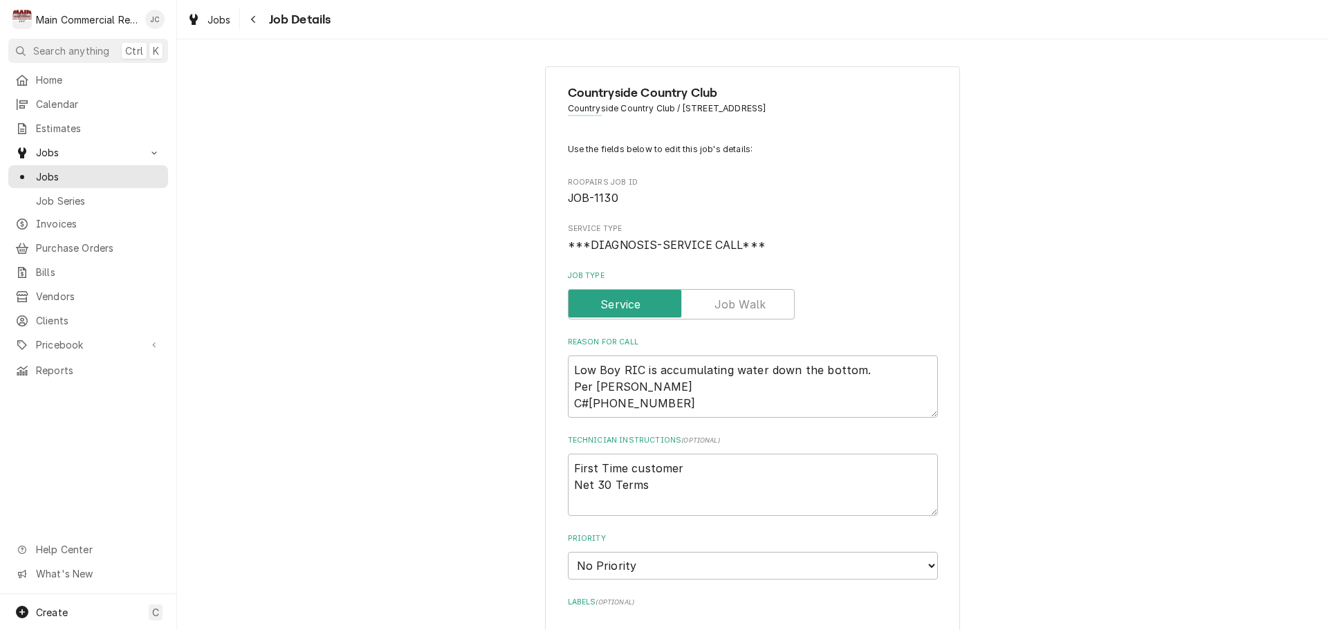
type textarea "x"
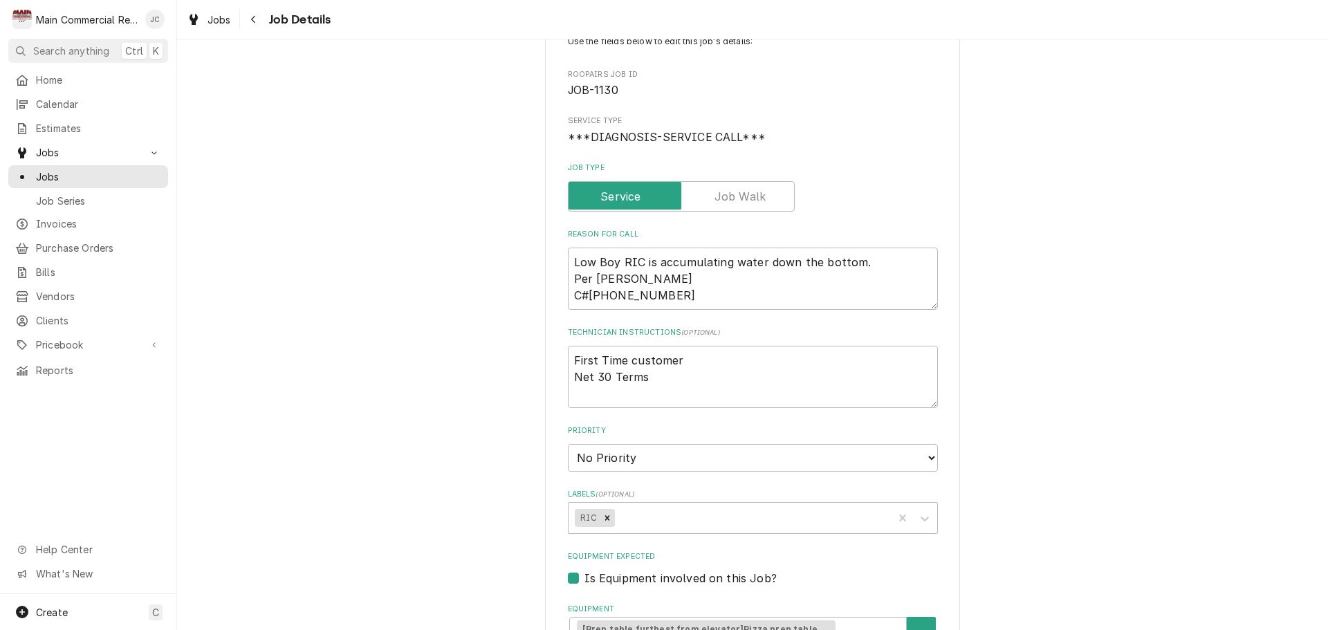
scroll to position [207, 0]
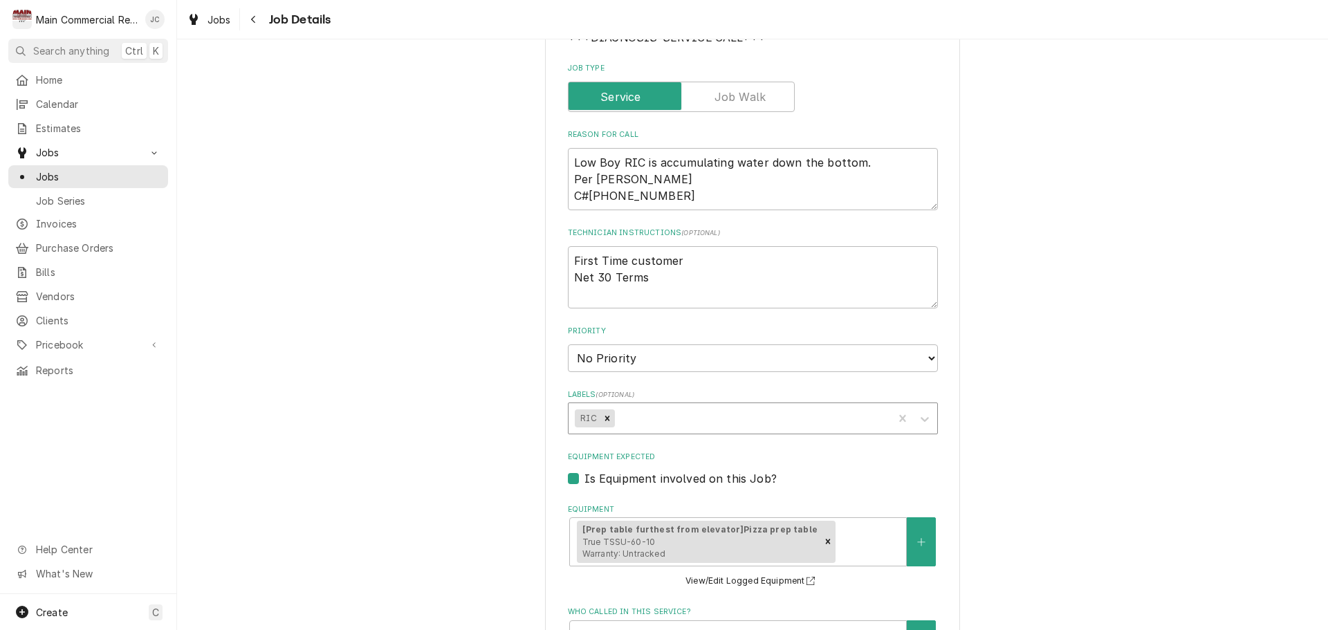
click at [648, 416] on div "Labels" at bounding box center [751, 418] width 269 height 25
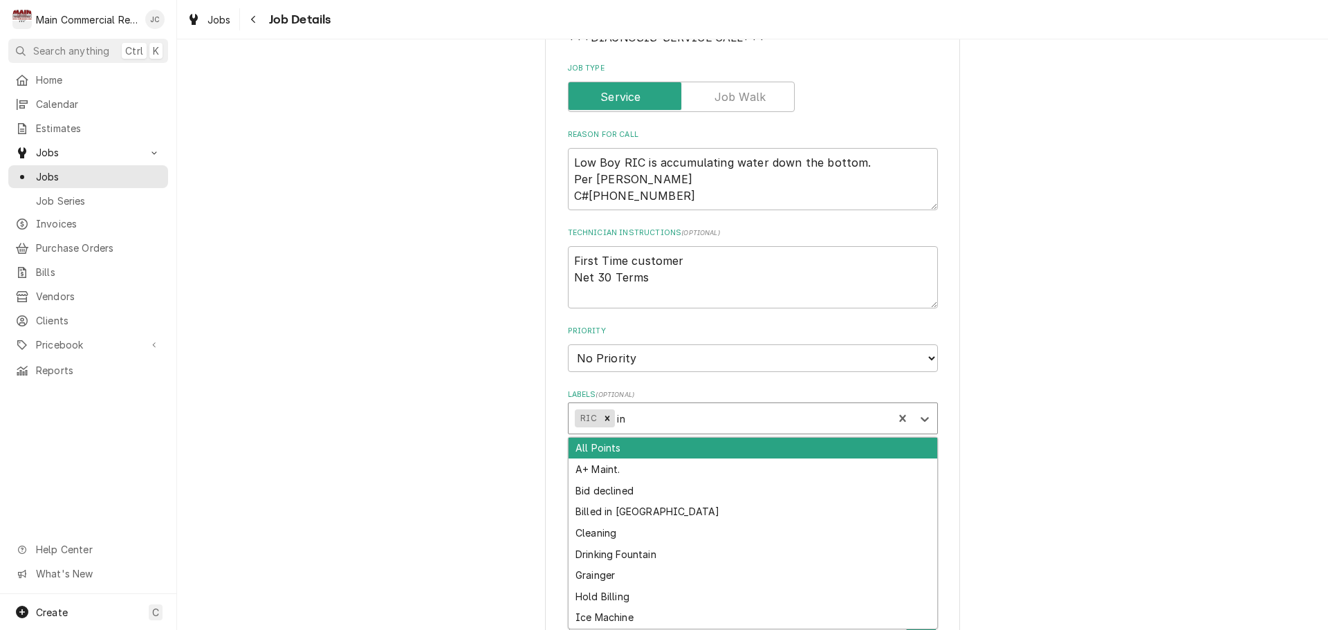
type input "i"
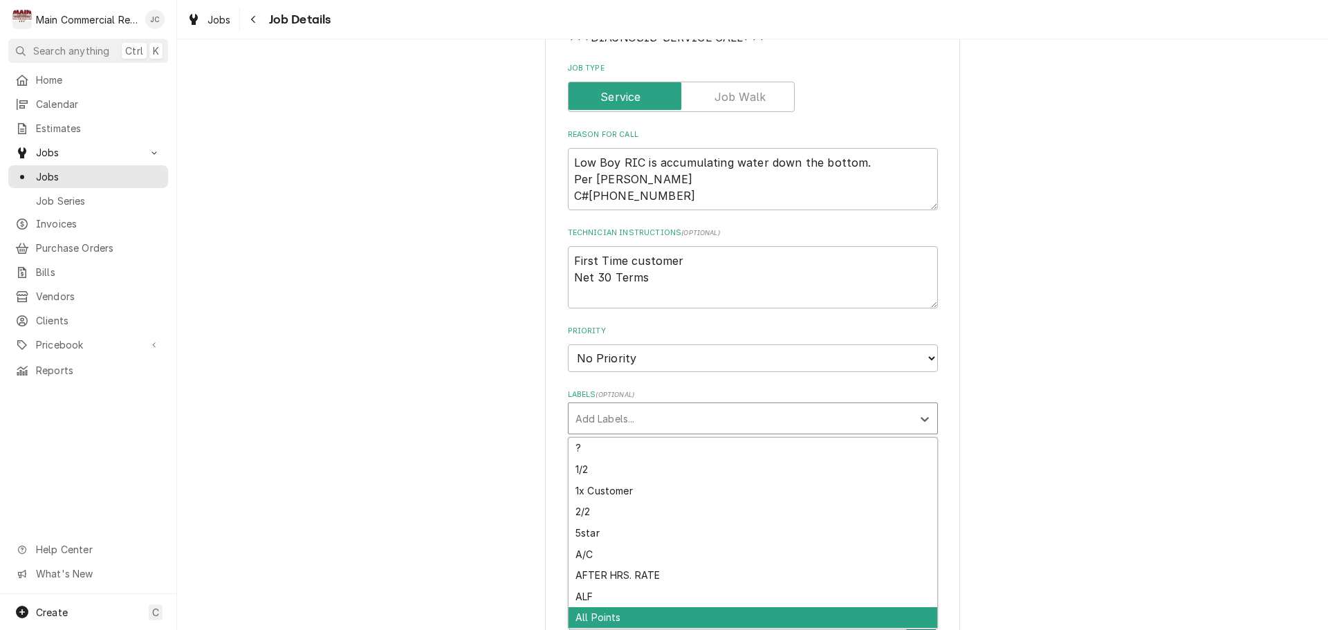
type textarea "x"
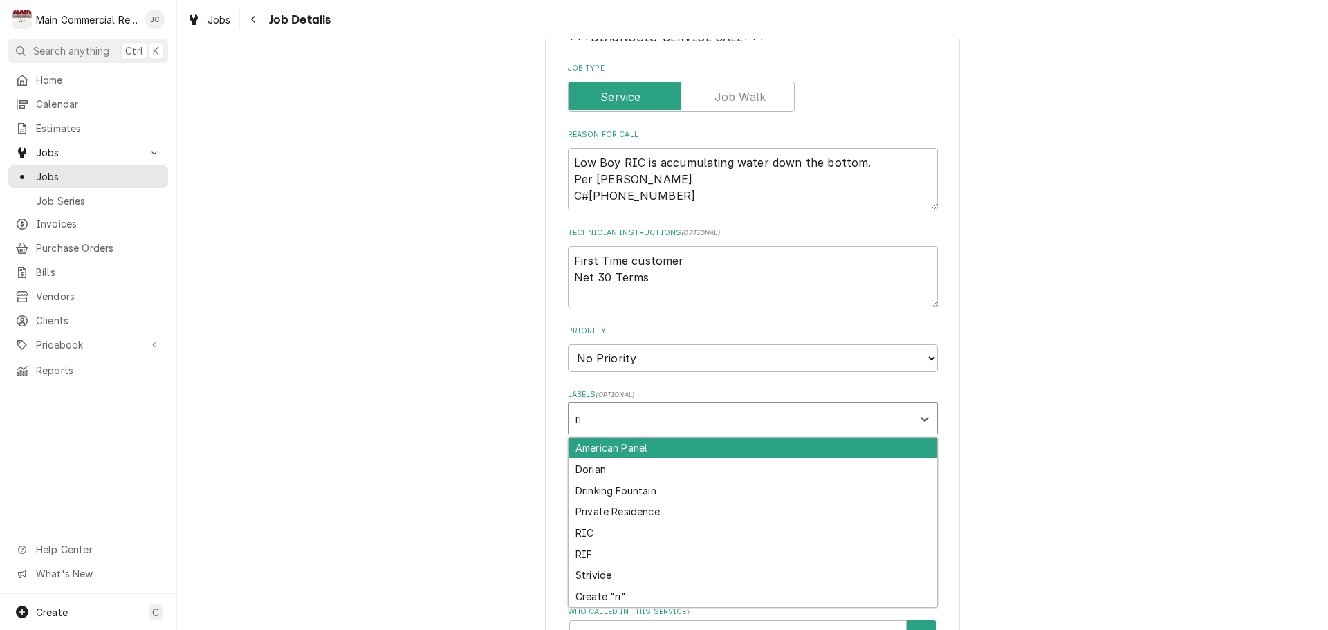
type input "ric"
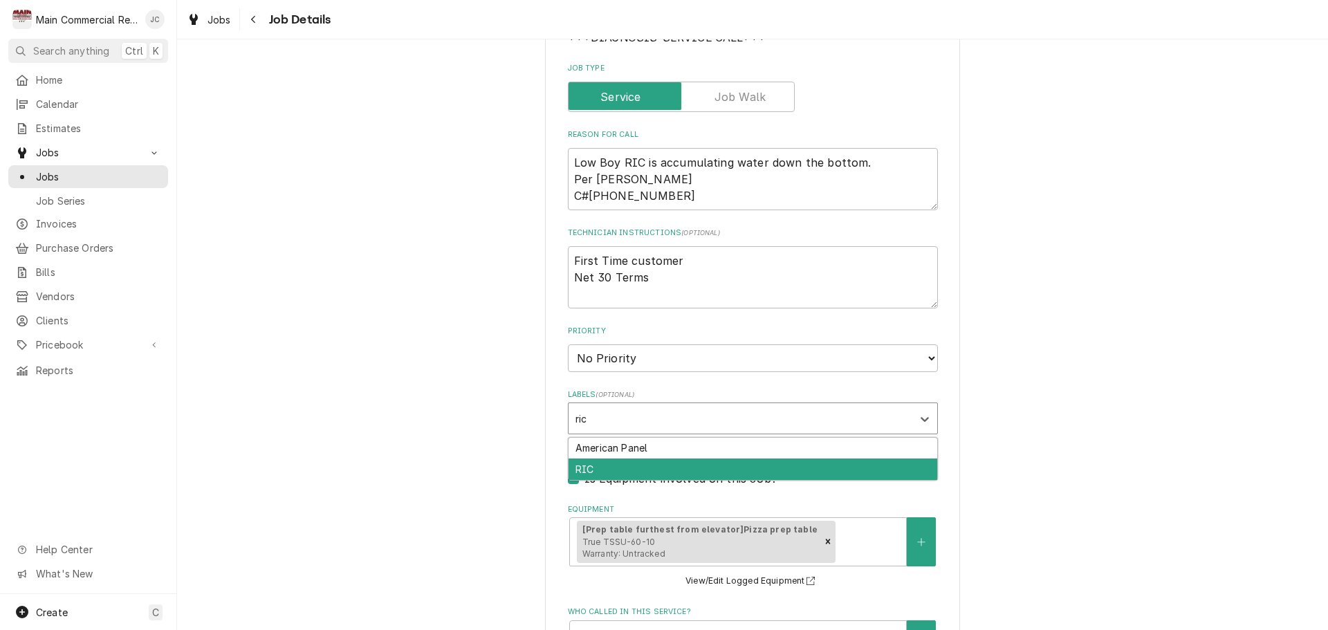
click at [654, 473] on div "RIC" at bounding box center [753, 469] width 369 height 21
type textarea "x"
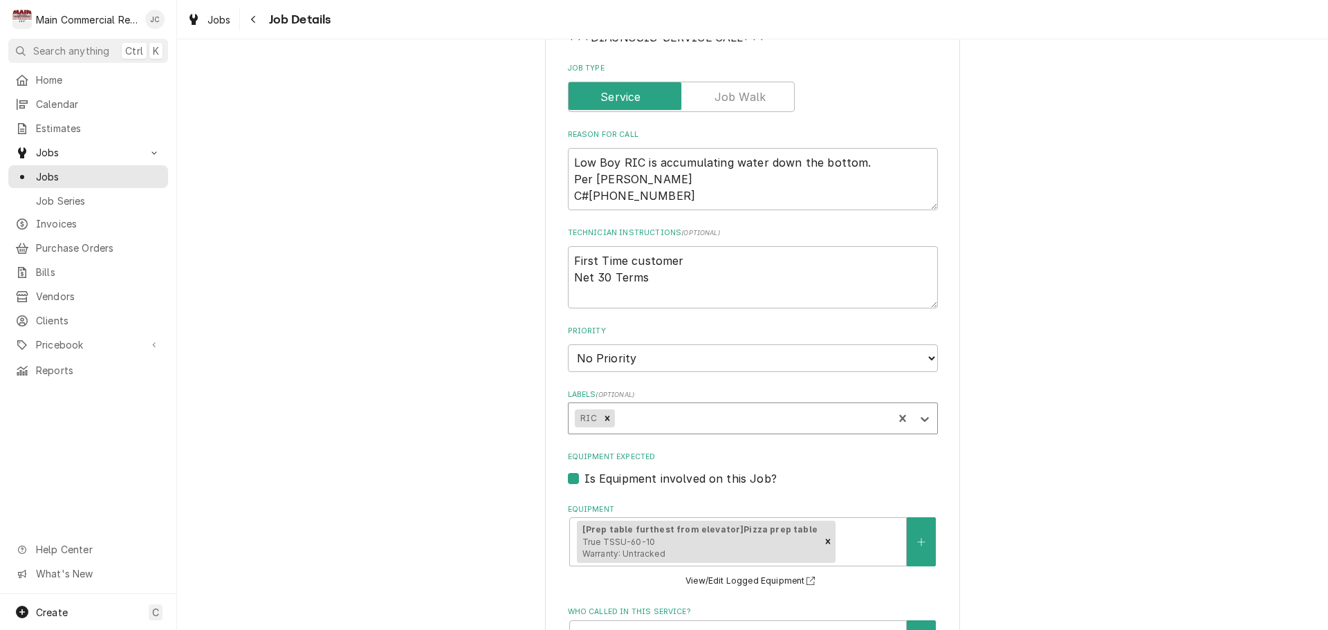
type textarea "x"
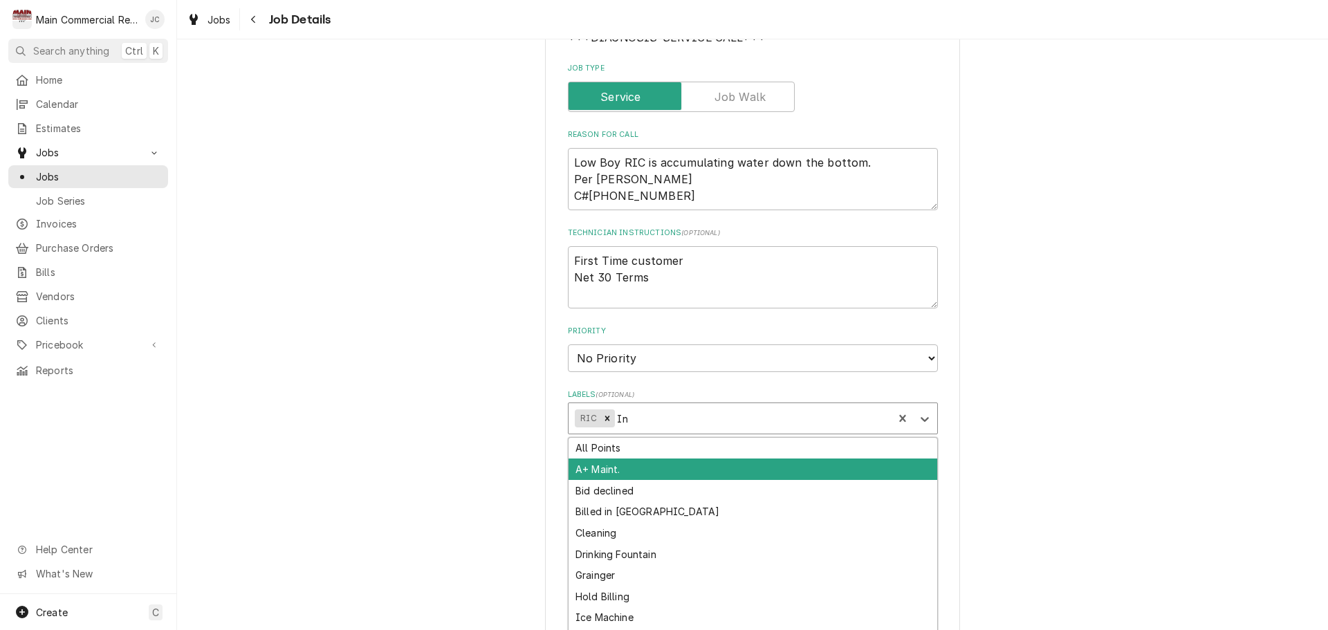
type input "Inv"
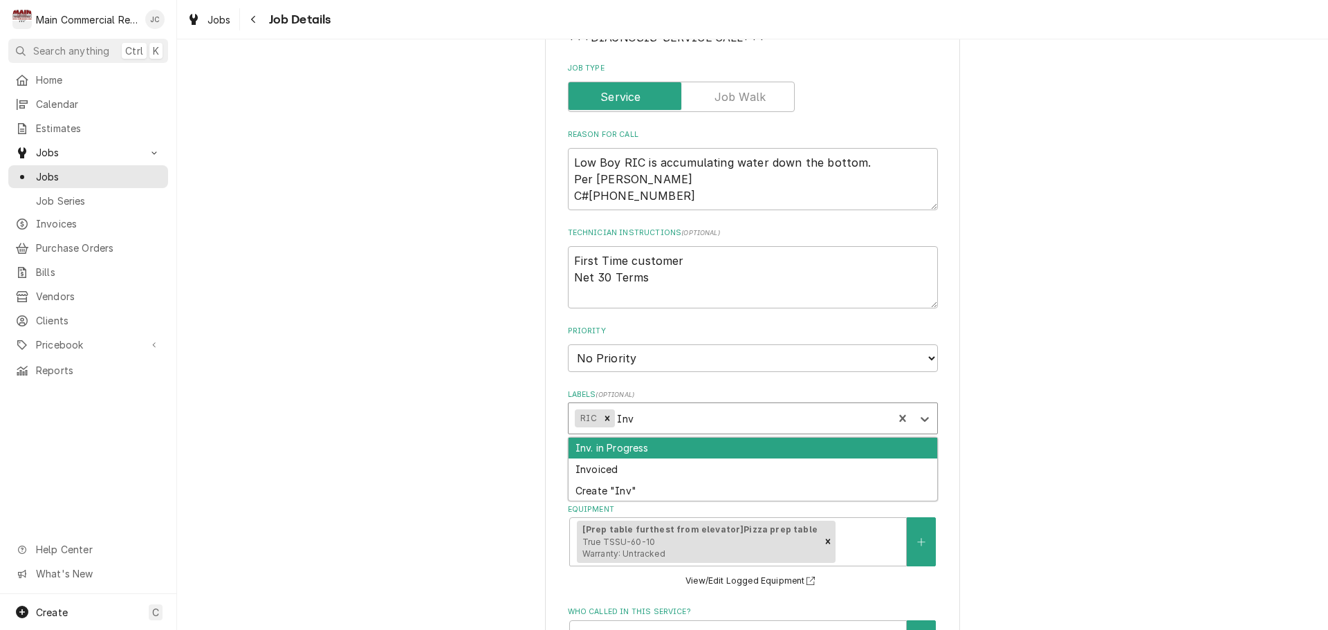
click at [679, 447] on div "Inv. in Progress" at bounding box center [753, 448] width 369 height 21
type textarea "x"
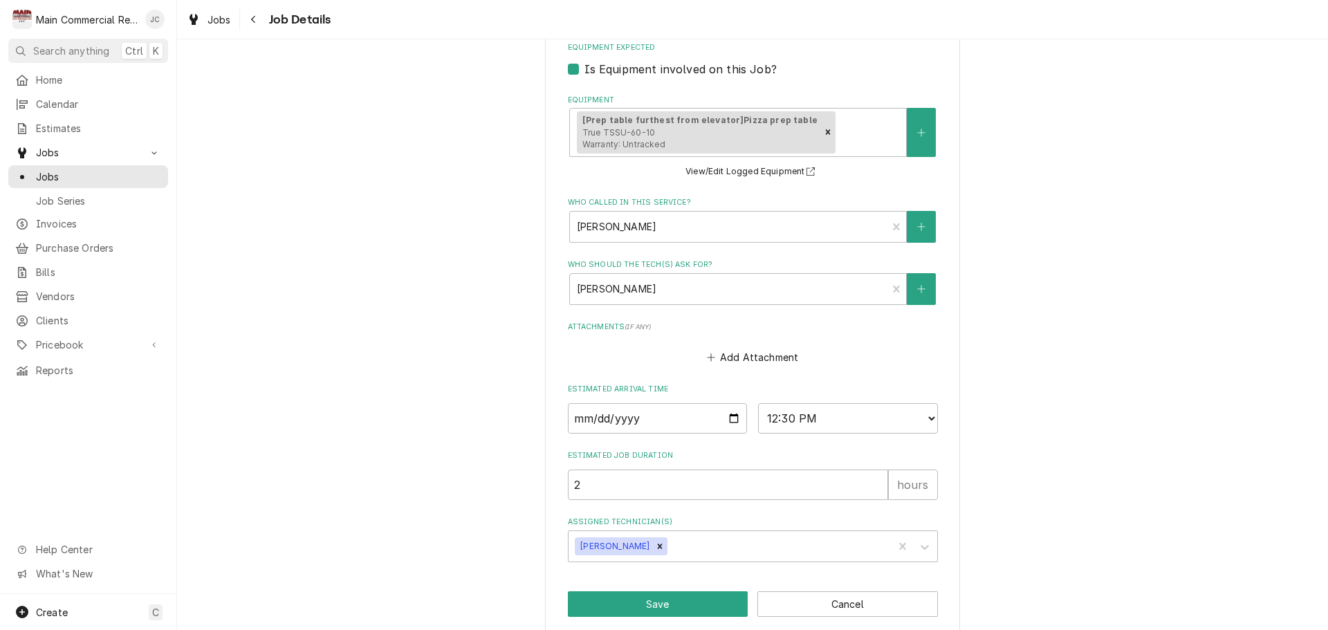
scroll to position [634, 0]
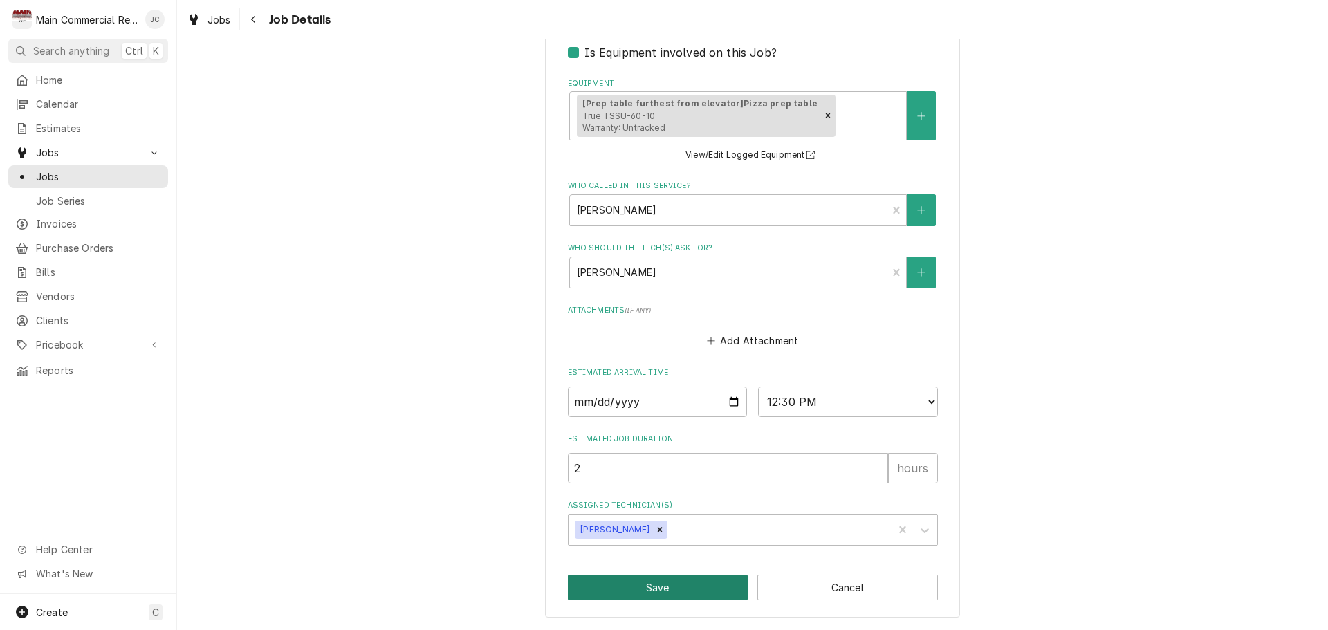
click at [690, 585] on button "Save" at bounding box center [658, 588] width 181 height 26
type textarea "x"
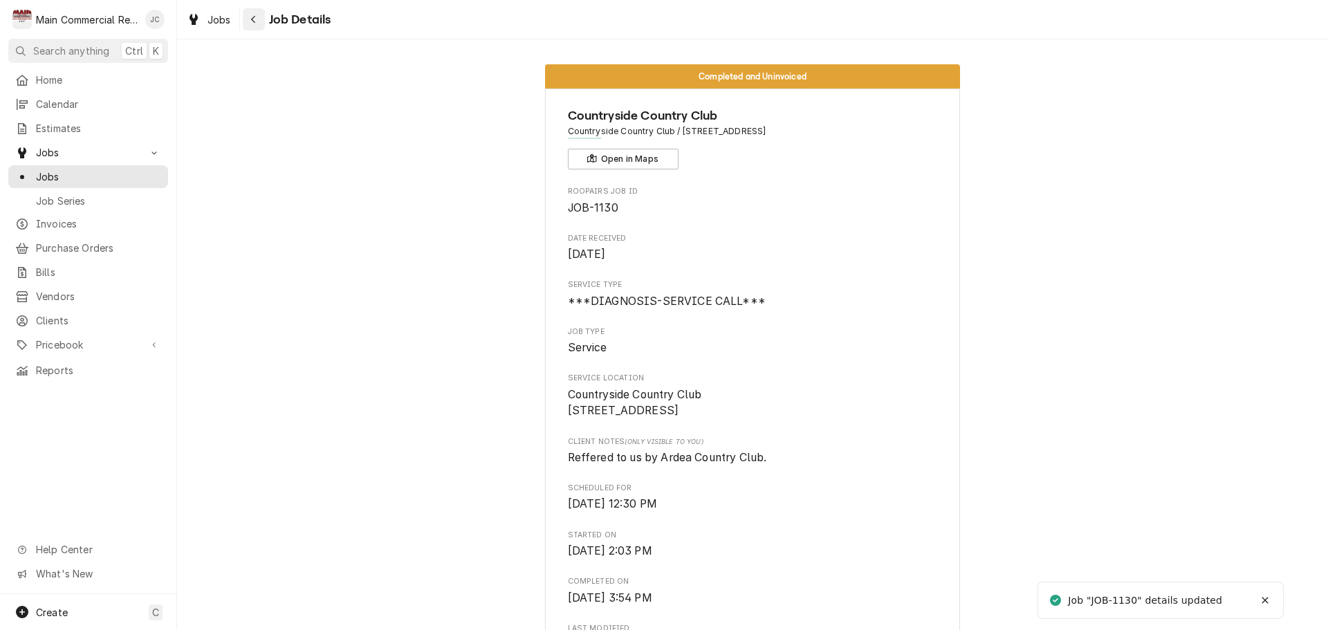
click at [253, 20] on icon "Navigate back" at bounding box center [253, 20] width 6 height 10
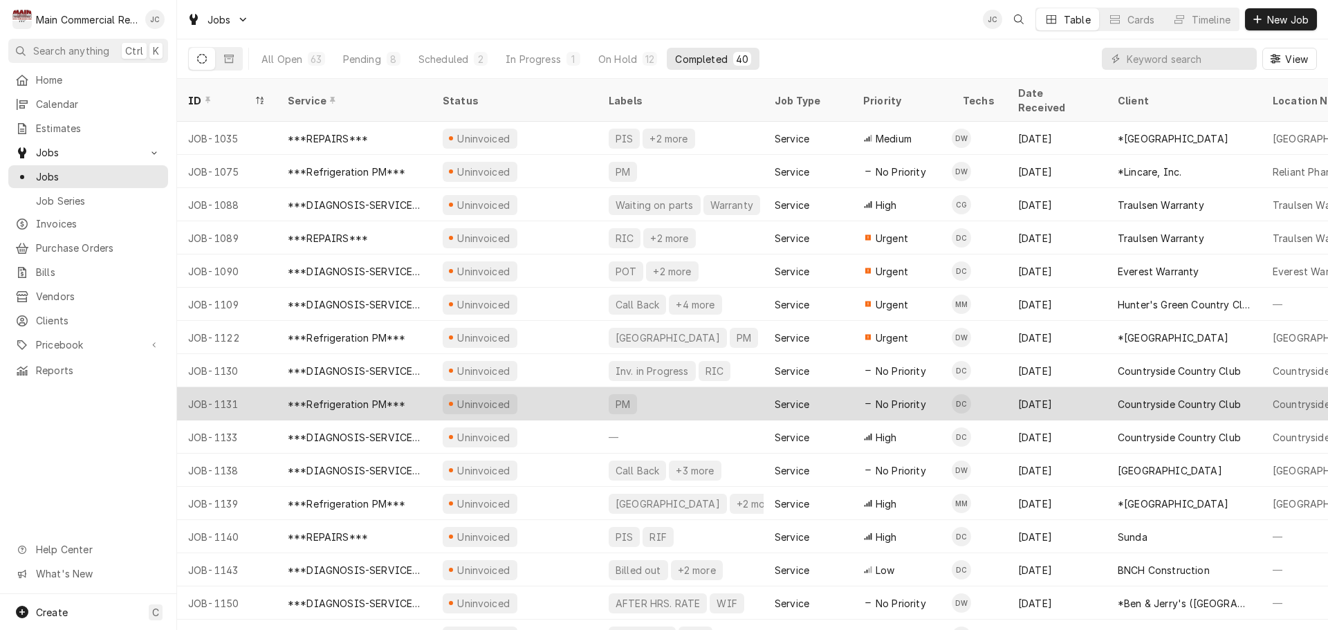
click at [737, 387] on div "PM" at bounding box center [681, 403] width 166 height 33
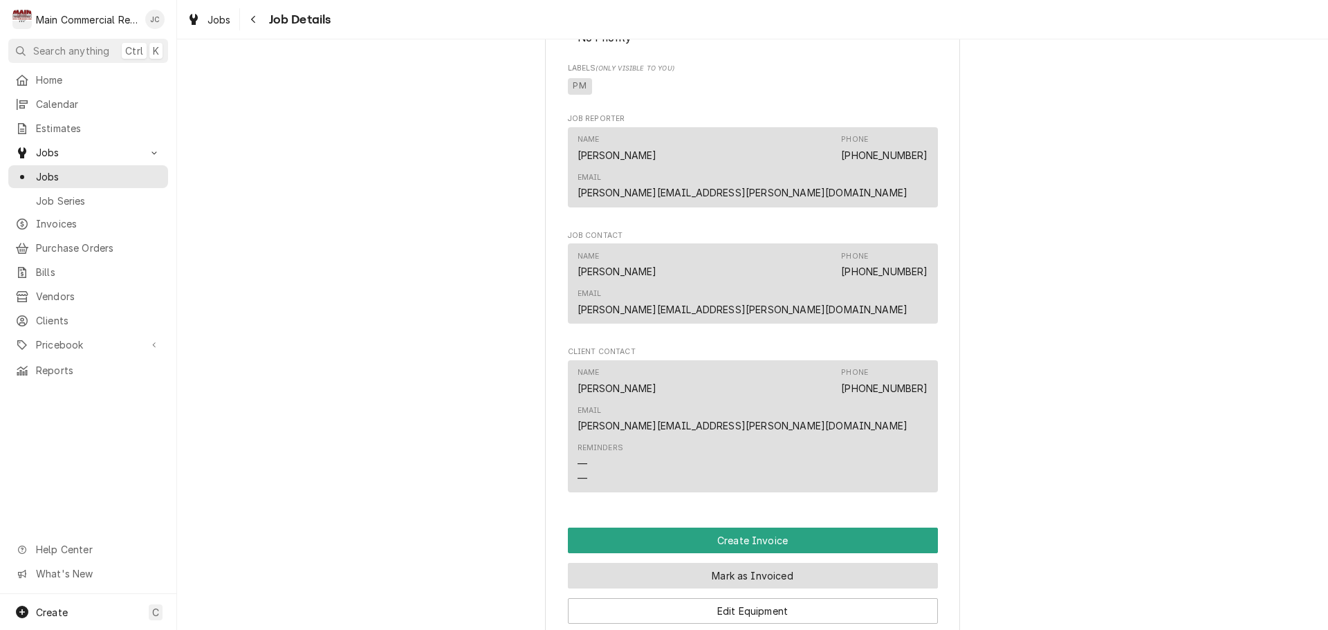
scroll to position [968, 0]
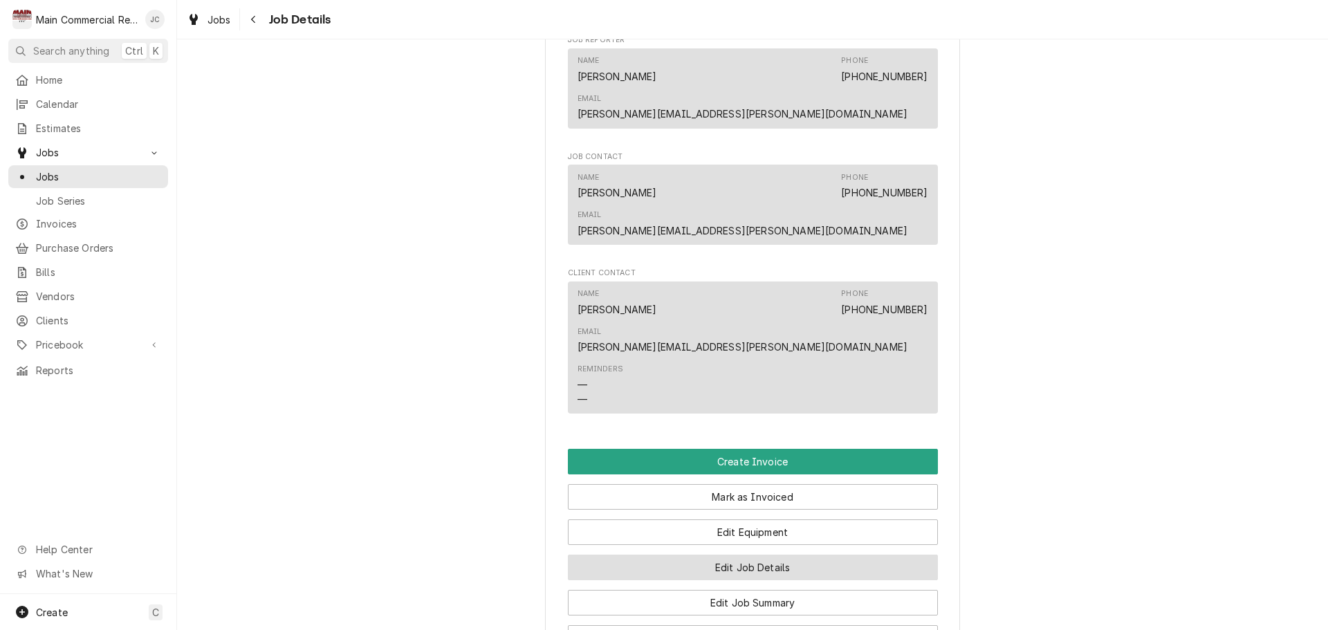
click at [743, 555] on button "Edit Job Details" at bounding box center [753, 568] width 370 height 26
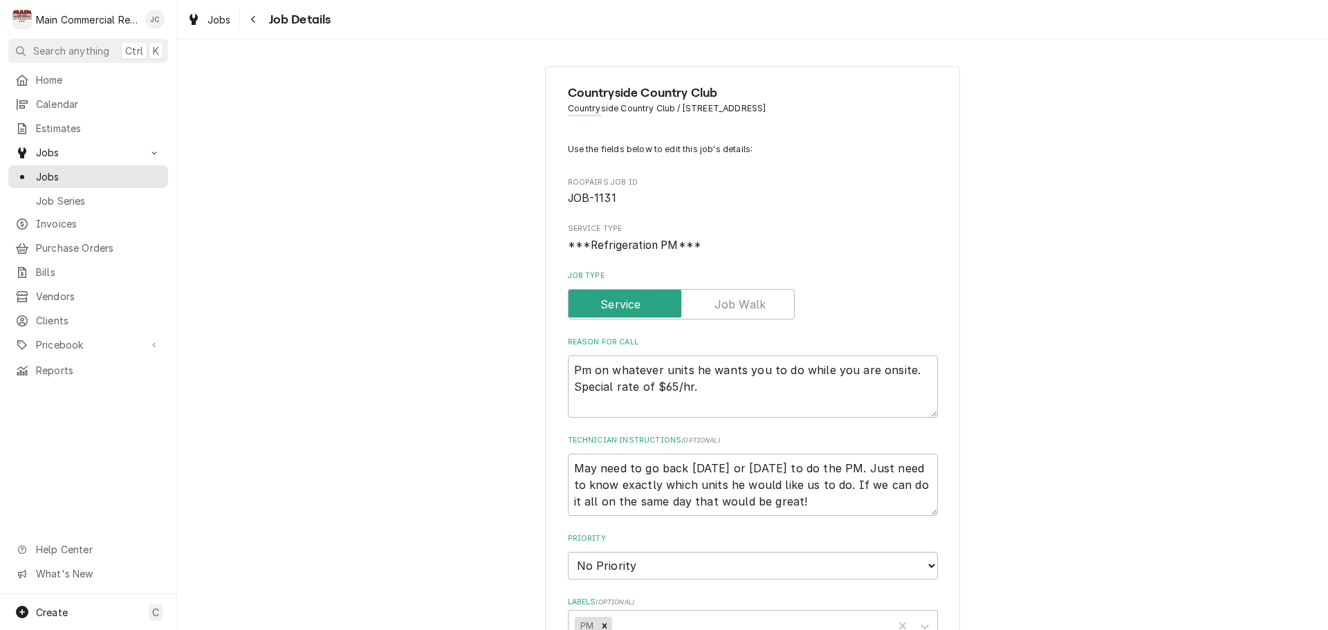
type textarea "x"
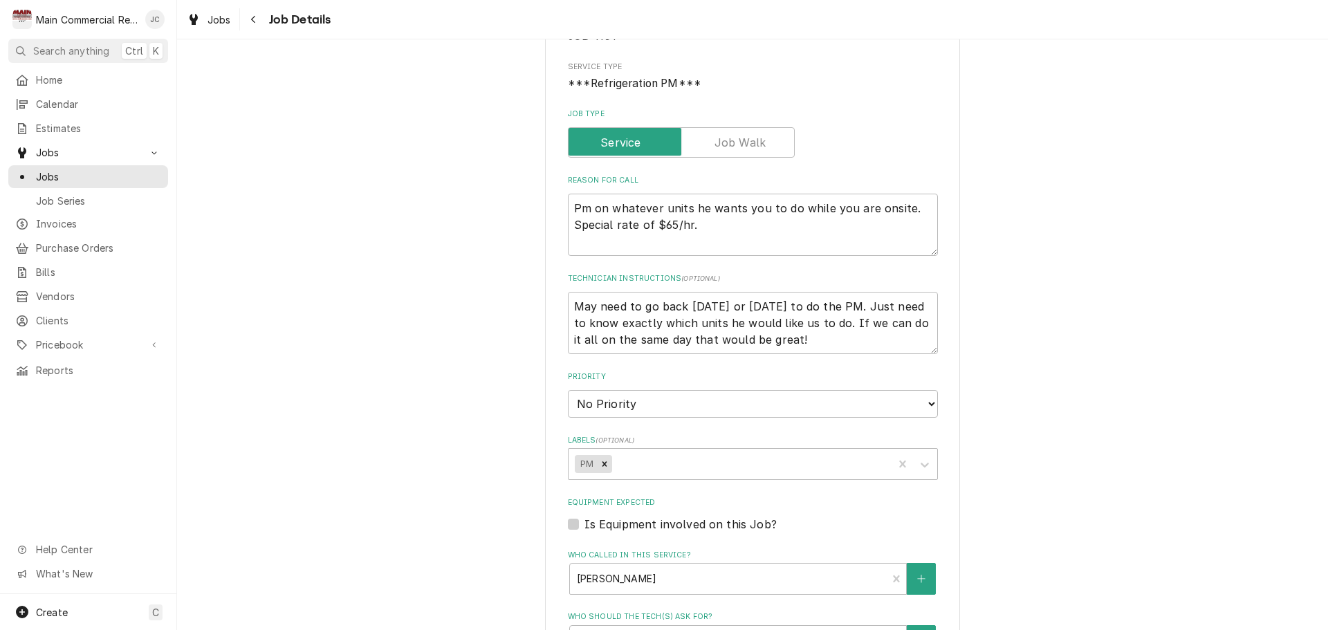
scroll to position [207, 0]
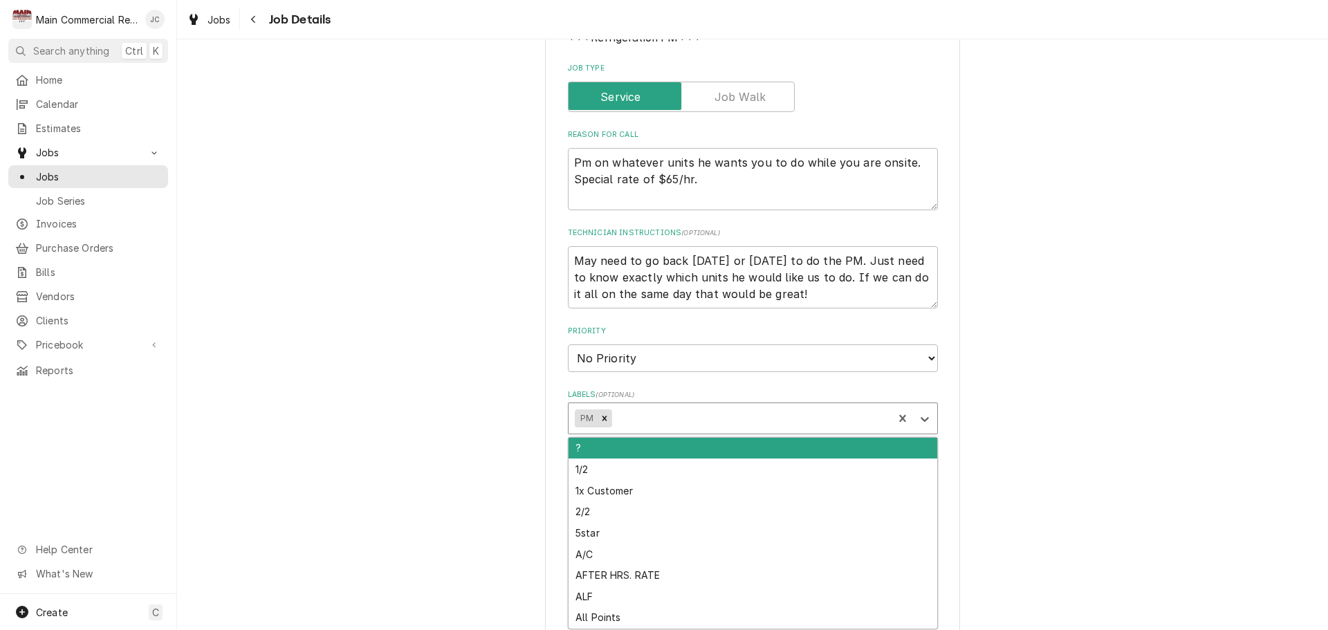
click at [641, 414] on div "Labels" at bounding box center [750, 418] width 272 height 25
type input "inv"
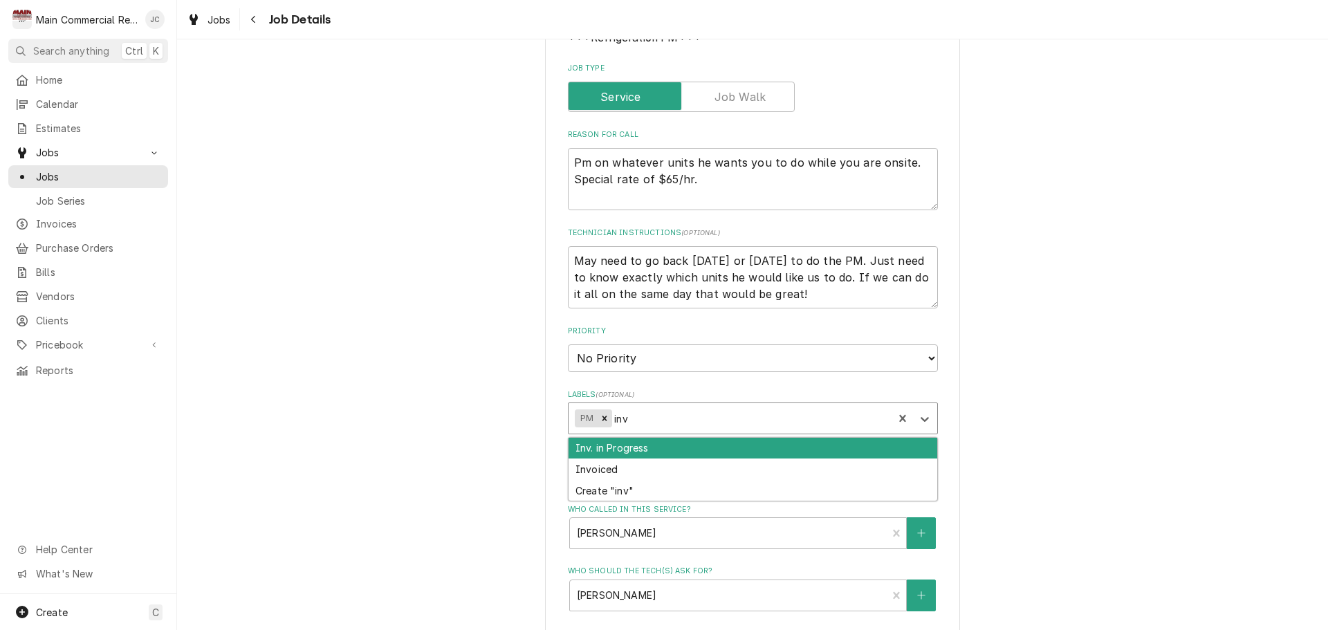
click at [625, 447] on div "Inv. in Progress" at bounding box center [753, 448] width 369 height 21
type textarea "x"
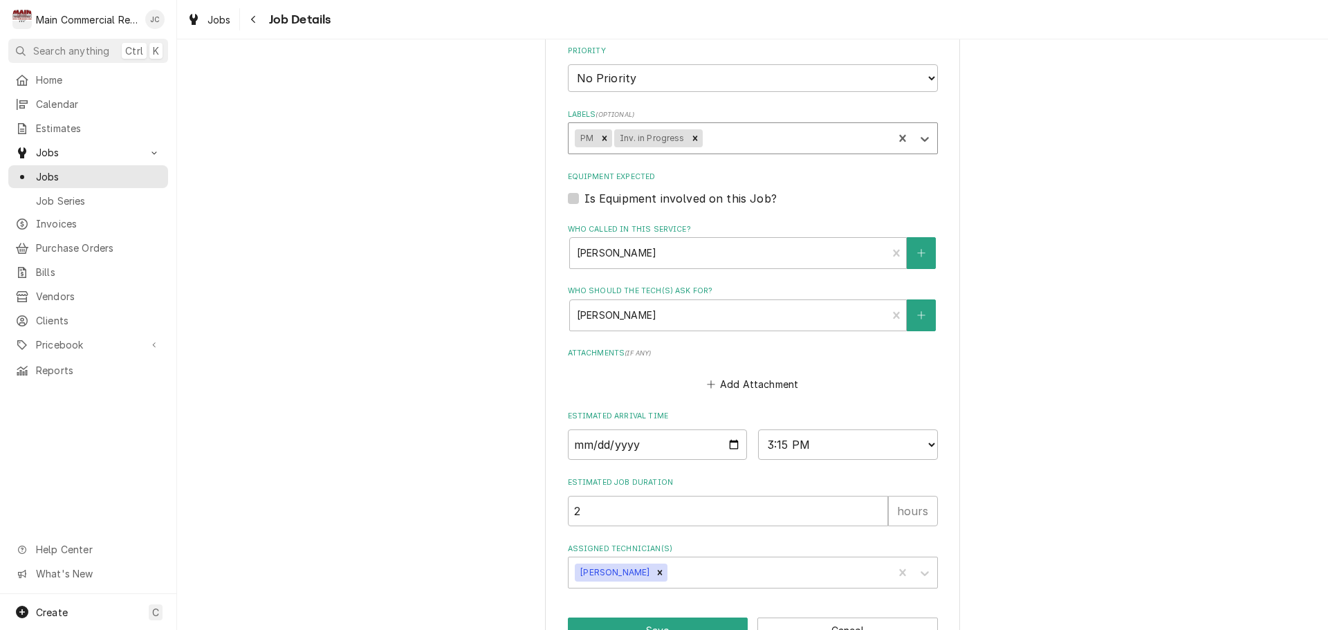
scroll to position [530, 0]
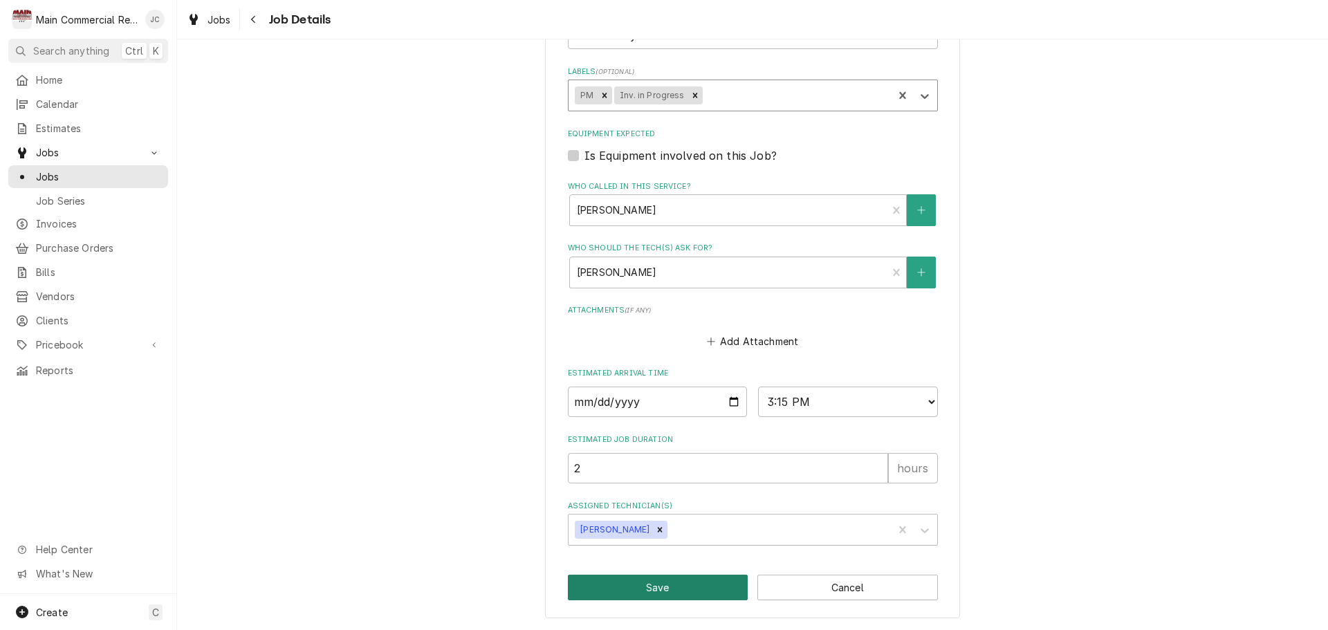
click at [633, 590] on button "Save" at bounding box center [658, 588] width 181 height 26
type textarea "x"
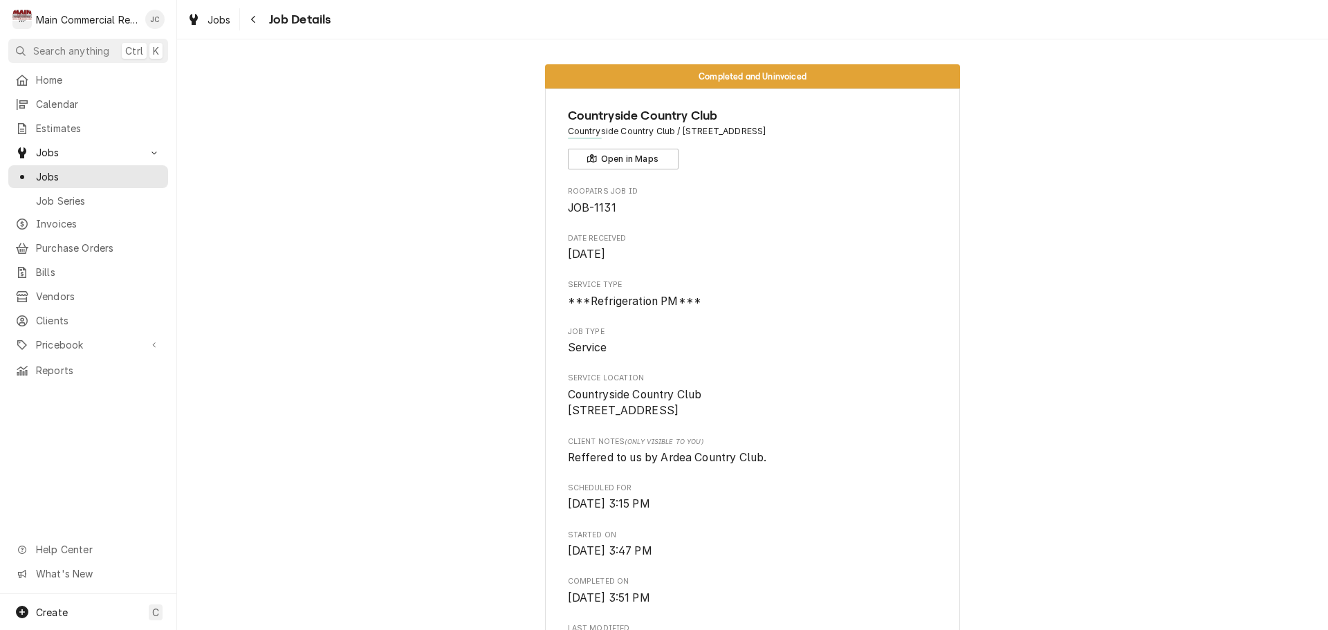
click at [295, 21] on span "Job Details" at bounding box center [298, 19] width 66 height 19
click at [251, 17] on icon "Navigate back" at bounding box center [253, 20] width 6 height 10
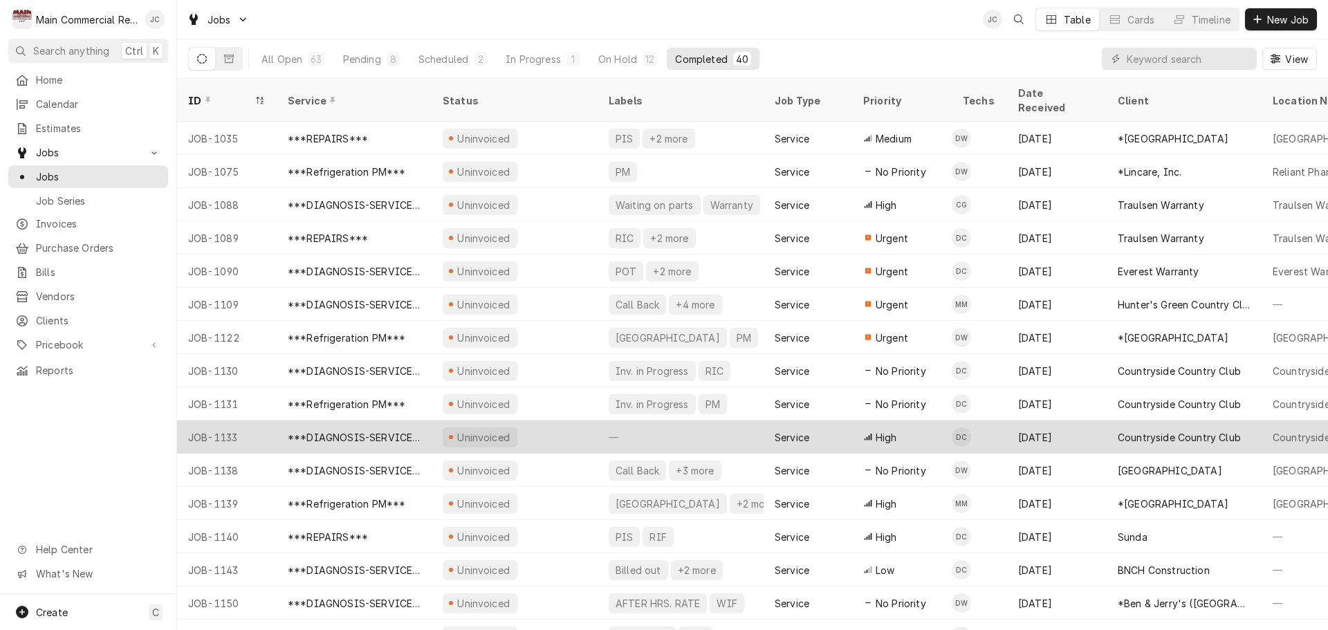
click at [676, 421] on div "—" at bounding box center [681, 437] width 166 height 33
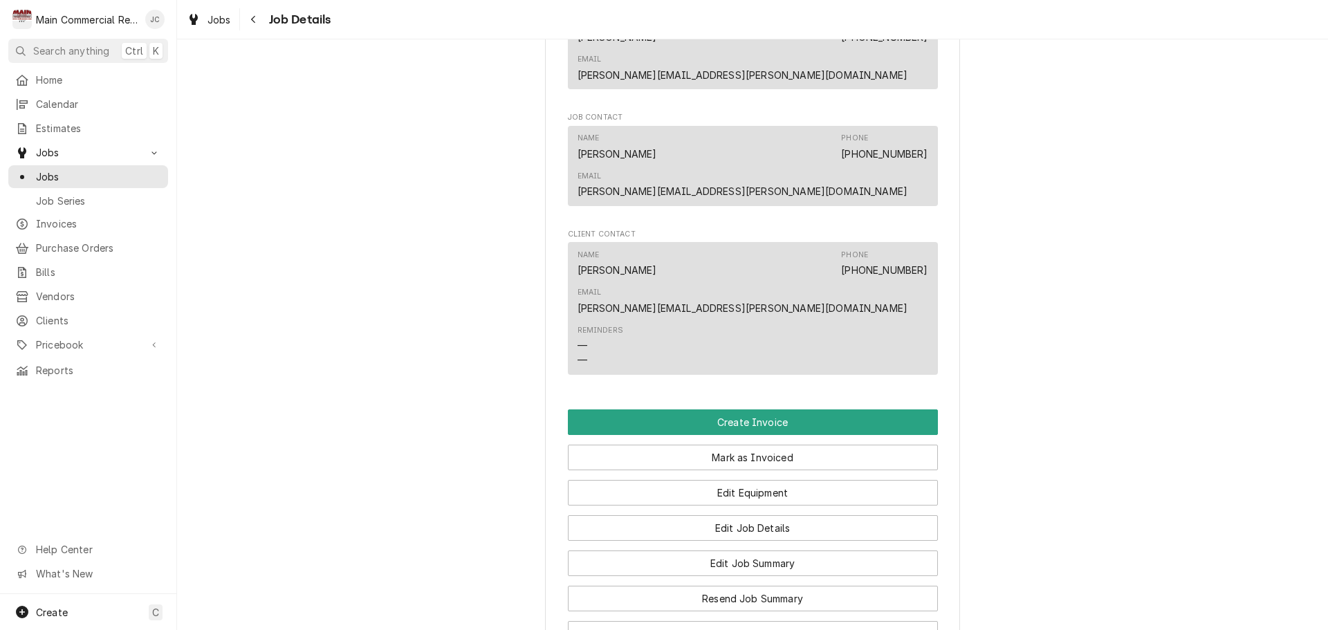
scroll to position [968, 0]
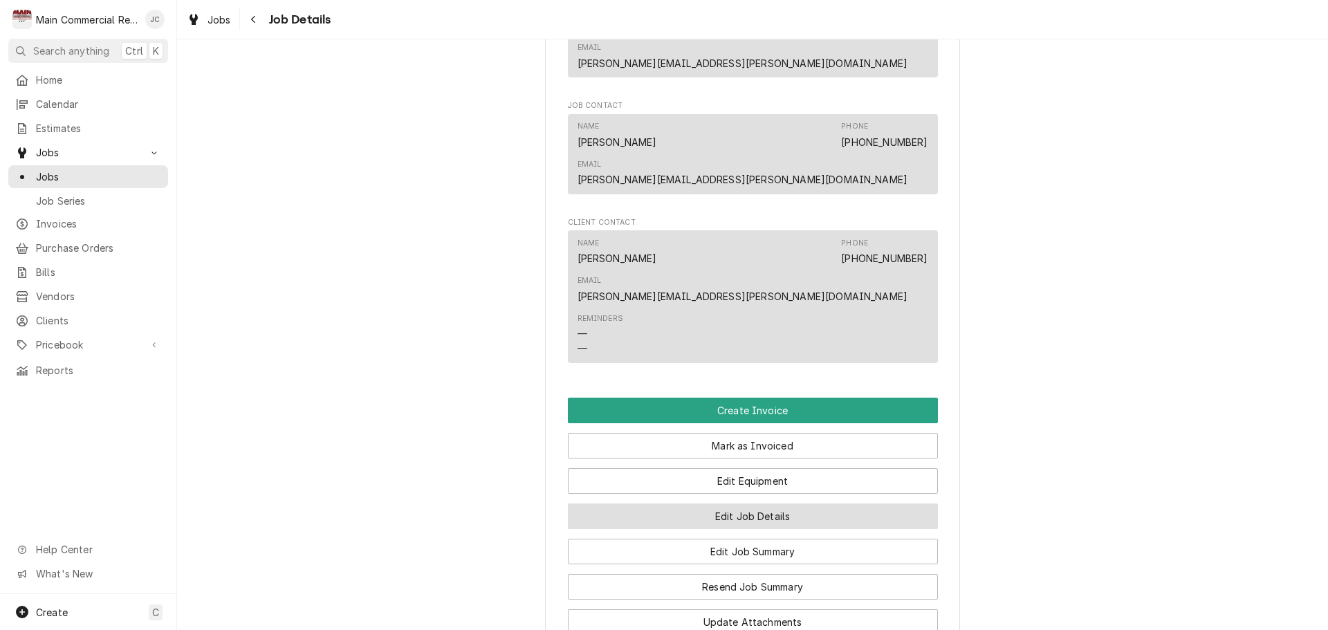
click at [737, 503] on button "Edit Job Details" at bounding box center [753, 516] width 370 height 26
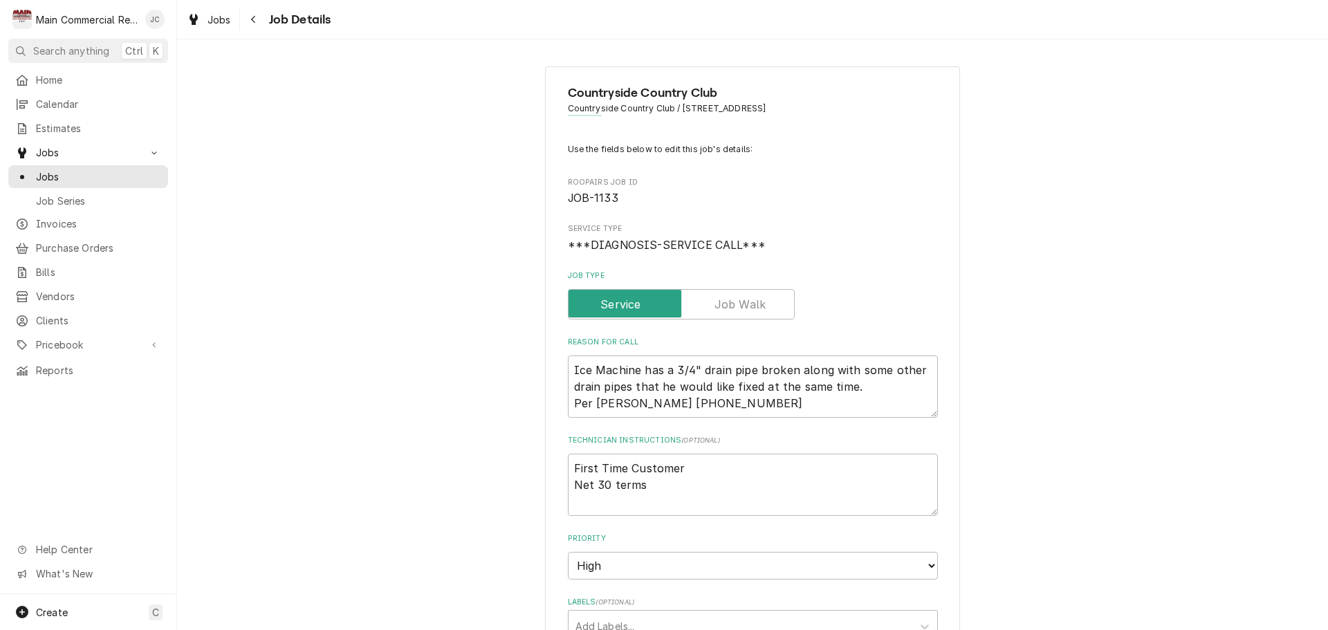
type textarea "x"
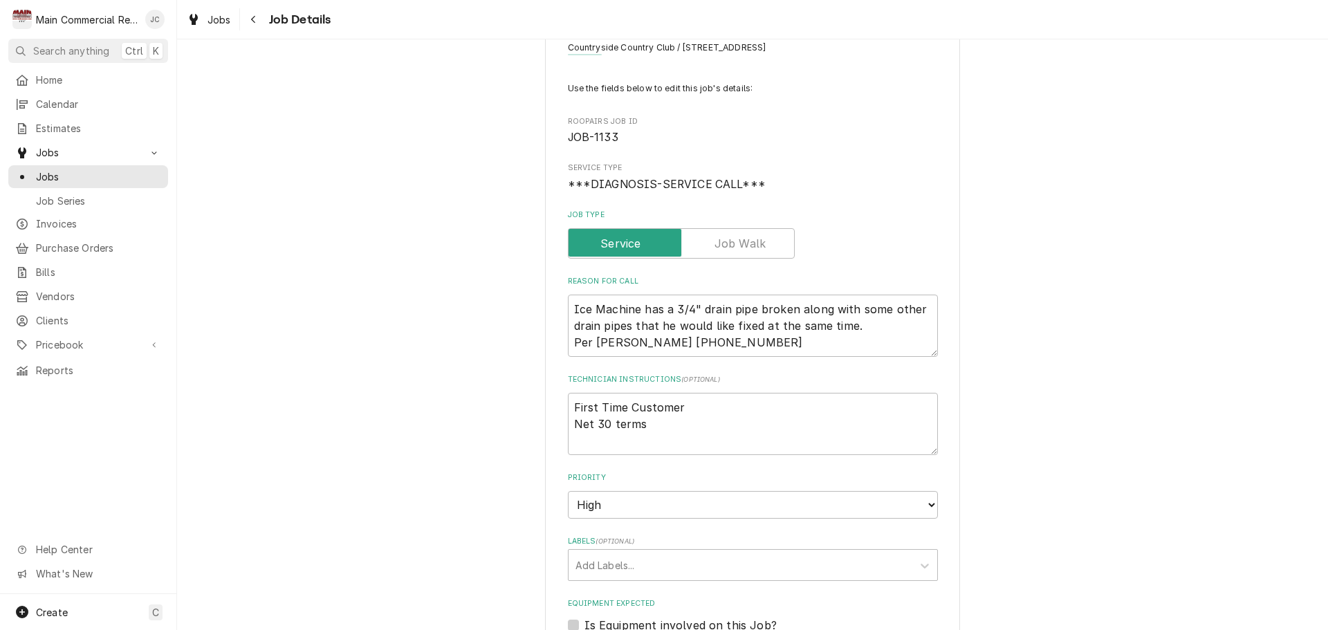
scroll to position [207, 0]
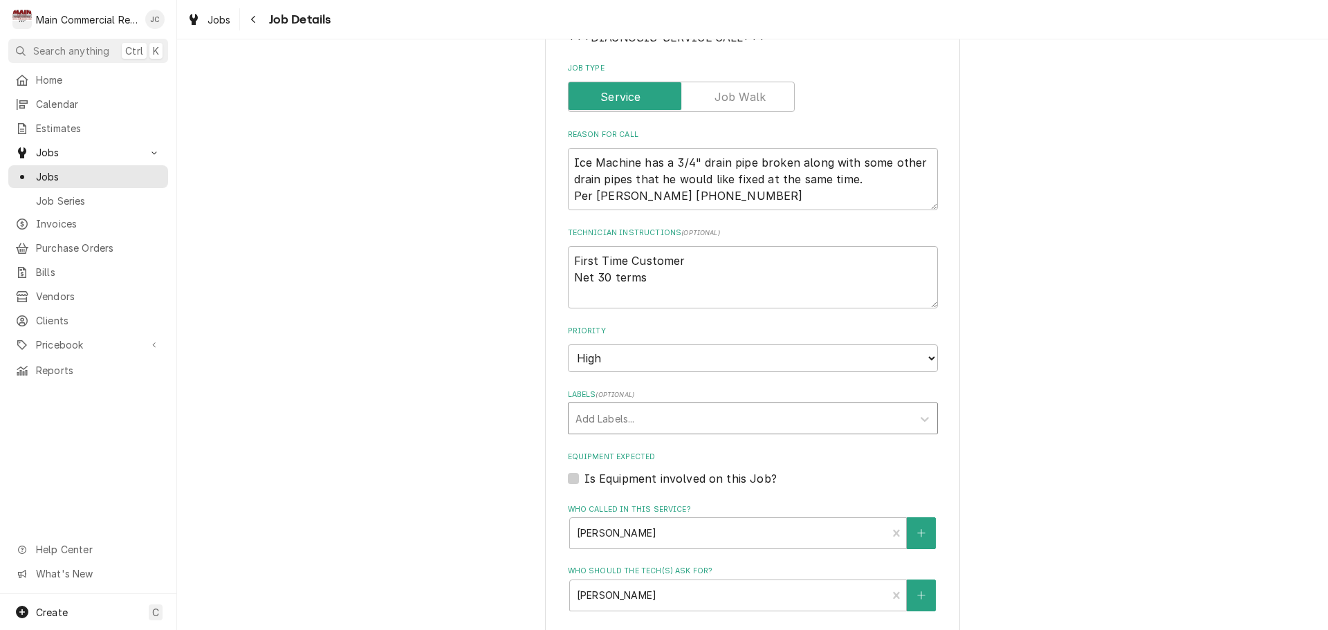
click at [611, 425] on div "Labels" at bounding box center [740, 418] width 330 height 25
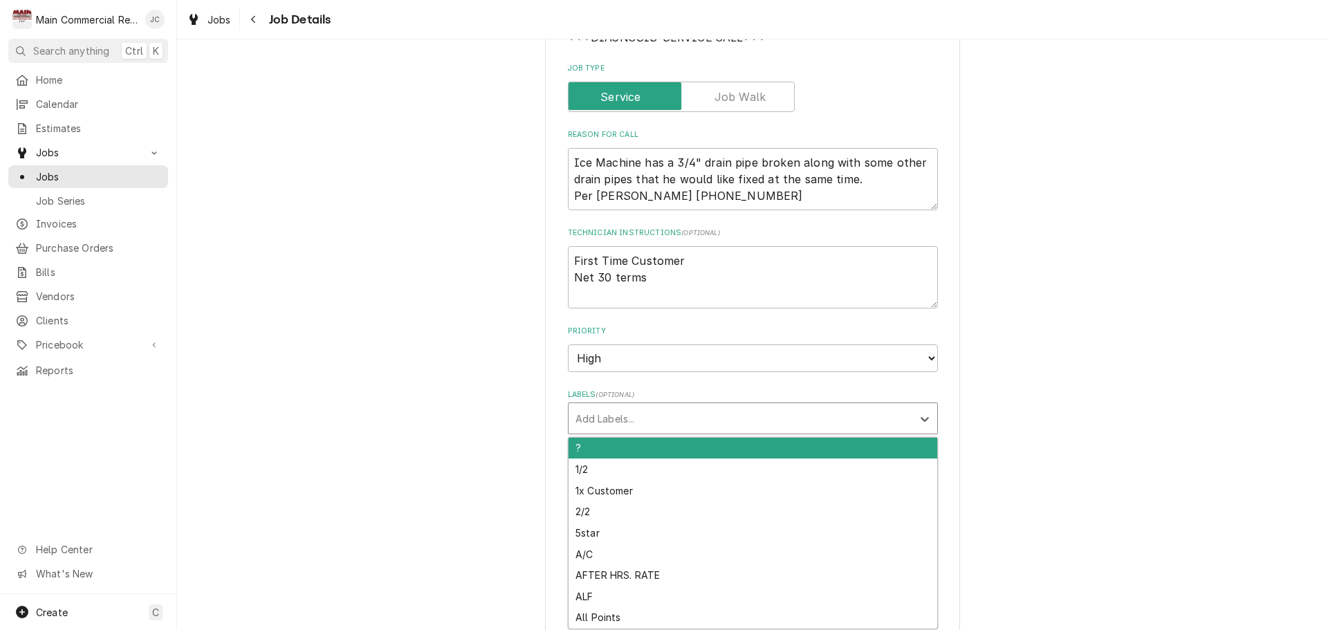
click at [613, 421] on div "Labels" at bounding box center [740, 418] width 330 height 25
type input "Ice"
click at [640, 450] on div "Ice Machine" at bounding box center [753, 448] width 369 height 21
type textarea "x"
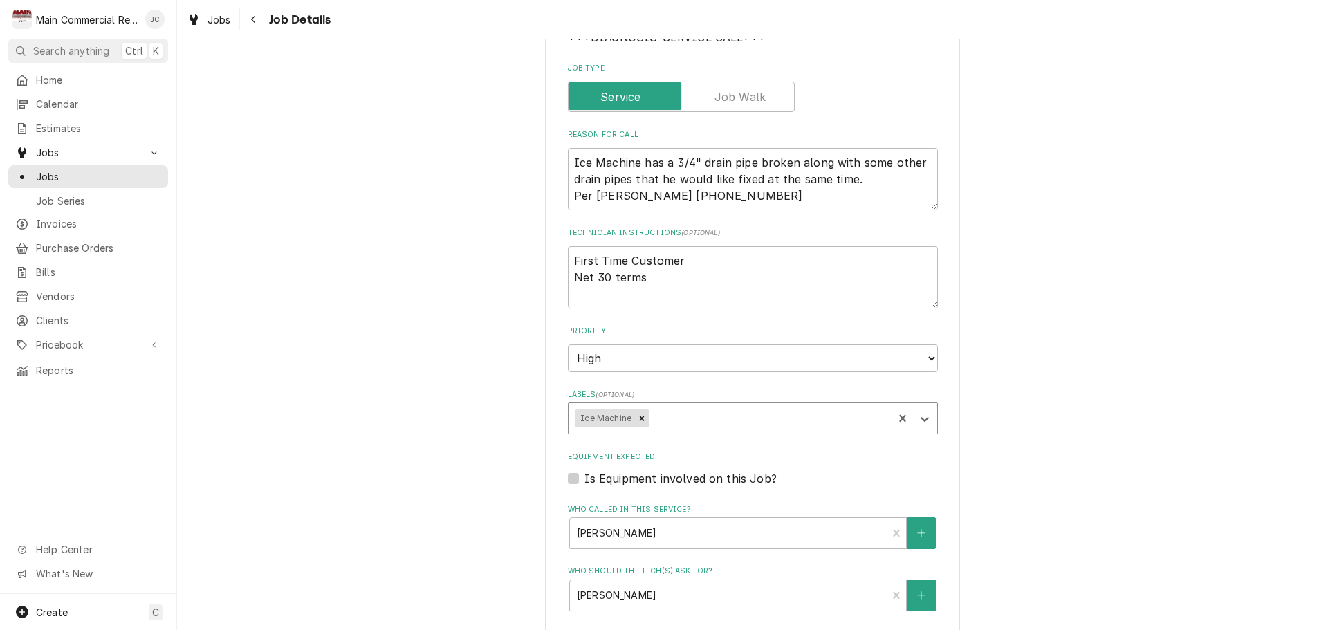
type textarea "x"
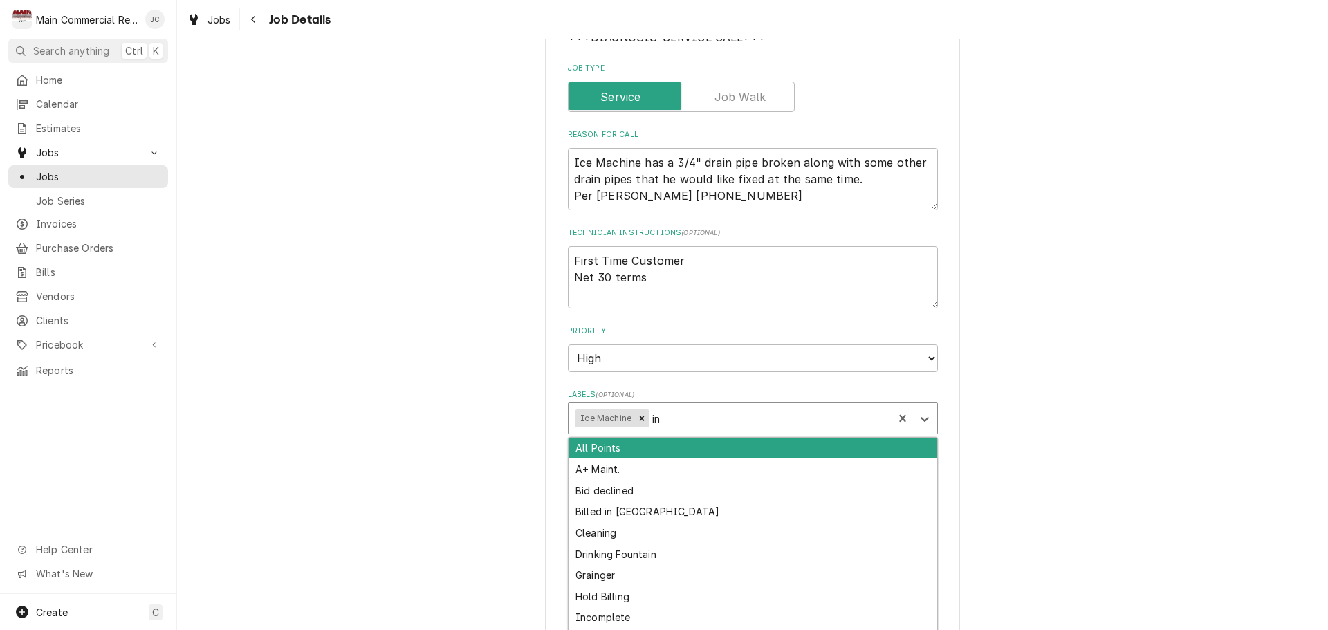
type input "inv"
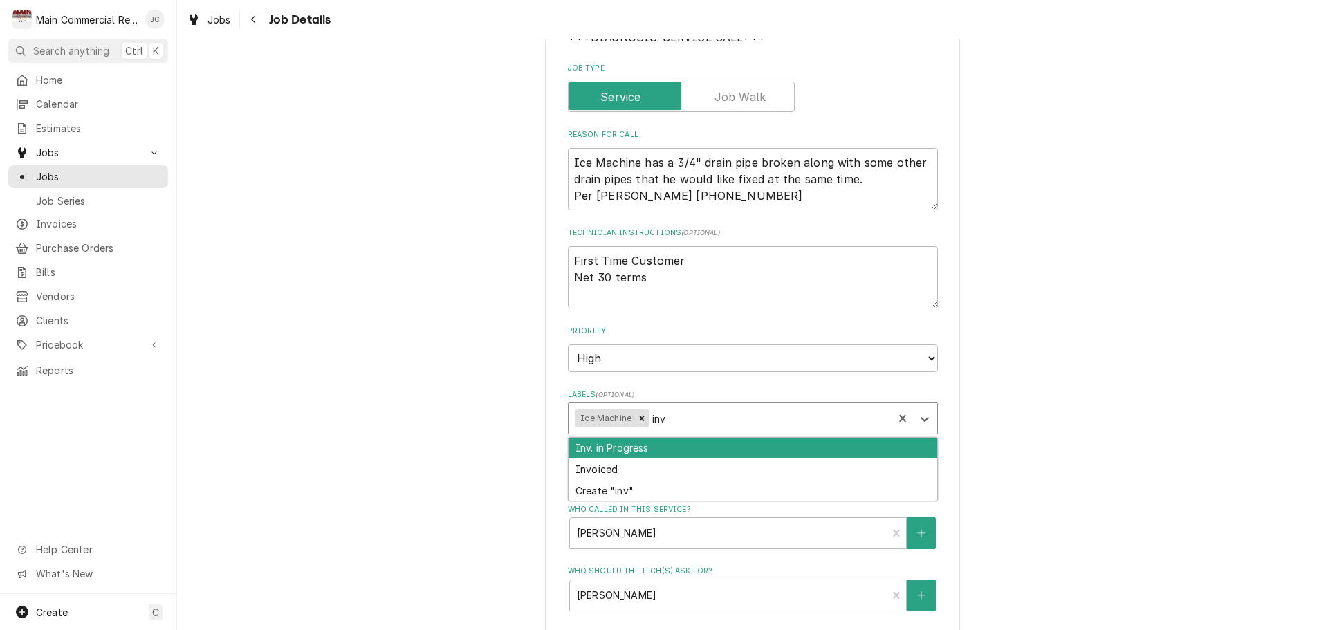
click at [653, 447] on div "Inv. in Progress" at bounding box center [753, 448] width 369 height 21
type textarea "x"
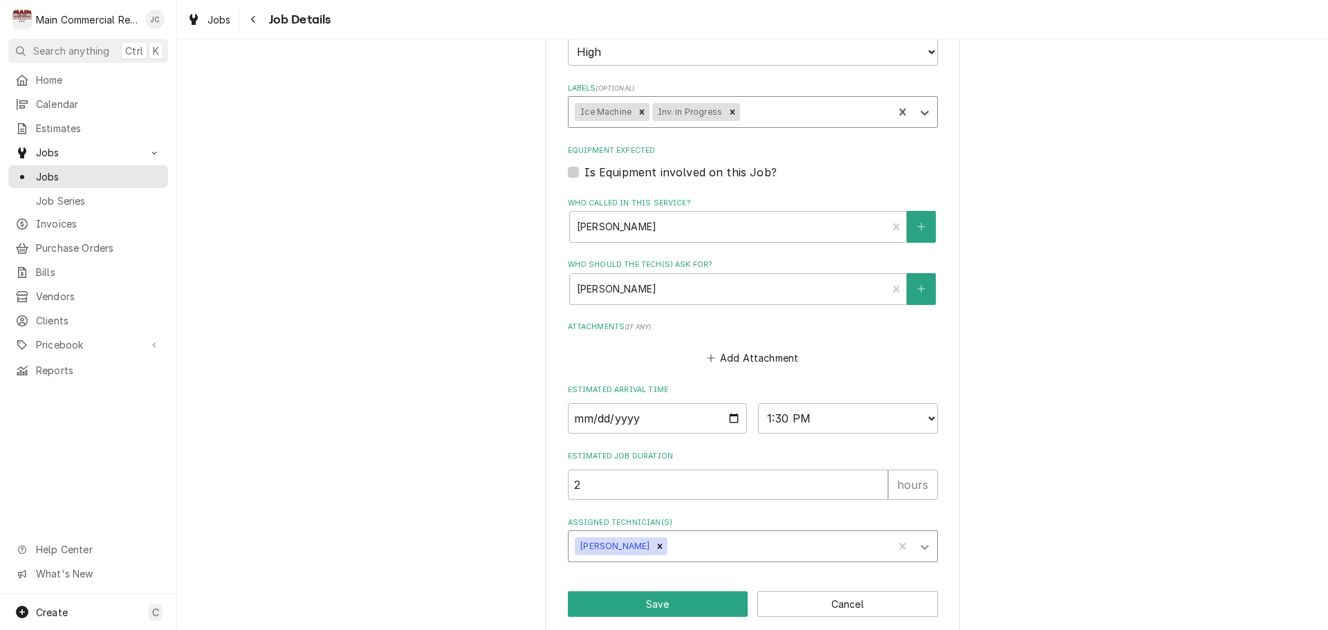
scroll to position [530, 0]
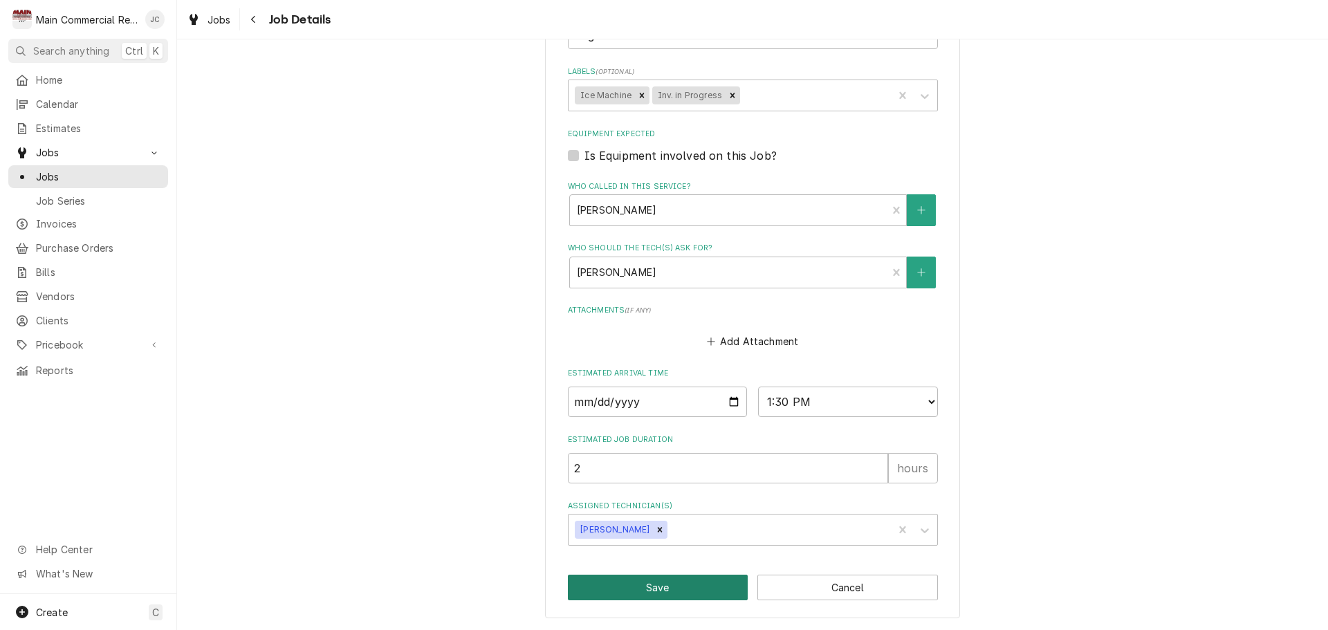
click at [670, 587] on button "Save" at bounding box center [658, 588] width 181 height 26
type textarea "x"
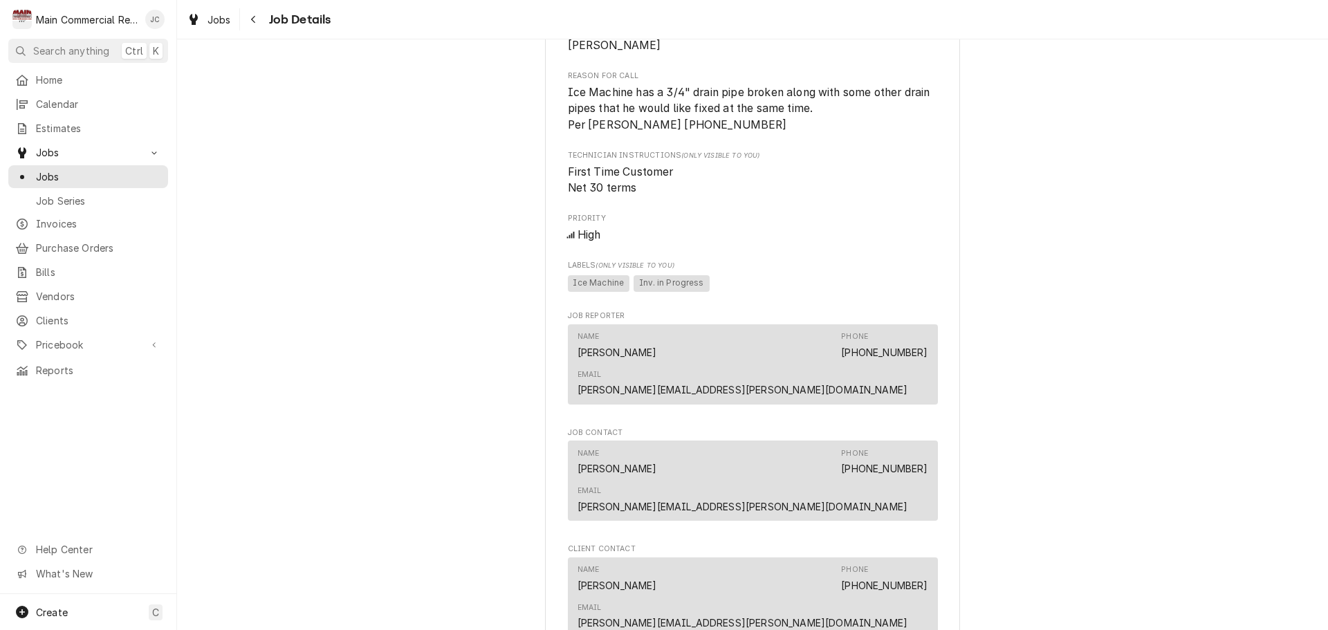
scroll to position [463, 0]
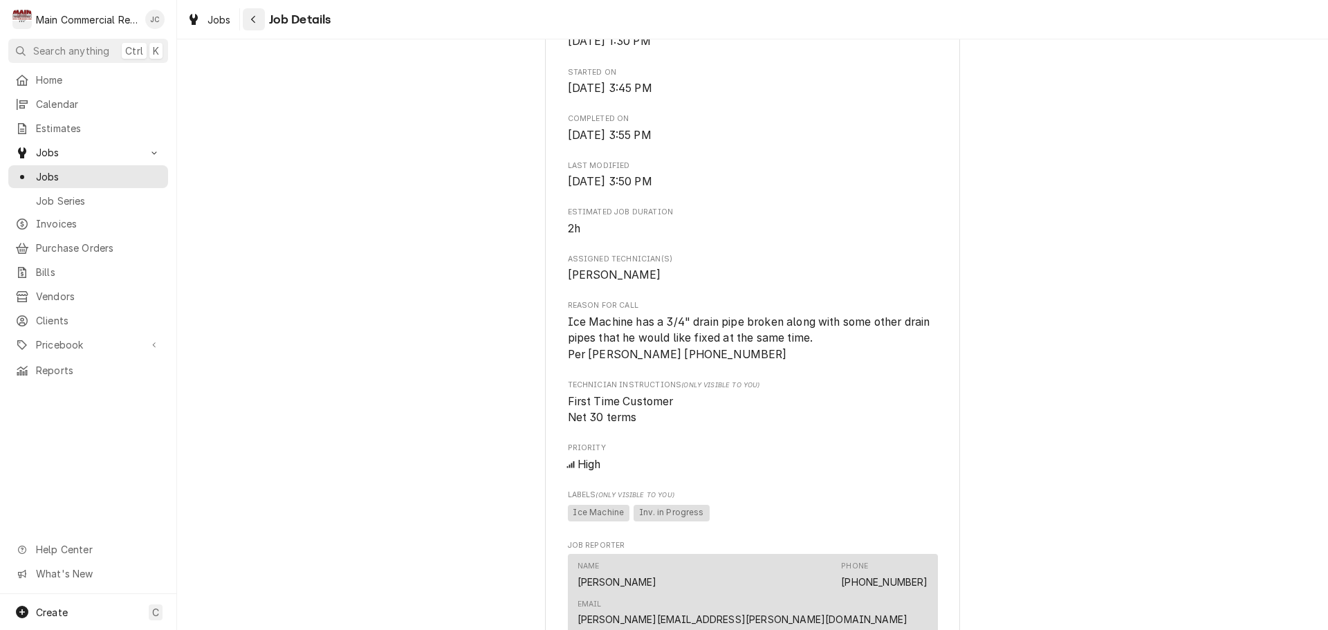
click at [259, 26] on div "Navigate back" at bounding box center [254, 19] width 14 height 14
